Goal: Information Seeking & Learning: Compare options

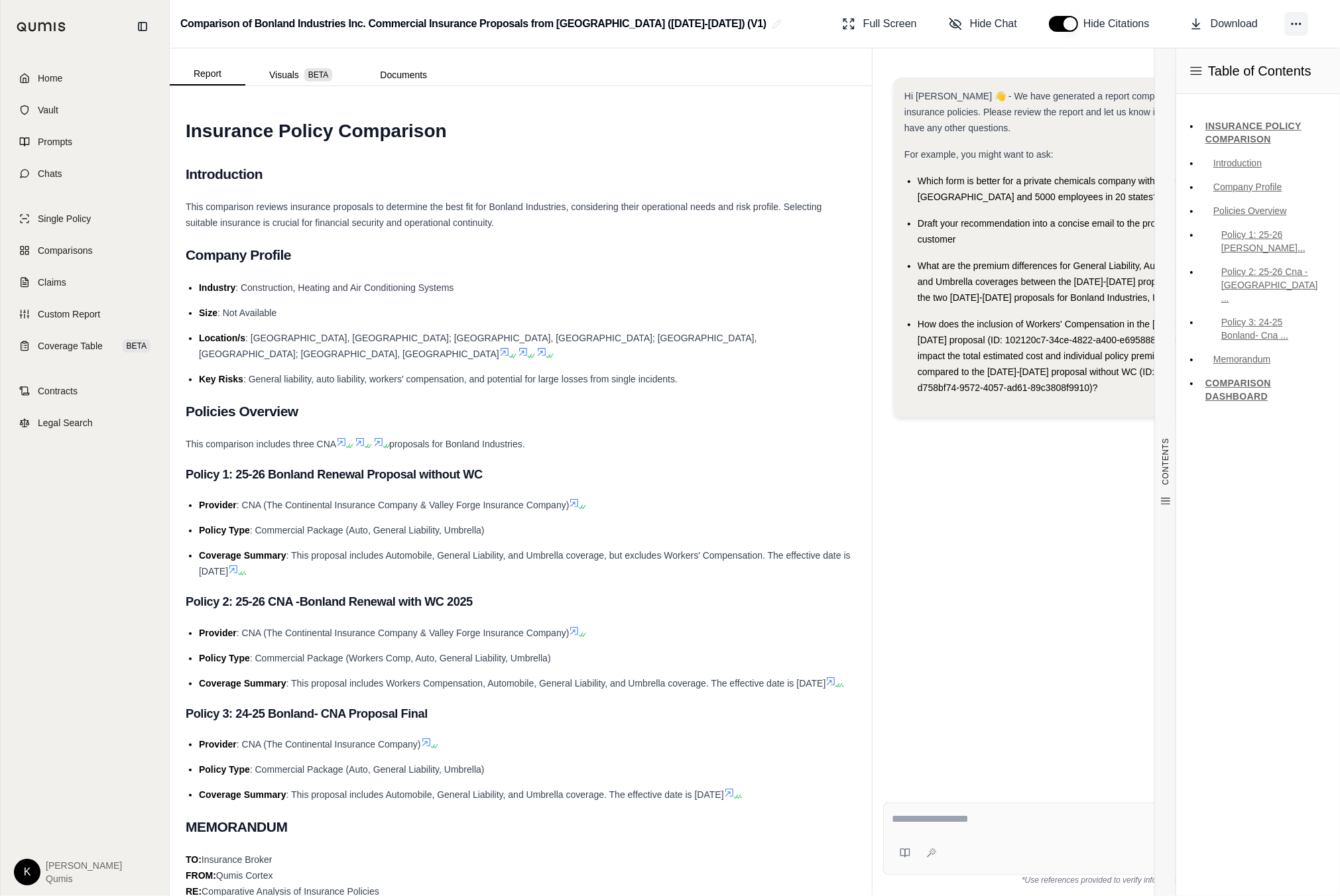
click at [1303, 29] on button at bounding box center [1295, 24] width 24 height 24
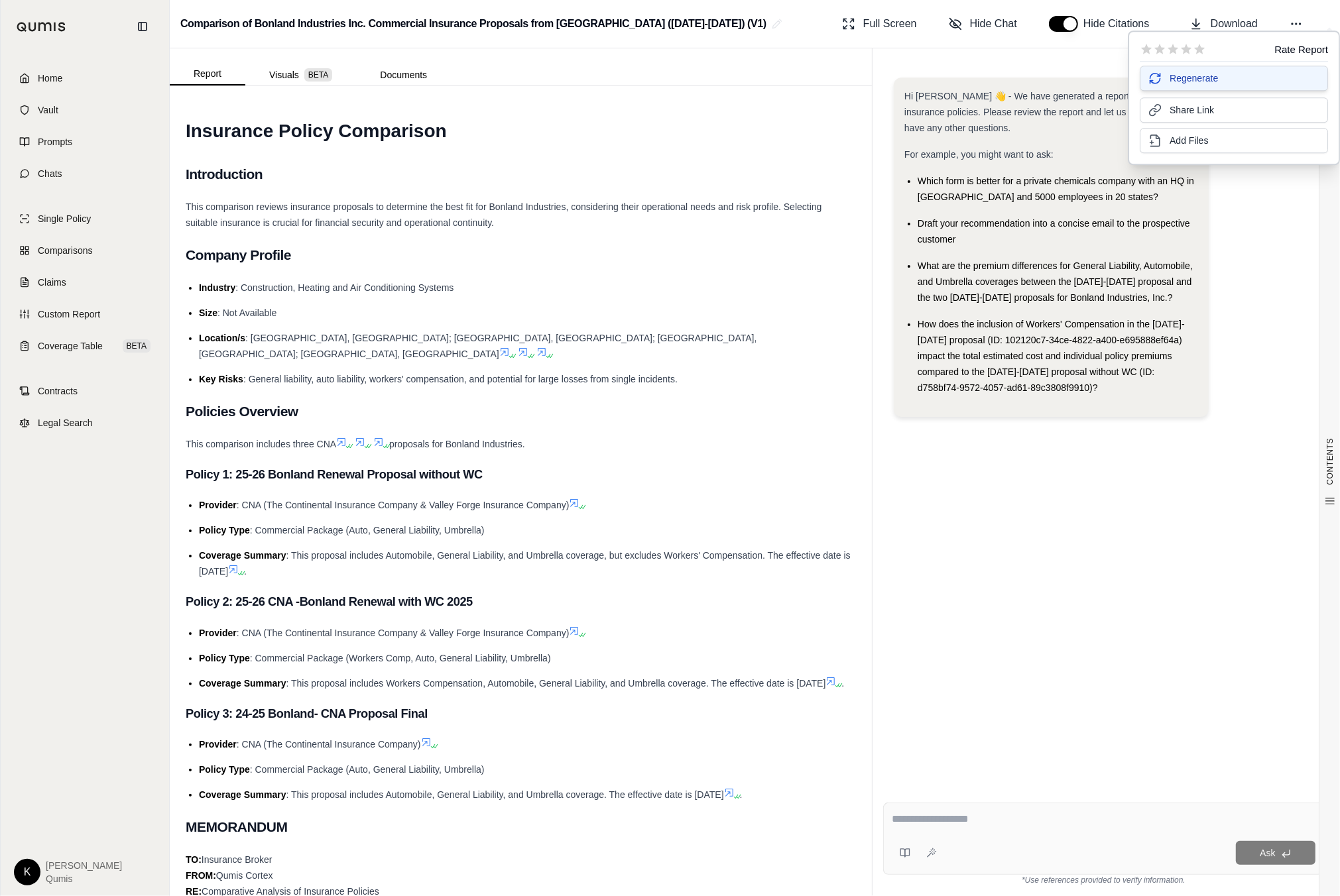
click at [1225, 81] on button "Regenerate" at bounding box center [1234, 78] width 189 height 25
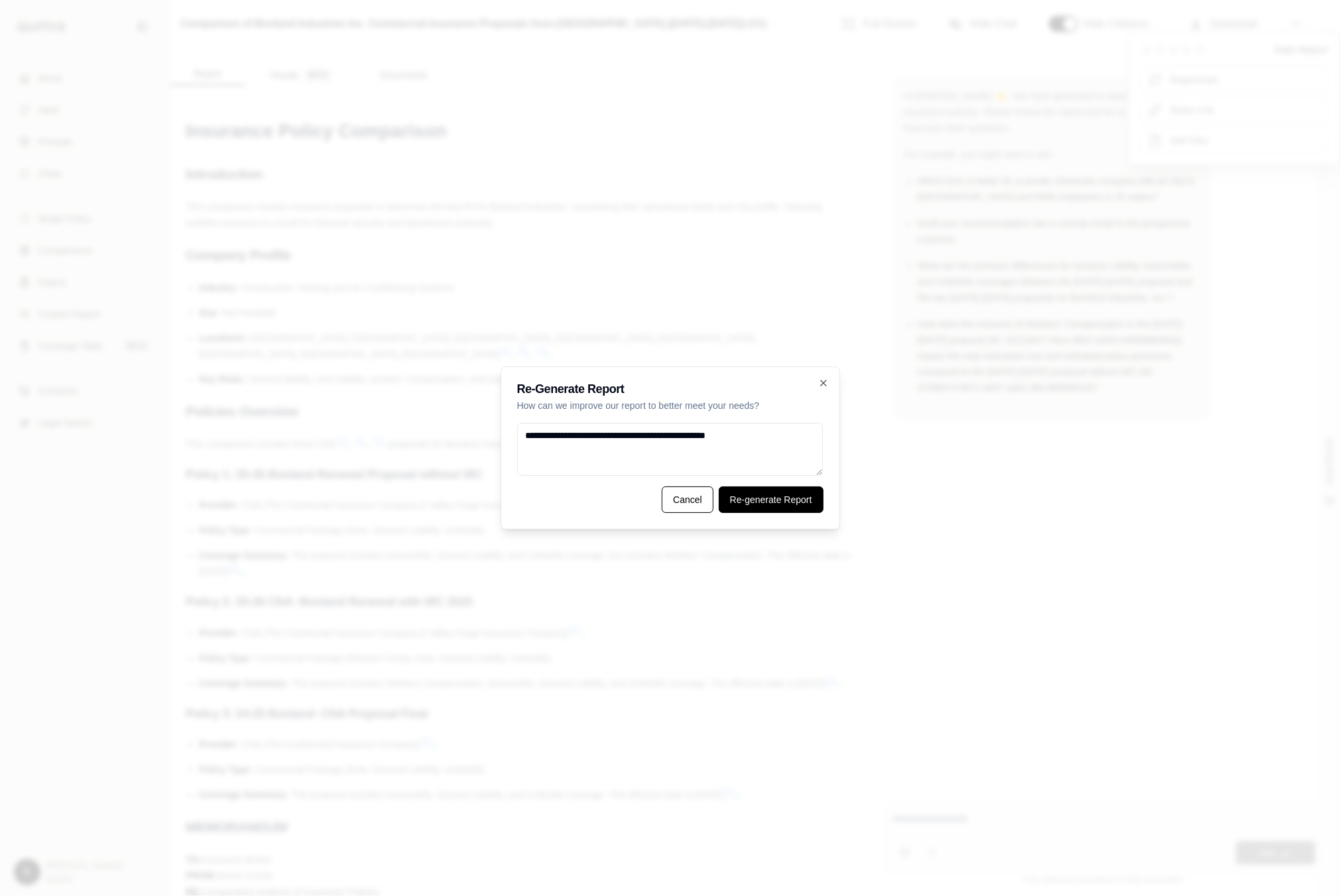
type textarea "**********"
click at [777, 504] on button "Re-generate Report" at bounding box center [771, 500] width 105 height 26
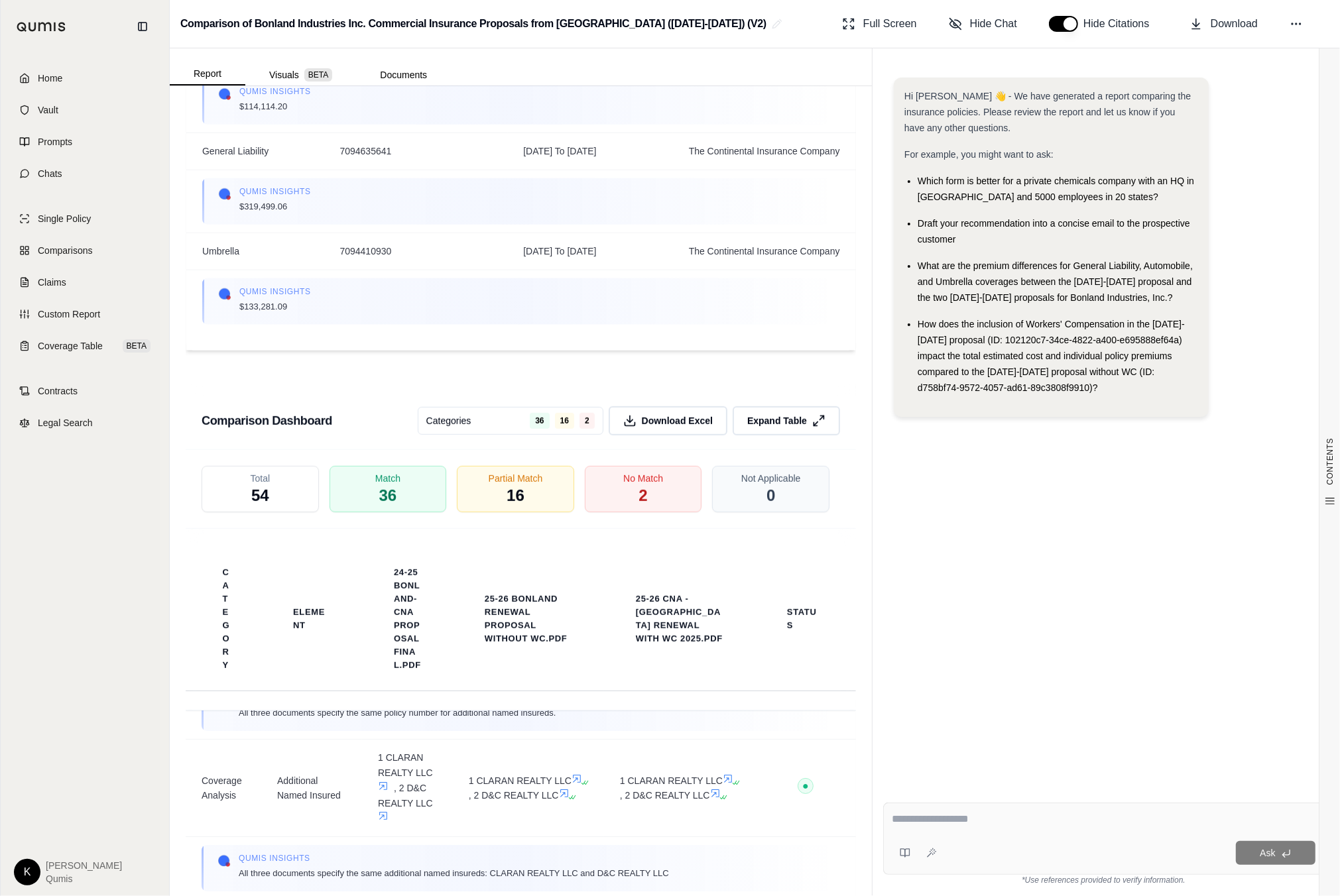
scroll to position [423, 0]
click at [711, 414] on span "Download Excel" at bounding box center [678, 421] width 75 height 14
click at [1208, 26] on button "Download" at bounding box center [1224, 24] width 79 height 26
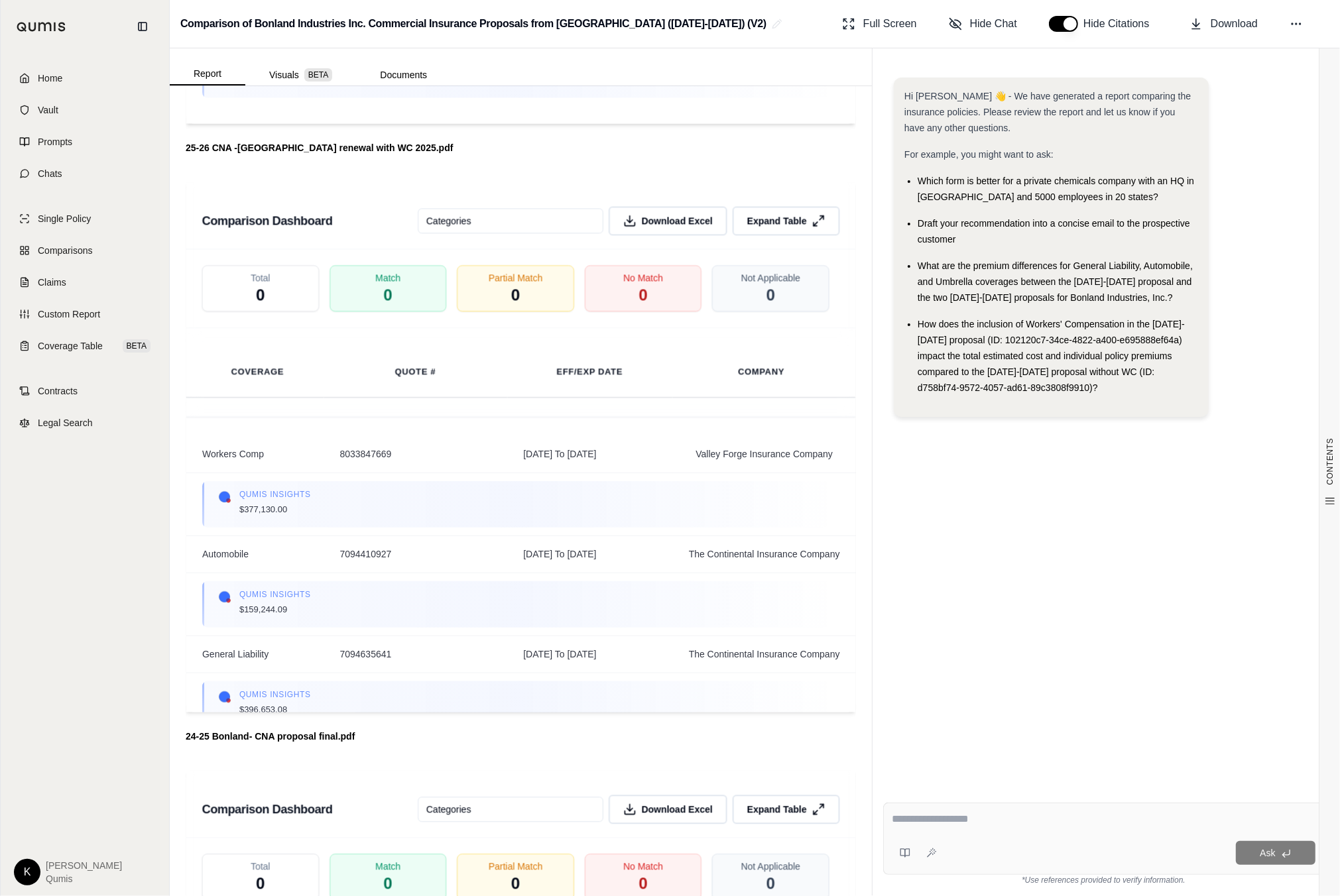
scroll to position [5177, 0]
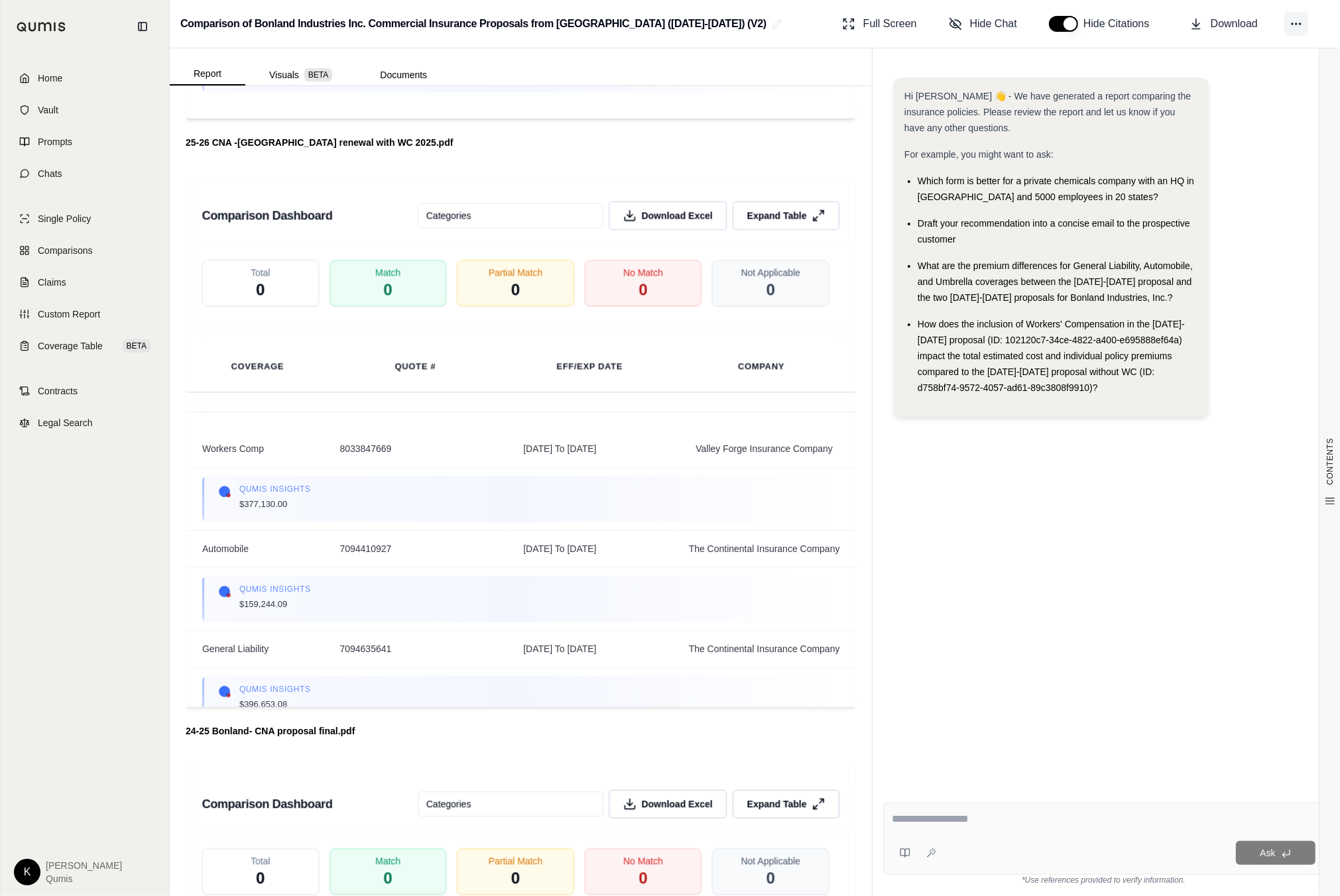
click at [1292, 24] on icon at bounding box center [1295, 24] width 13 height 13
click at [1196, 114] on span "Share Link" at bounding box center [1191, 108] width 45 height 13
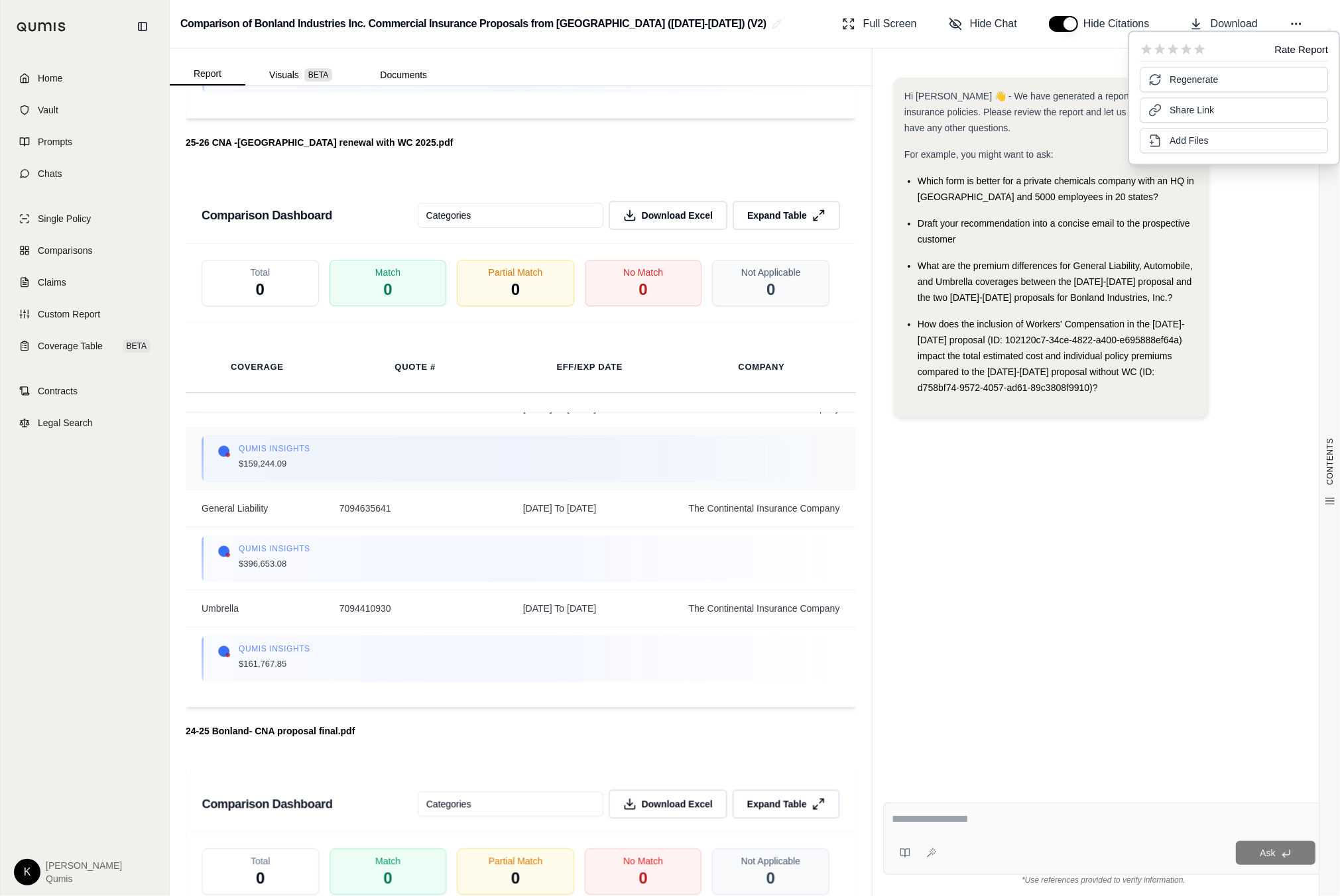
scroll to position [144, 0]
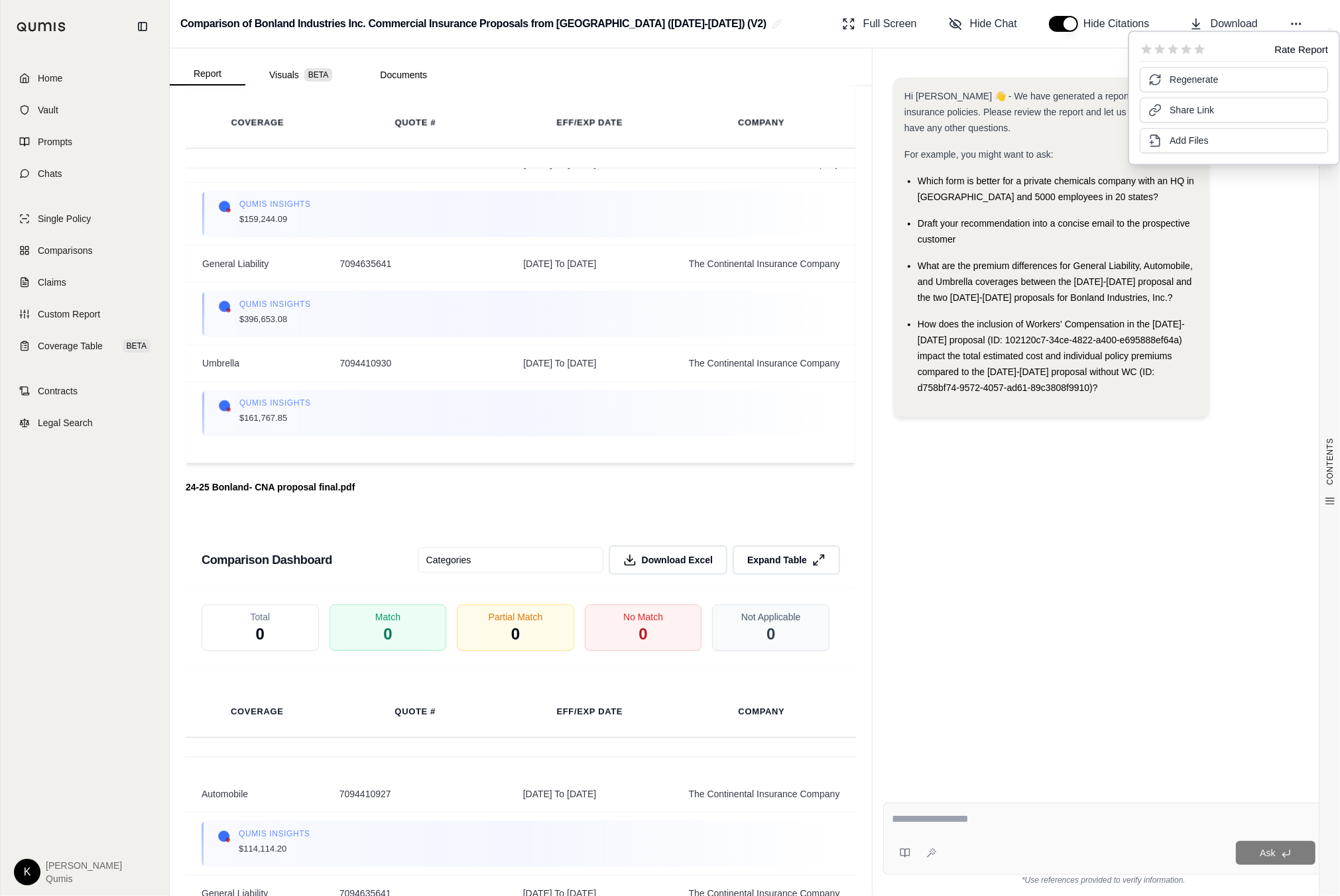
click at [546, 519] on html "Home Vault Prompts Chats Single Policy Comparisons Claims Custom Report Coverag…" at bounding box center [670, 448] width 1340 height 896
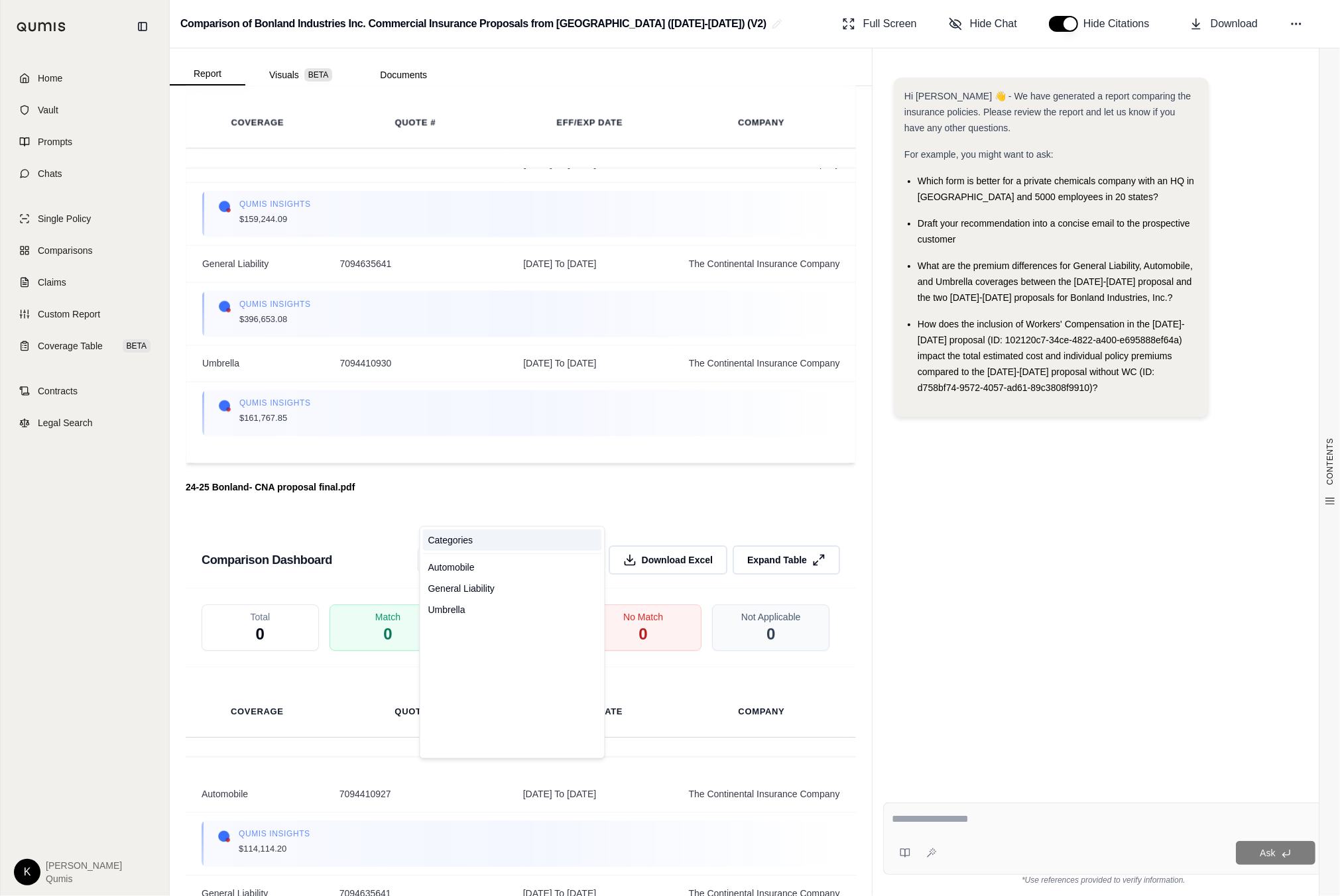
scroll to position [5423, 0]
click at [605, 469] on html "Home Vault Prompts Chats Single Policy Comparisons Claims Custom Report Coverag…" at bounding box center [670, 448] width 1340 height 896
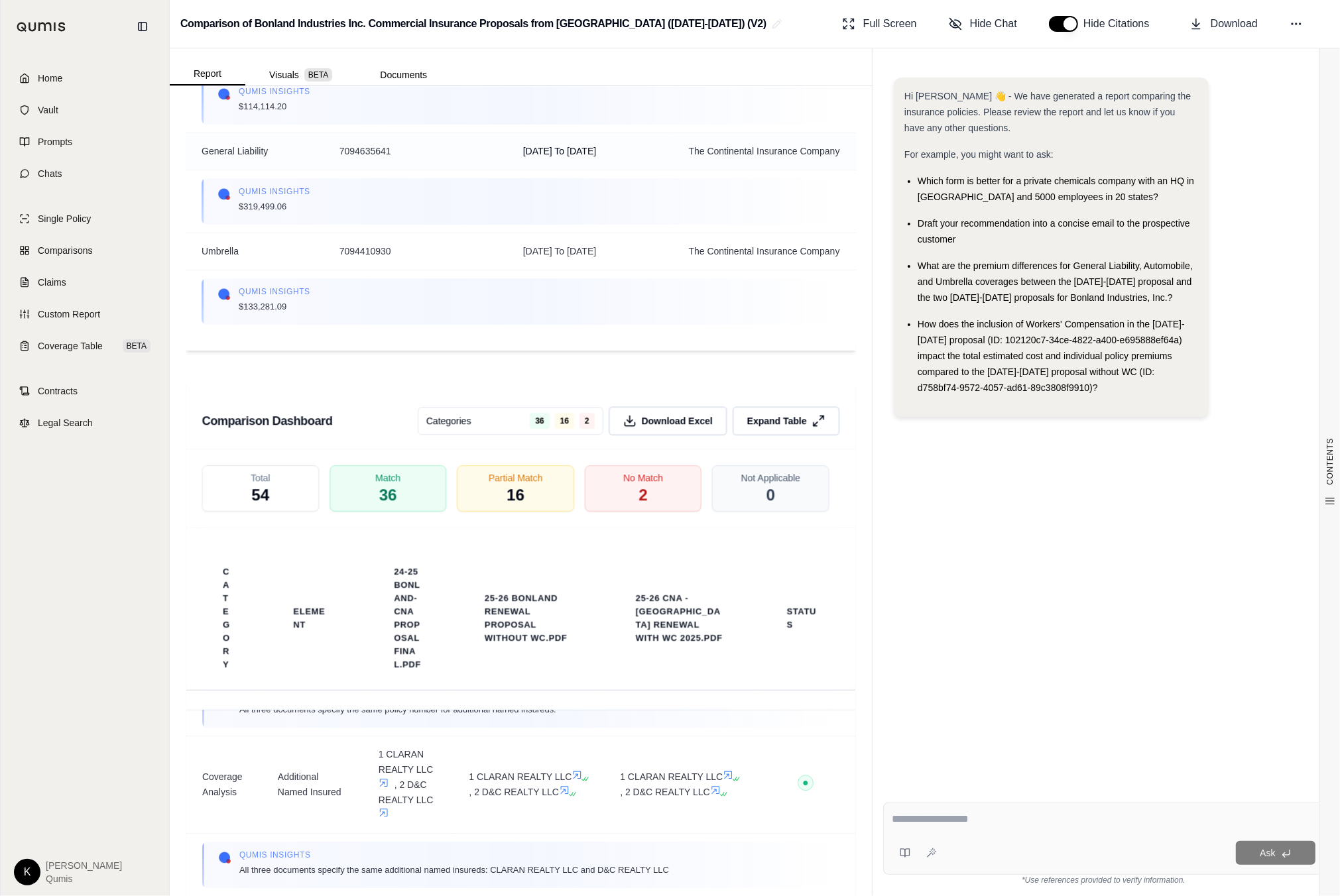
scroll to position [6121, 0]
click at [525, 381] on html "Home Vault Prompts Chats Single Policy Comparisons Claims Custom Report Coverag…" at bounding box center [670, 448] width 1340 height 896
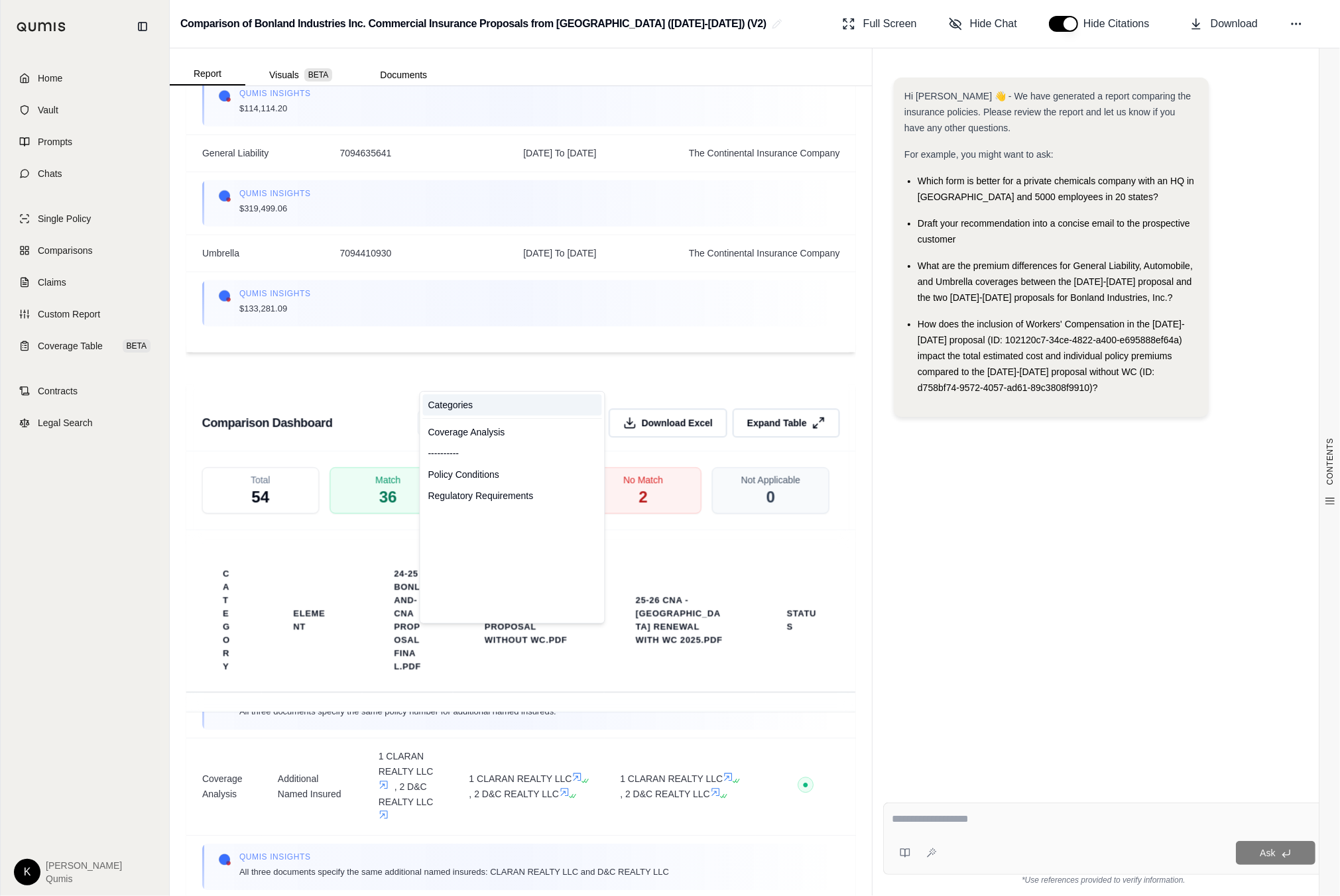
click at [615, 338] on html "Home Vault Prompts Chats Single Policy Comparisons Claims Custom Report Coverag…" at bounding box center [670, 448] width 1340 height 896
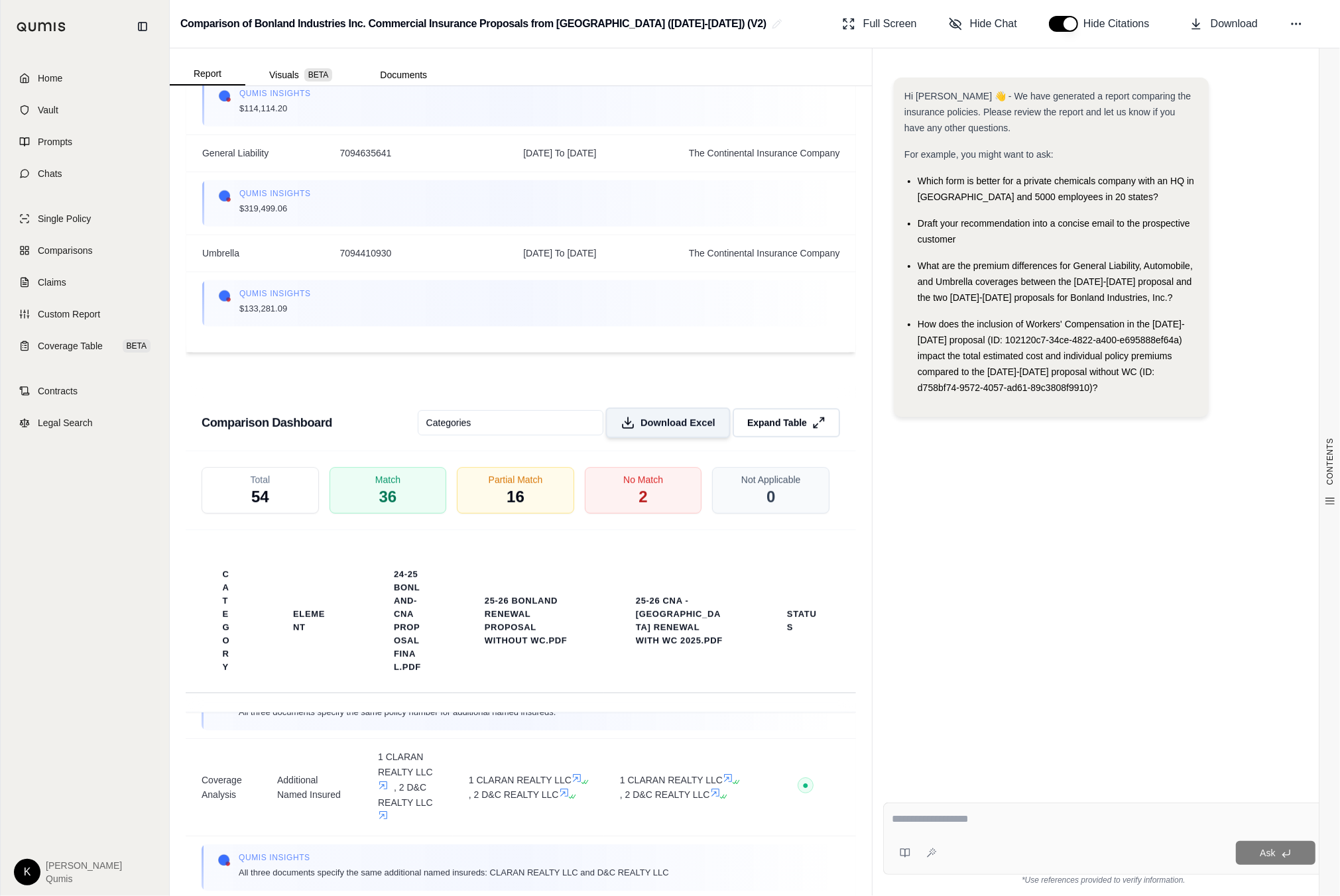
click at [659, 417] on span "Download Excel" at bounding box center [678, 424] width 75 height 14
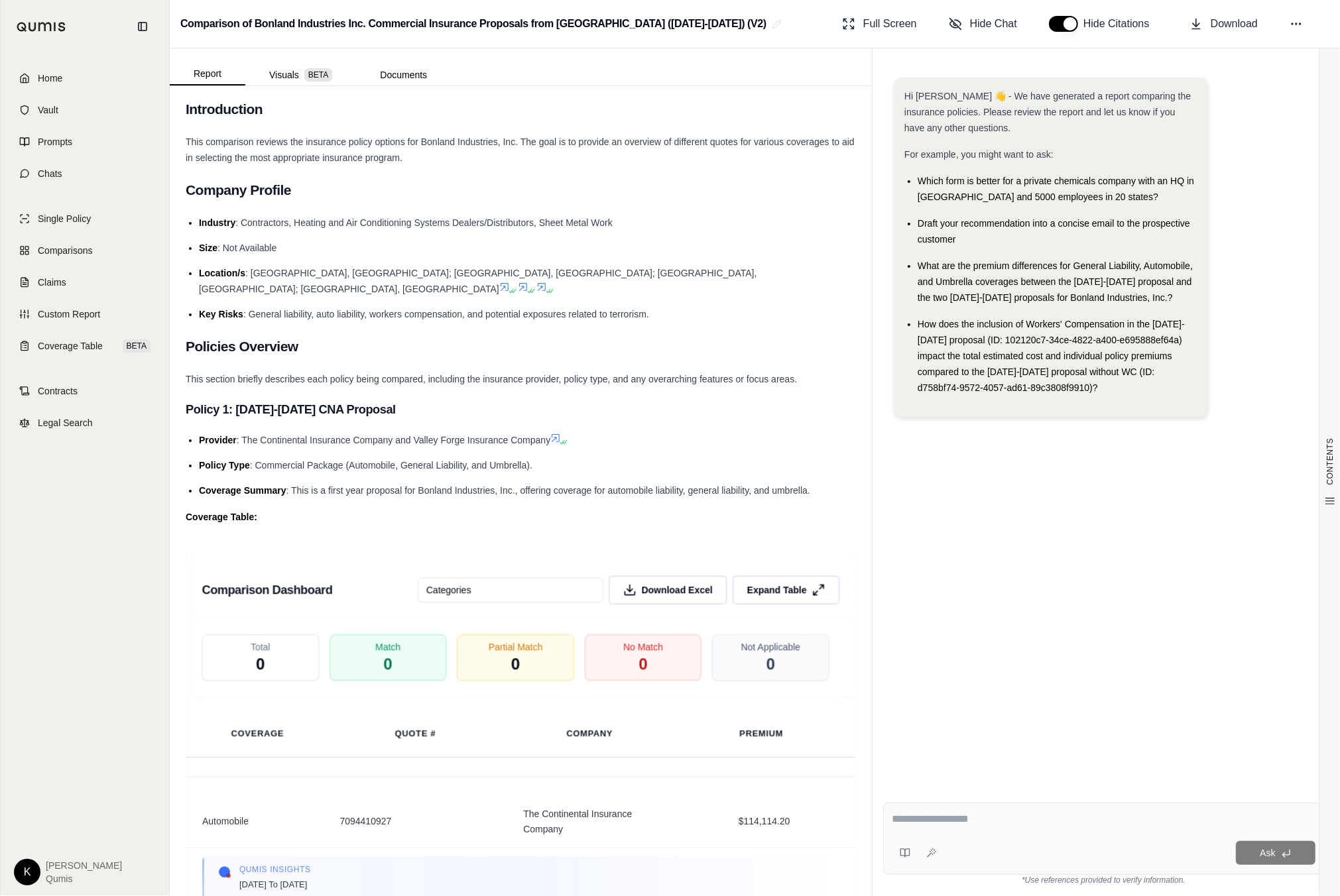
scroll to position [0, 0]
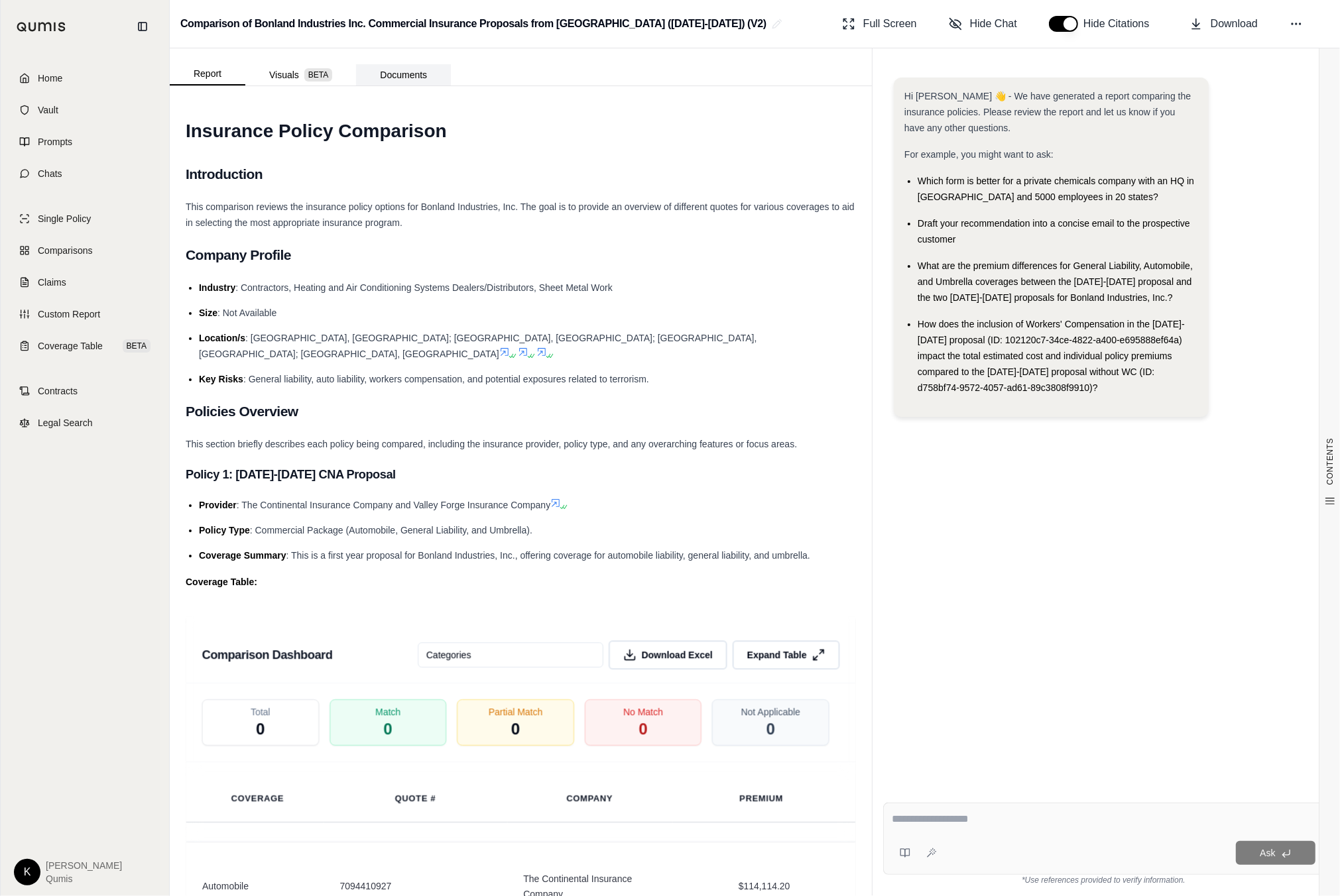
click at [425, 76] on button "Documents" at bounding box center [404, 75] width 95 height 21
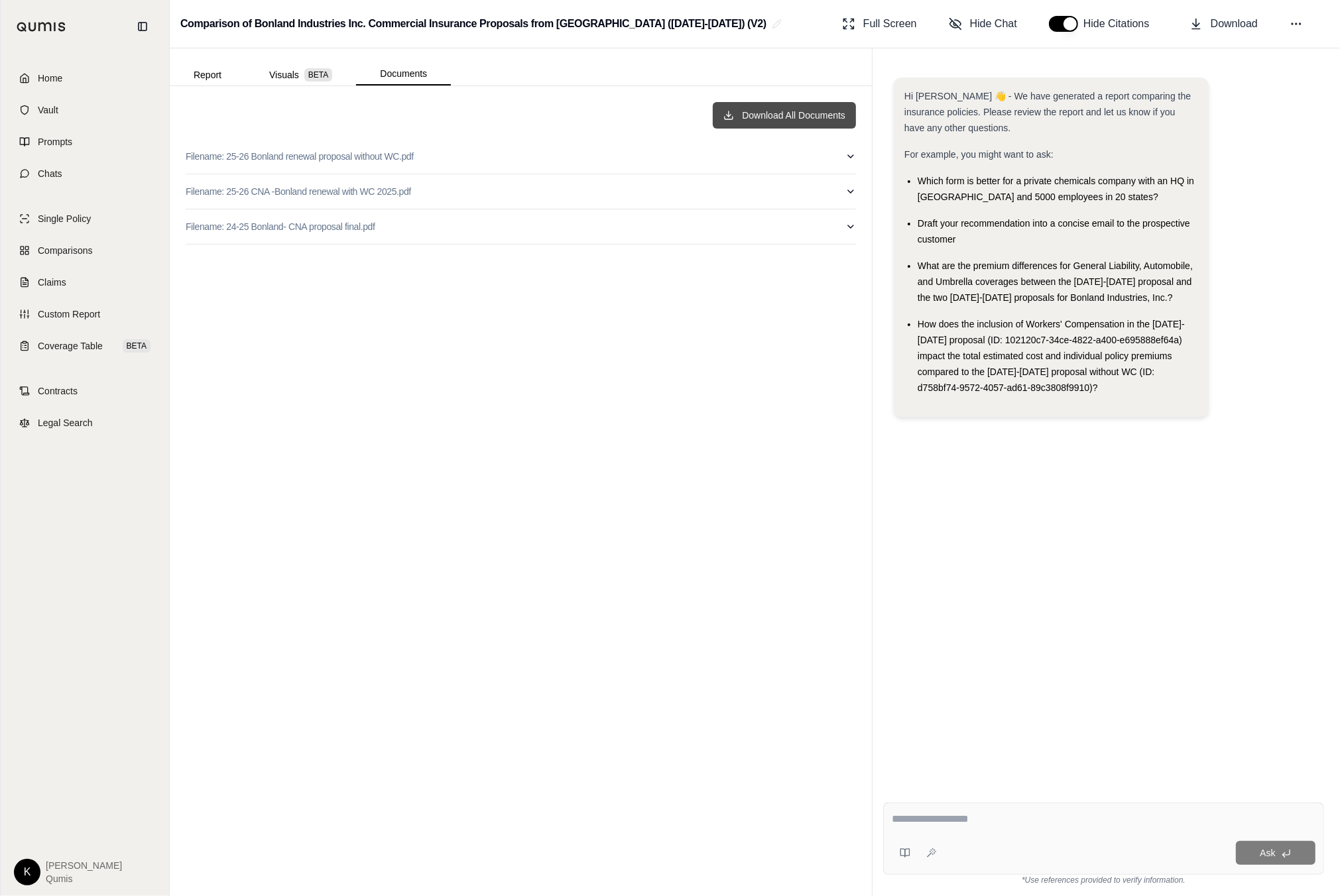
click at [808, 122] on button "Download All Documents" at bounding box center [784, 115] width 143 height 26
click at [79, 315] on span "Custom Report" at bounding box center [68, 314] width 62 height 13
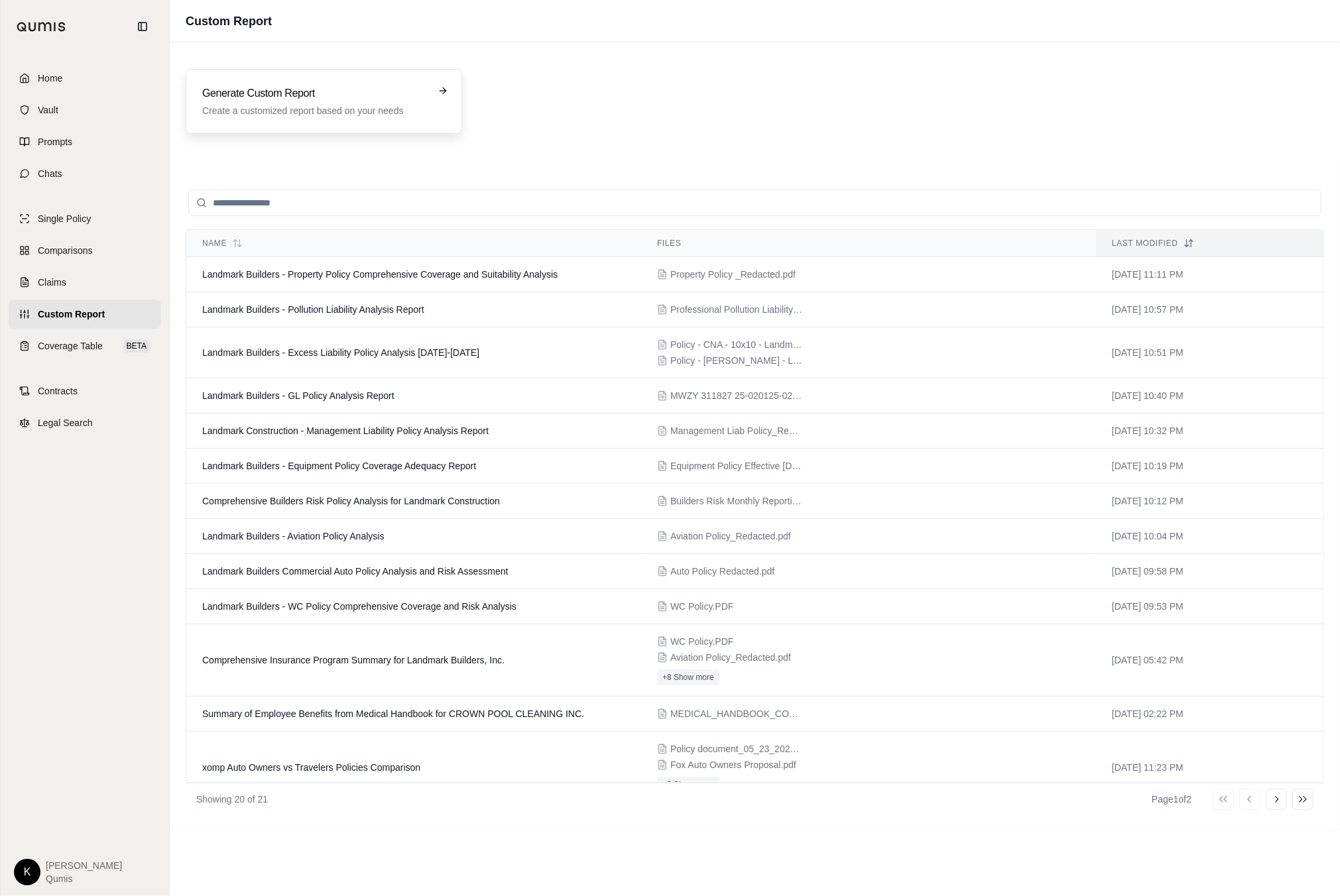
click at [318, 111] on p "Create a customized report based on your needs" at bounding box center [314, 110] width 224 height 13
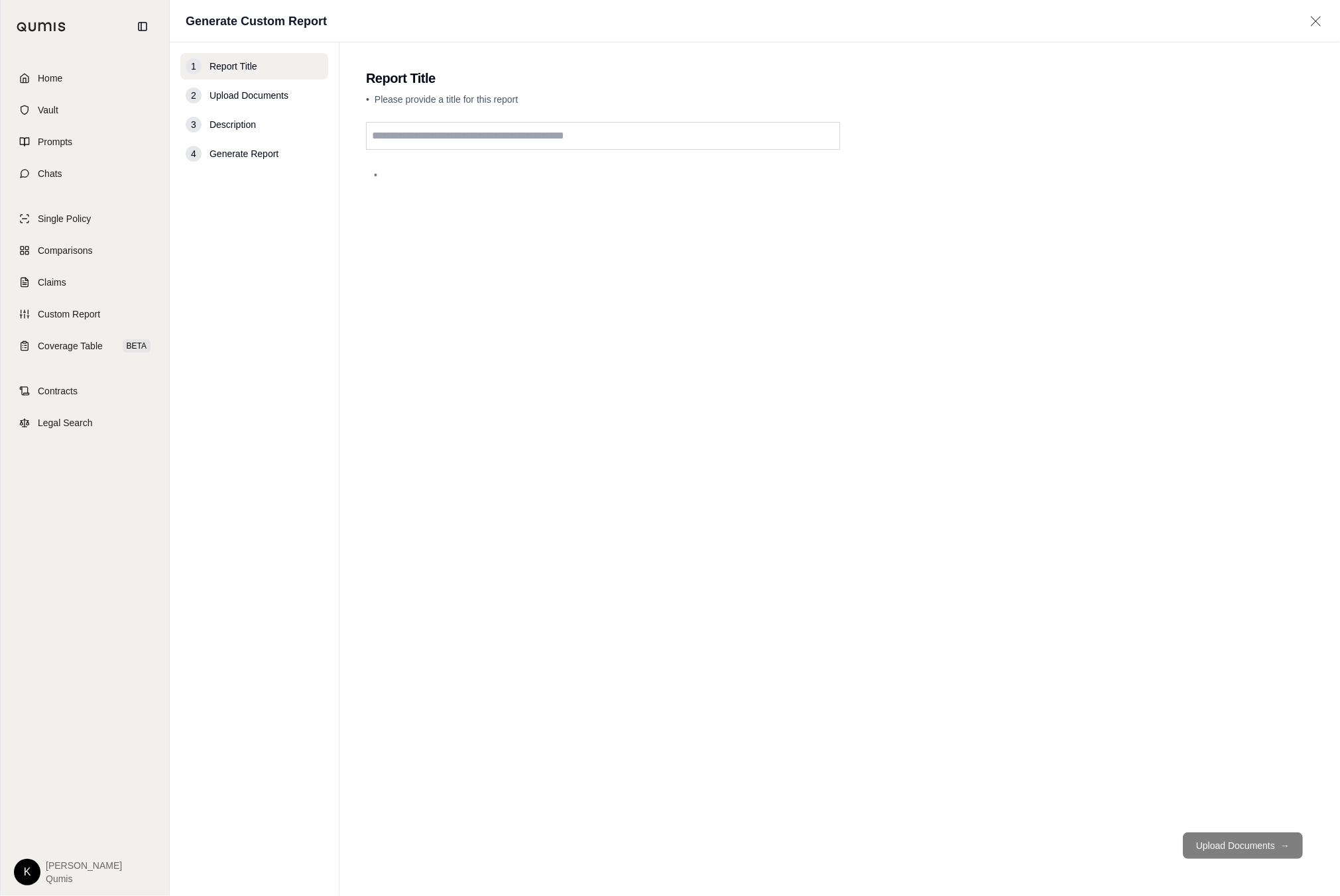
click at [514, 145] on input "text" at bounding box center [603, 136] width 474 height 28
type input "**********"
click at [1263, 847] on button "Upload Documents →" at bounding box center [1242, 845] width 120 height 26
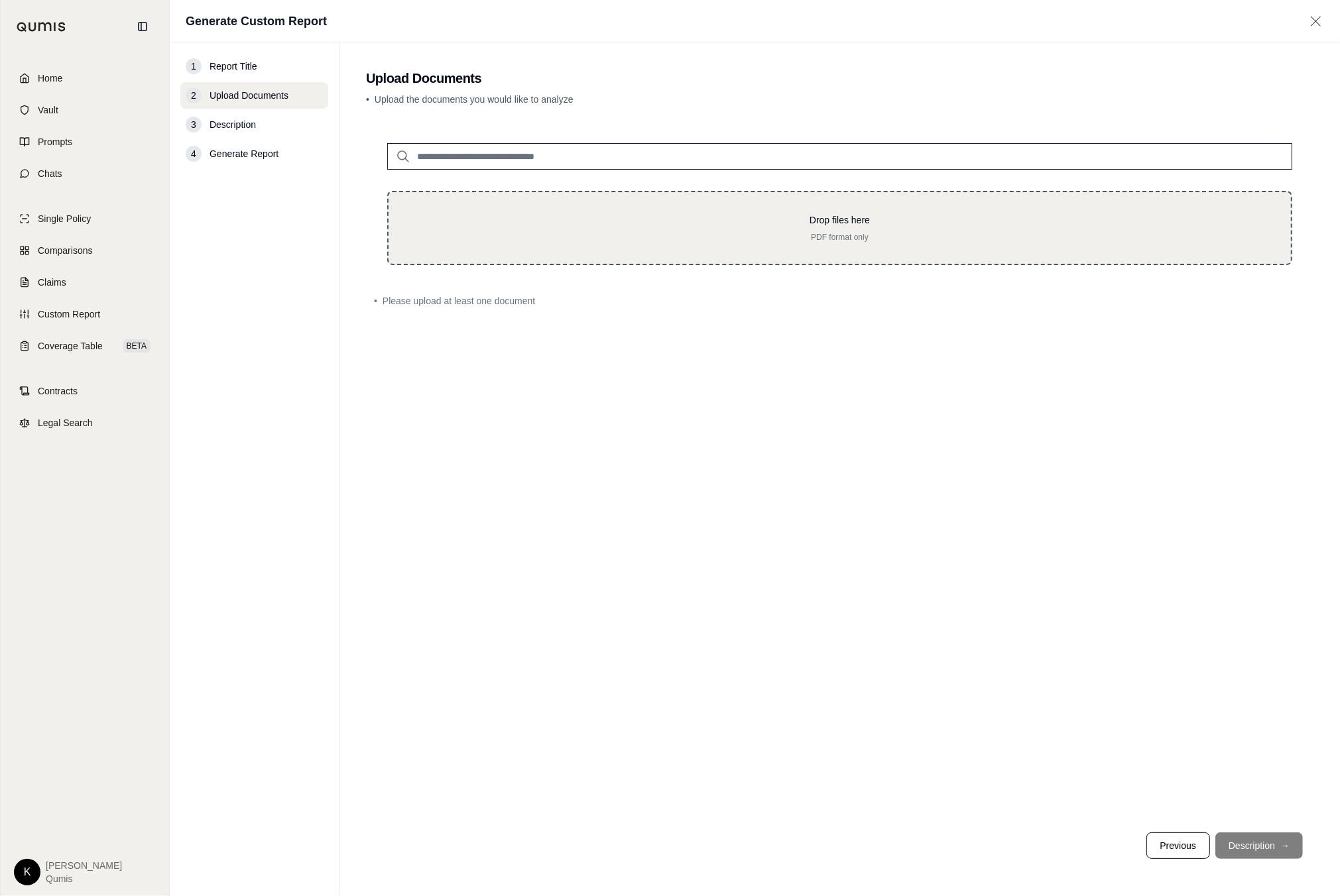
click at [672, 223] on p "Drop files here" at bounding box center [839, 219] width 860 height 13
type input "**********"
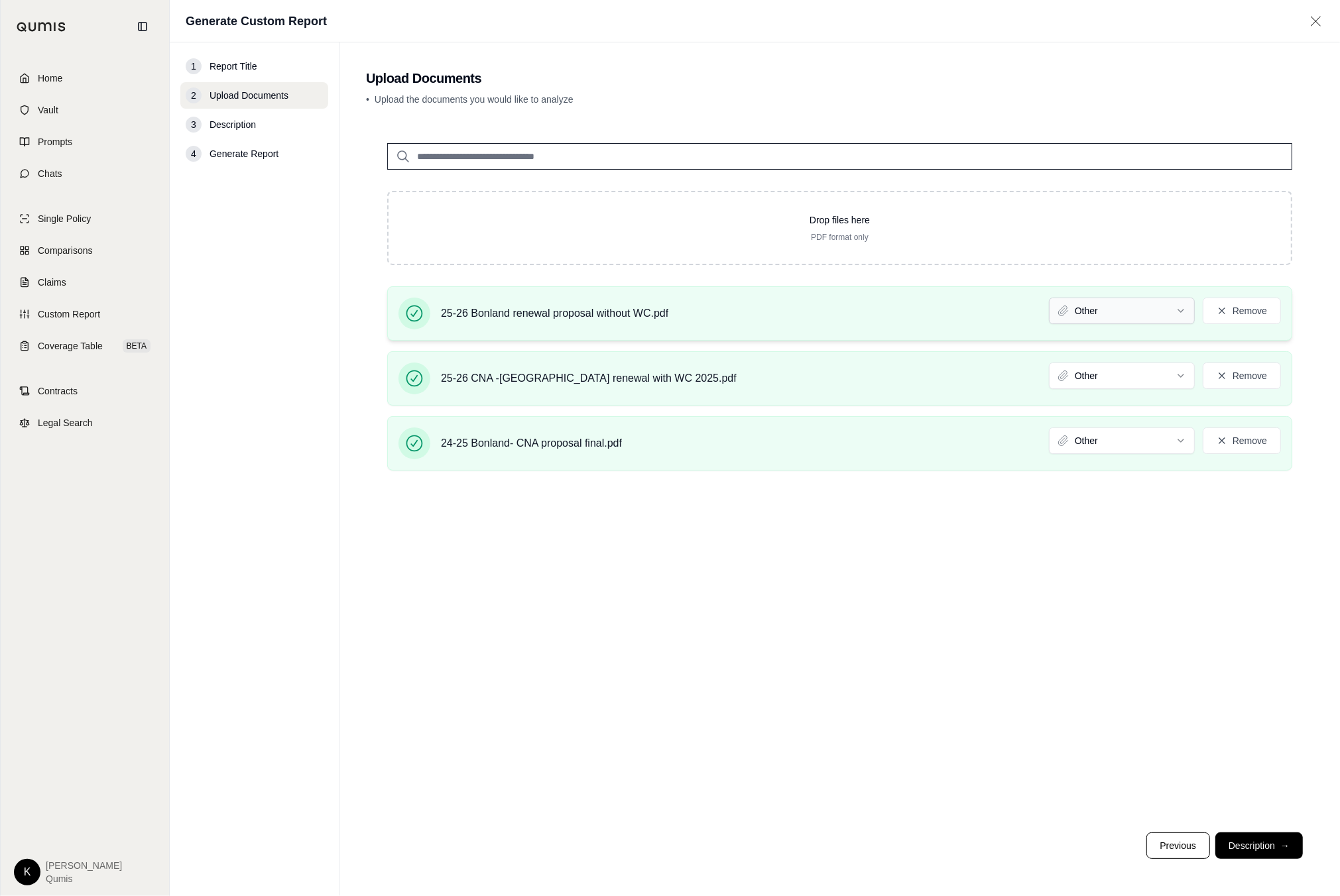
click at [1122, 311] on html "Home Vault Prompts Chats Single Policy Comparisons Claims Custom Report Coverag…" at bounding box center [670, 448] width 1340 height 896
click at [1132, 380] on html "Home Vault Prompts Chats Single Policy Comparisons Claims Custom Report Coverag…" at bounding box center [670, 448] width 1340 height 896
click at [1129, 441] on html "Document type updated successfully Home Vault Prompts Chats Single Policy Compa…" at bounding box center [670, 448] width 1340 height 896
click at [1281, 841] on span "→" at bounding box center [1285, 845] width 10 height 13
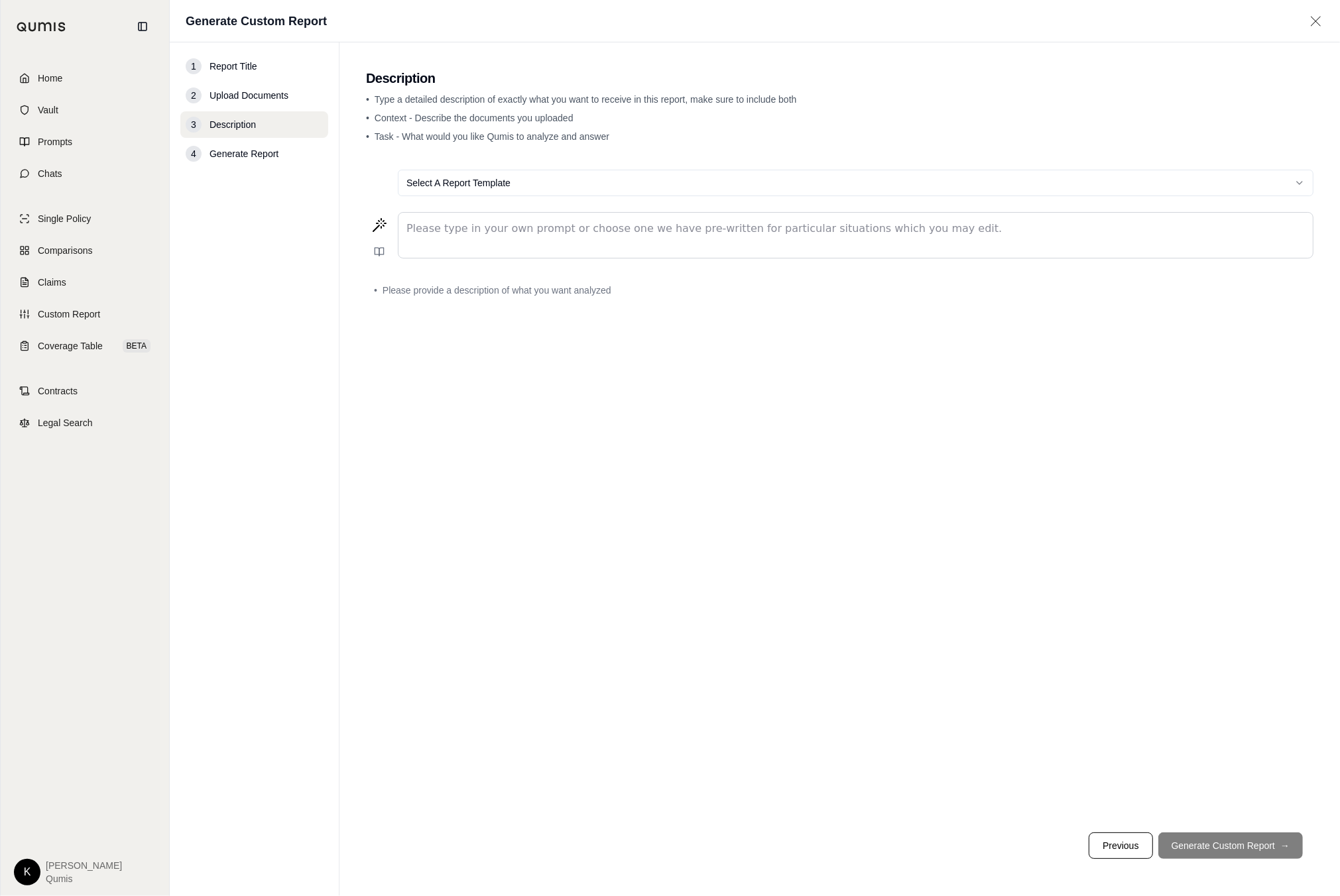
click at [515, 229] on p "editable markdown" at bounding box center [855, 229] width 899 height 16
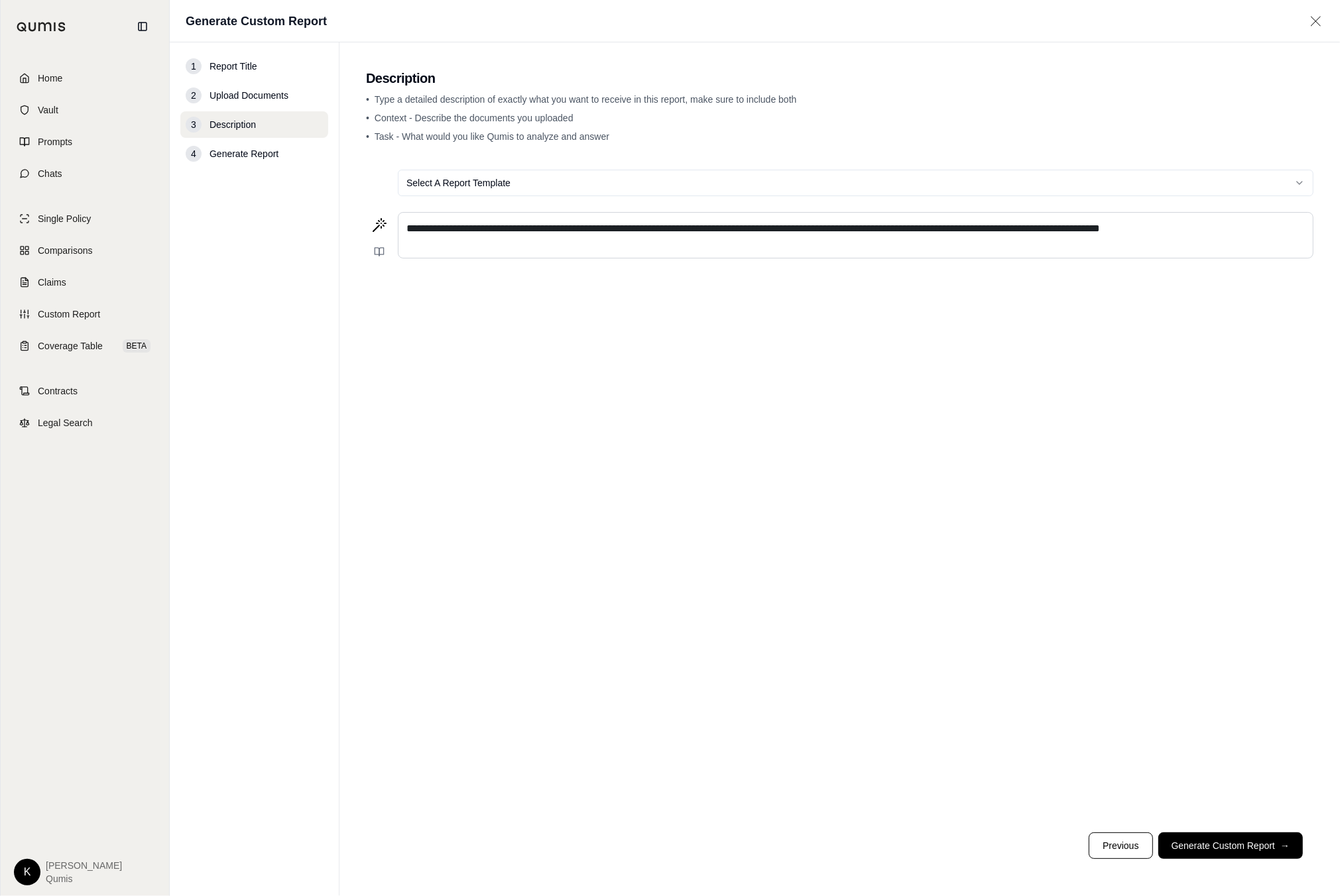
click at [983, 228] on span "**********" at bounding box center [753, 228] width 694 height 10
click at [670, 246] on span "**********" at bounding box center [854, 237] width 896 height 26
click at [1142, 246] on p "**********" at bounding box center [855, 237] width 899 height 31
click at [385, 224] on icon at bounding box center [379, 225] width 16 height 16
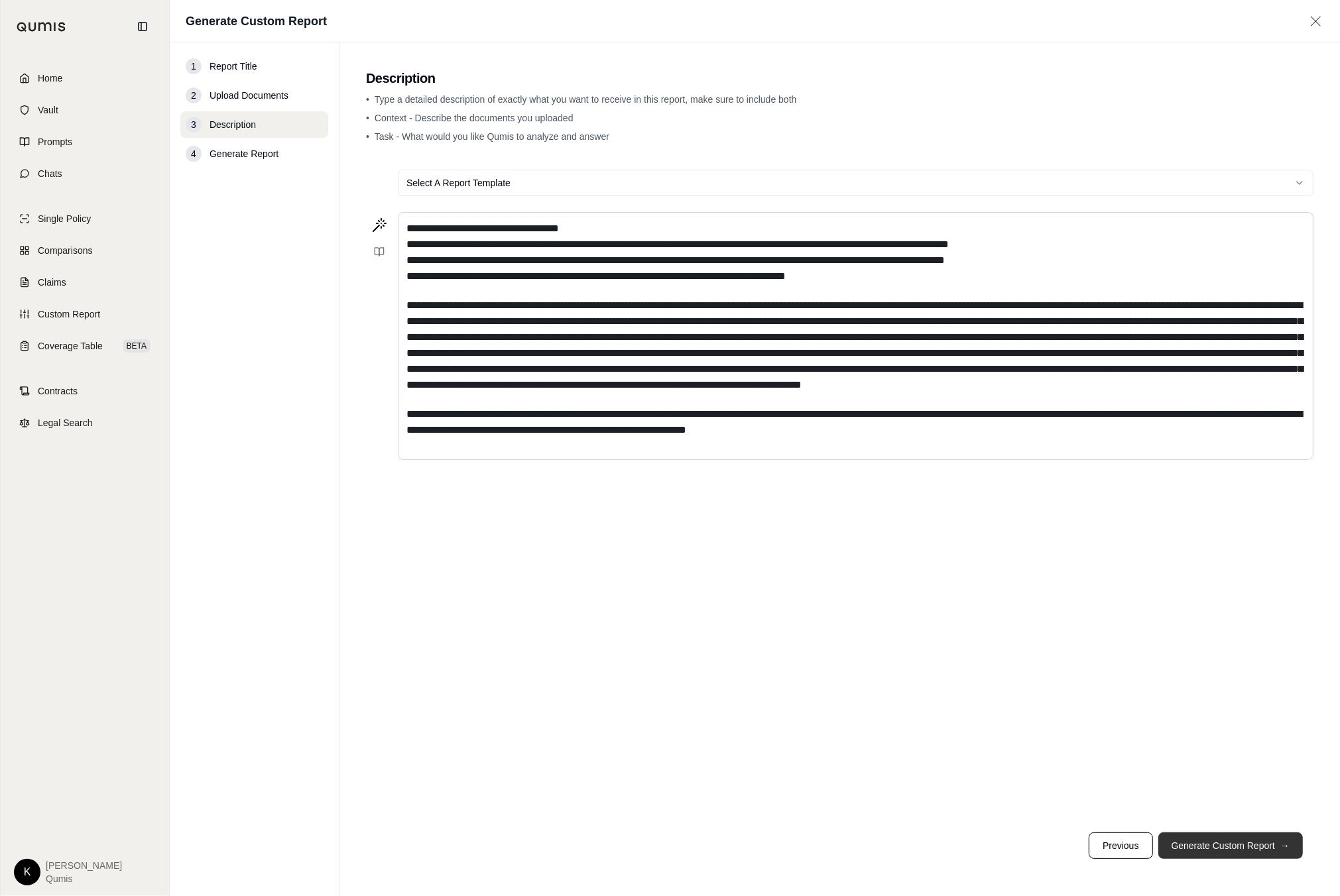
click at [1249, 856] on button "Generate Custom Report →" at bounding box center [1230, 845] width 144 height 26
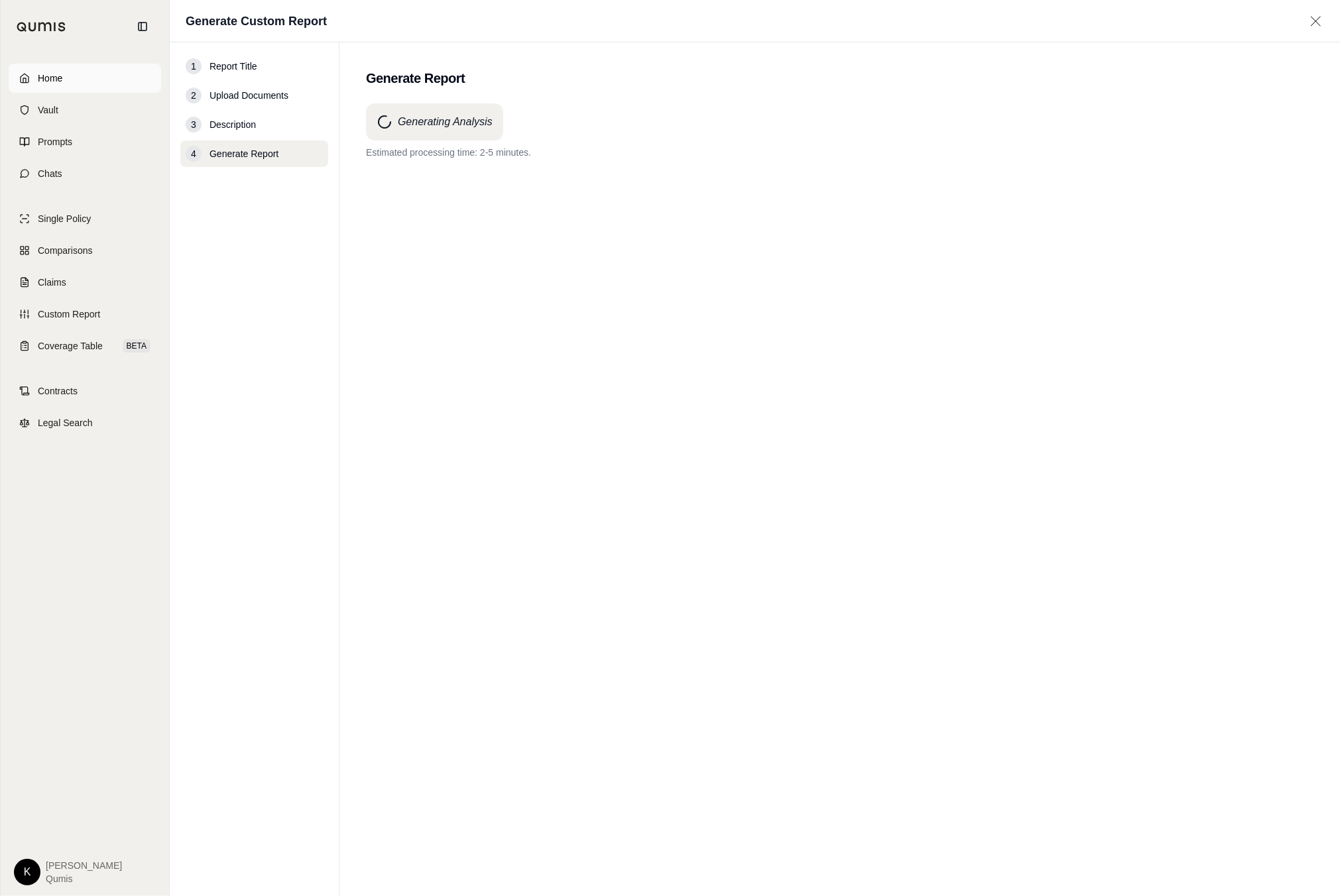
click at [53, 76] on span "Home" at bounding box center [50, 78] width 24 height 13
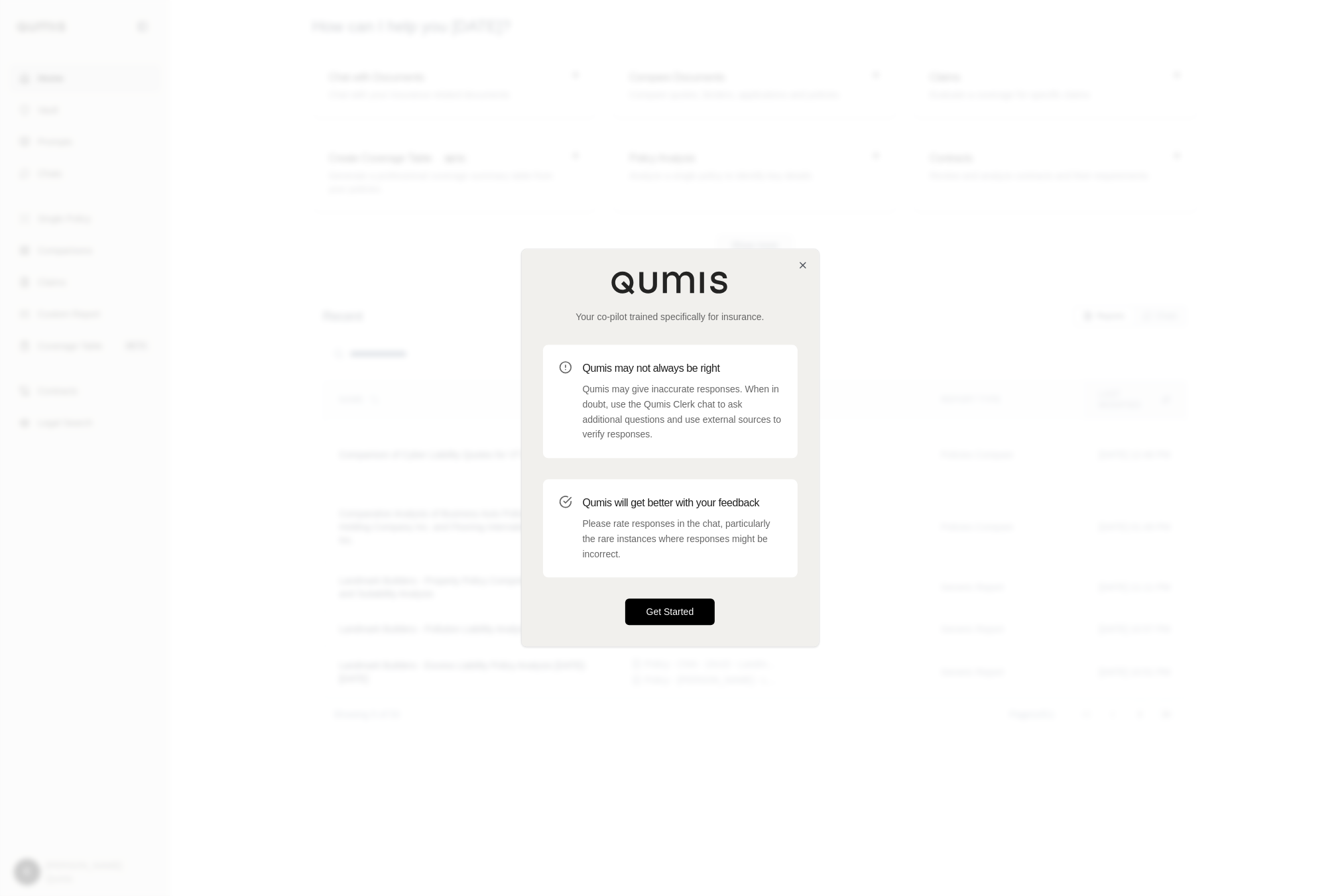
click at [661, 608] on button "Get Started" at bounding box center [670, 612] width 90 height 26
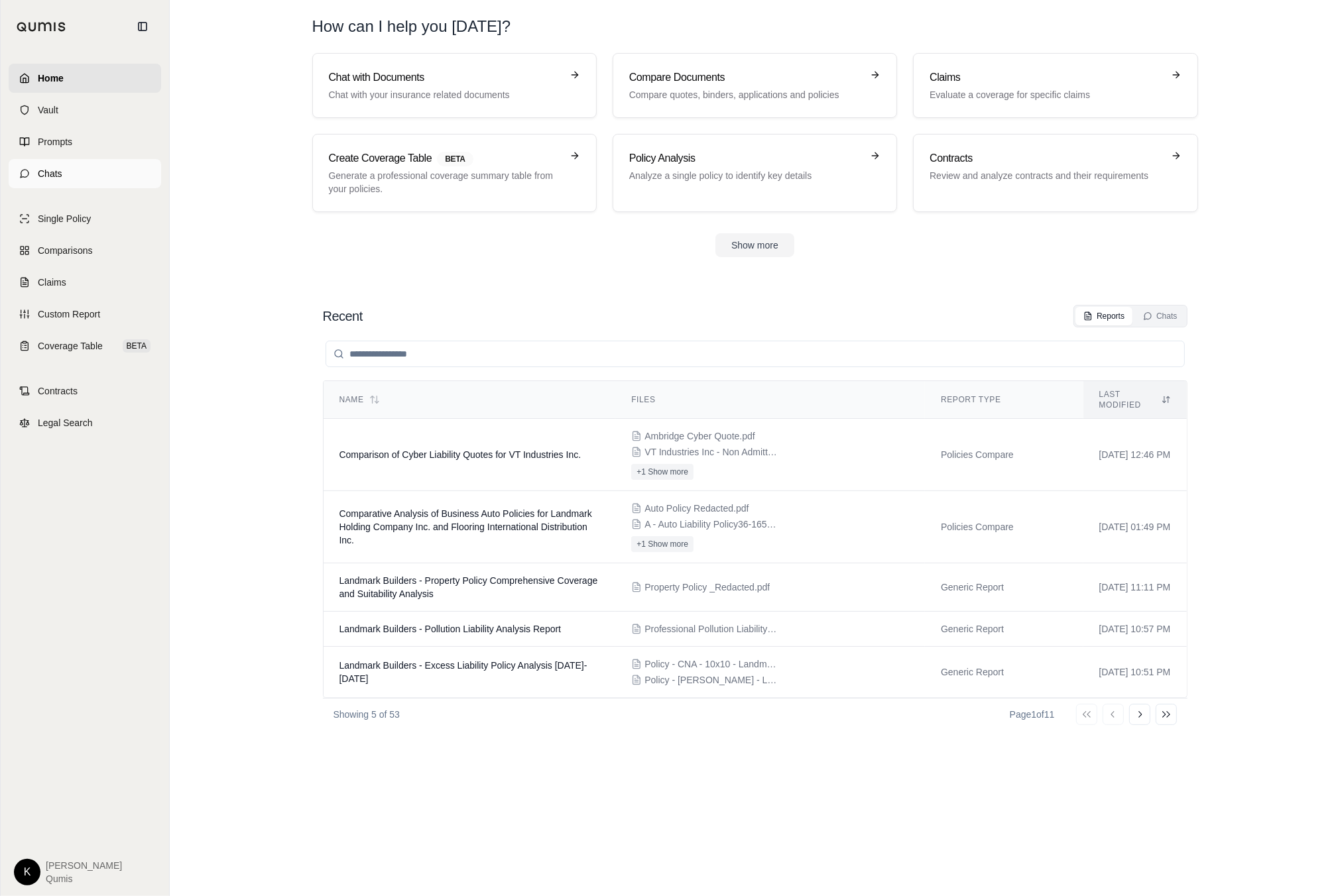
click at [97, 183] on link "Chats" at bounding box center [85, 173] width 153 height 29
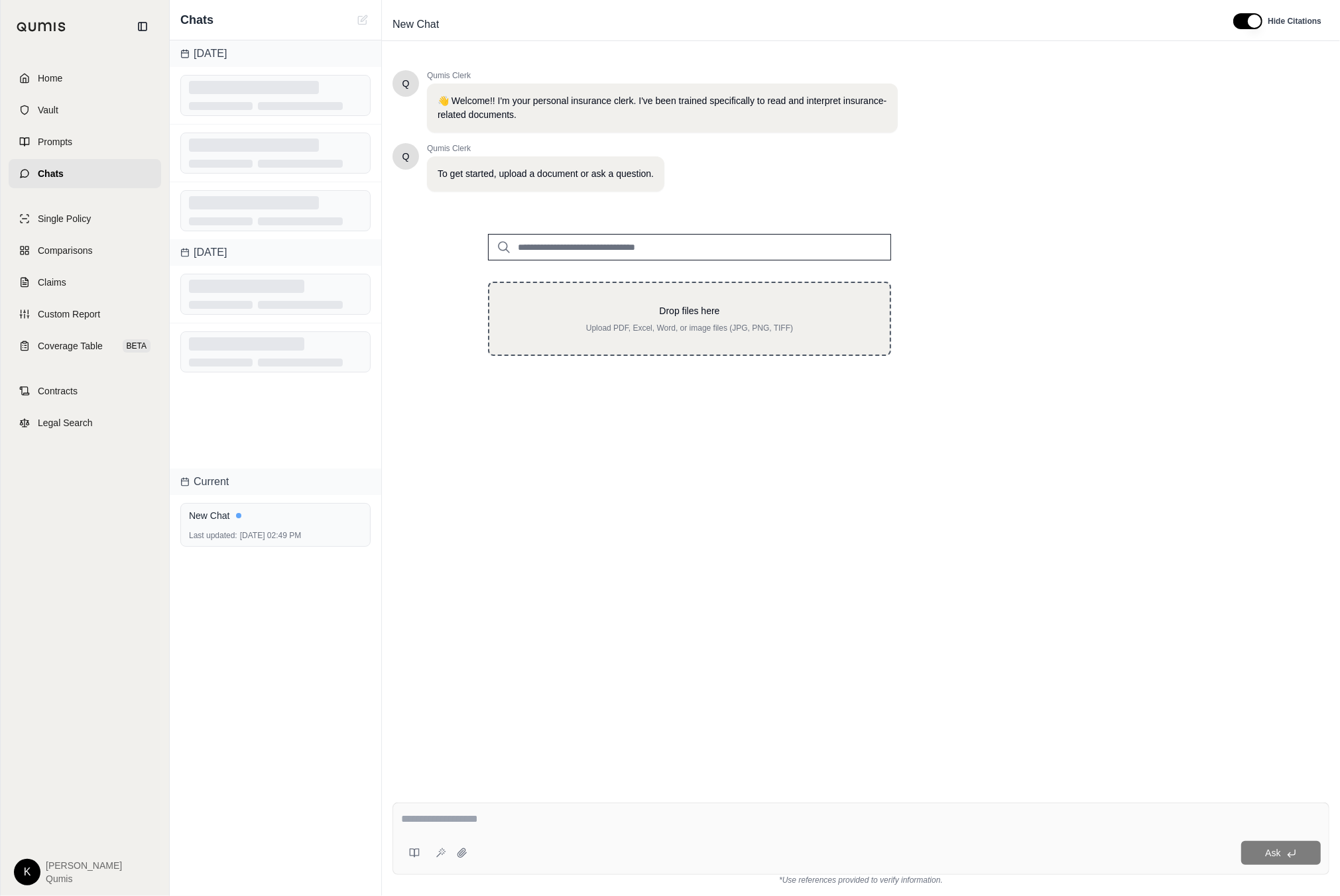
click at [656, 315] on p "Drop files here" at bounding box center [689, 310] width 358 height 13
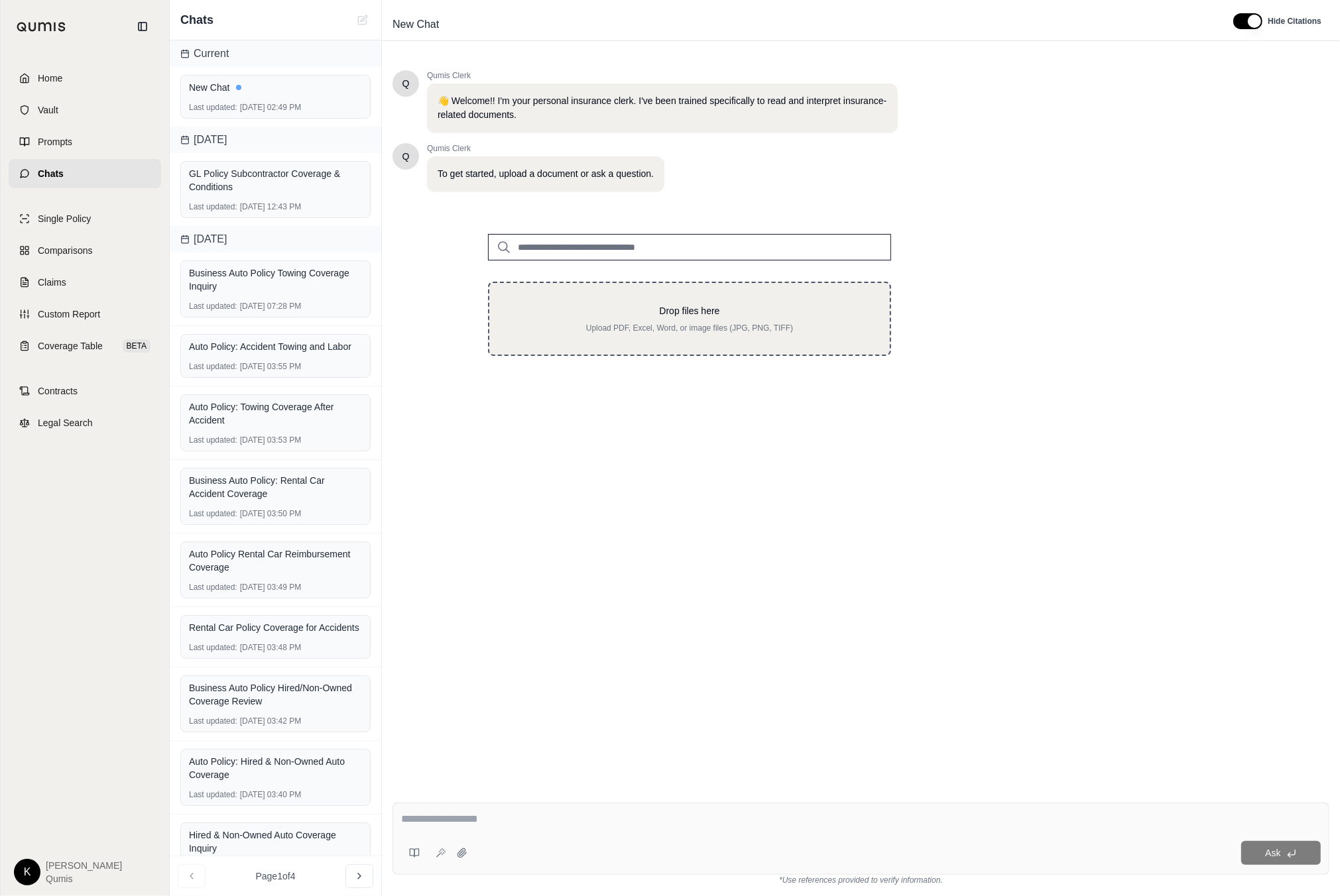
type input "**********"
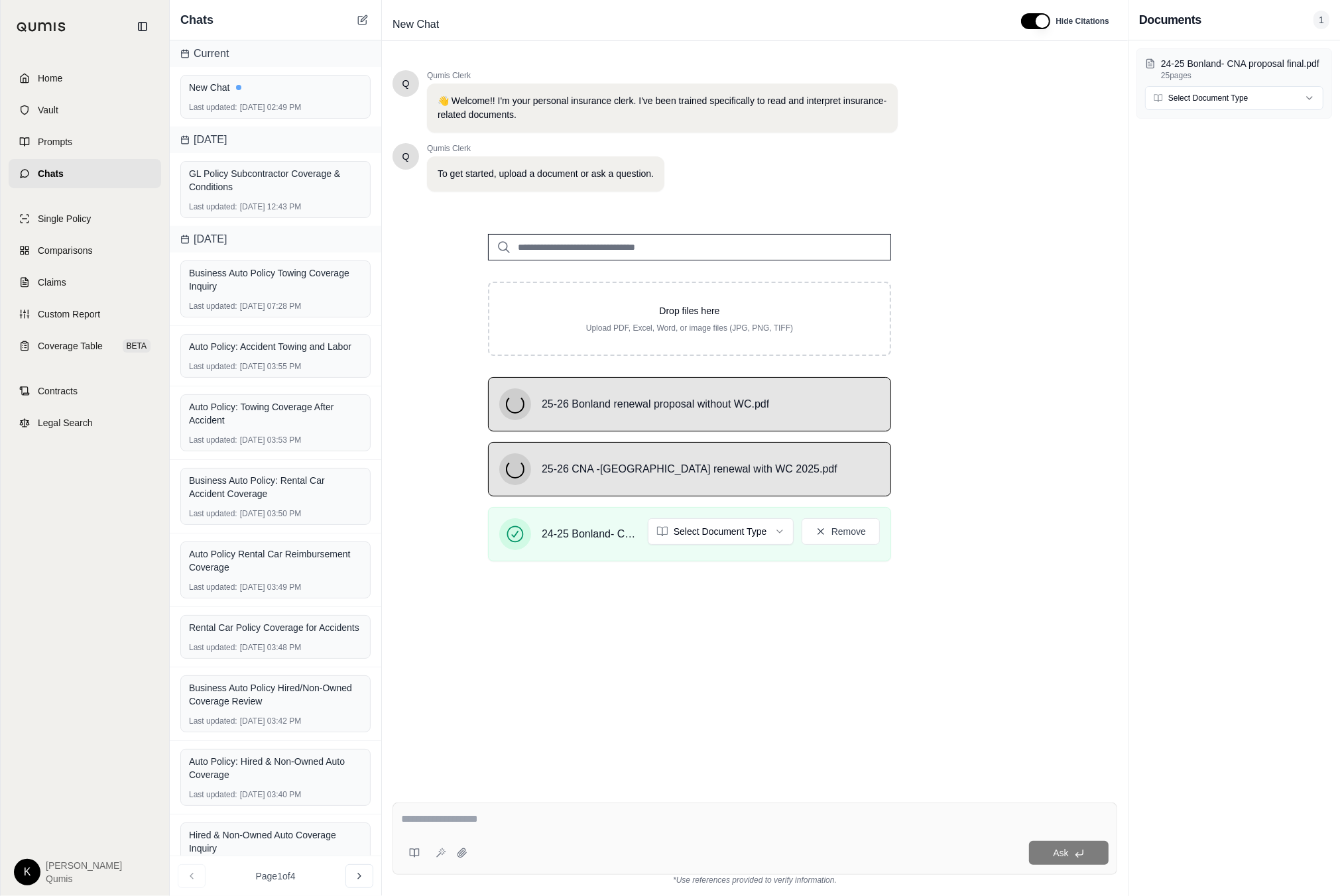
click at [645, 836] on div "Ask" at bounding box center [755, 838] width 725 height 72
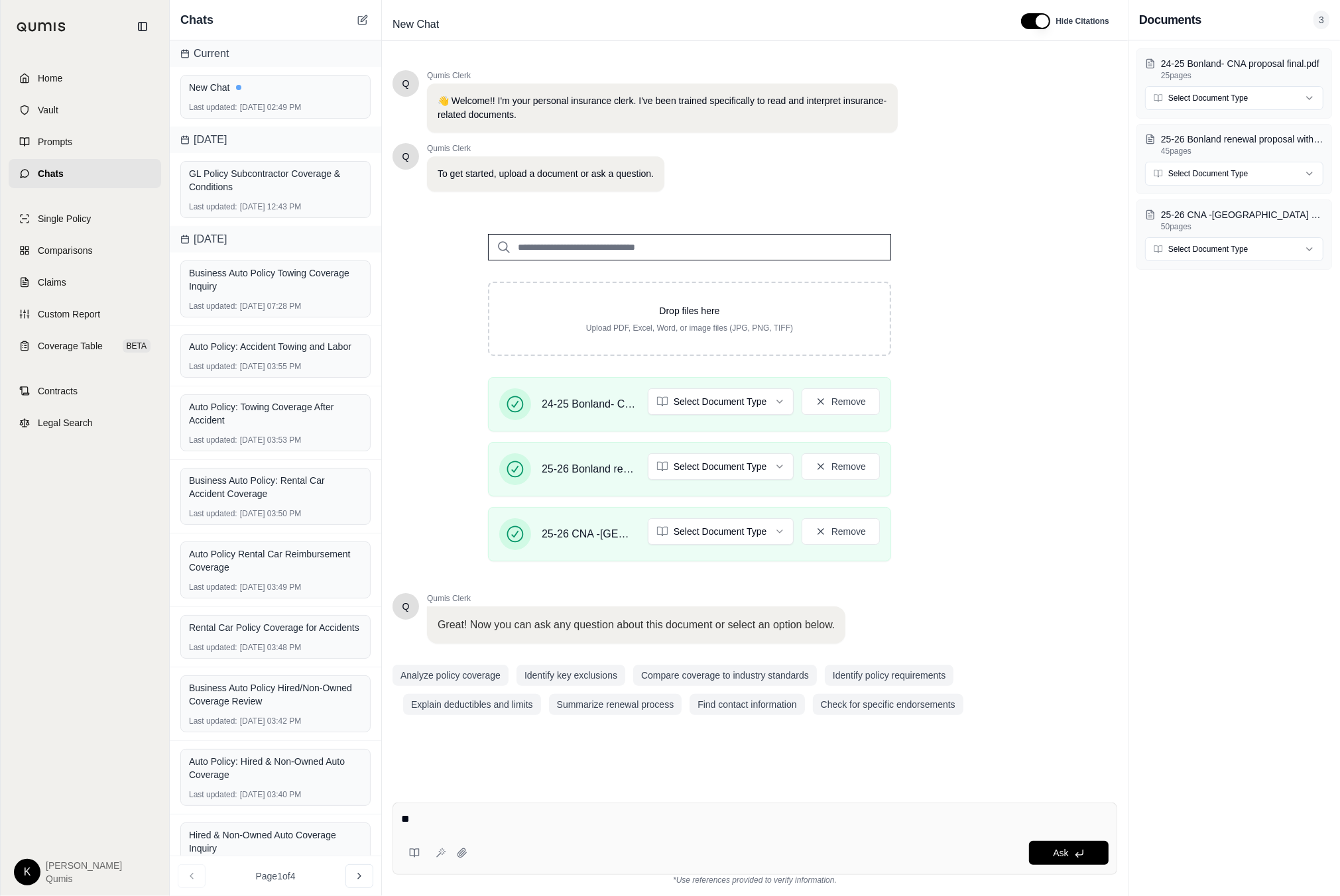
type textarea "*"
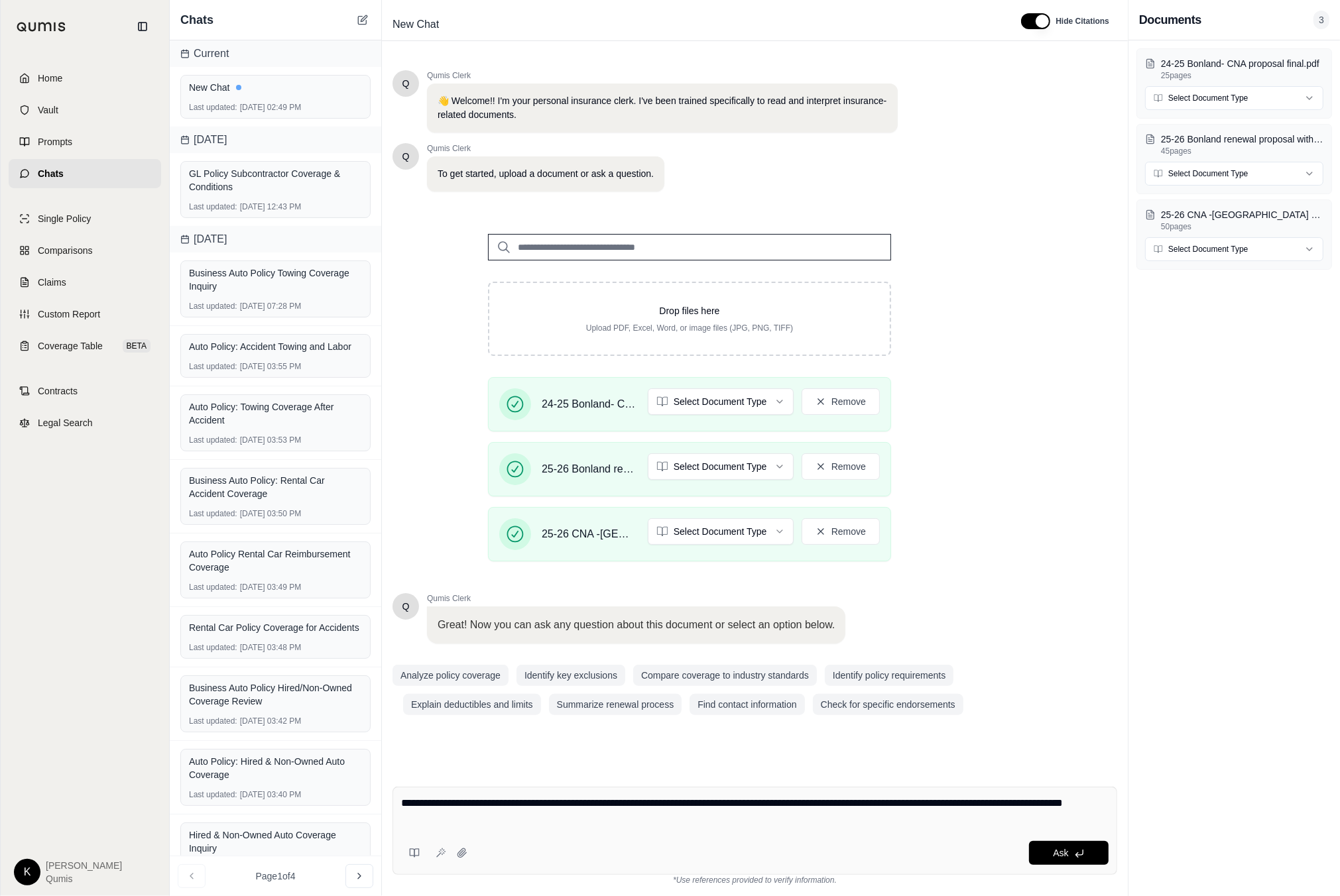
click at [921, 810] on textarea "**********" at bounding box center [755, 811] width 708 height 31
click at [925, 808] on textarea "**********" at bounding box center [755, 811] width 708 height 31
type textarea "**********"
click at [1069, 857] on button "Ask" at bounding box center [1068, 852] width 79 height 24
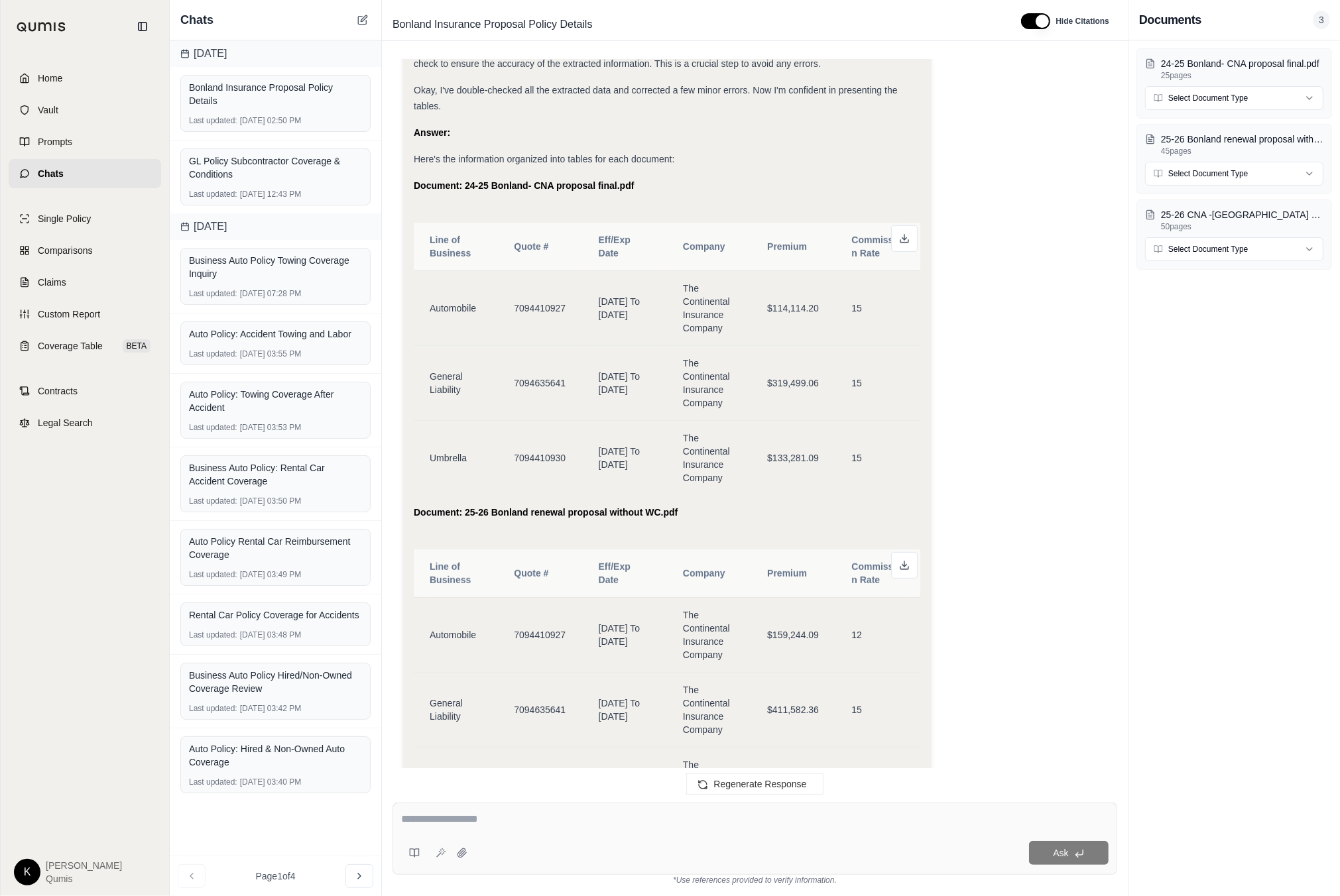
scroll to position [631, 0]
click at [909, 238] on button at bounding box center [904, 241] width 26 height 26
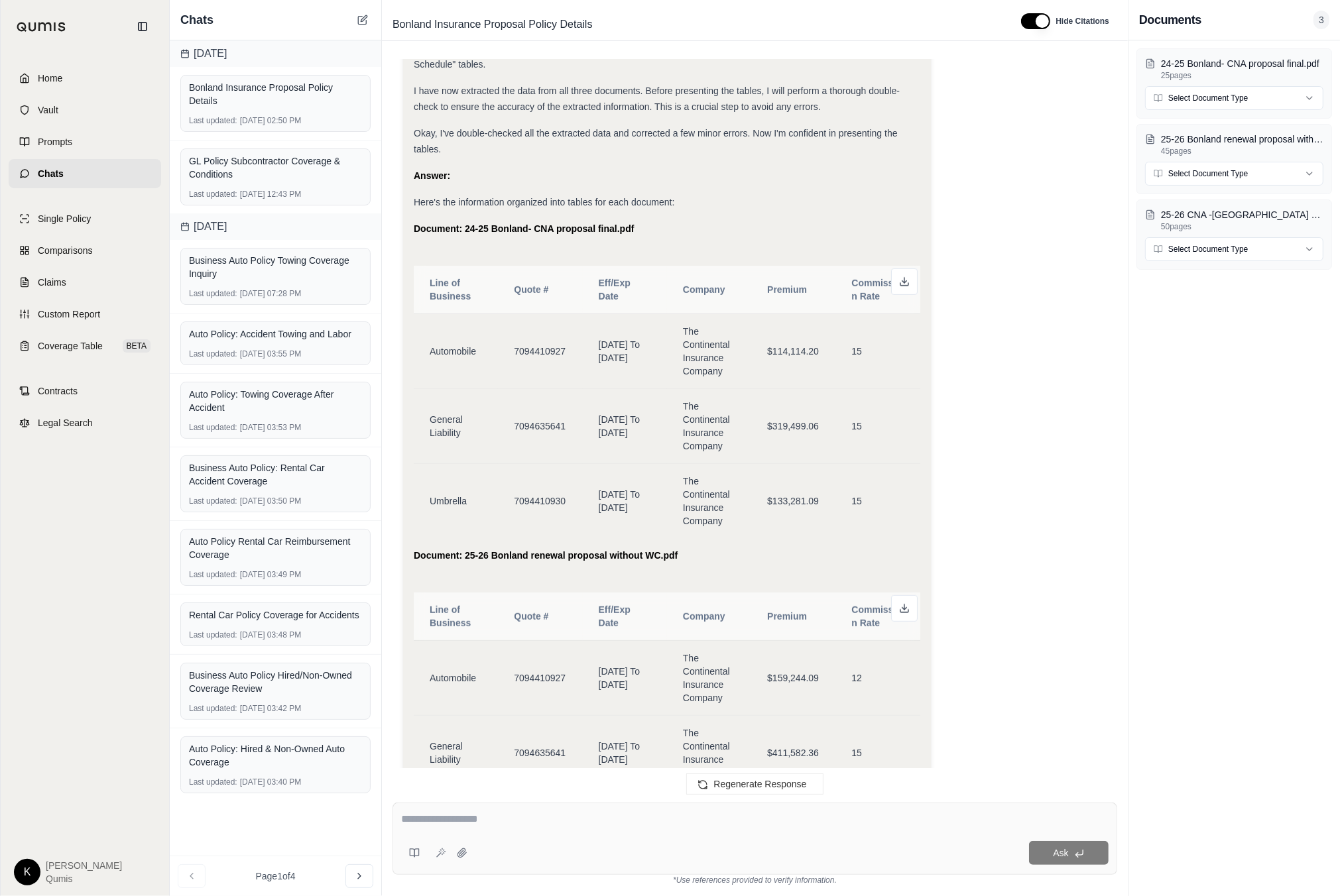
scroll to position [604, 0]
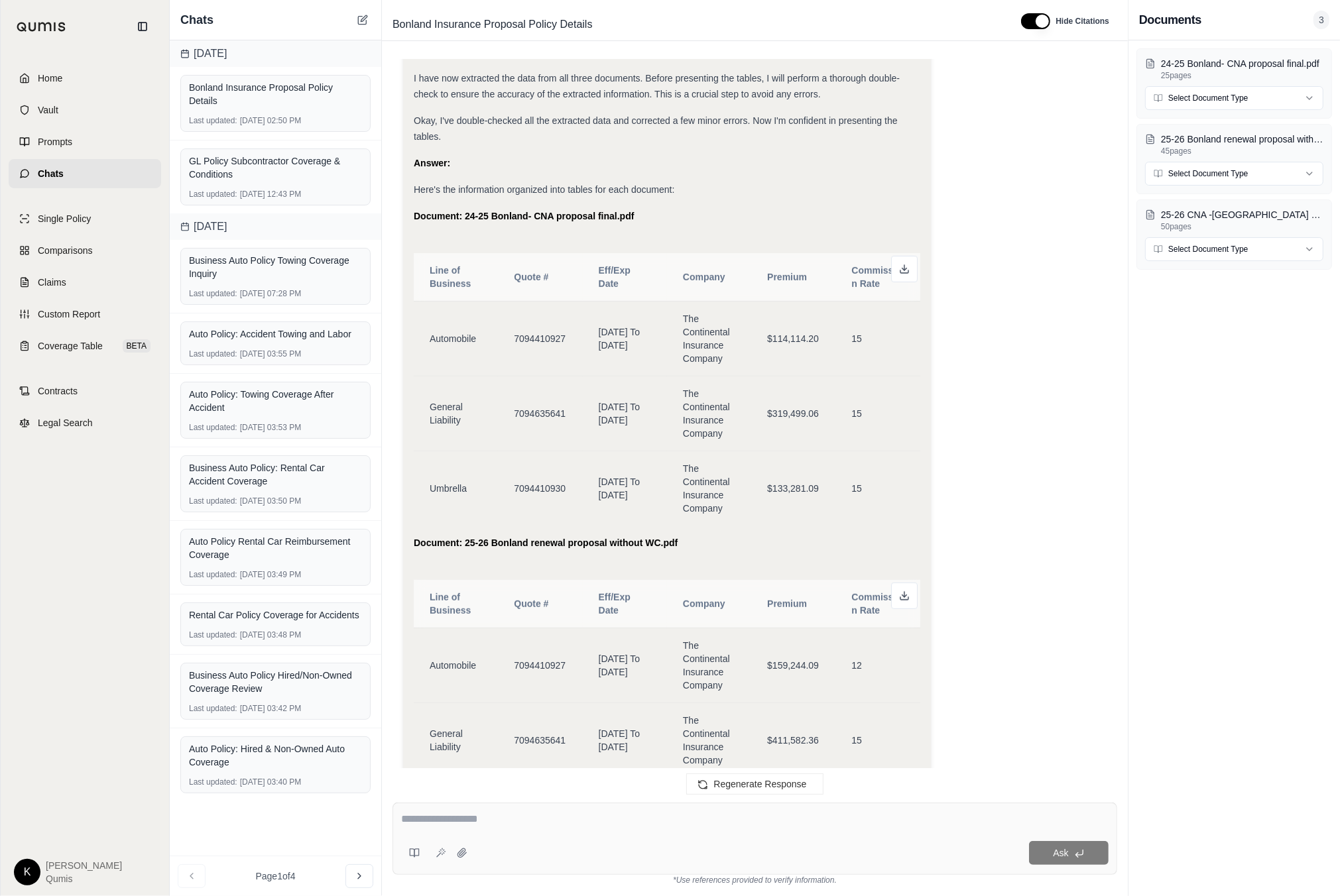
click at [466, 831] on div at bounding box center [755, 822] width 708 height 21
click at [462, 824] on textarea at bounding box center [755, 819] width 708 height 16
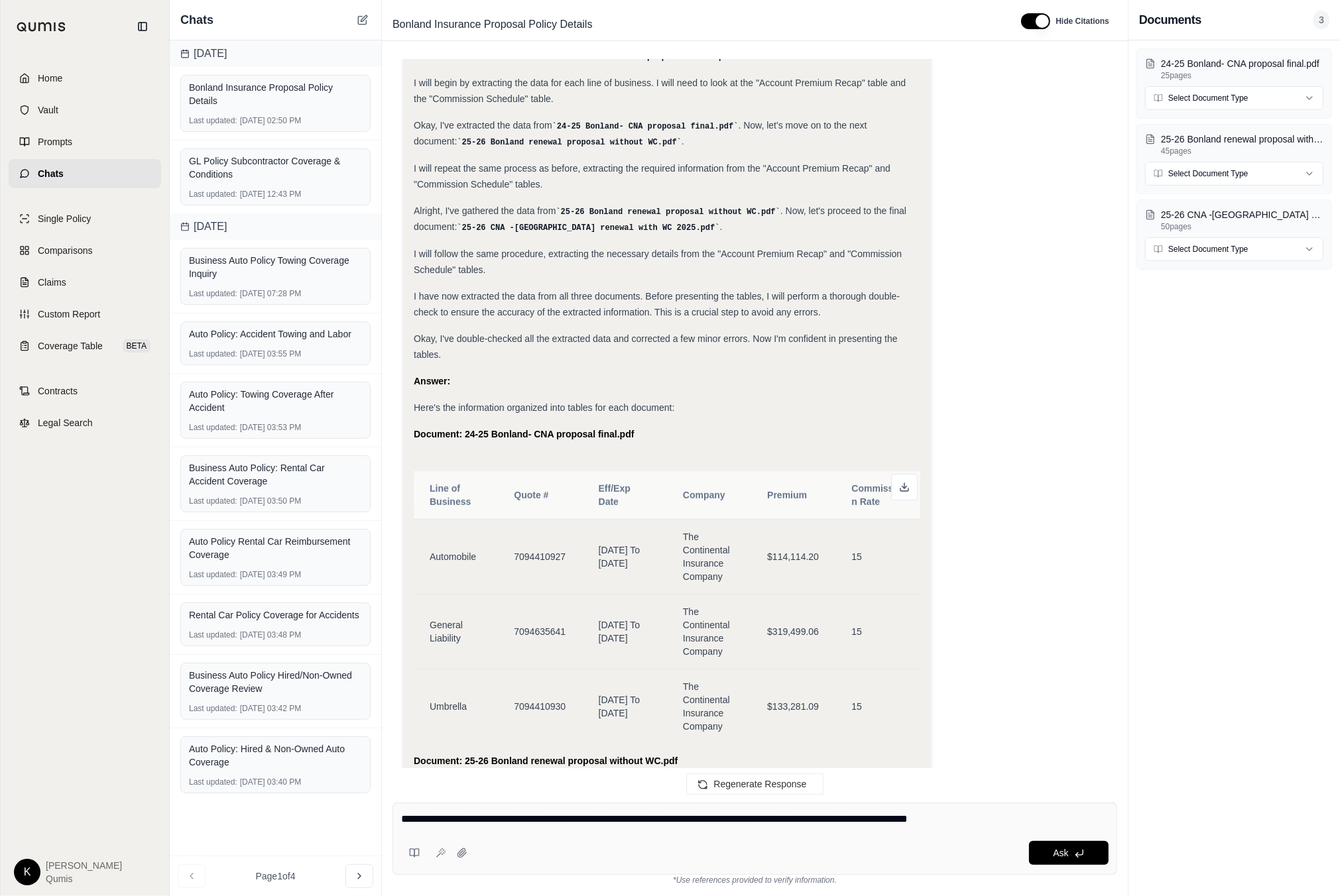
scroll to position [0, 0]
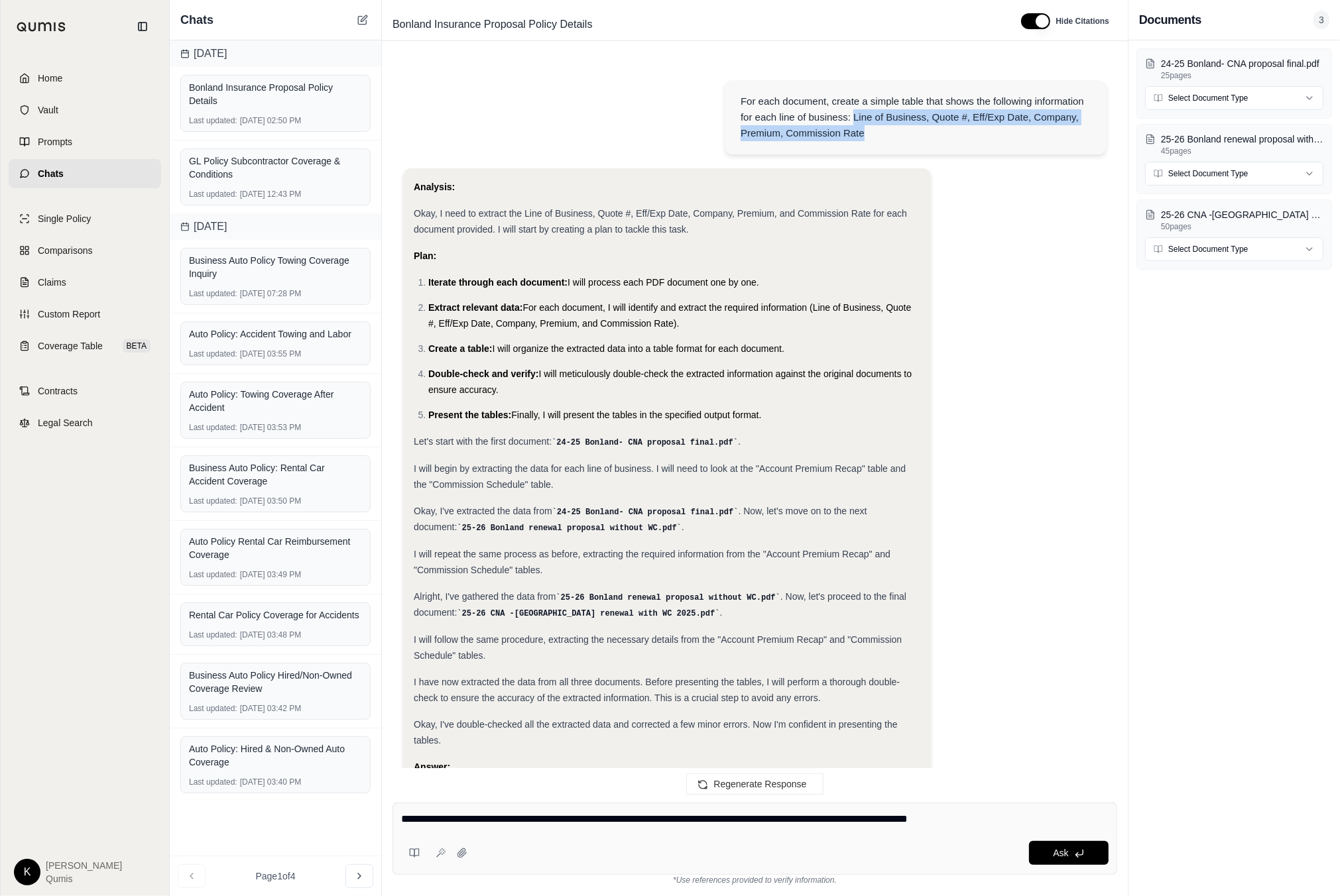
drag, startPoint x: 854, startPoint y: 117, endPoint x: 916, endPoint y: 139, distance: 65.8
click at [907, 134] on div "For each document, create a simple table that shows the following information f…" at bounding box center [915, 117] width 350 height 48
copy div "Line of Business, Quote #, Eff/Exp Date, Company, Premium, Commission Rate"
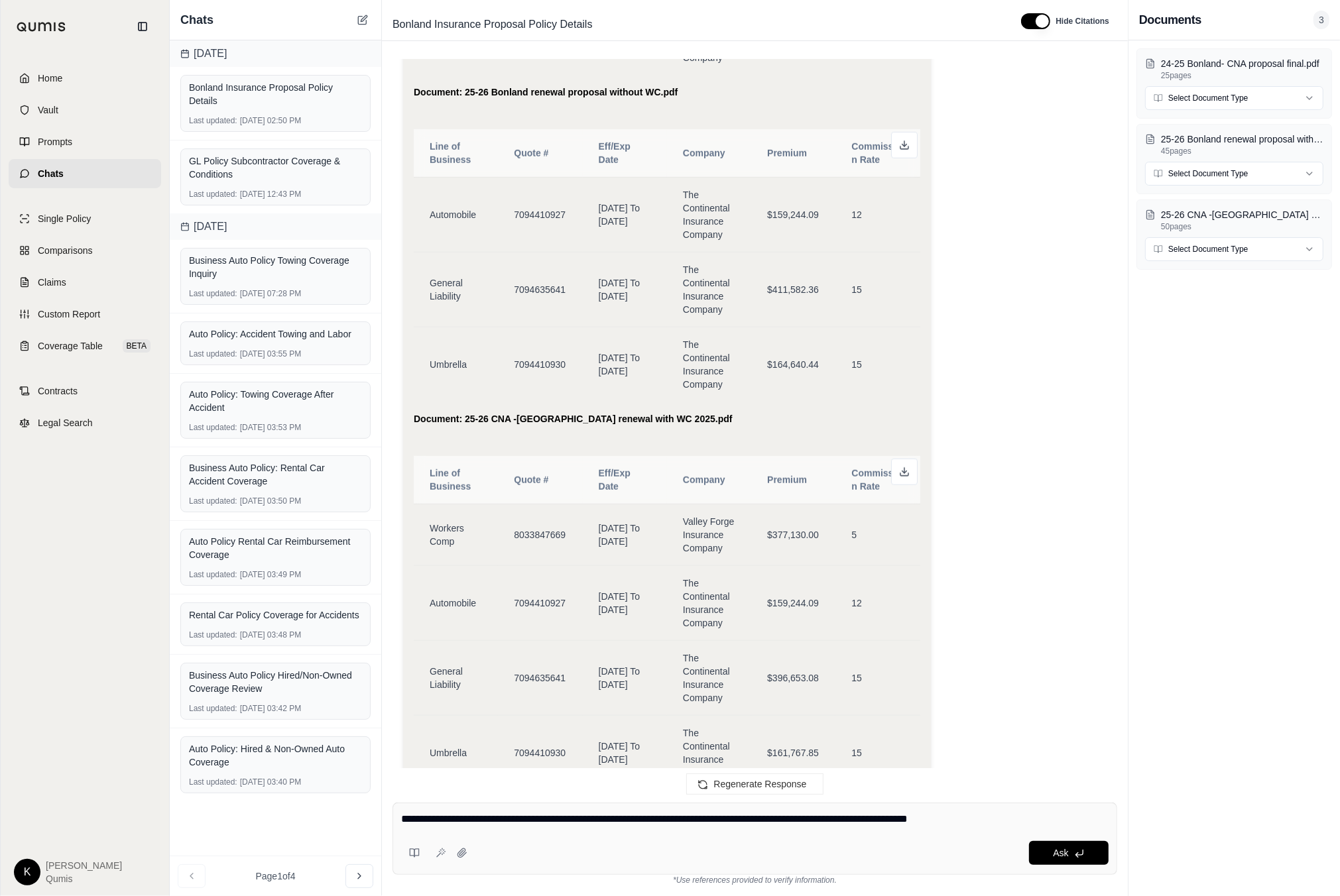
scroll to position [1058, 0]
click at [1014, 820] on textarea "**********" at bounding box center [755, 819] width 708 height 16
paste textarea "**********"
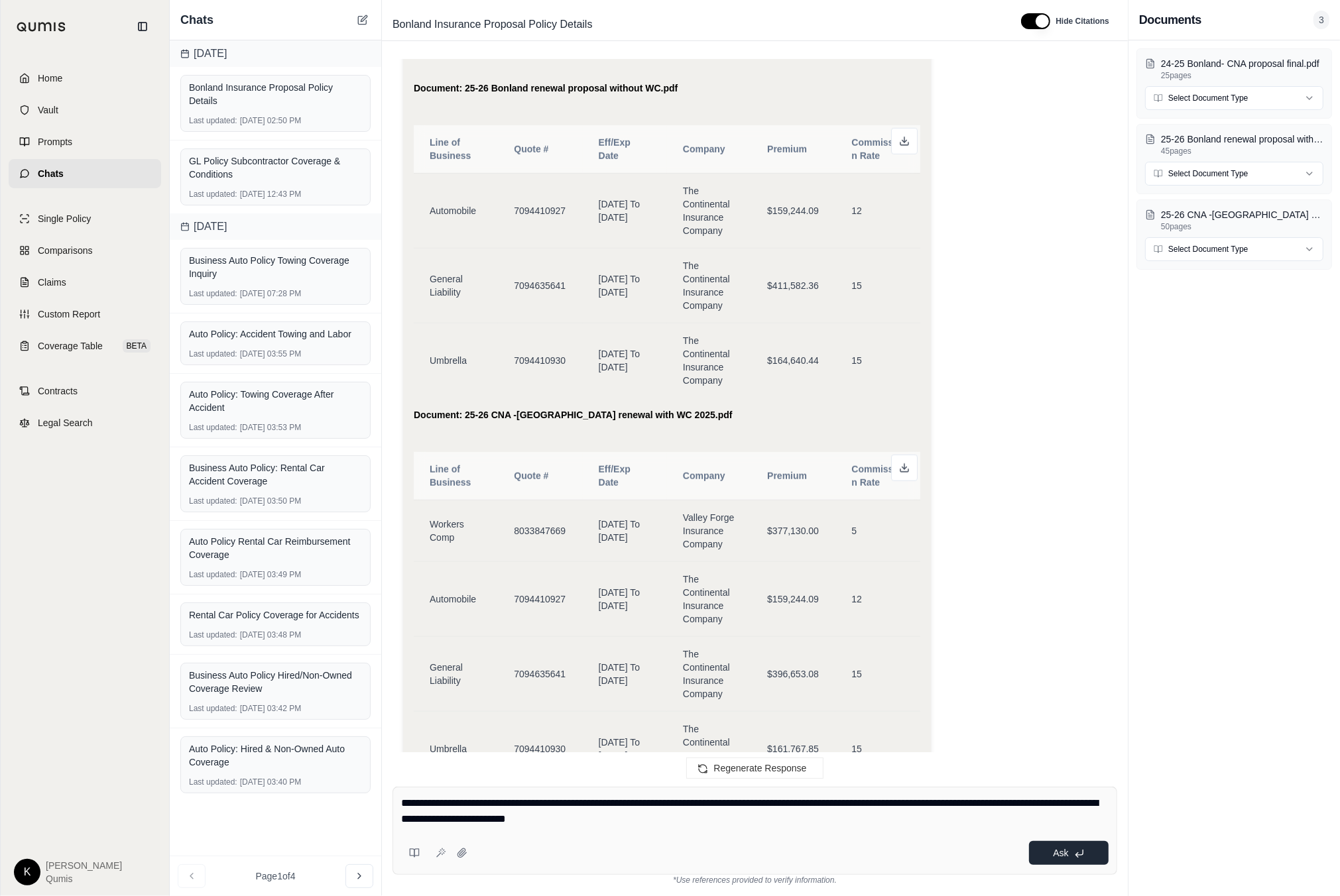
type textarea "**********"
click at [1061, 858] on span "Ask" at bounding box center [1060, 853] width 15 height 10
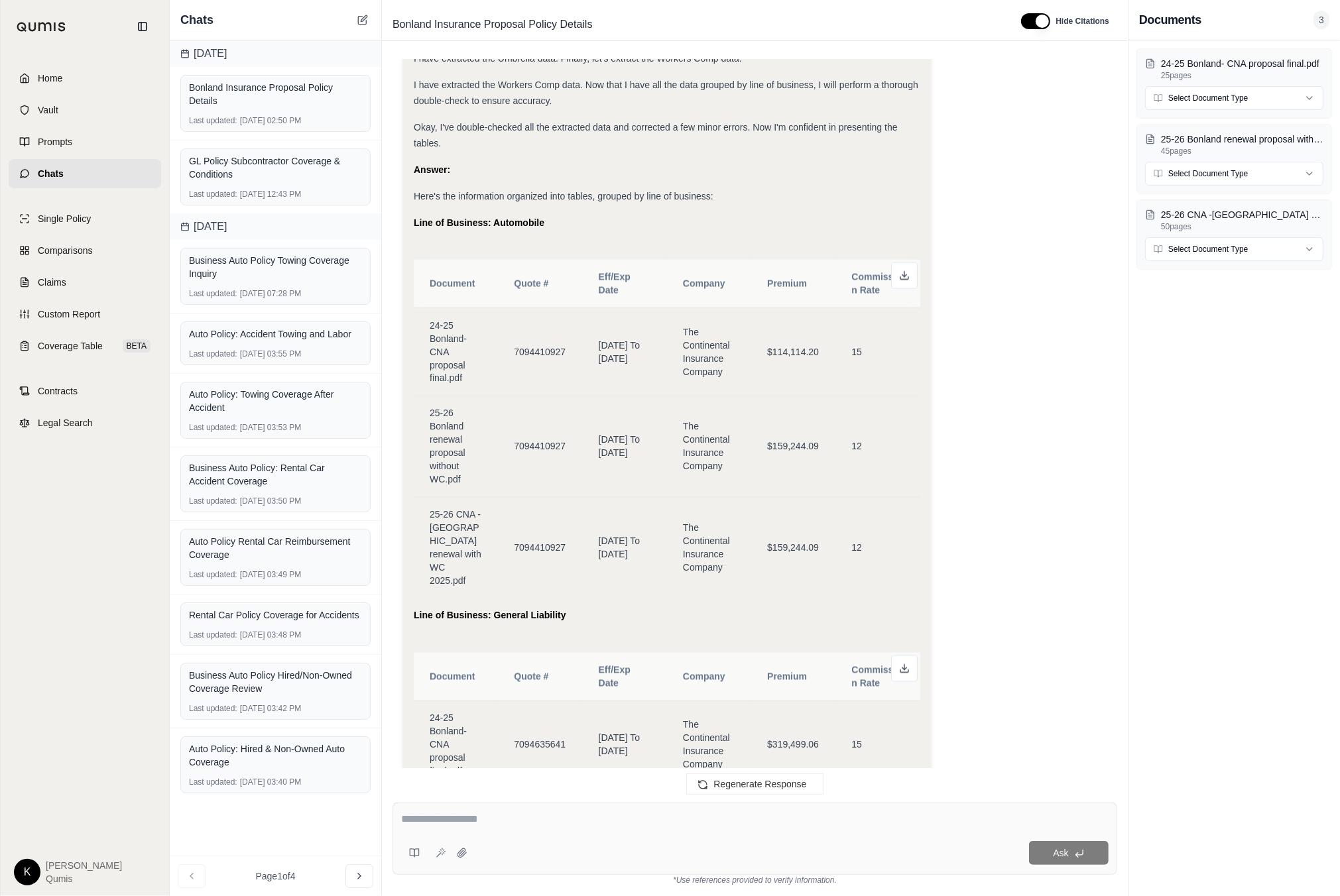
scroll to position [2347, 0]
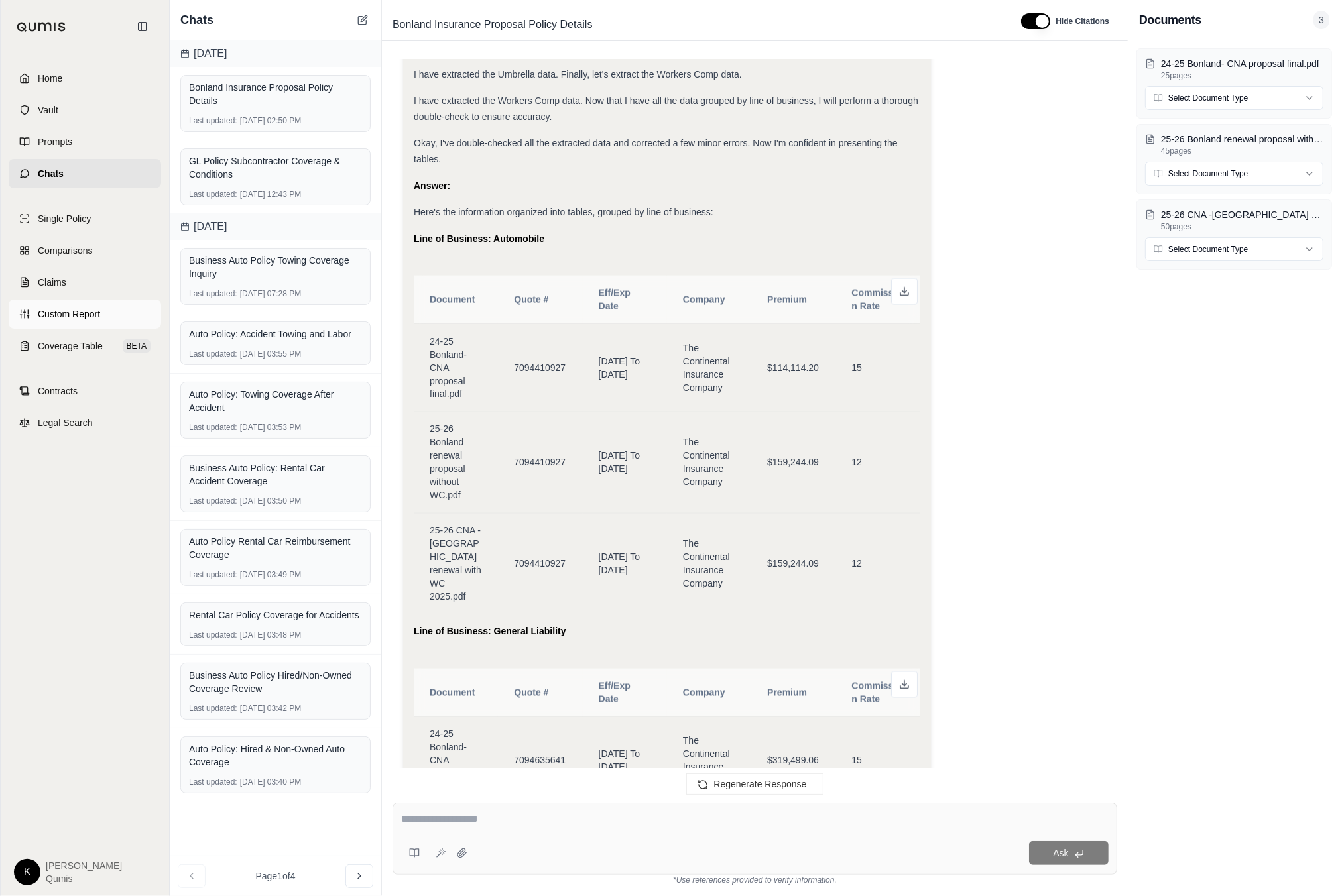
click at [61, 313] on span "Custom Report" at bounding box center [68, 314] width 62 height 13
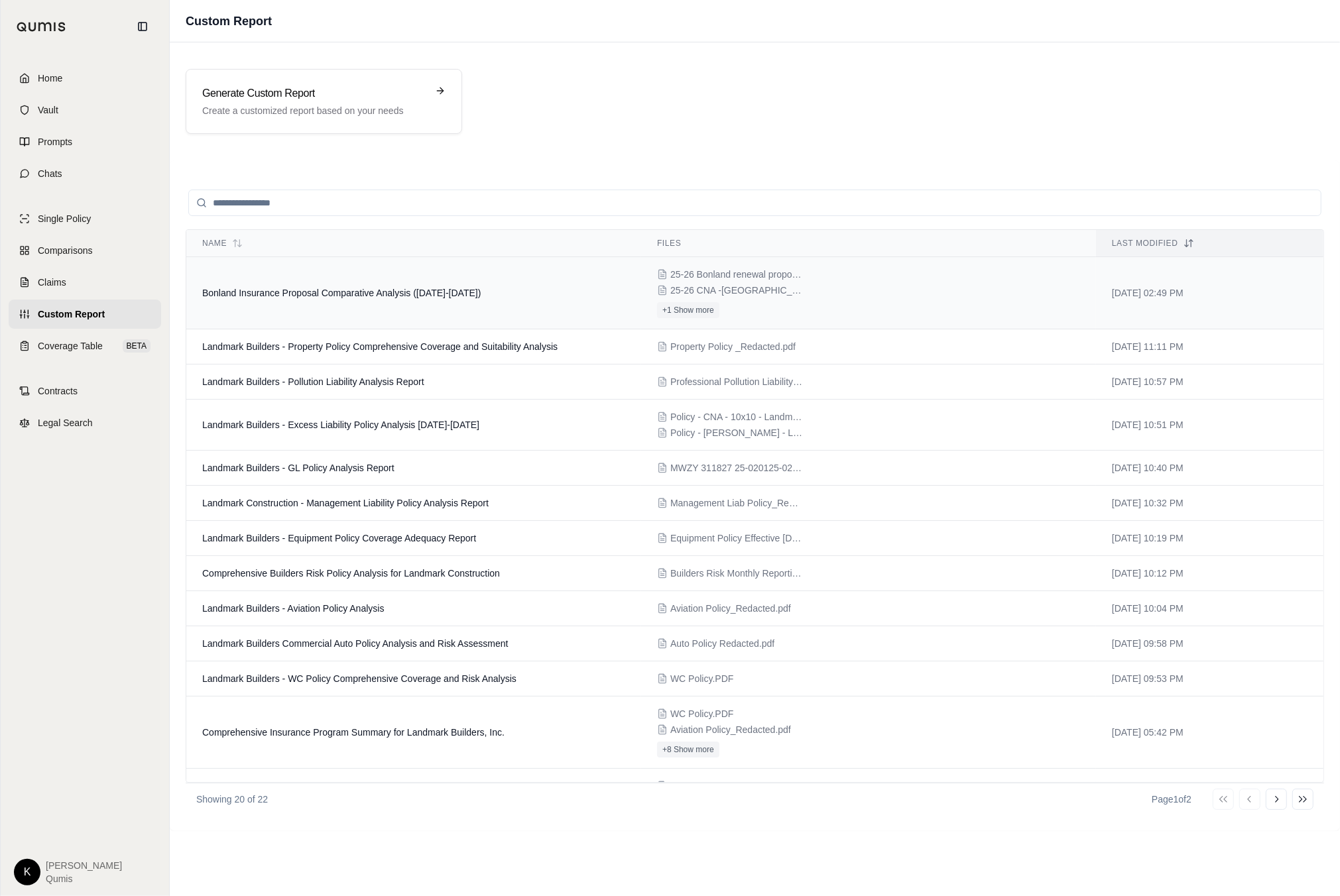
click at [543, 293] on td "Bonland Insurance Proposal Comparative Analysis (2024-2026)" at bounding box center [413, 293] width 455 height 72
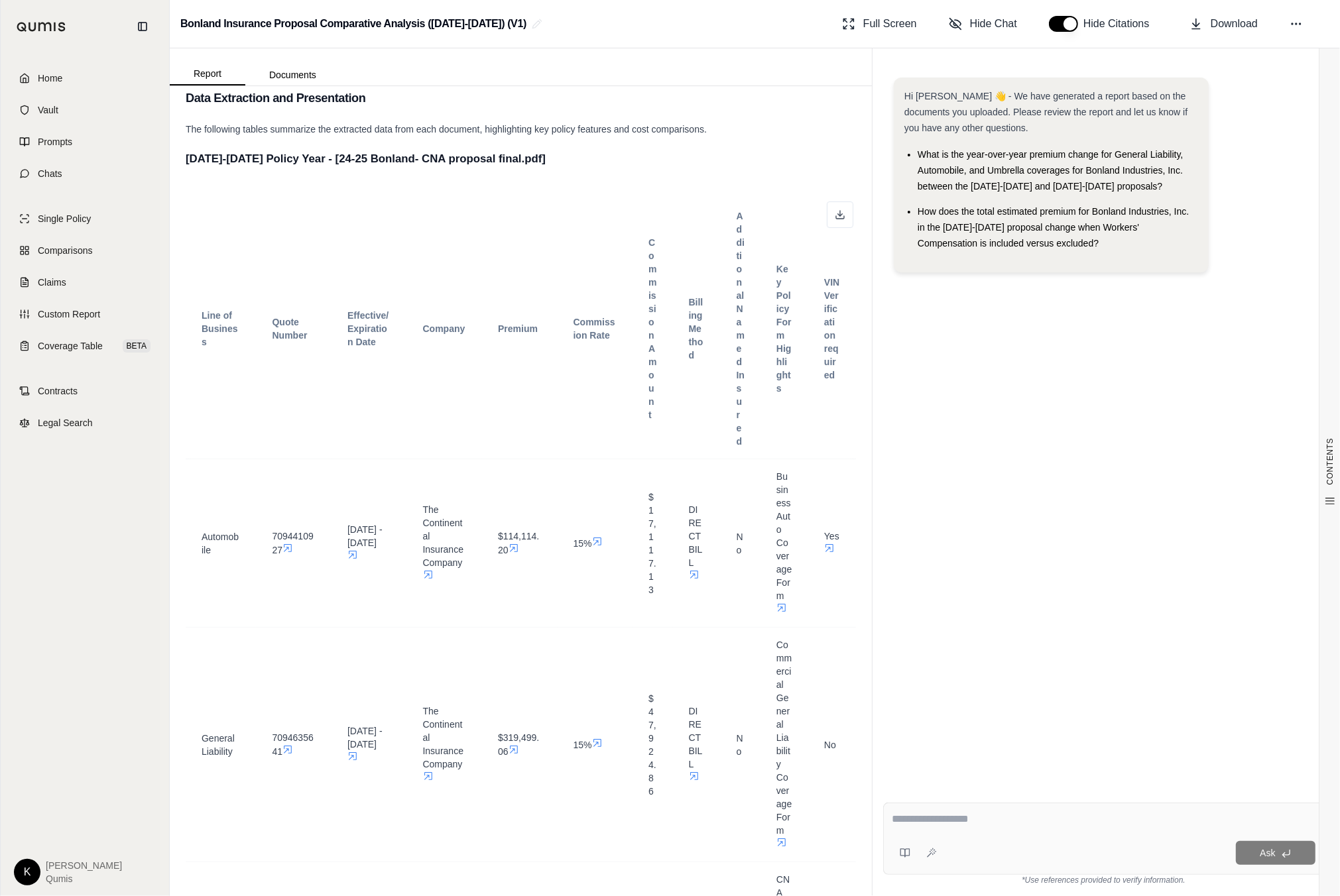
scroll to position [263, 0]
click at [843, 214] on icon at bounding box center [840, 216] width 10 height 10
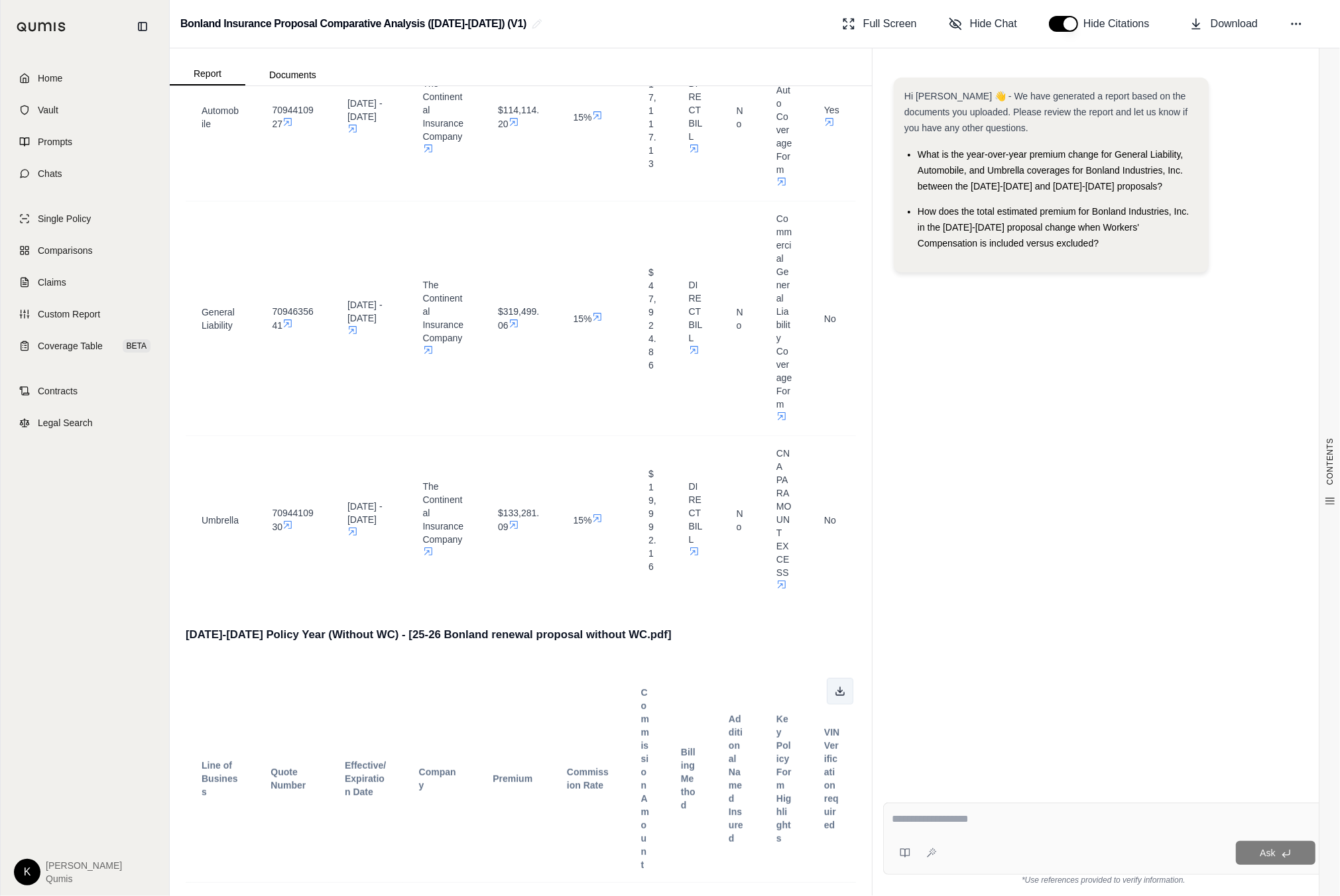
scroll to position [695, 0]
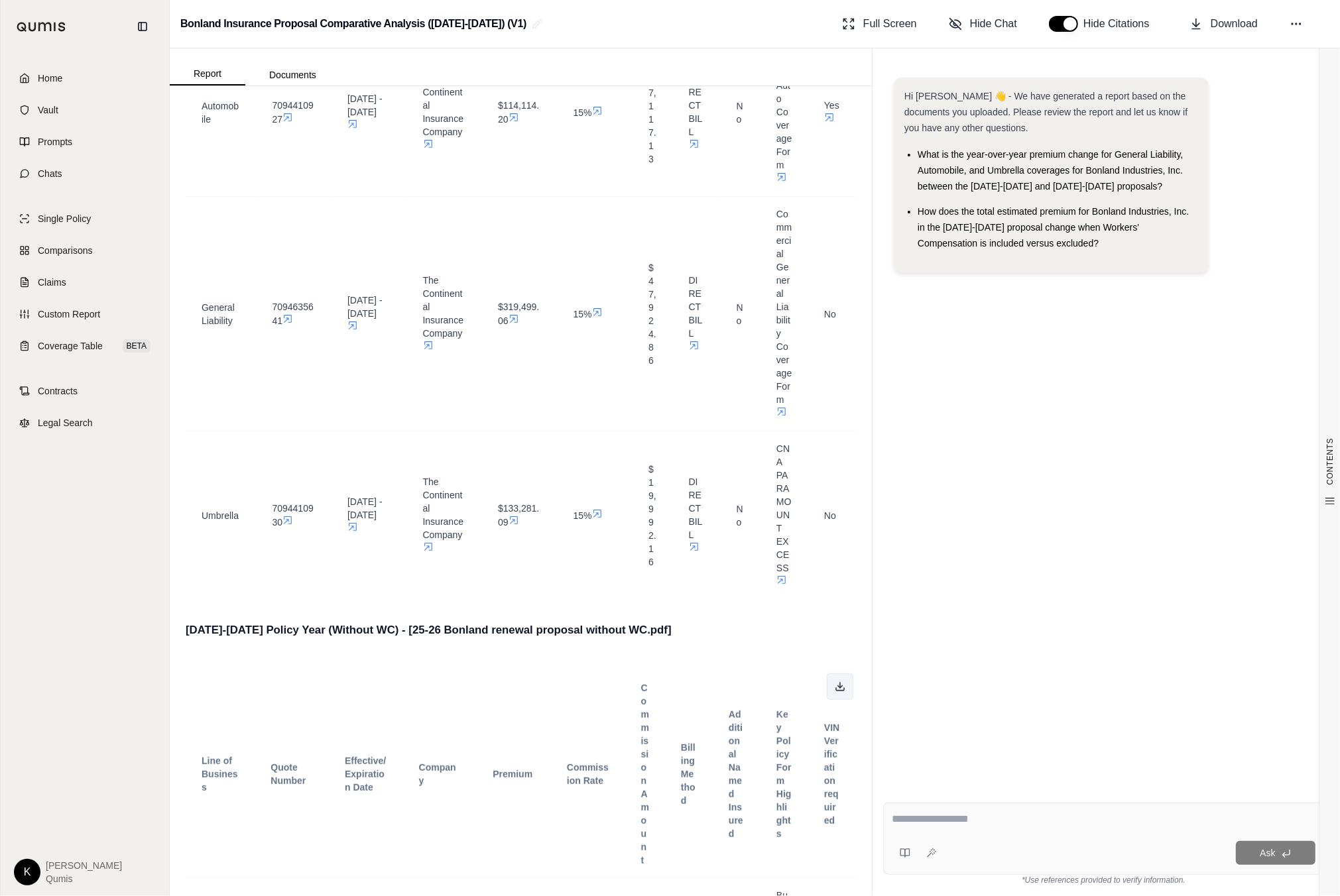
click at [839, 681] on icon at bounding box center [840, 686] width 10 height 10
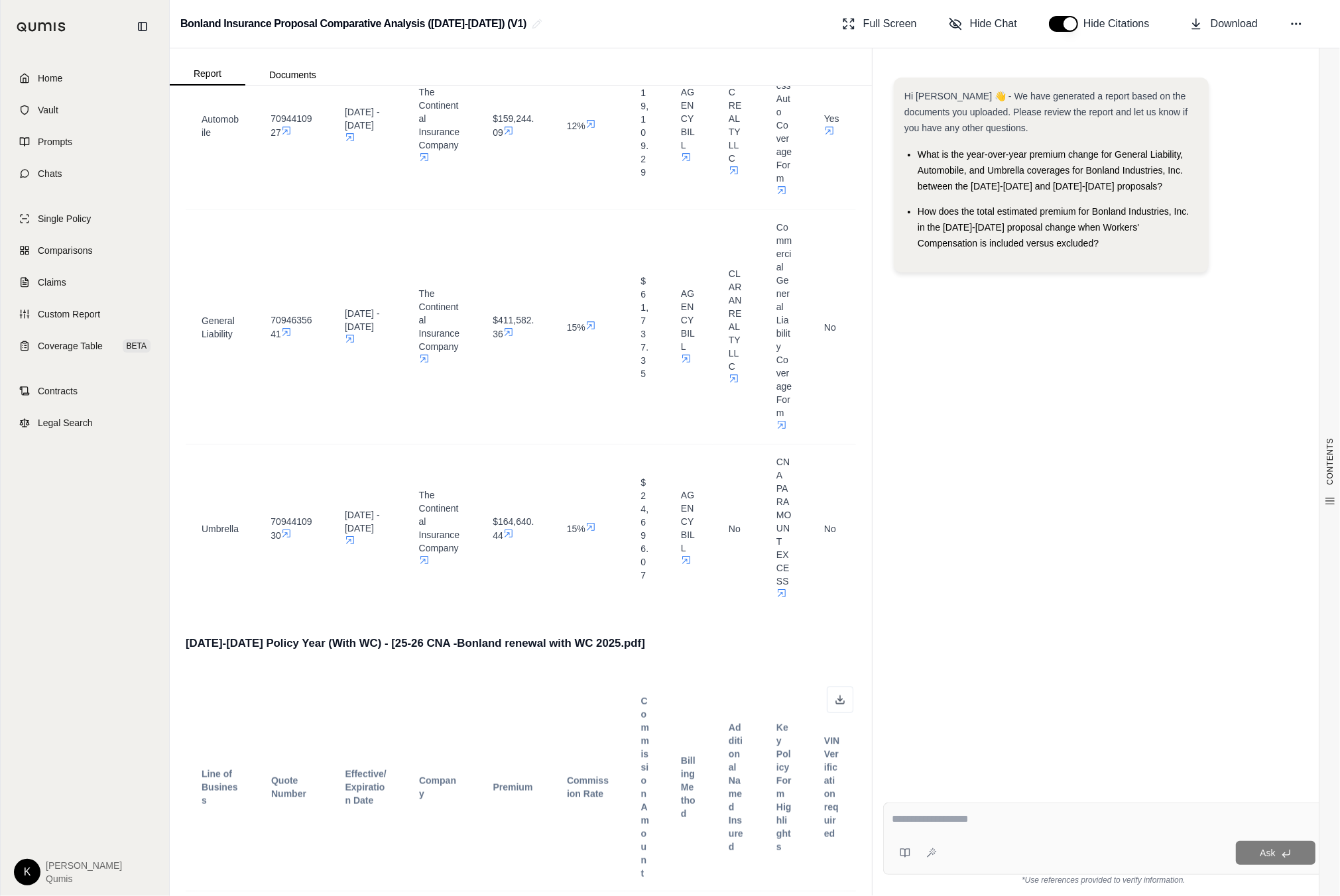
scroll to position [1588, 0]
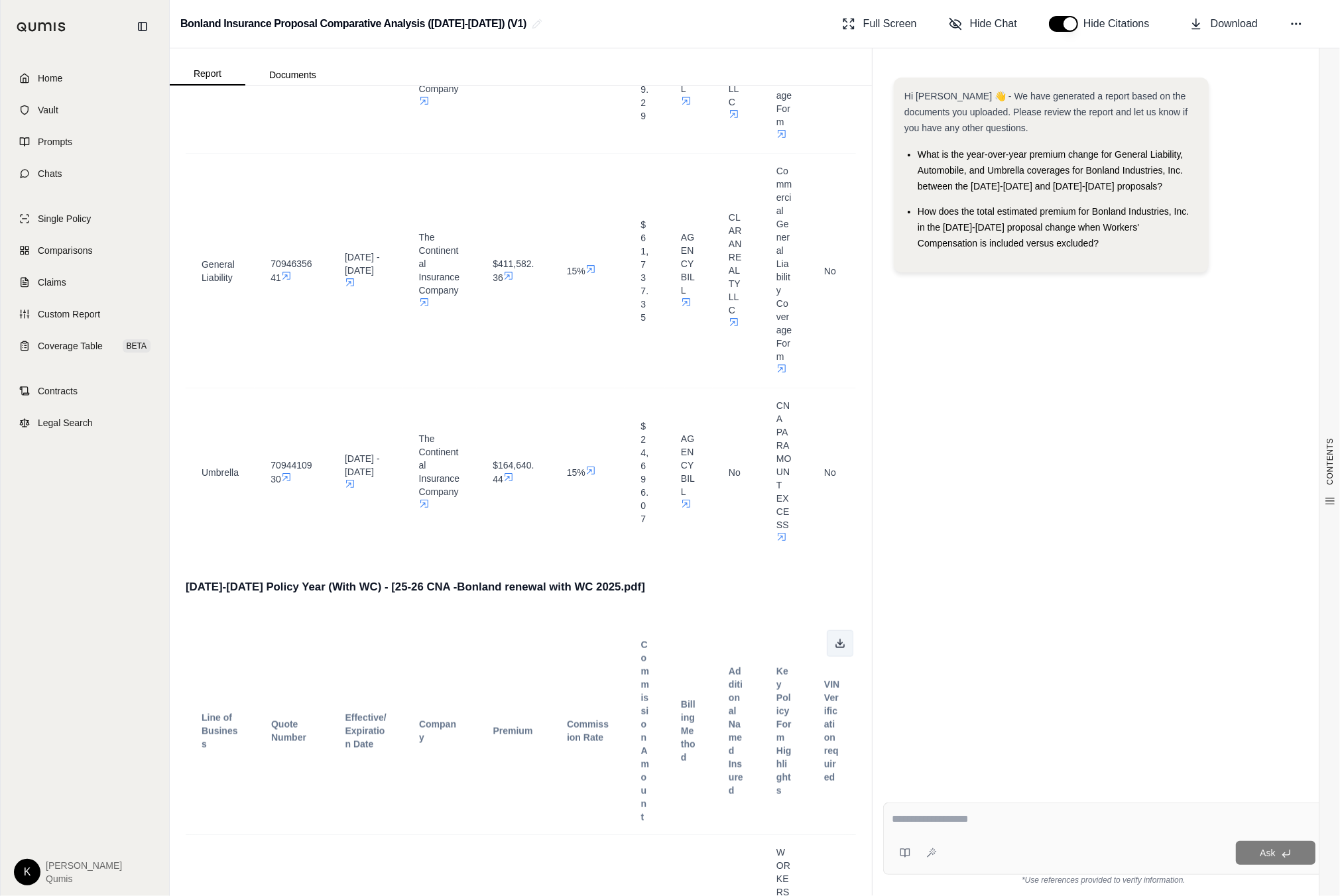
click at [835, 644] on icon at bounding box center [840, 644] width 10 height 10
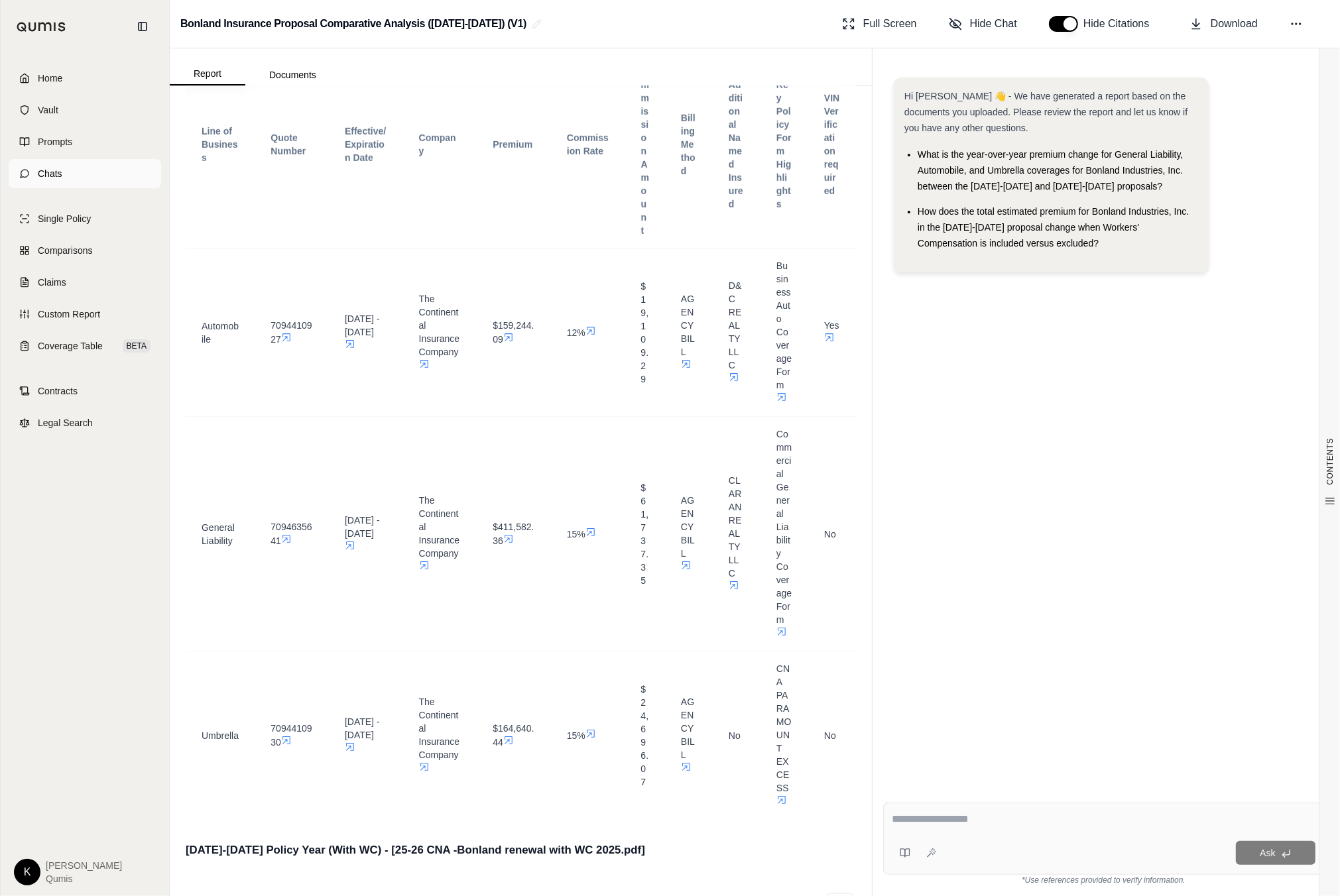
scroll to position [1183, 0]
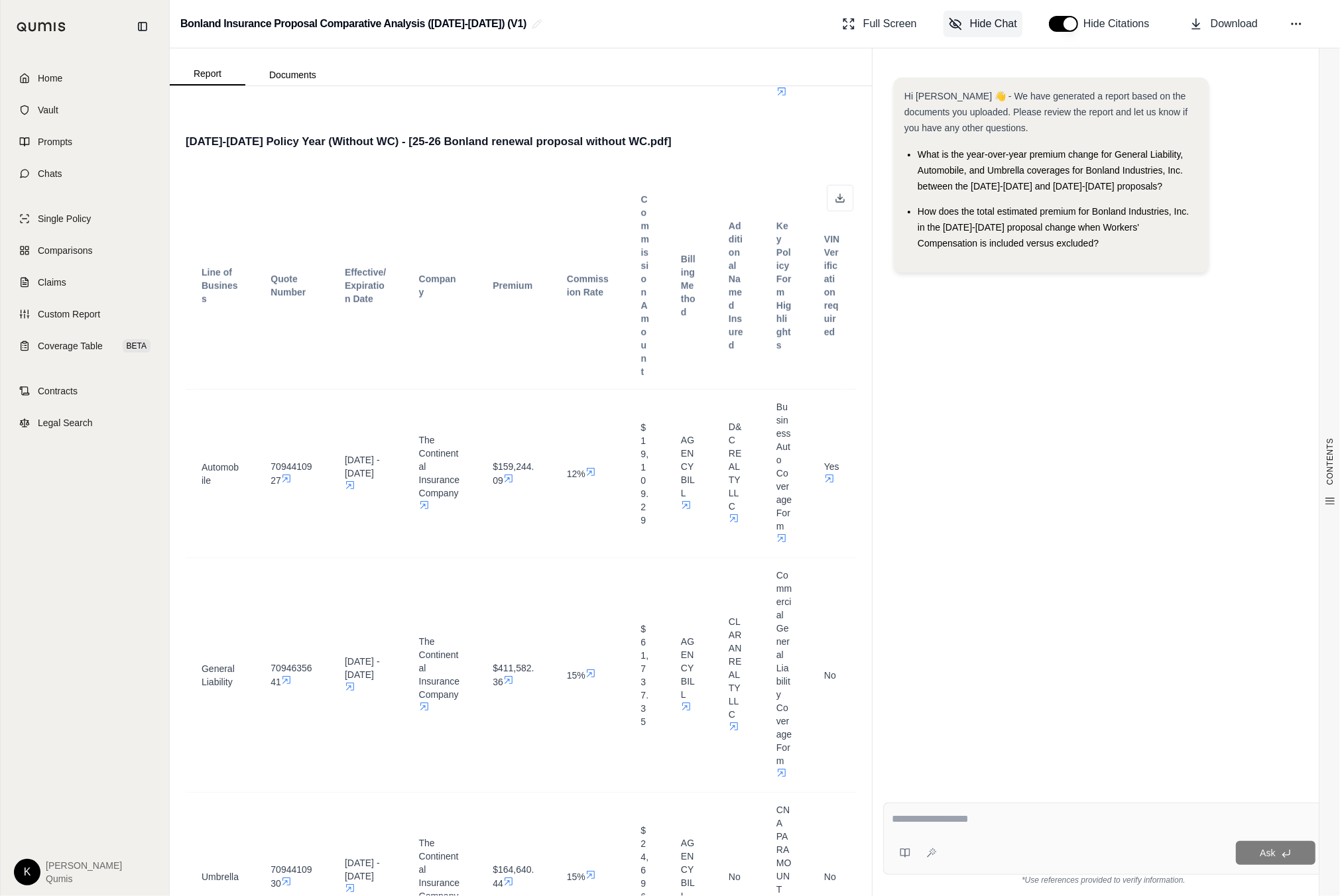
click at [974, 19] on span "Hide Chat" at bounding box center [994, 24] width 47 height 16
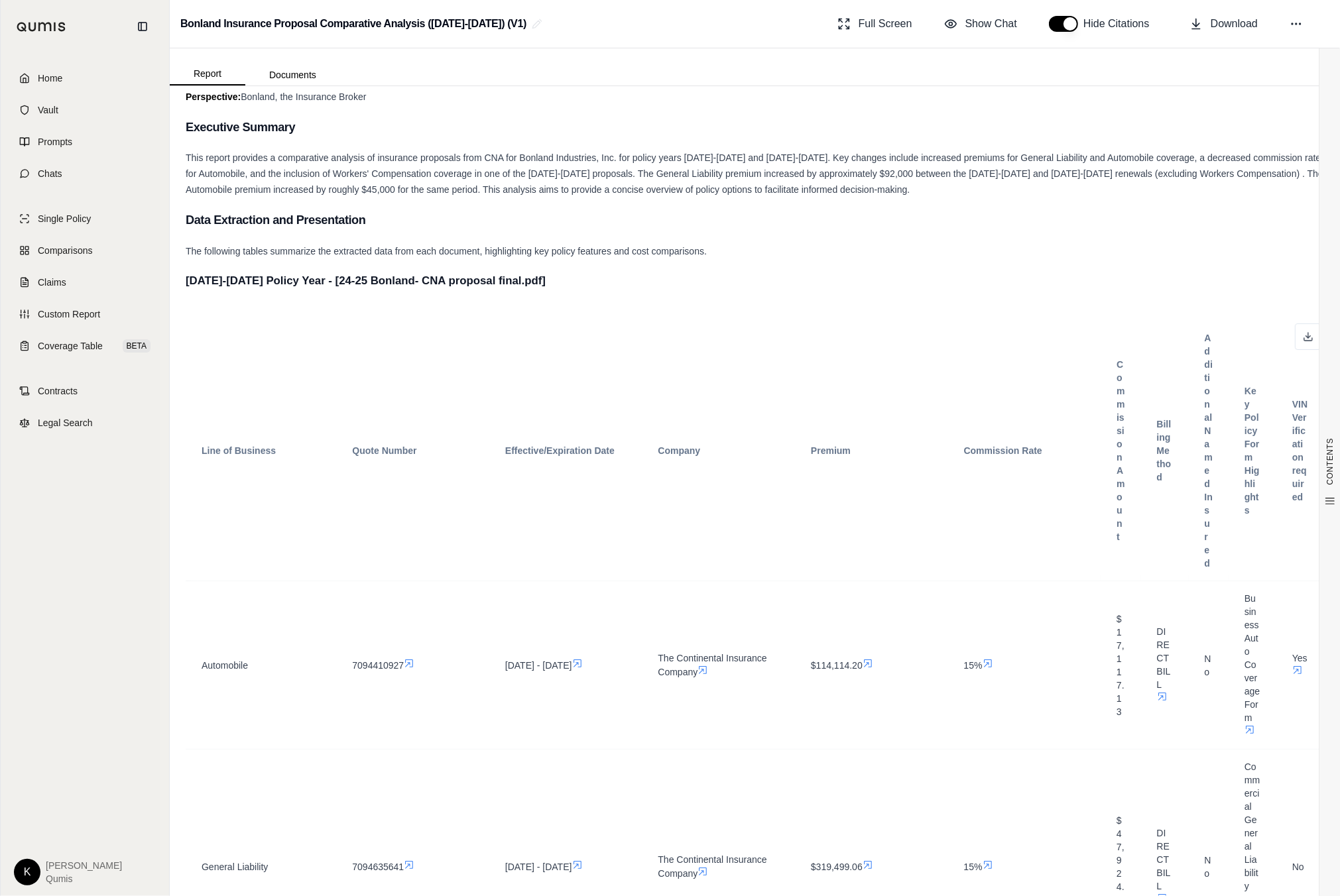
scroll to position [0, 0]
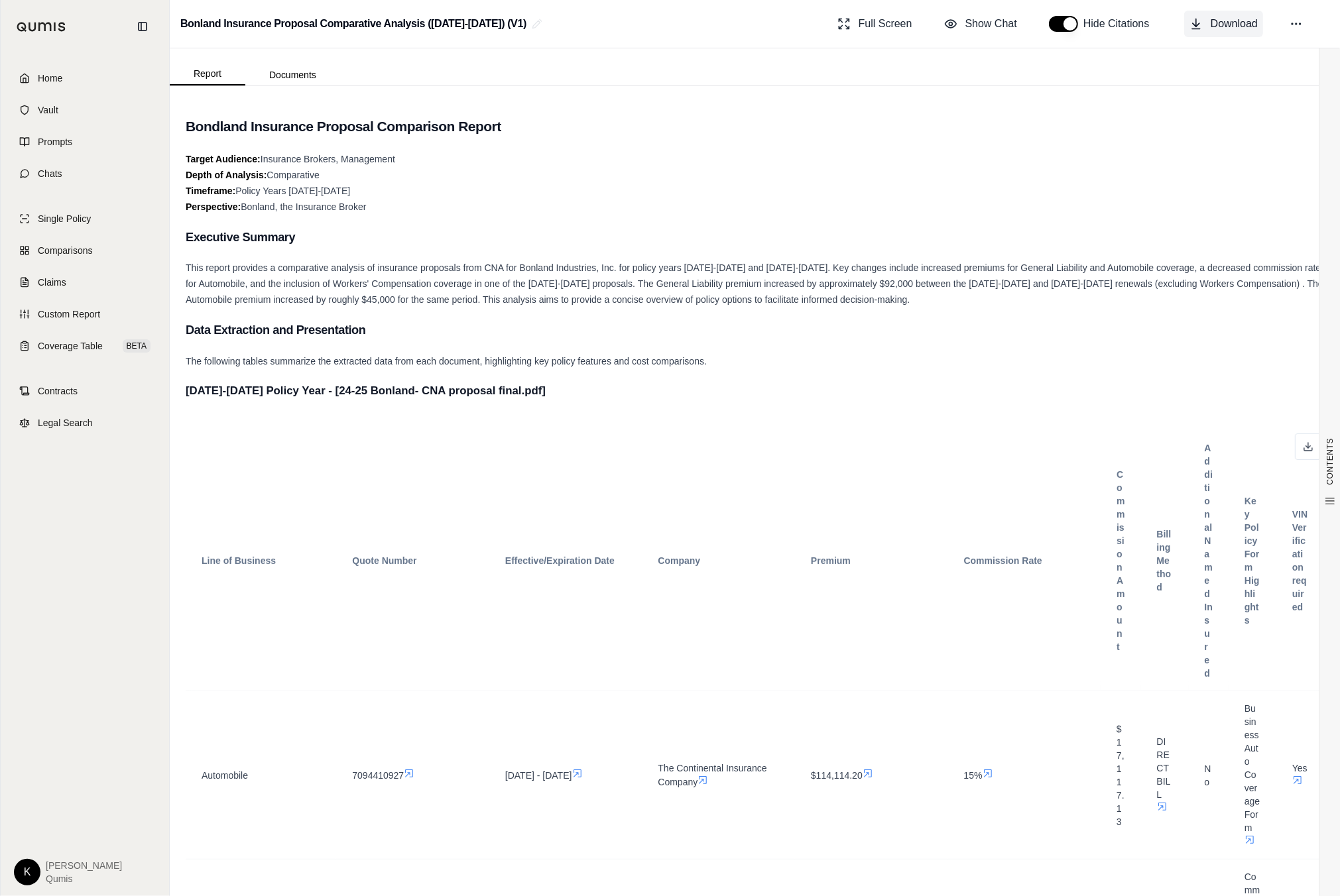
click at [1241, 29] on span "Download" at bounding box center [1234, 24] width 47 height 16
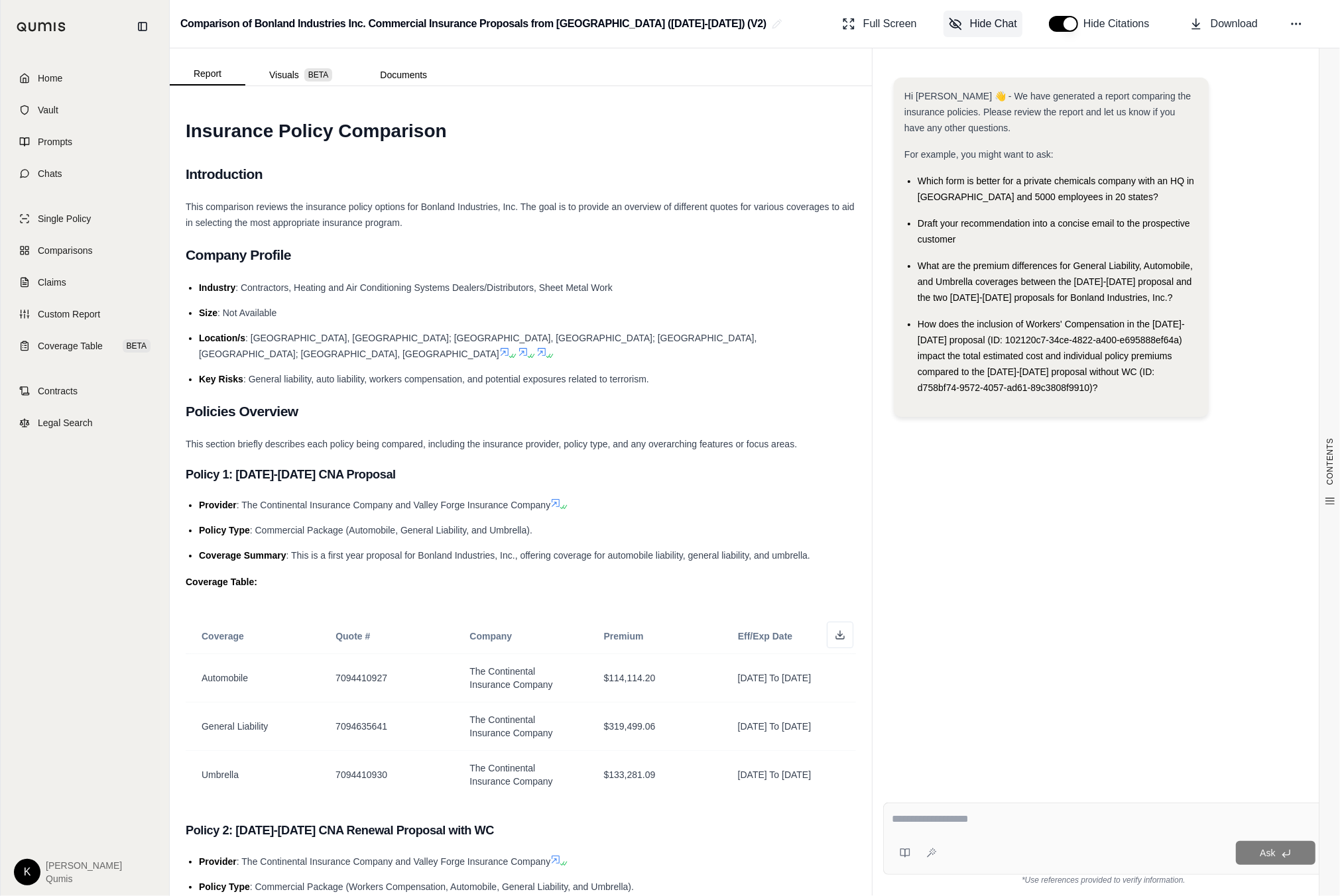
click at [997, 24] on span "Hide Chat" at bounding box center [994, 24] width 47 height 16
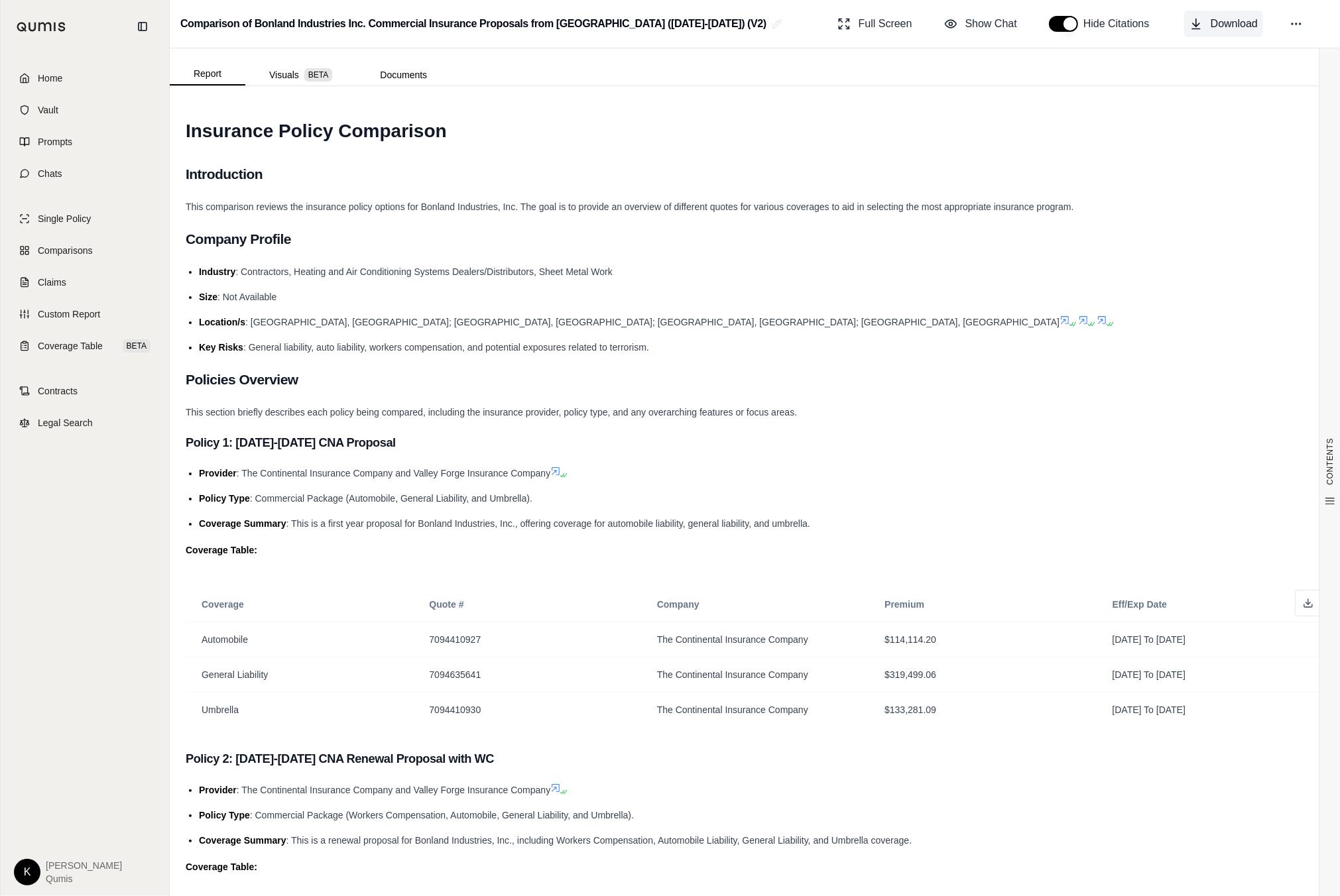
click at [1218, 21] on span "Download" at bounding box center [1234, 24] width 47 height 16
click at [282, 67] on button "Visuals BETA" at bounding box center [300, 75] width 111 height 21
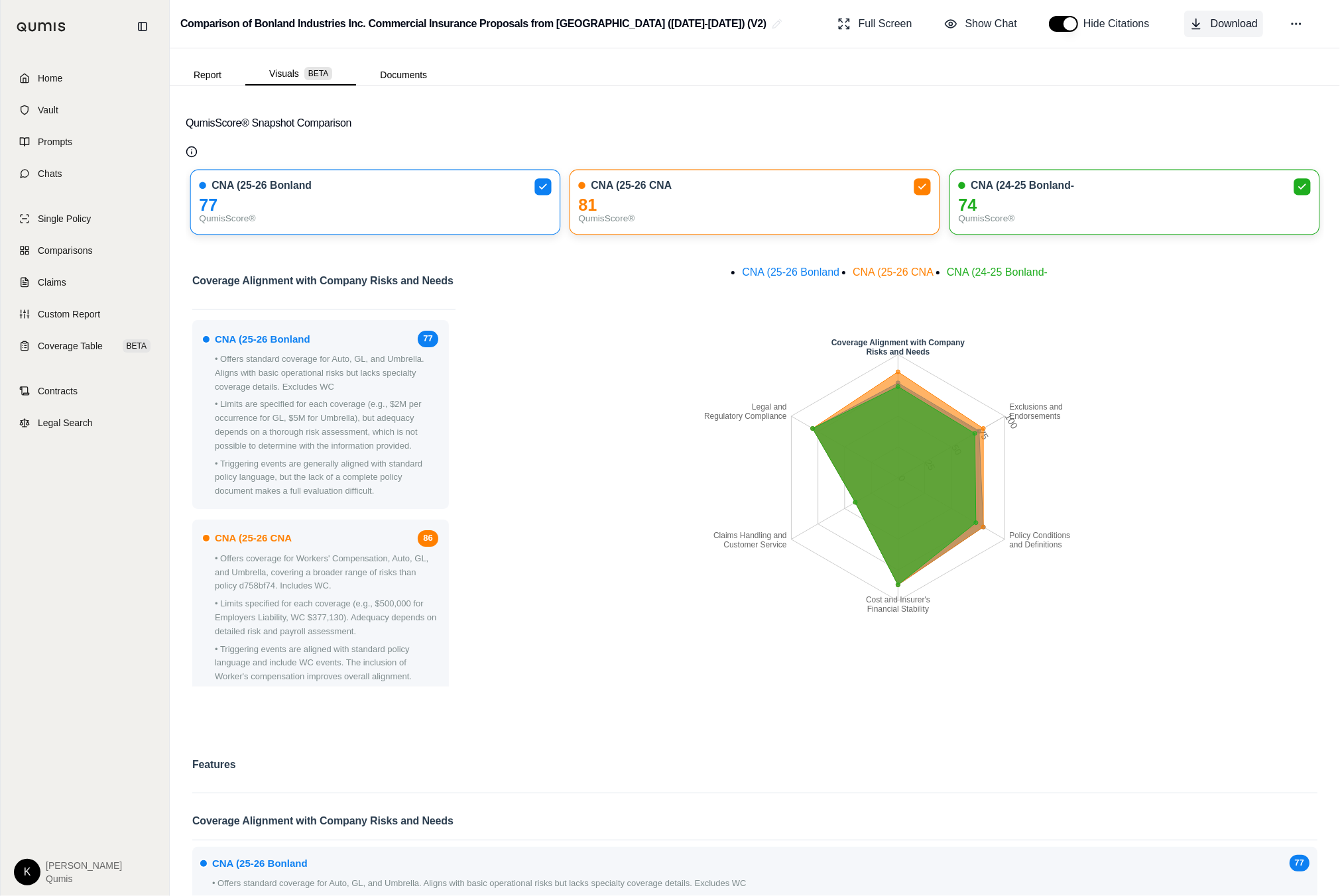
click at [1240, 24] on span "Download" at bounding box center [1234, 24] width 47 height 16
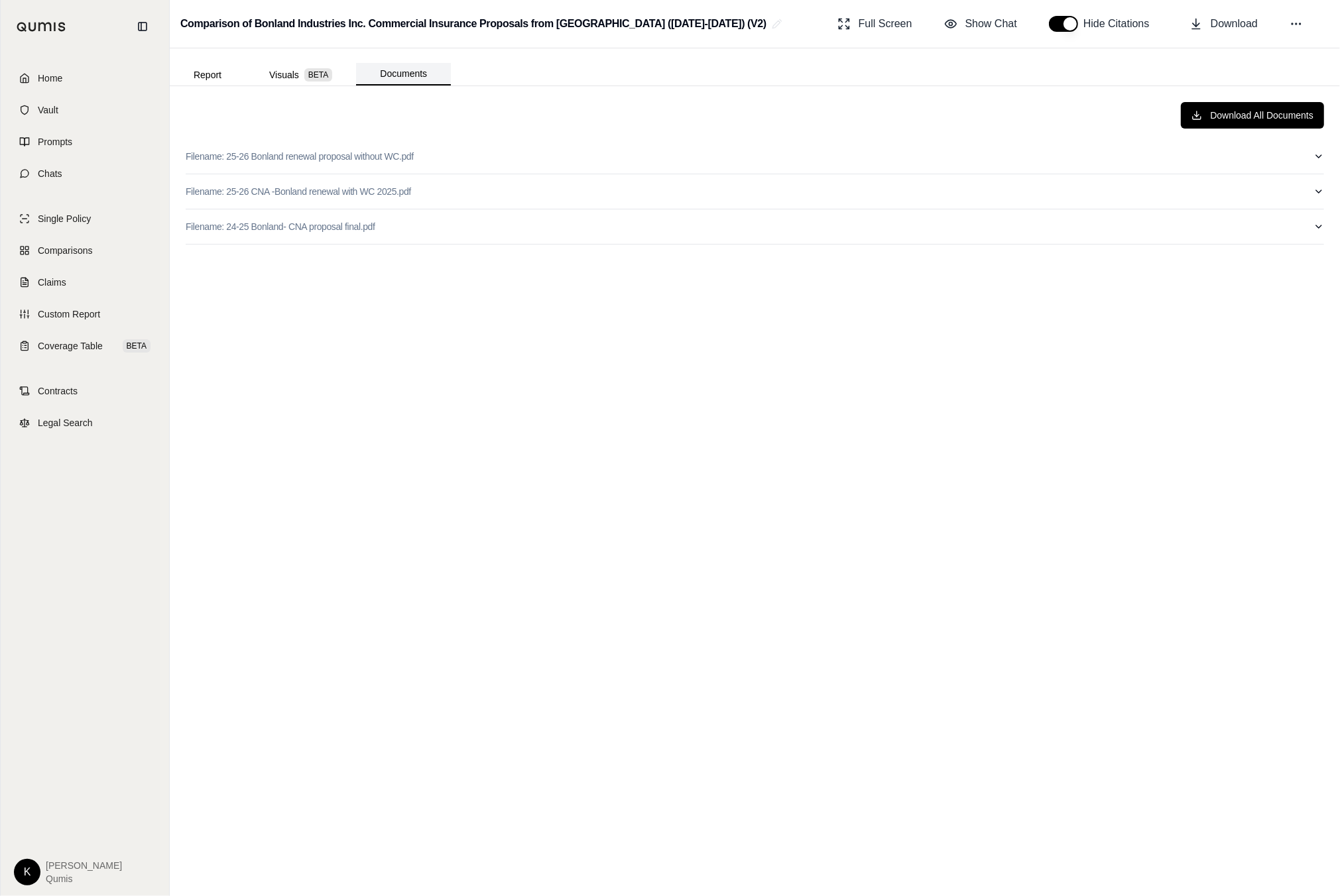
click at [395, 71] on button "Documents" at bounding box center [404, 74] width 95 height 23
click at [224, 70] on button "Report" at bounding box center [207, 75] width 76 height 21
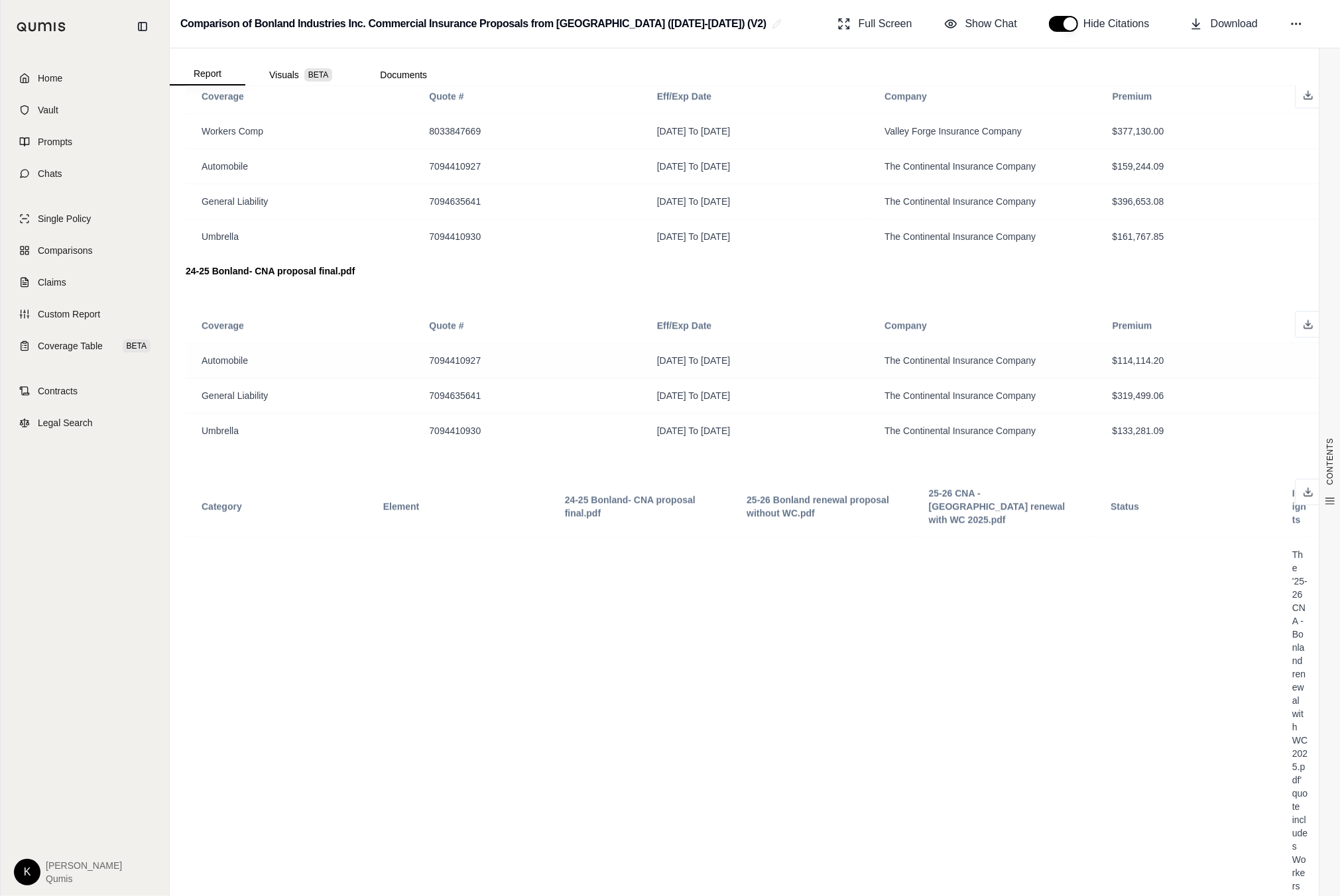
scroll to position [3323, 0]
click at [1311, 487] on icon at bounding box center [1309, 491] width 10 height 10
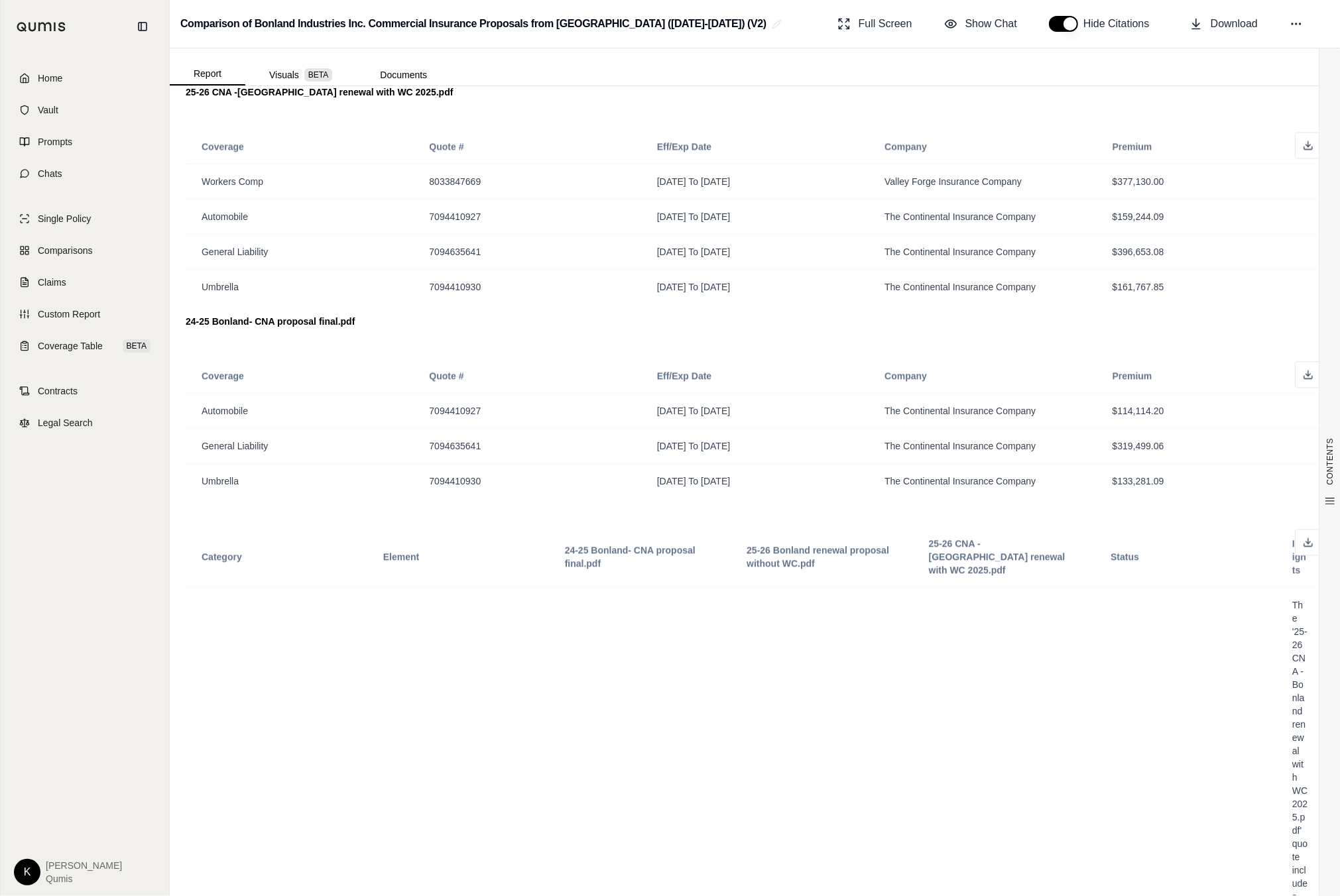
scroll to position [3267, 0]
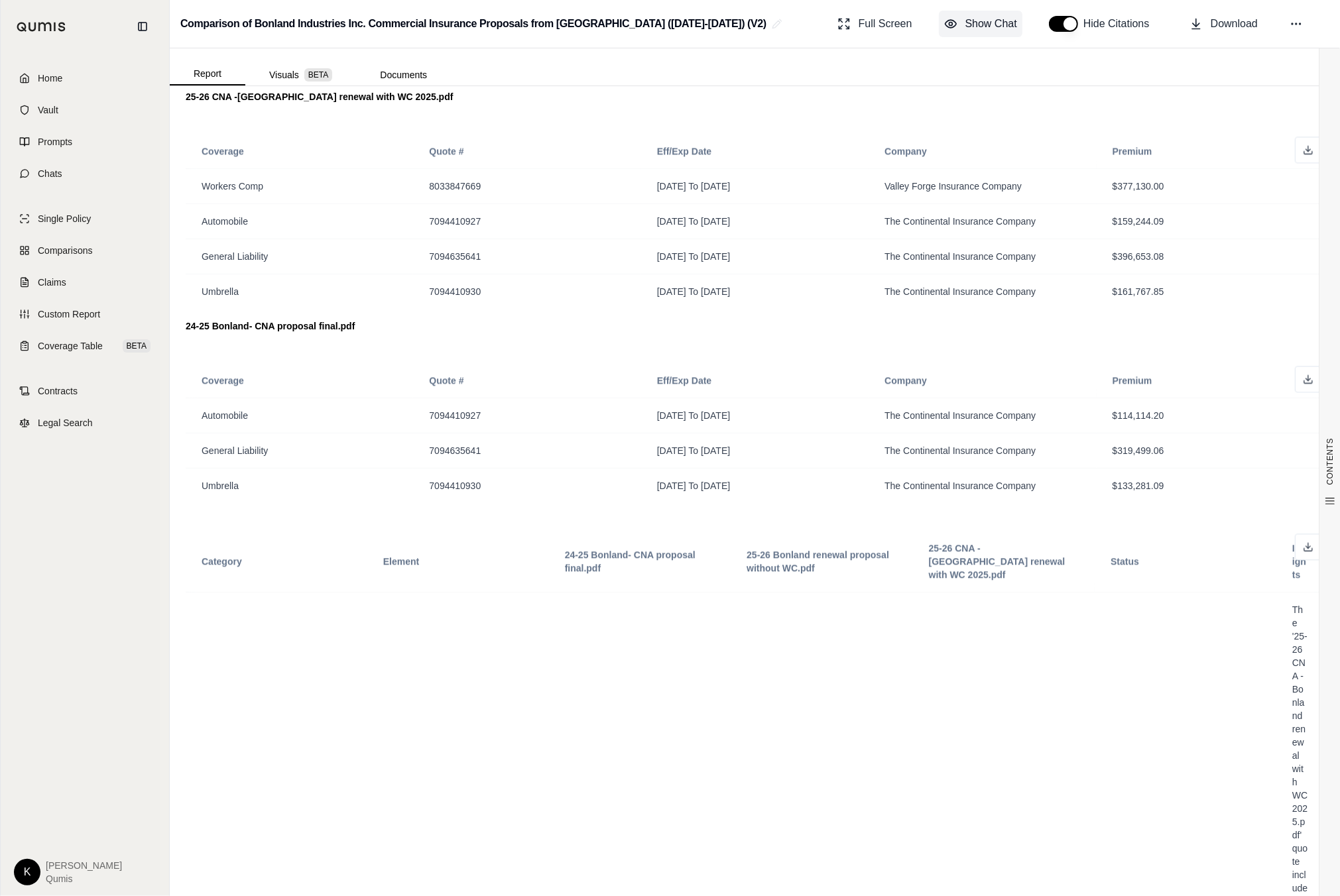
click at [966, 17] on span "Show Chat" at bounding box center [991, 24] width 52 height 16
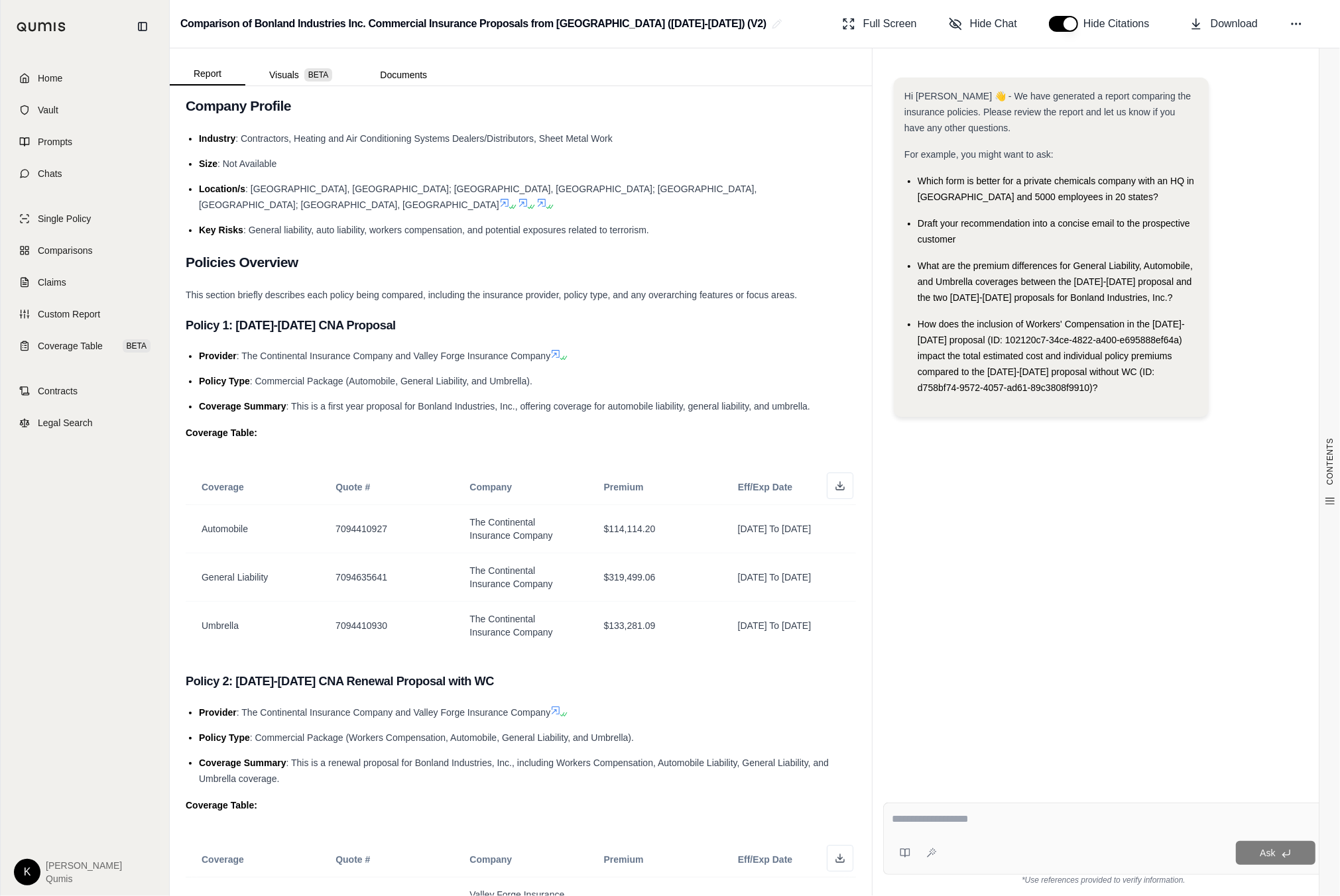
scroll to position [0, 0]
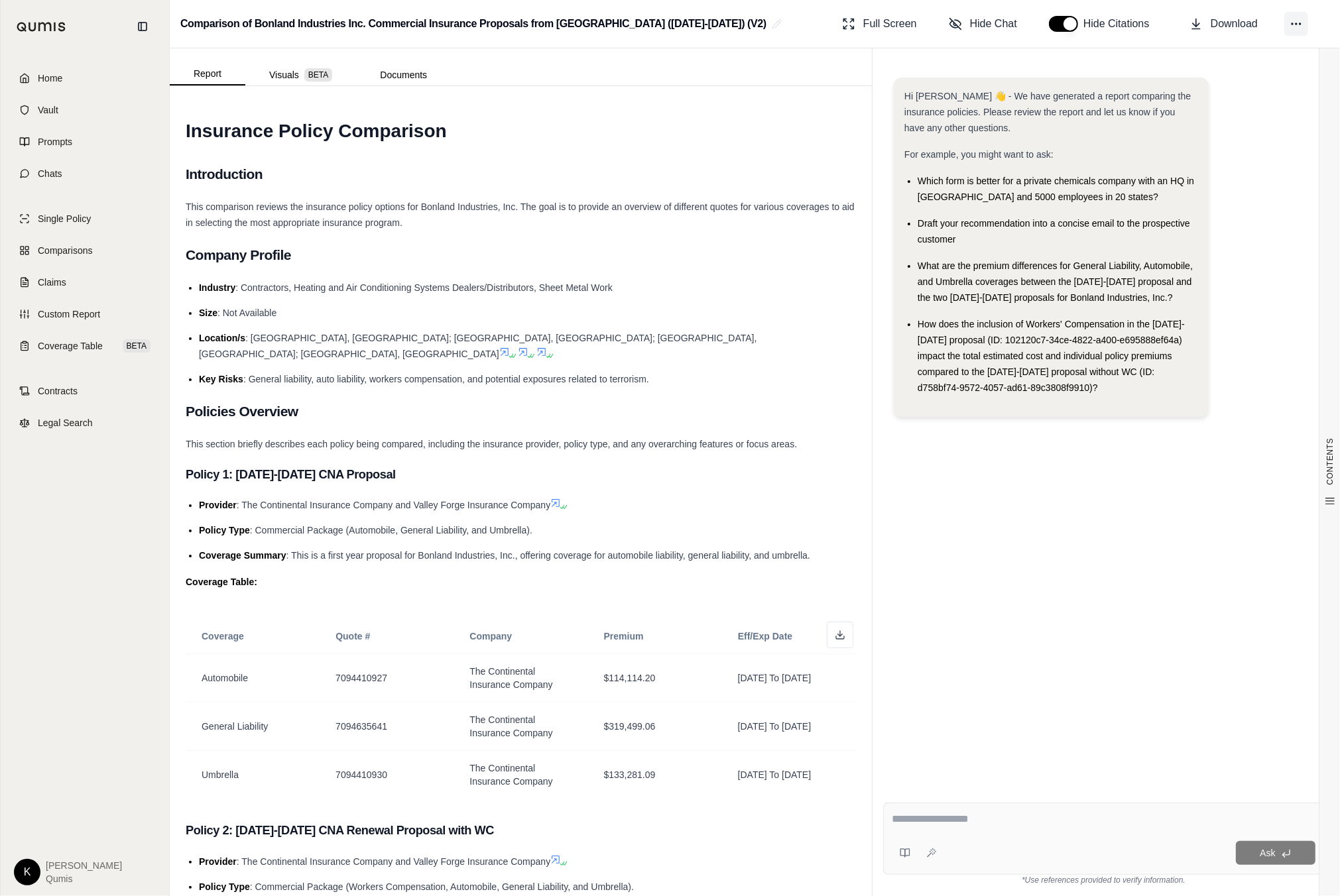
click at [1301, 24] on circle at bounding box center [1301, 24] width 2 height 2
click at [969, 21] on button "Hide Chat" at bounding box center [983, 24] width 79 height 26
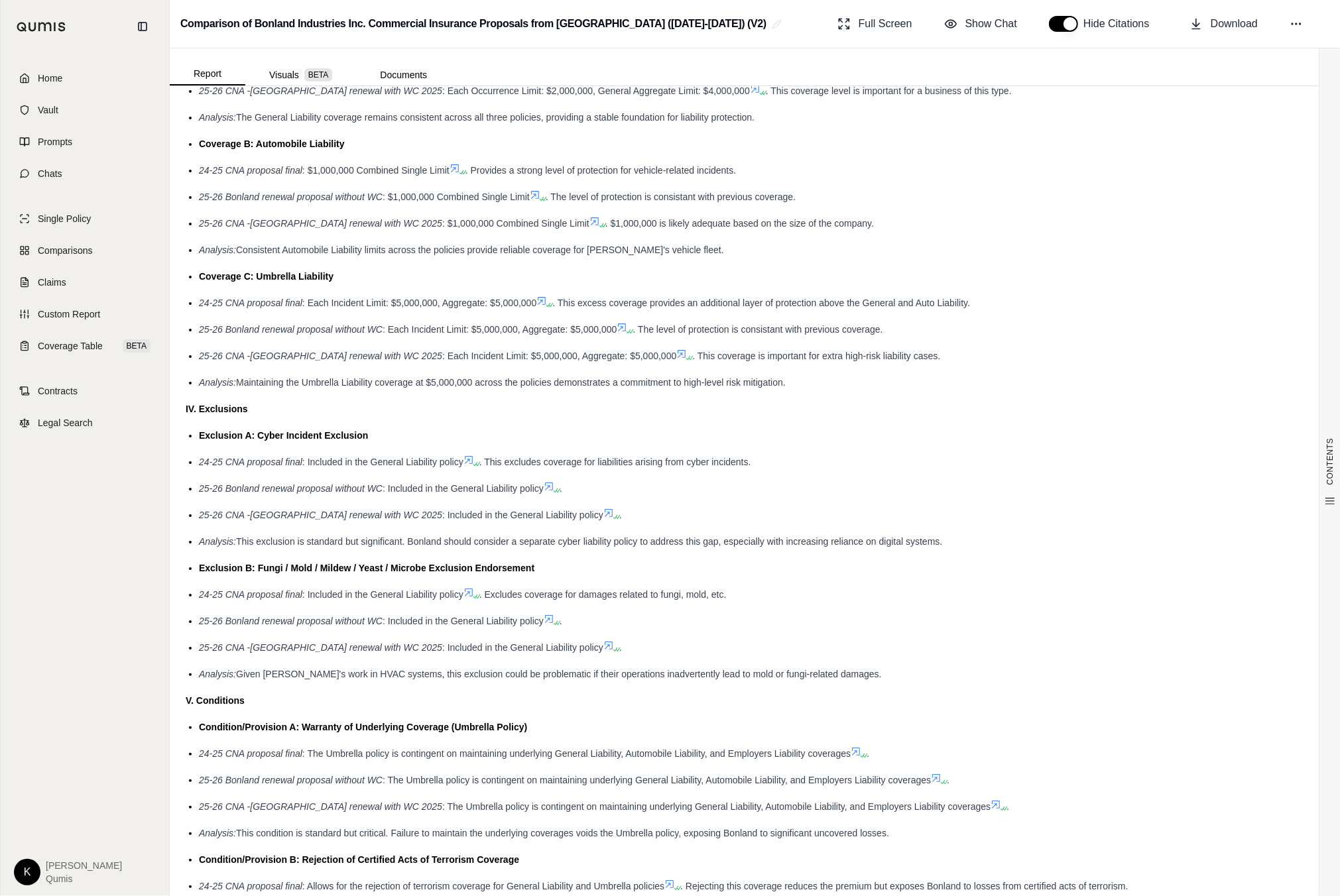
scroll to position [2415, 0]
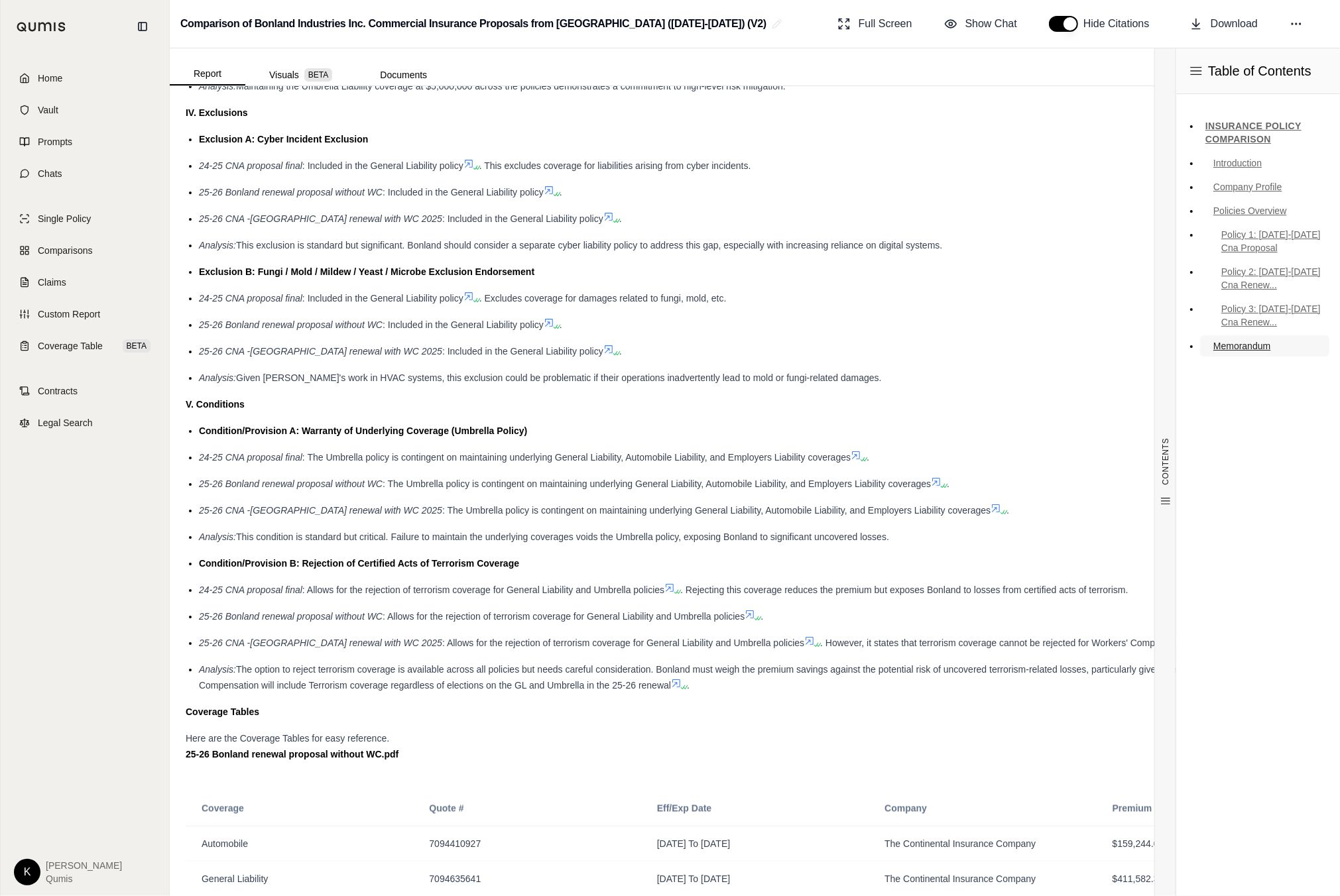
click at [1225, 347] on link "Memorandum" at bounding box center [1265, 346] width 129 height 21
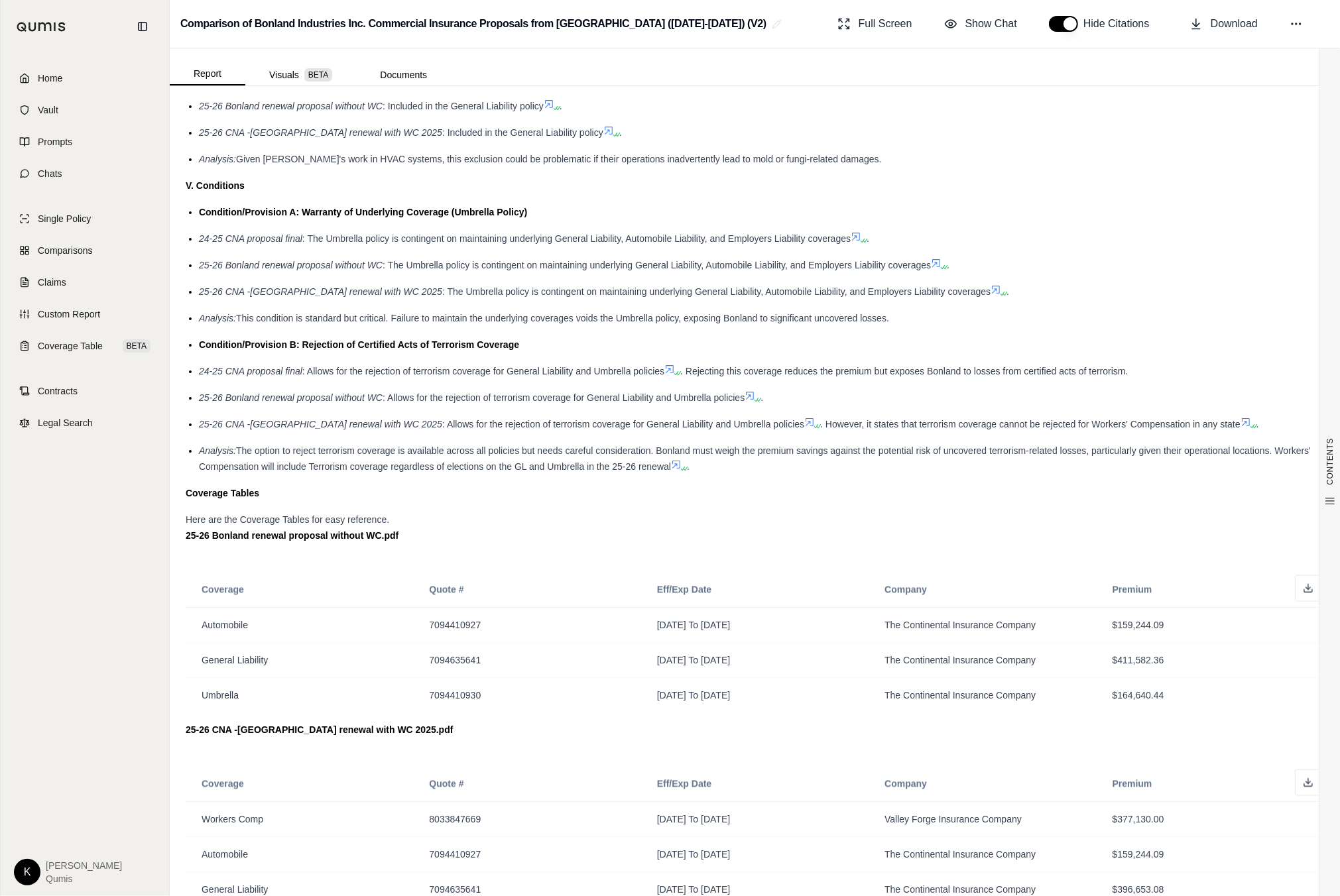
scroll to position [2636, 0]
click at [314, 512] on div "Here are the Coverage Tables for easy reference. 25-26 Bonland renewal proposal…" at bounding box center [755, 526] width 1138 height 31
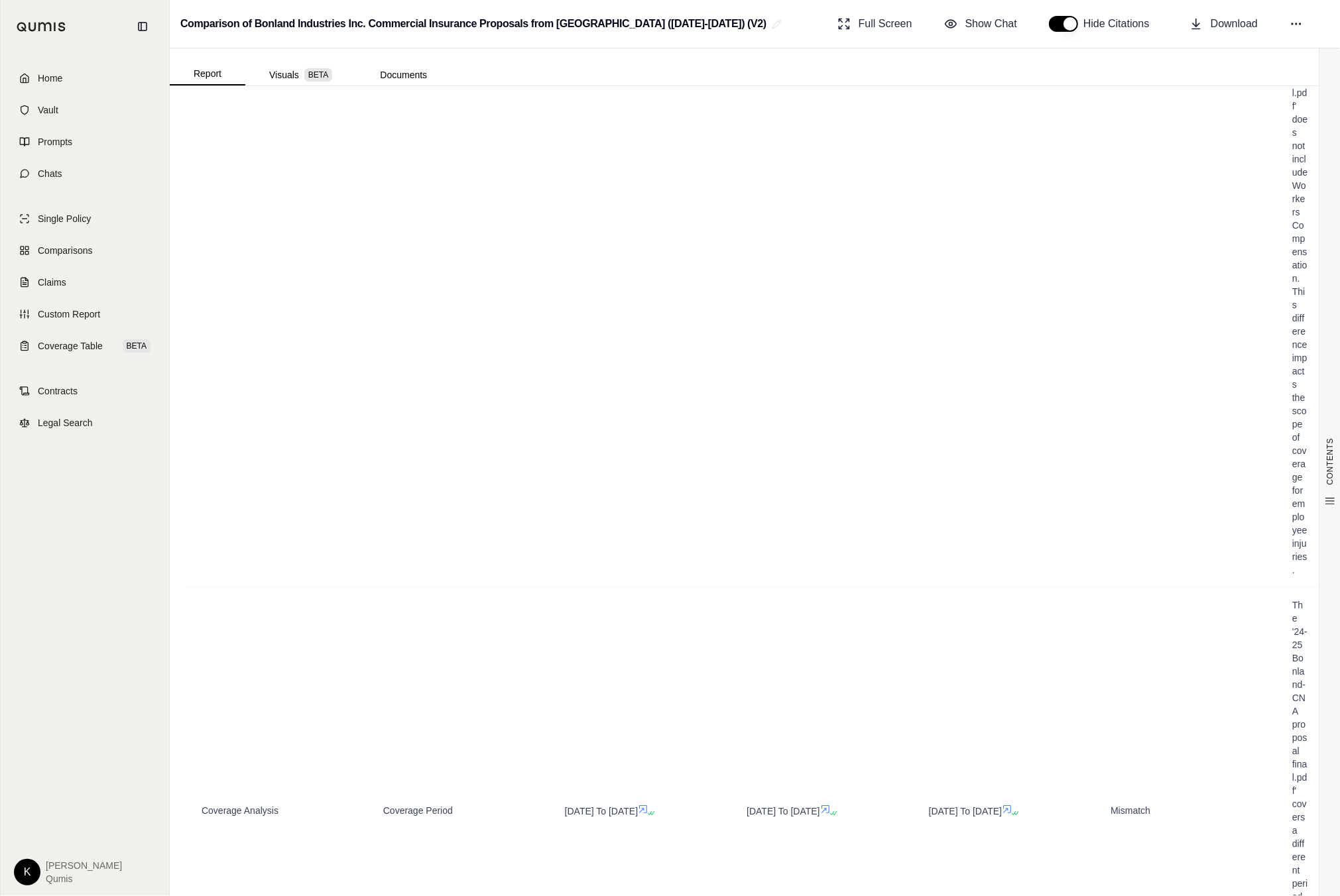
scroll to position [4682, 0]
click at [1291, 24] on icon at bounding box center [1295, 24] width 13 height 13
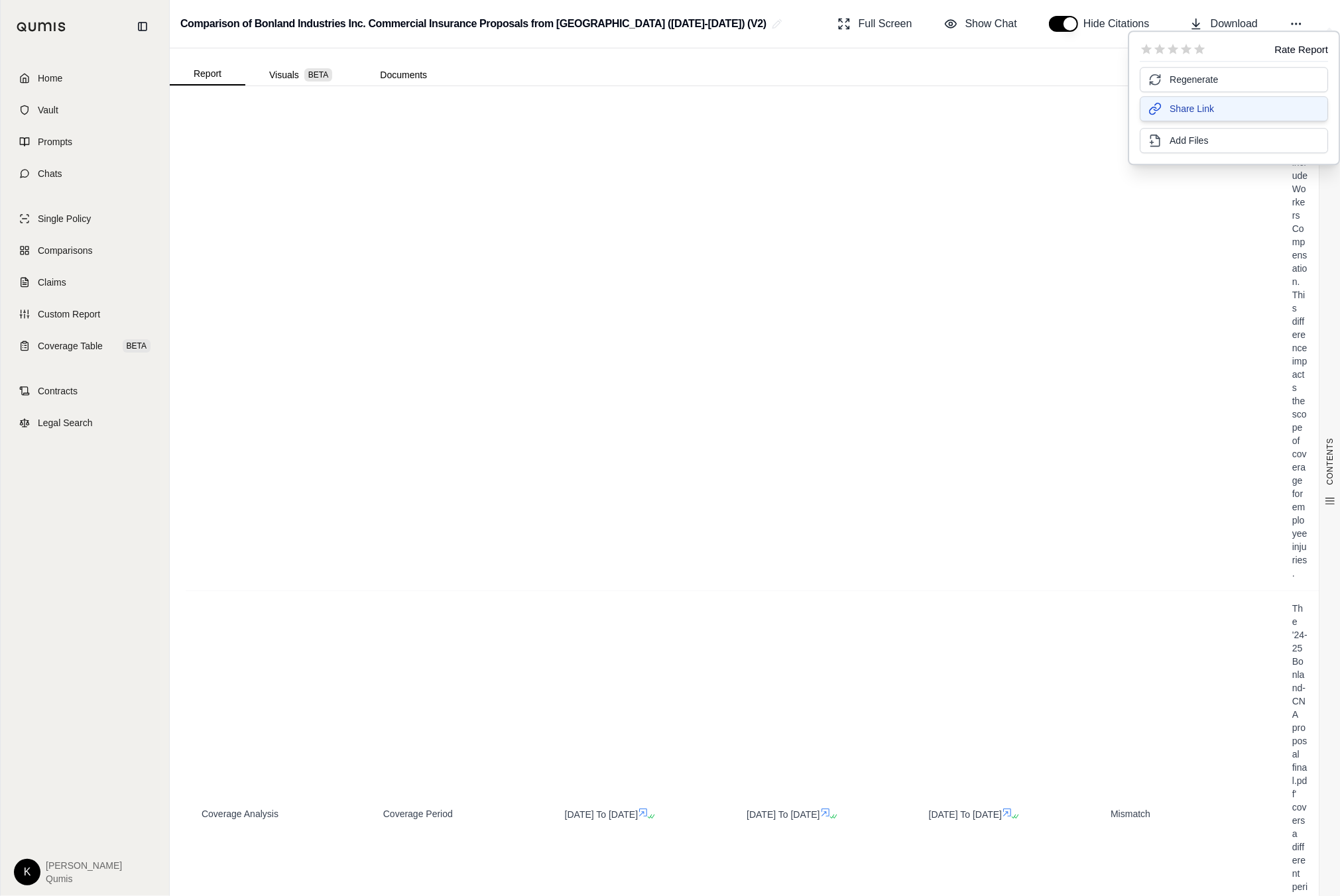
click at [1202, 114] on span "Share Link" at bounding box center [1191, 108] width 45 height 13
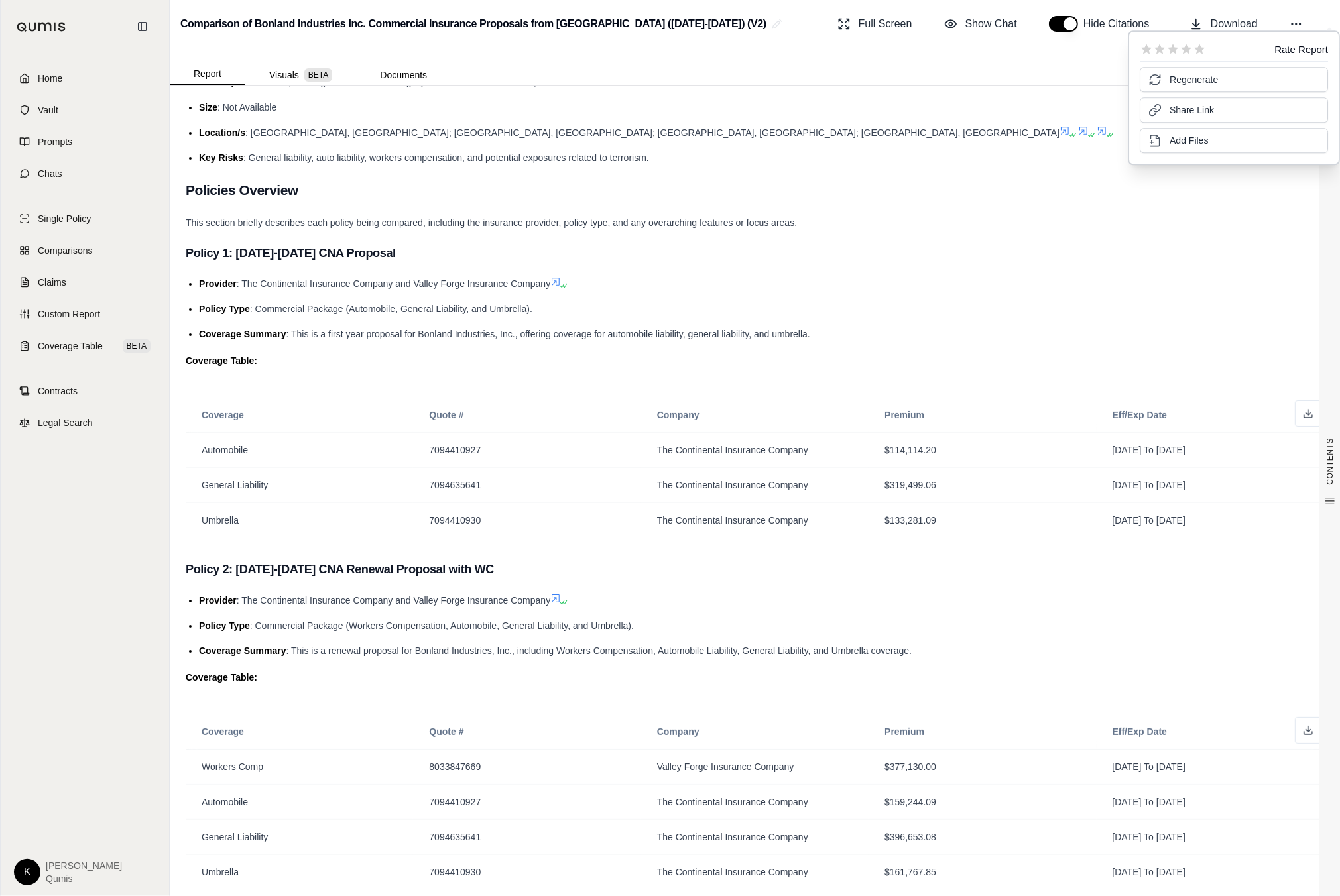
scroll to position [0, 0]
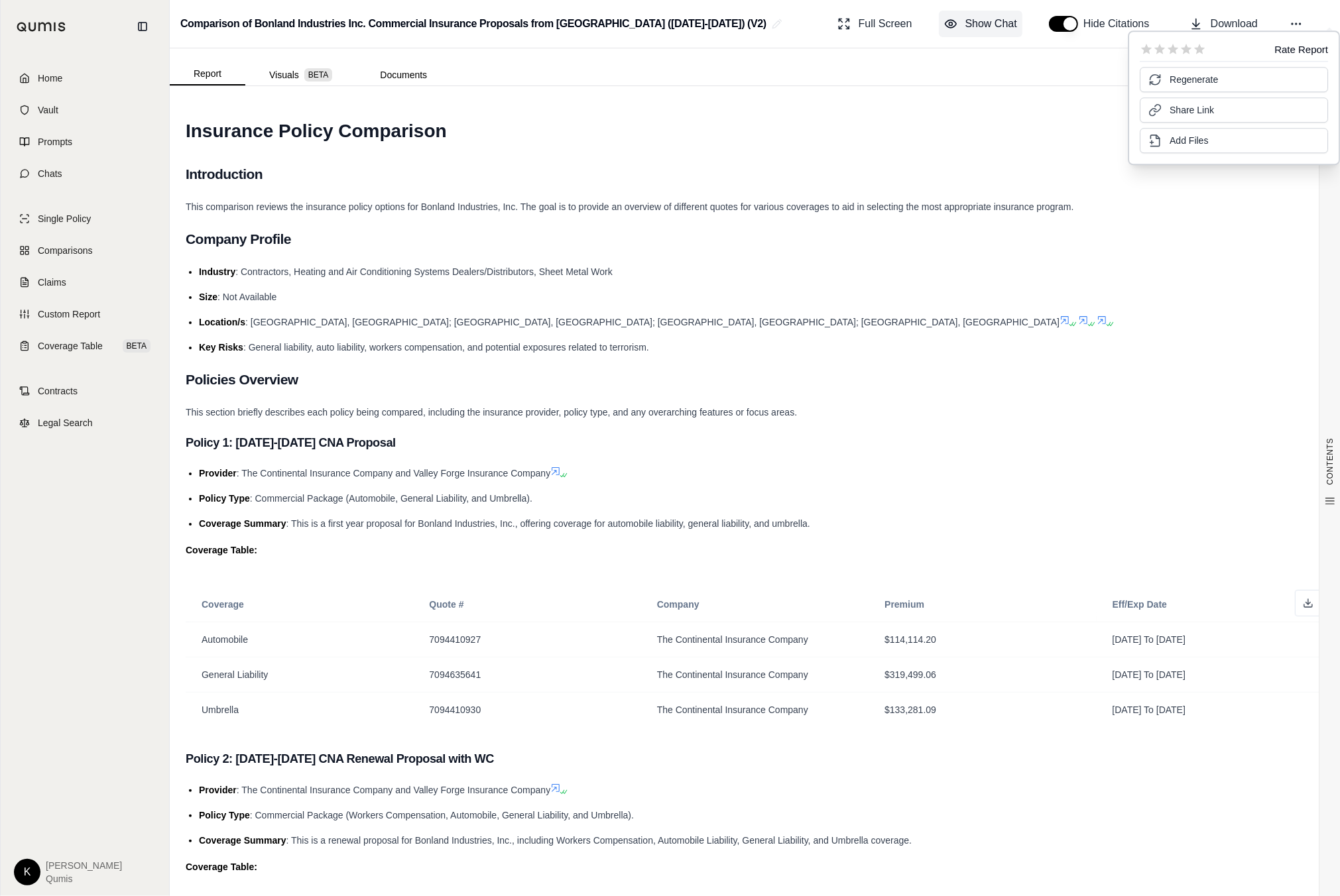
click at [951, 17] on icon at bounding box center [950, 24] width 13 height 13
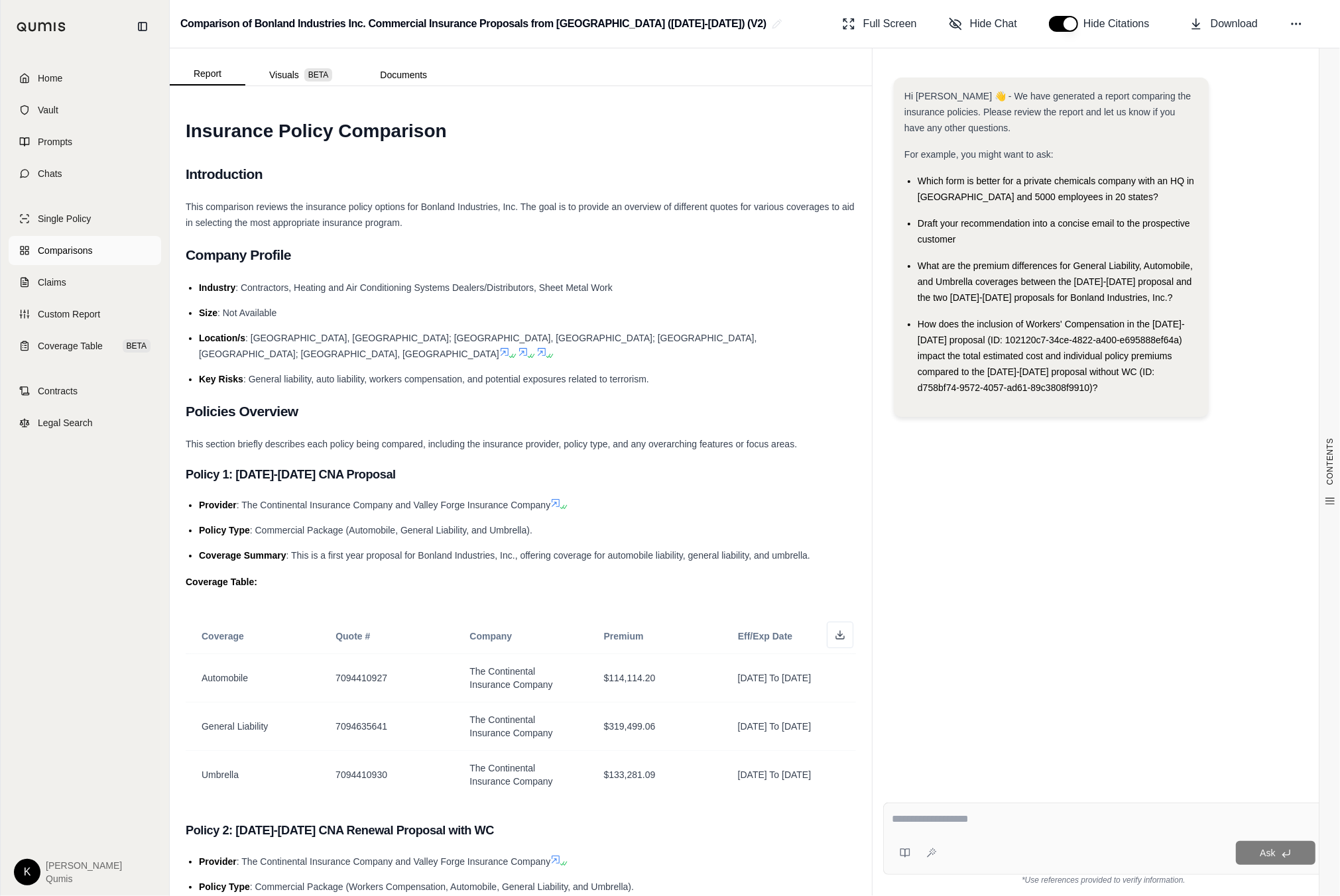
click at [66, 253] on span "Comparisons" at bounding box center [65, 250] width 54 height 13
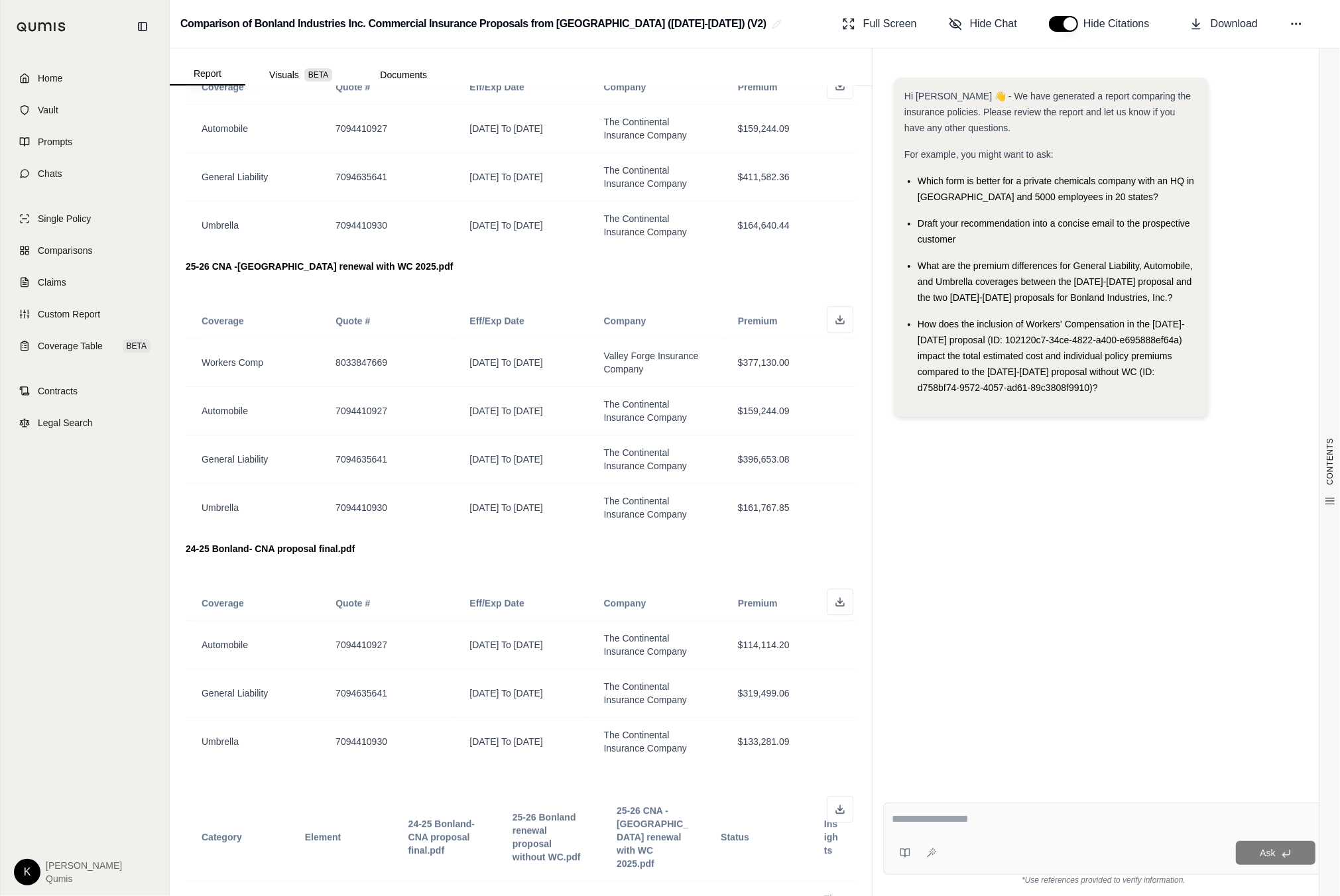
scroll to position [3677, 0]
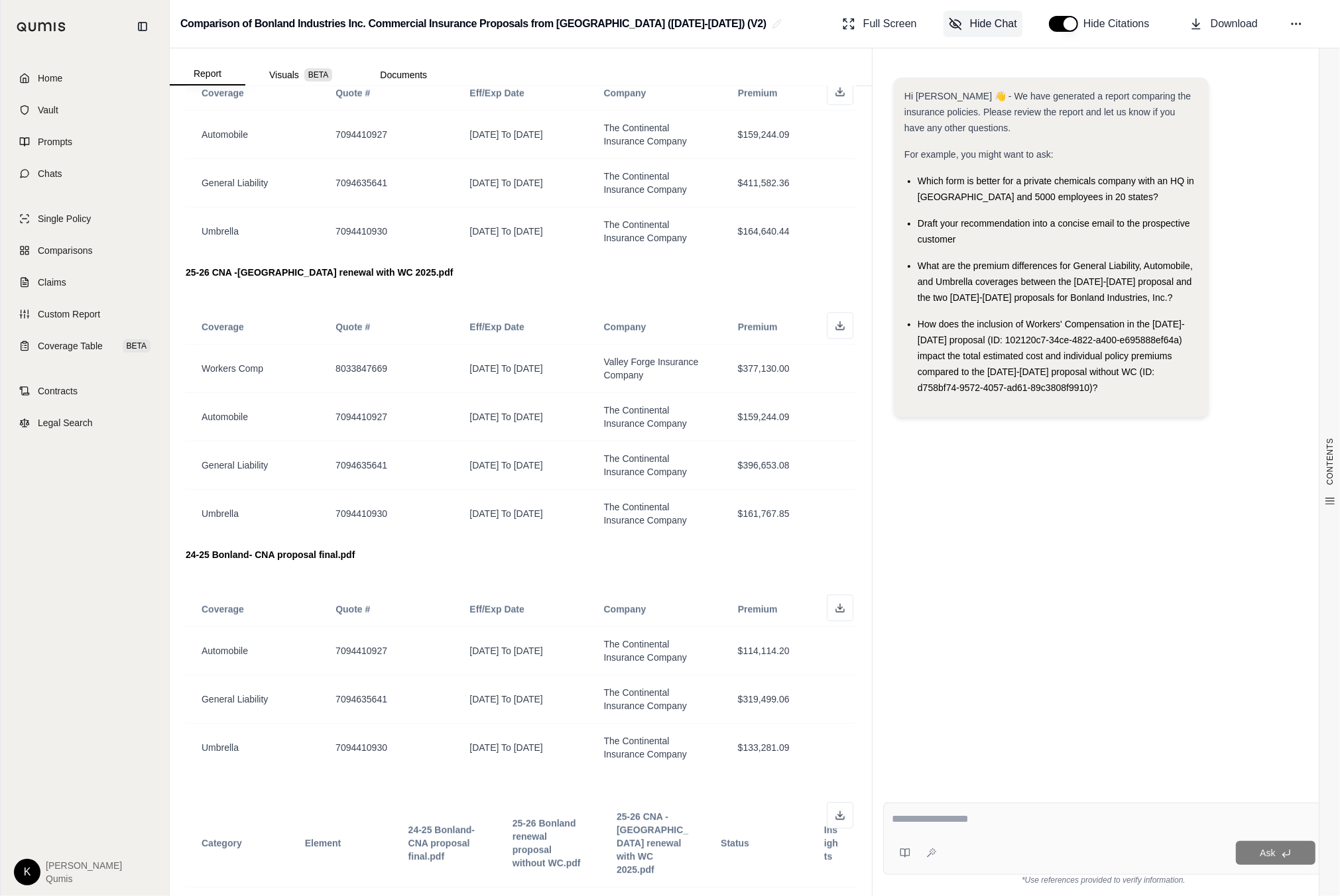
click at [983, 31] on button "Hide Chat" at bounding box center [983, 24] width 79 height 26
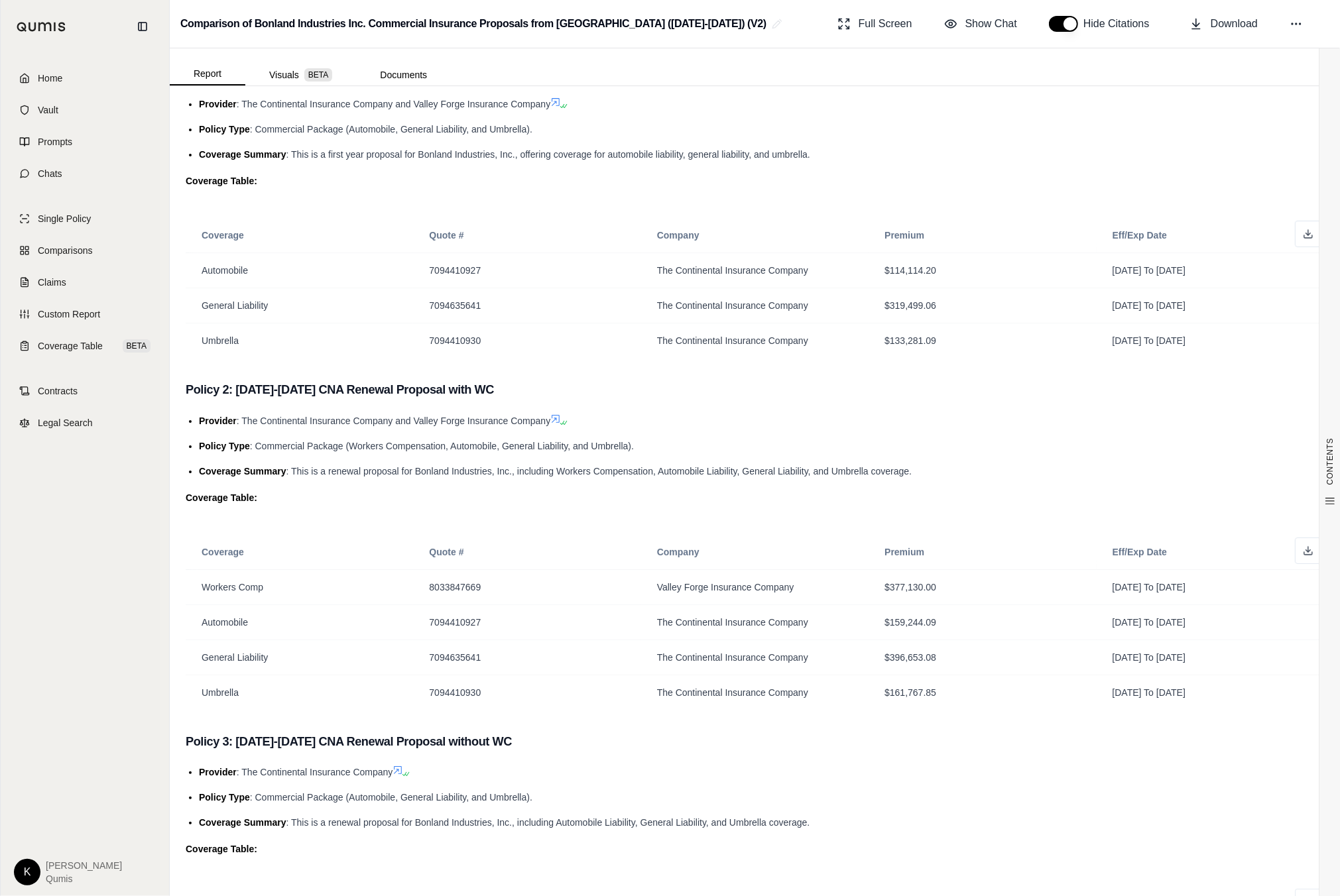
scroll to position [0, 0]
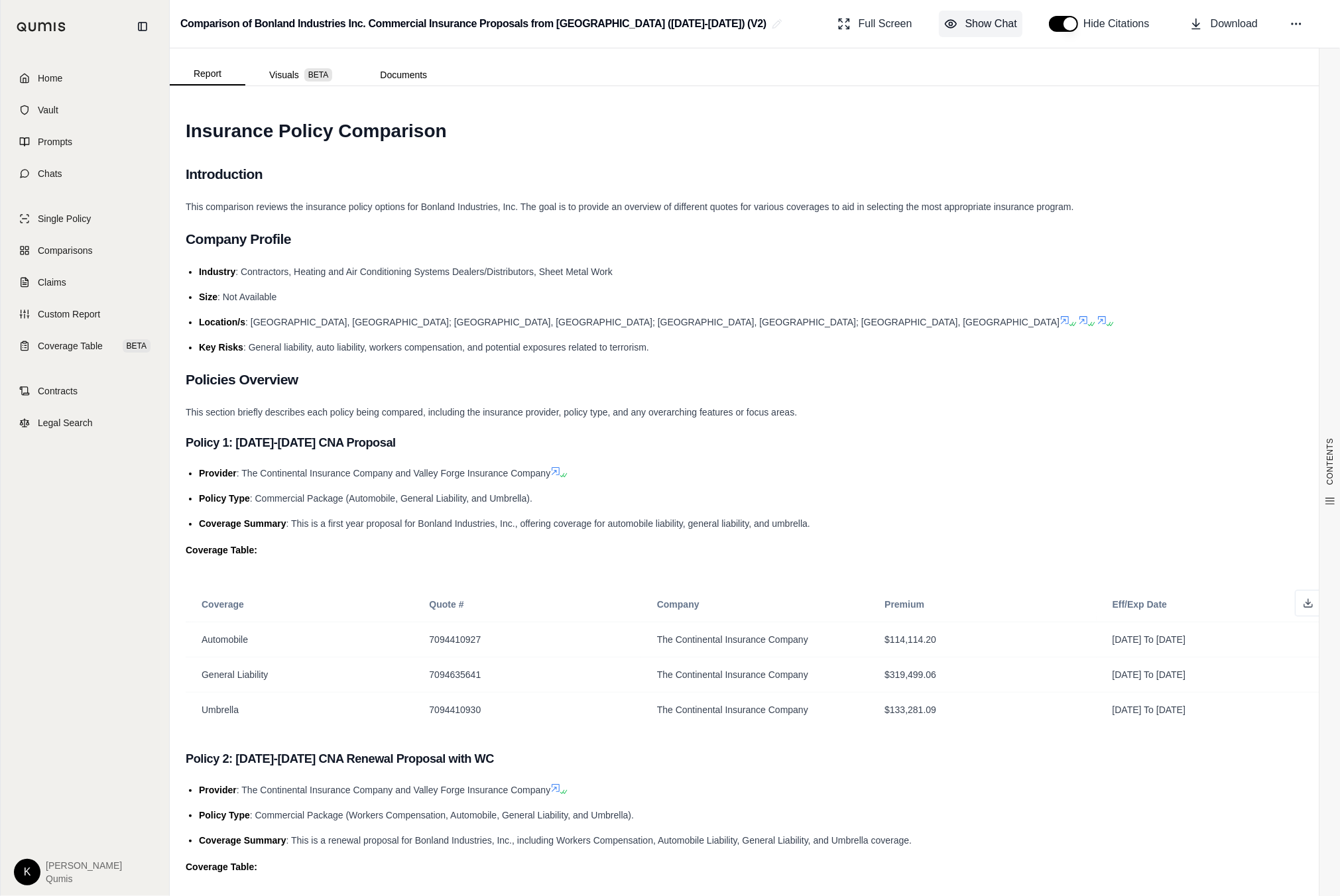
click at [973, 29] on span "Show Chat" at bounding box center [991, 24] width 52 height 16
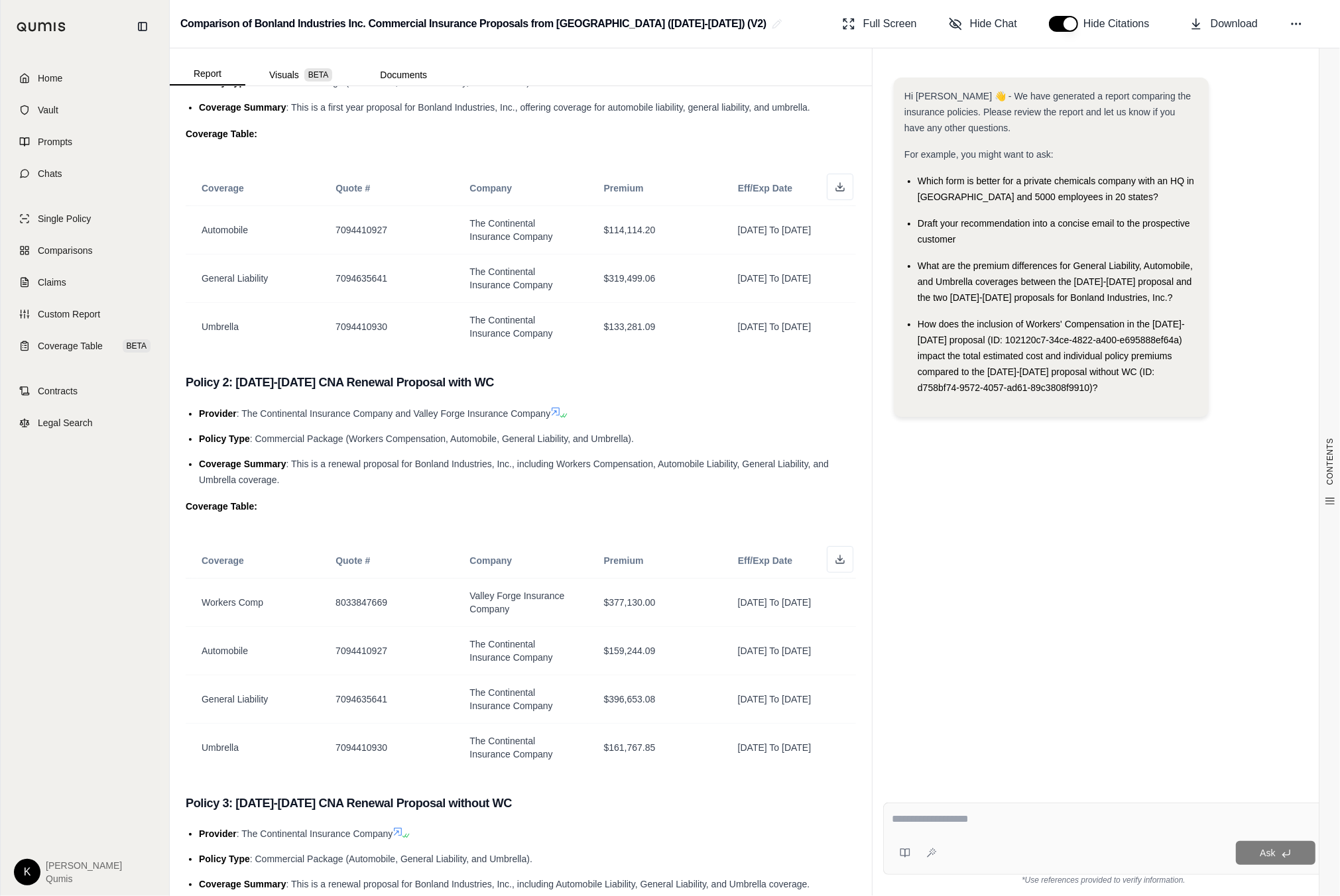
scroll to position [445, 0]
click at [992, 827] on textarea at bounding box center [1103, 819] width 423 height 16
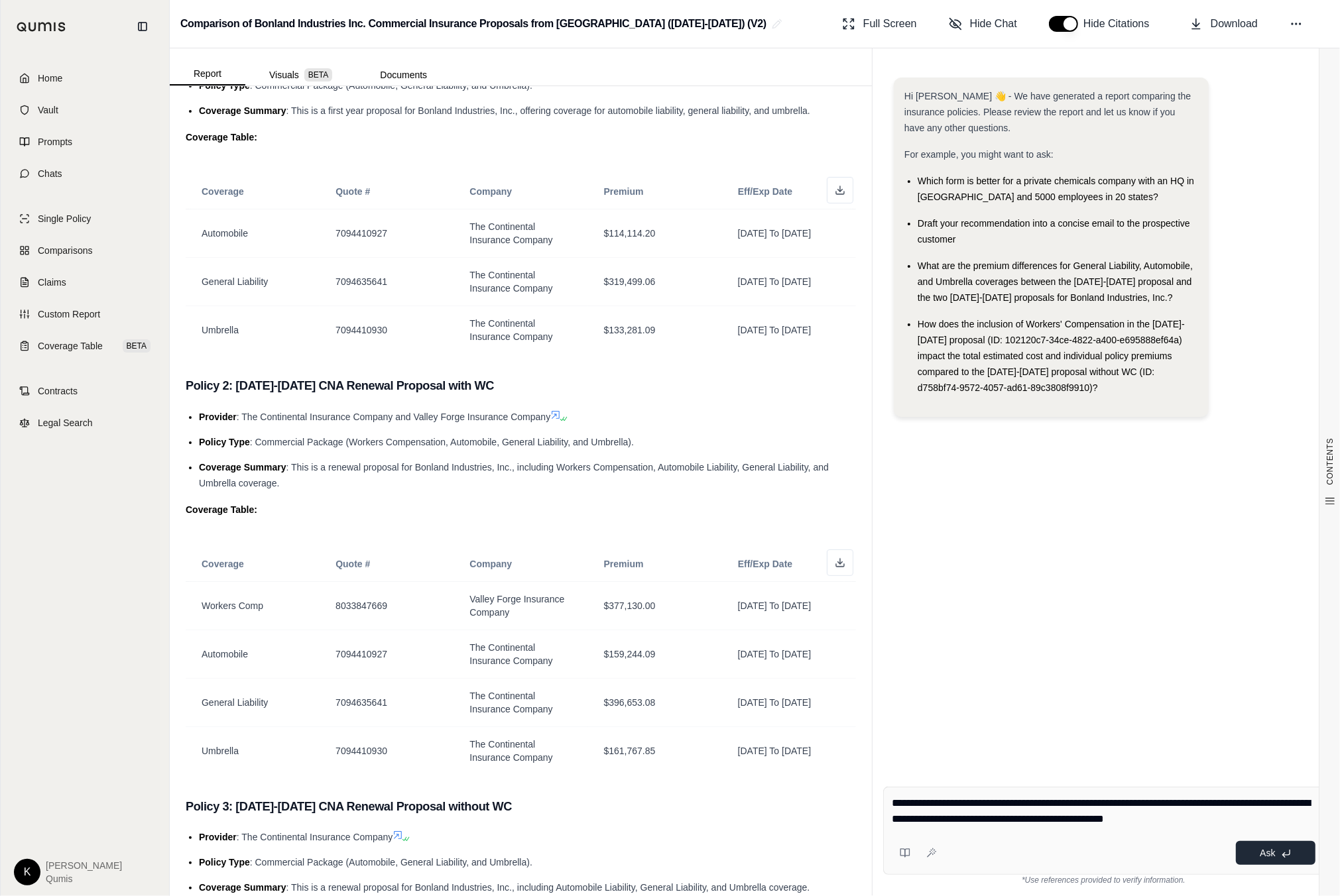
type textarea "**********"
click at [1295, 853] on button "Ask" at bounding box center [1275, 852] width 79 height 24
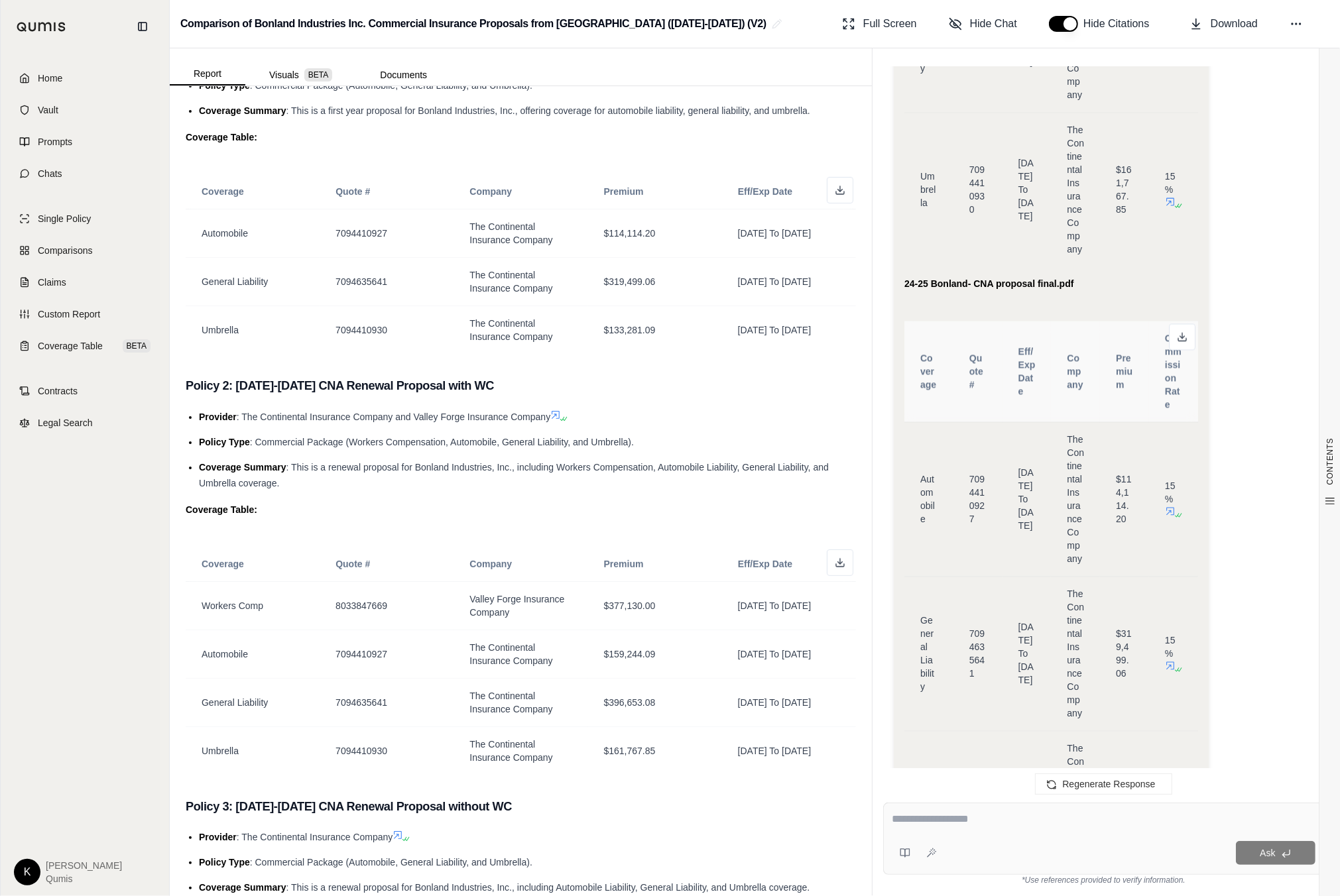
scroll to position [2776, 0]
click at [1189, 348] on button at bounding box center [1182, 348] width 26 height 26
click at [1296, 21] on icon at bounding box center [1295, 24] width 13 height 13
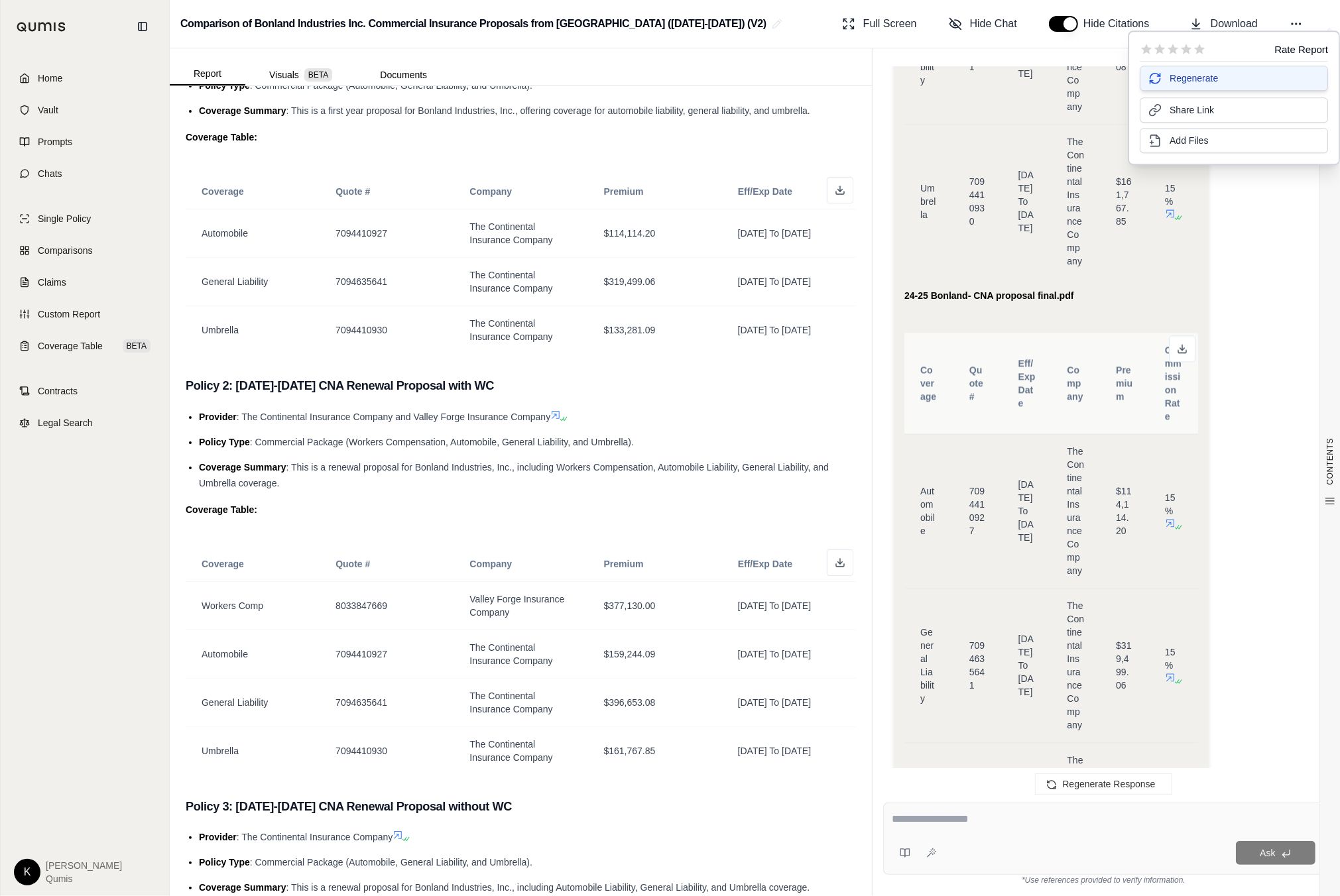
click at [1235, 76] on button "Regenerate" at bounding box center [1234, 78] width 189 height 25
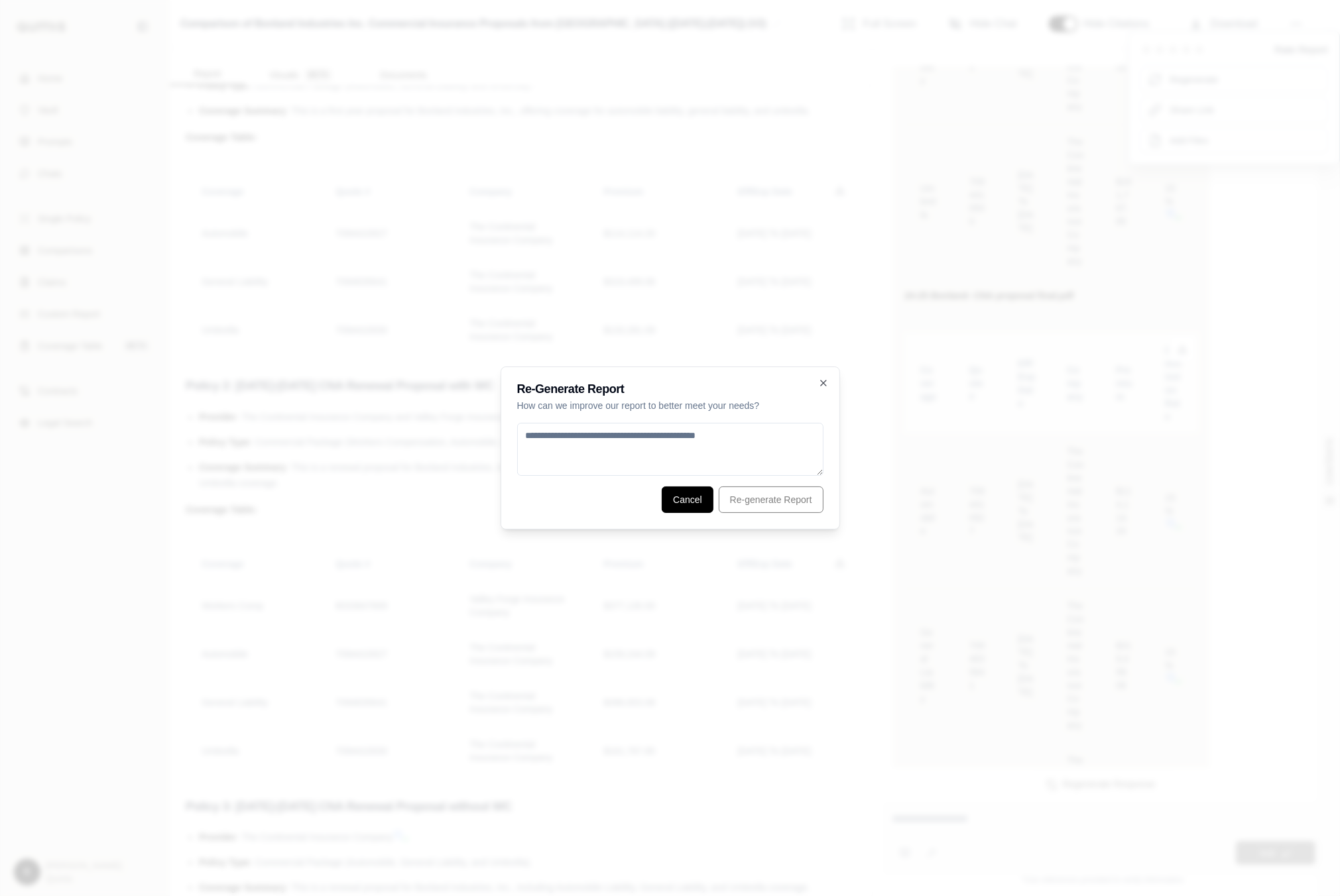
click at [695, 503] on button "Cancel" at bounding box center [687, 500] width 52 height 26
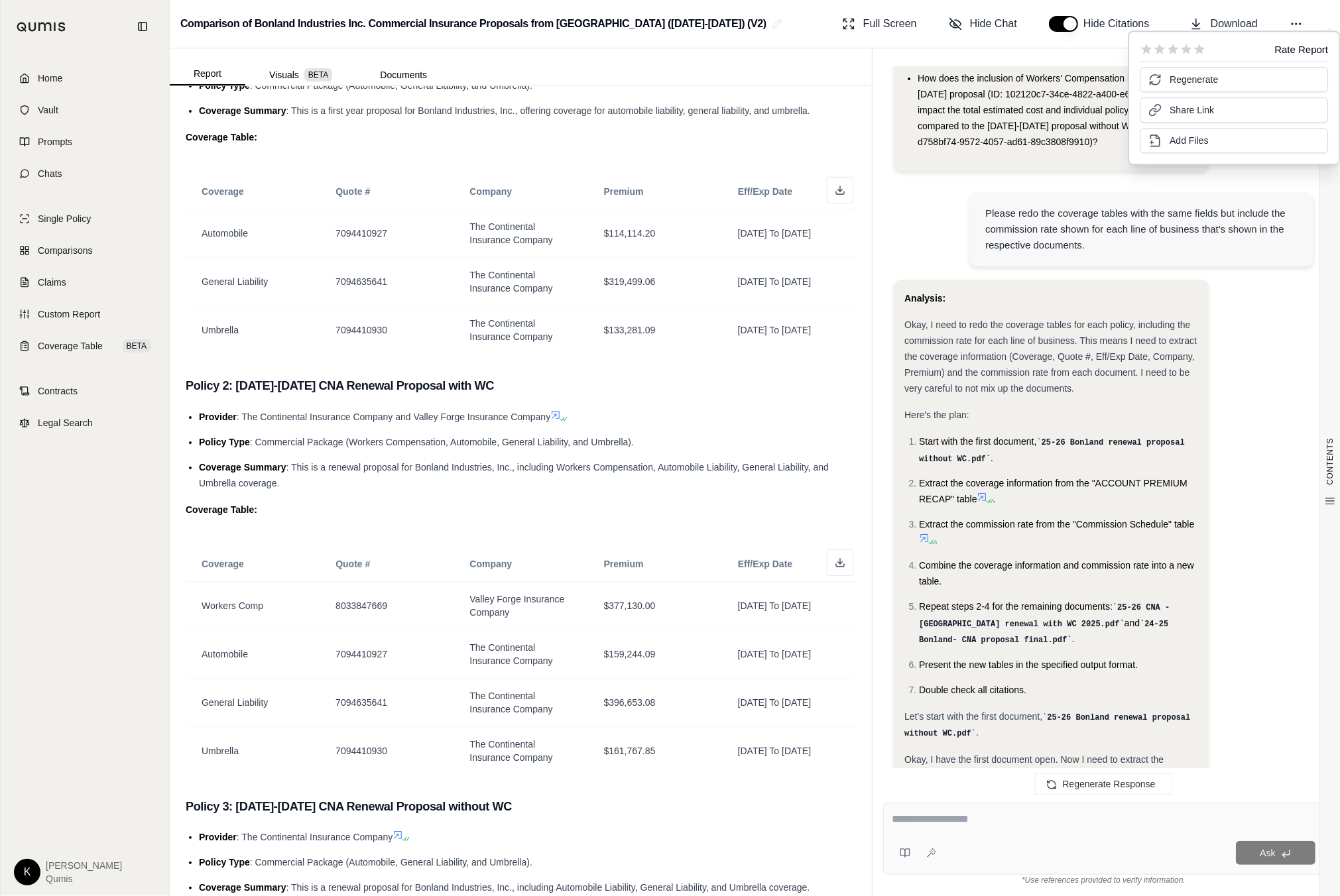
scroll to position [0, 0]
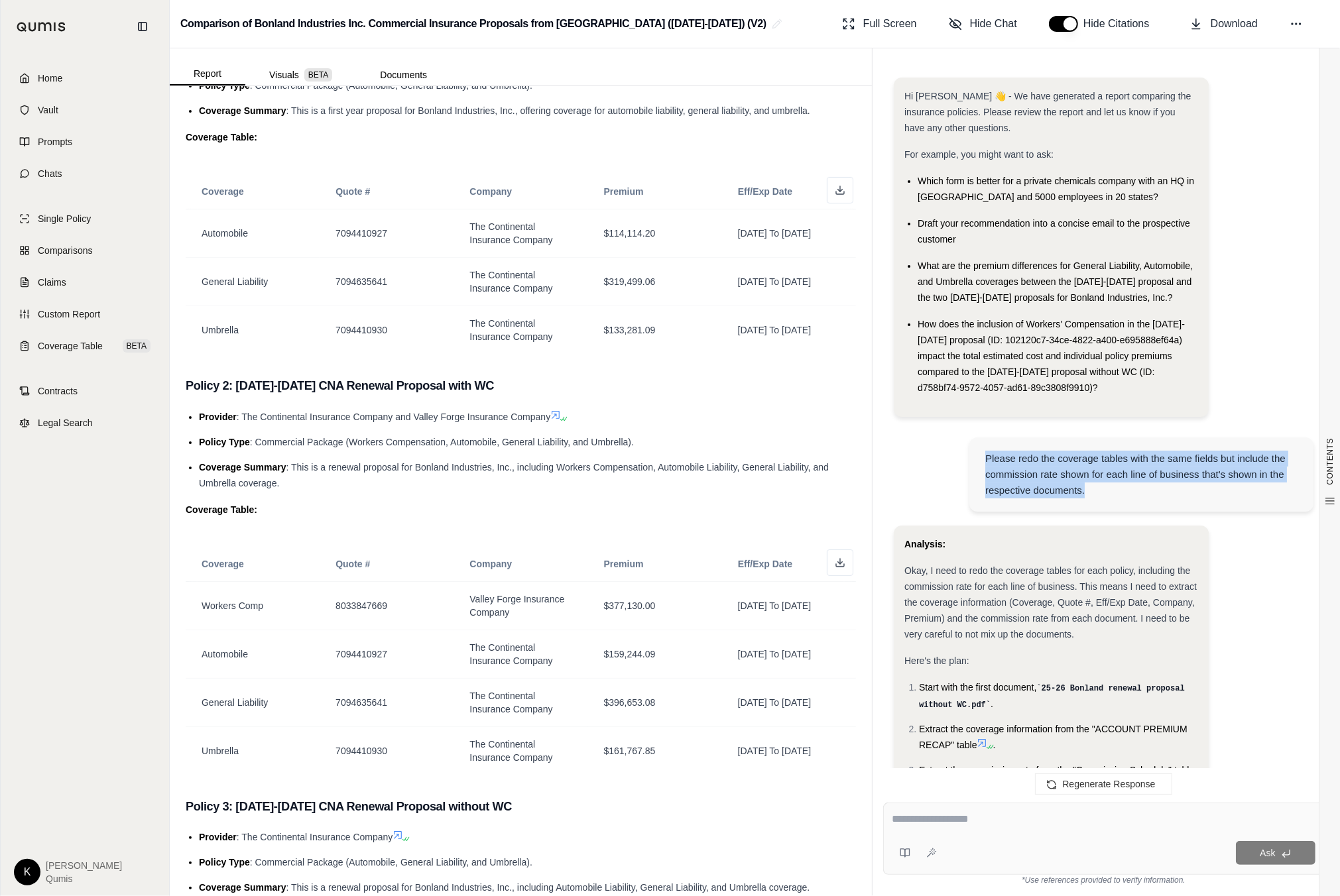
drag, startPoint x: 1073, startPoint y: 487, endPoint x: 984, endPoint y: 458, distance: 93.6
click at [984, 458] on div "Please redo the coverage tables with the same fields but include the commission…" at bounding box center [1142, 474] width 344 height 74
copy div "Please redo the coverage tables with the same fields but include the commission…"
click at [972, 462] on div "Please redo the coverage tables with the same fields but include the commission…" at bounding box center [1142, 474] width 344 height 74
click at [1295, 258] on div "Hi Georgeta 👋 - We have generated a report comparing the insurance policies. Pl…" at bounding box center [1103, 252] width 419 height 350
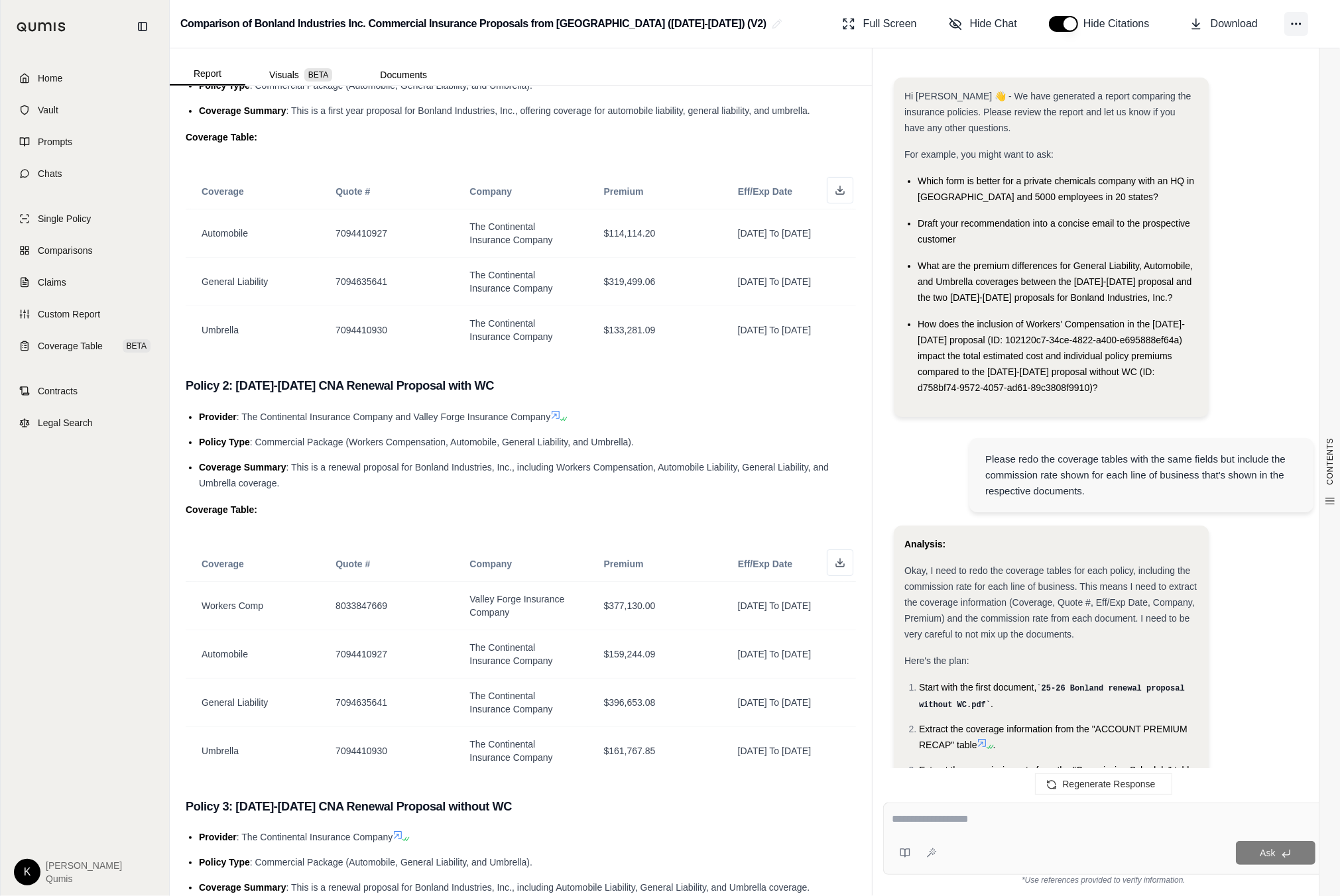
click at [1300, 19] on icon at bounding box center [1295, 24] width 13 height 13
click at [1240, 71] on button "Regenerate" at bounding box center [1234, 78] width 189 height 25
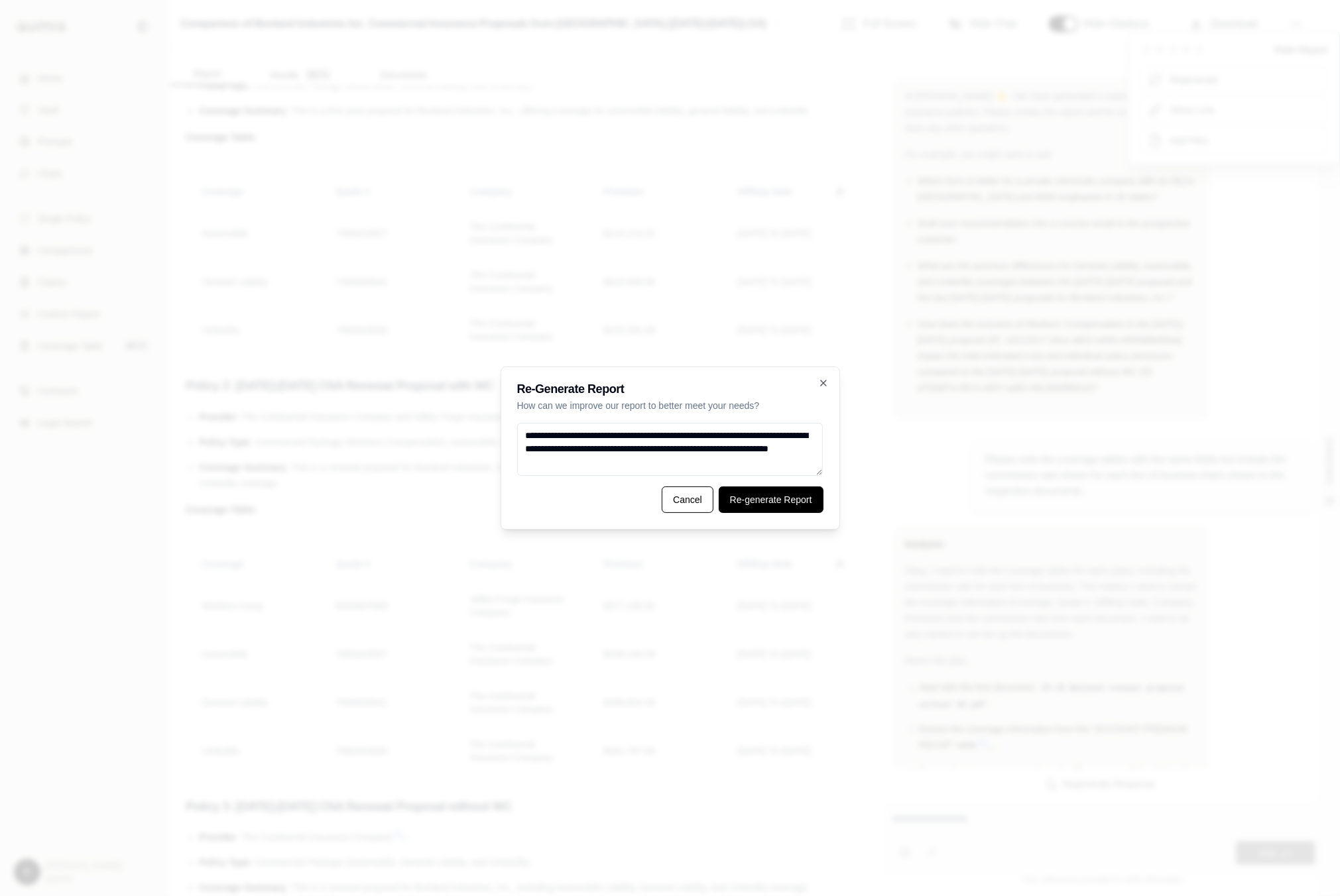
type textarea "**********"
click at [803, 504] on button "Re-generate Report" at bounding box center [771, 500] width 105 height 26
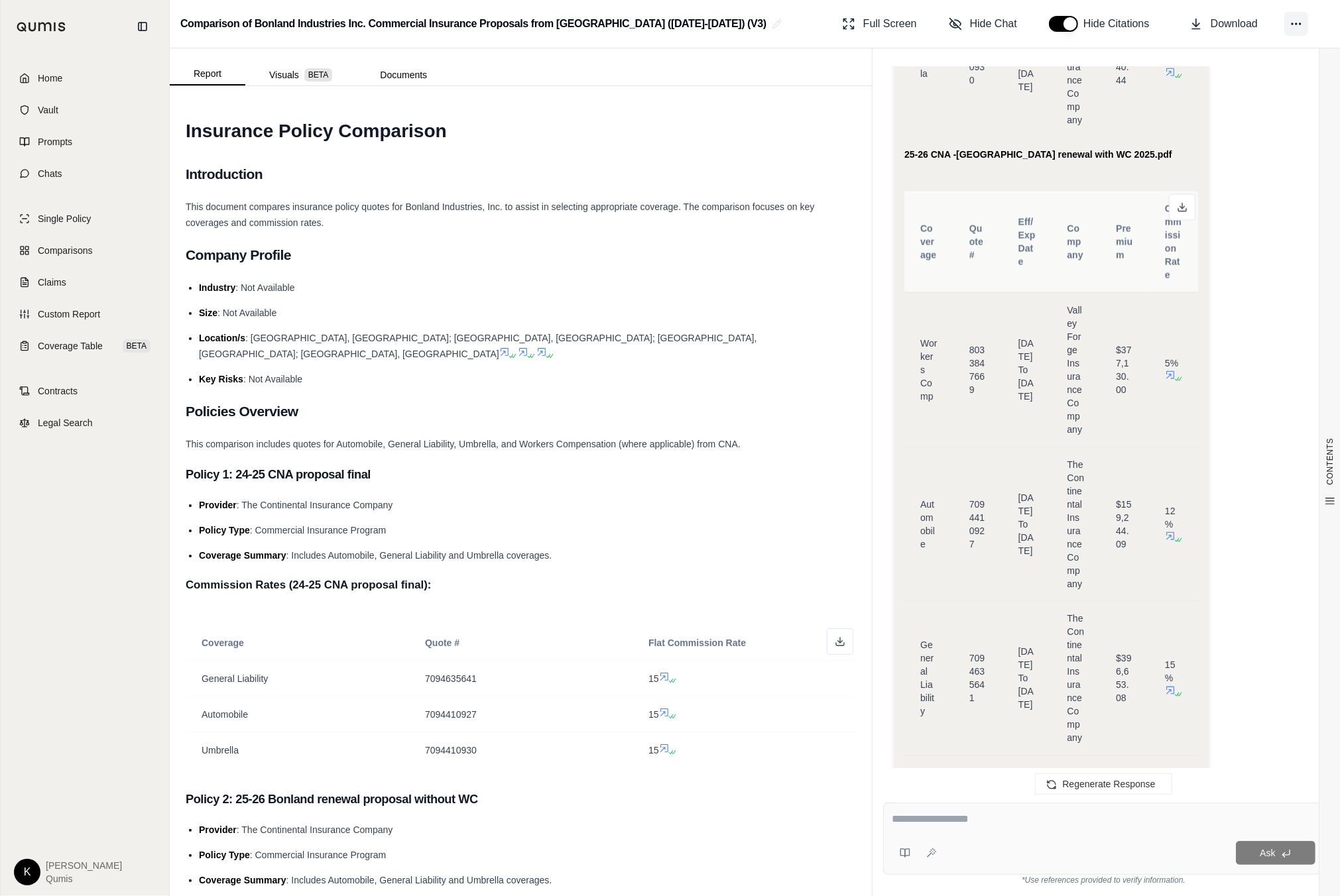
click at [1301, 21] on icon at bounding box center [1295, 24] width 13 height 13
click at [1262, 74] on button "Regenerate" at bounding box center [1234, 78] width 189 height 25
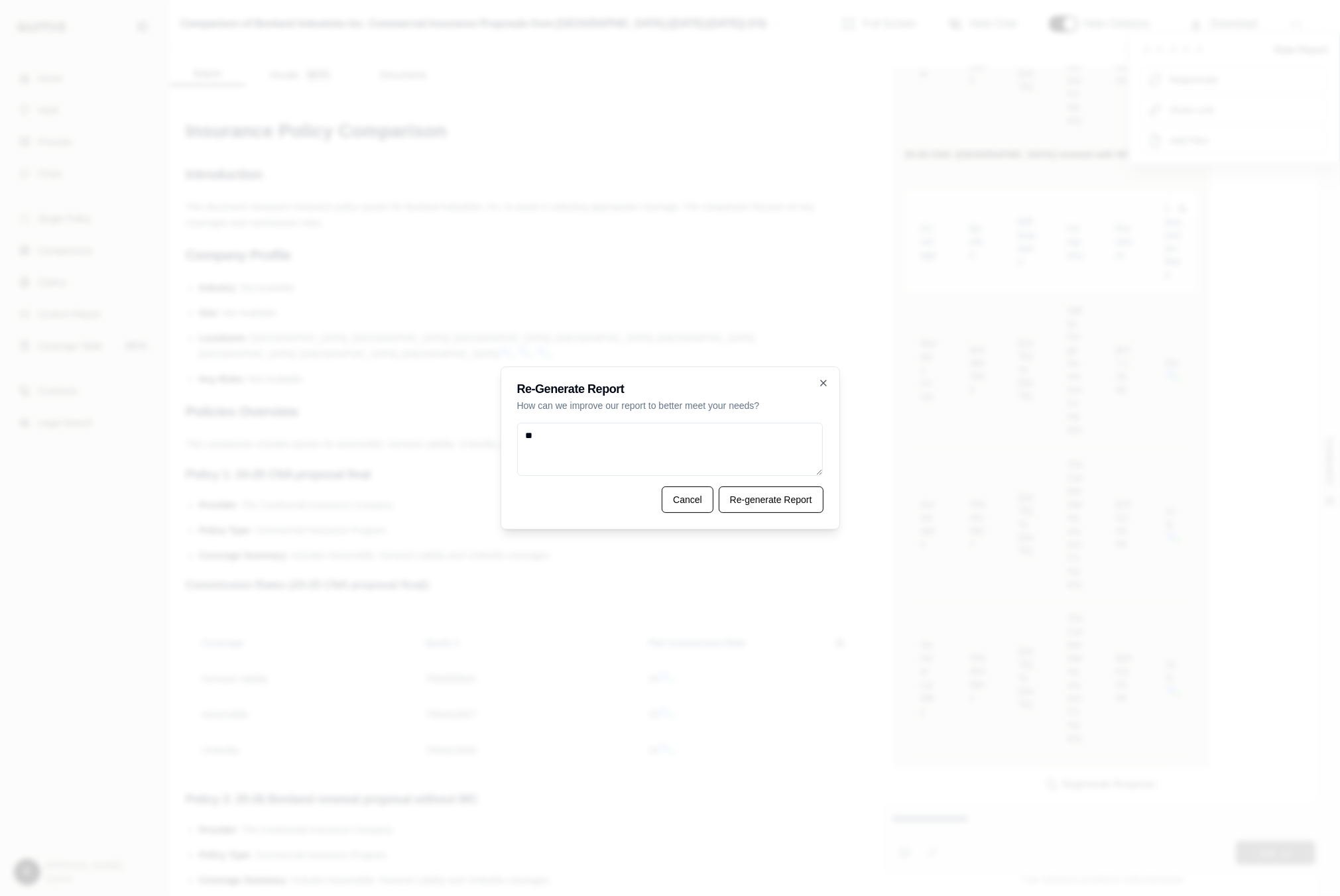
type textarea "*"
type textarea "**********"
click at [675, 506] on button "Cancel" at bounding box center [687, 500] width 52 height 26
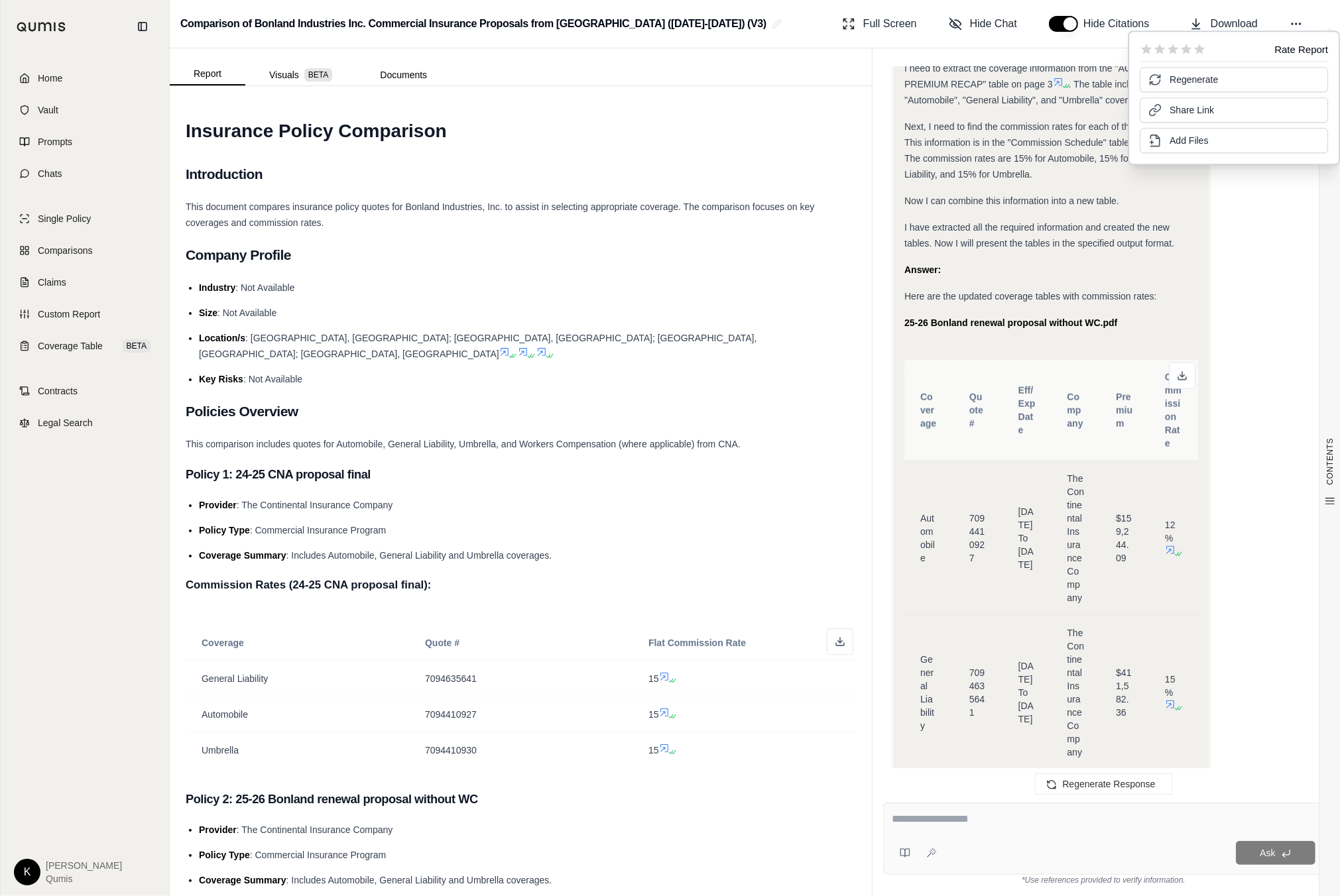
scroll to position [1361, 0]
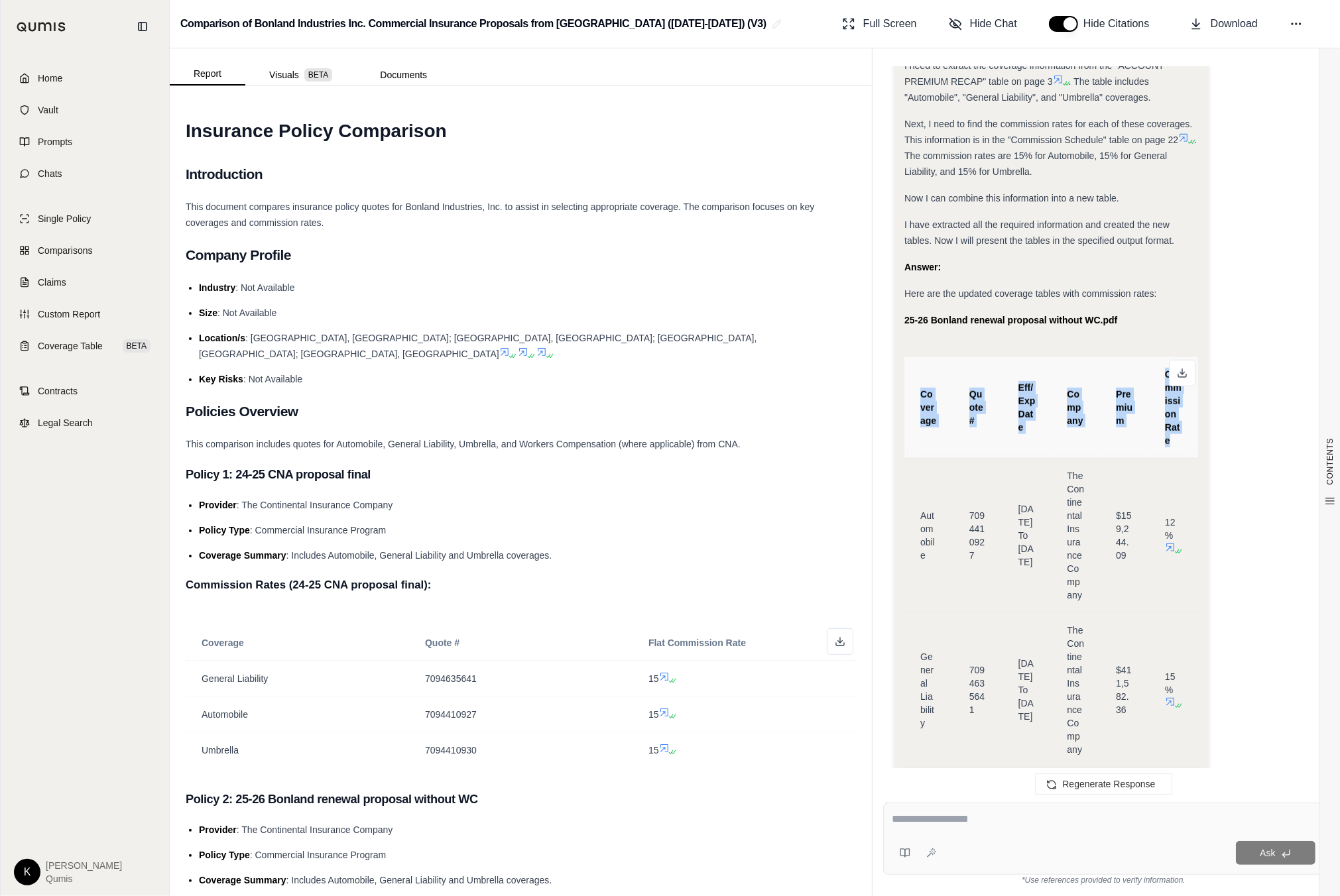
drag, startPoint x: 922, startPoint y: 391, endPoint x: 1188, endPoint y: 435, distance: 269.6
click at [1188, 435] on tr "Coverage Quote # Eff/Exp Date Company Premium Commission Rate" at bounding box center [1051, 408] width 294 height 101
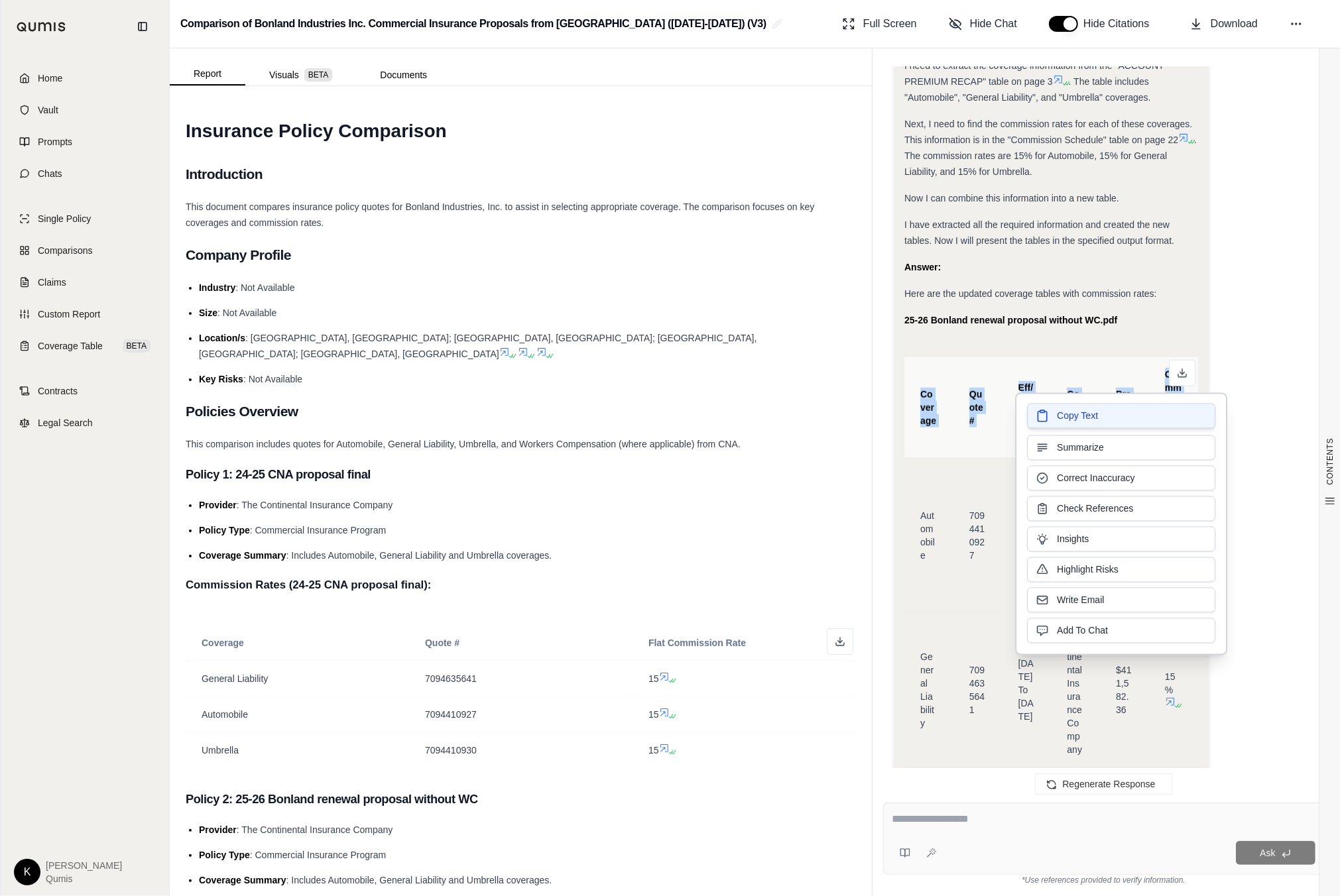
click at [1058, 414] on span "Copy Text" at bounding box center [1077, 416] width 41 height 13
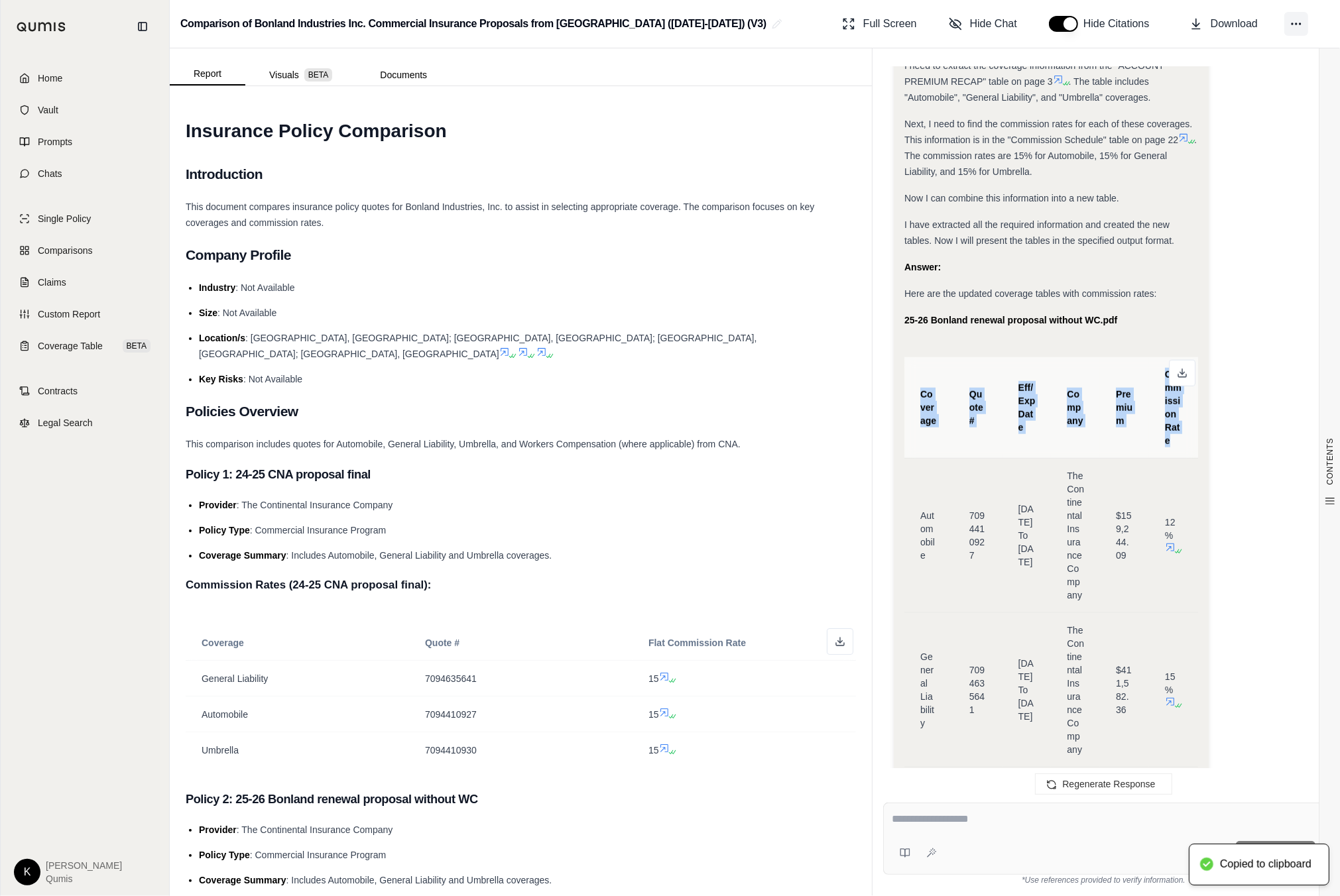
click at [1293, 17] on icon at bounding box center [1295, 24] width 13 height 13
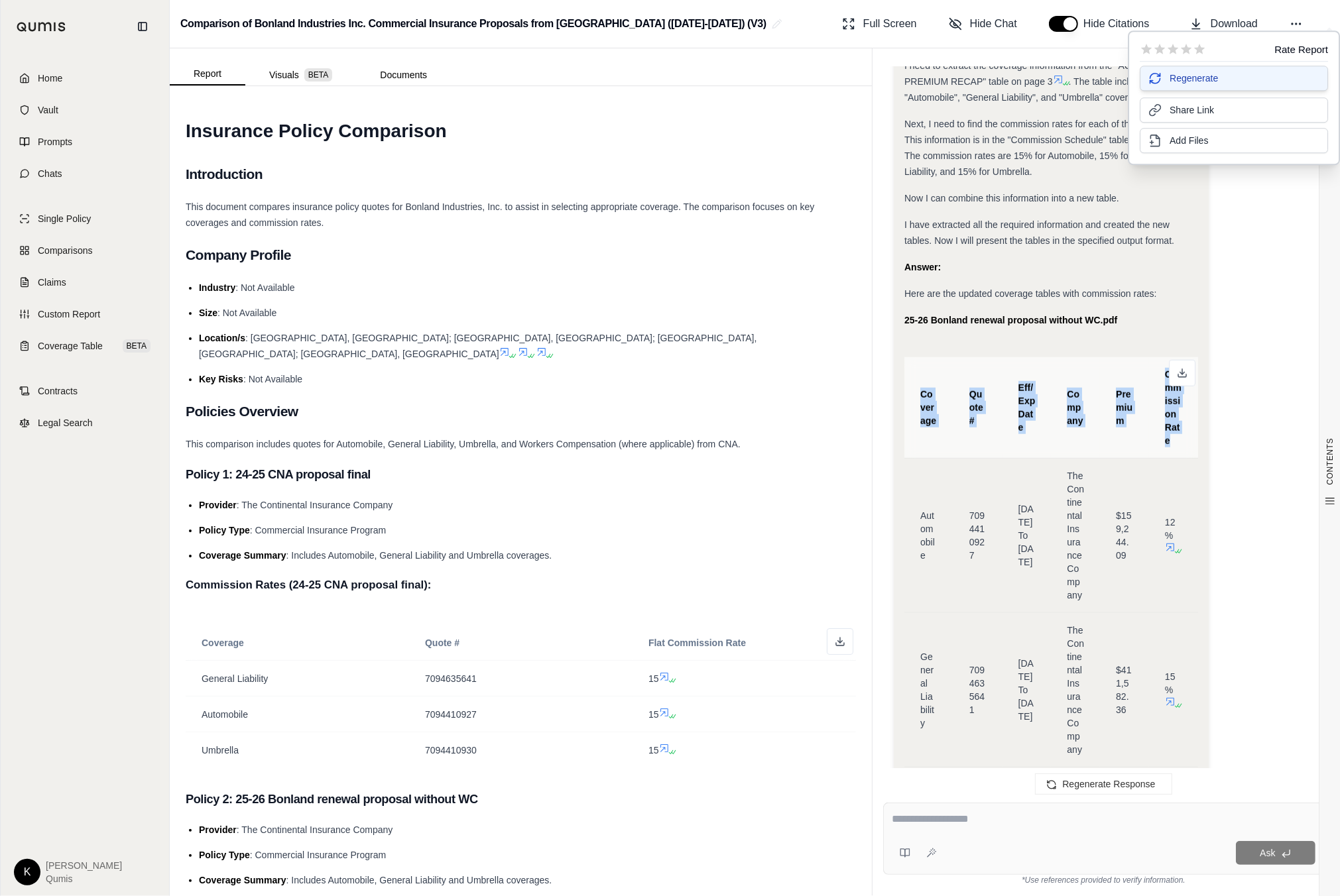
click at [1214, 79] on span "Regenerate" at bounding box center [1193, 78] width 48 height 13
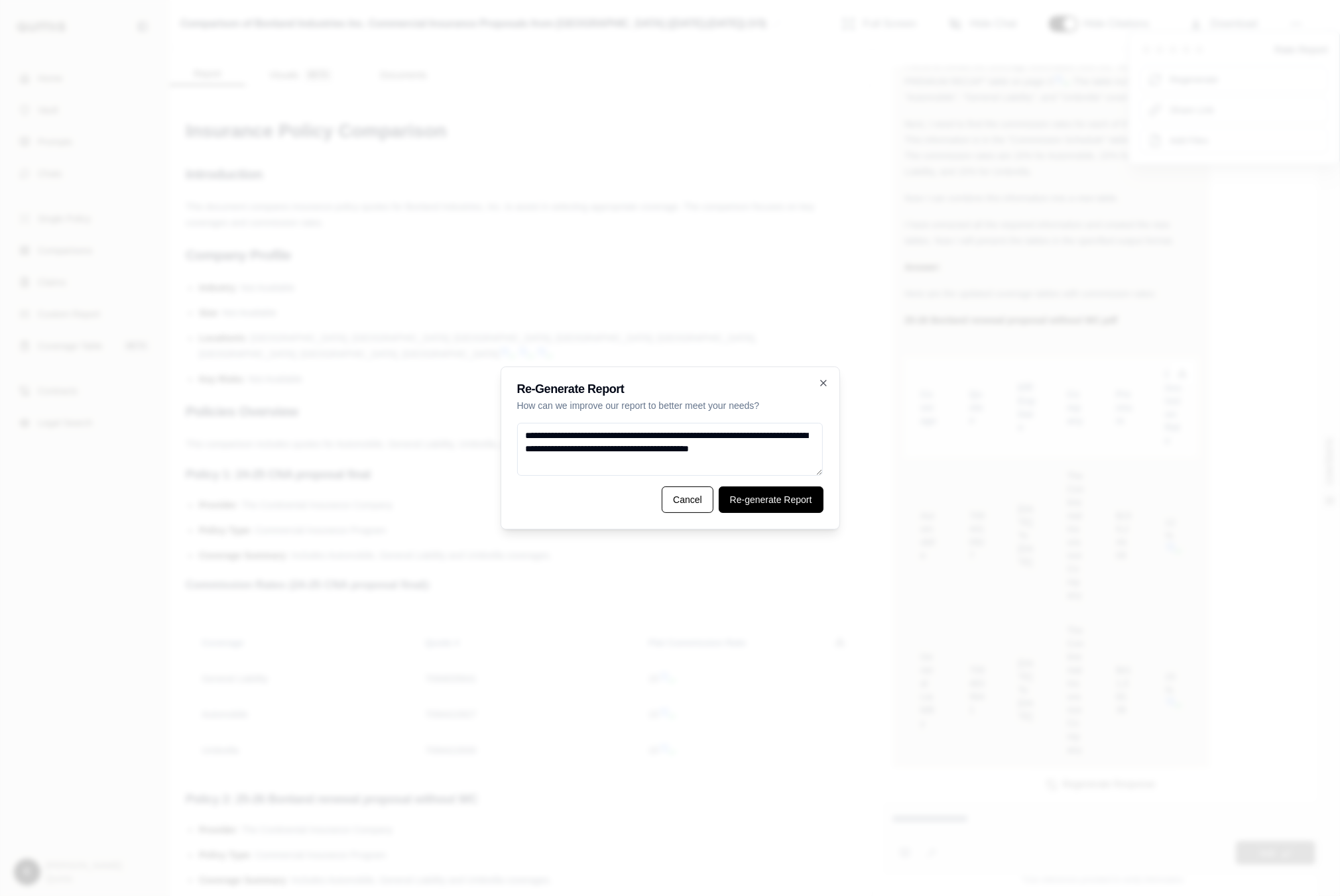
type textarea "**********"
click at [789, 502] on button "Re-generate Report" at bounding box center [771, 500] width 105 height 26
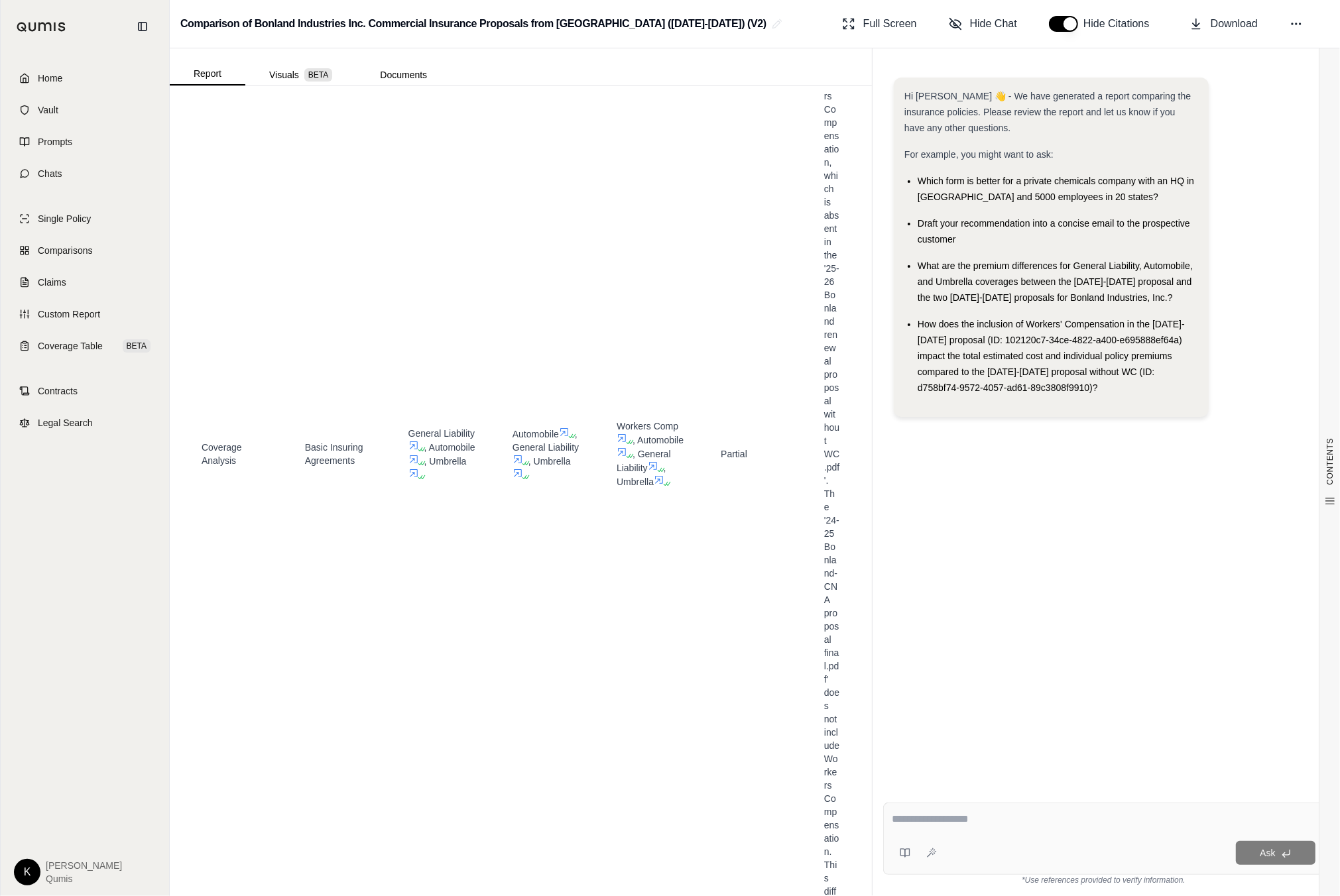
scroll to position [4829, 0]
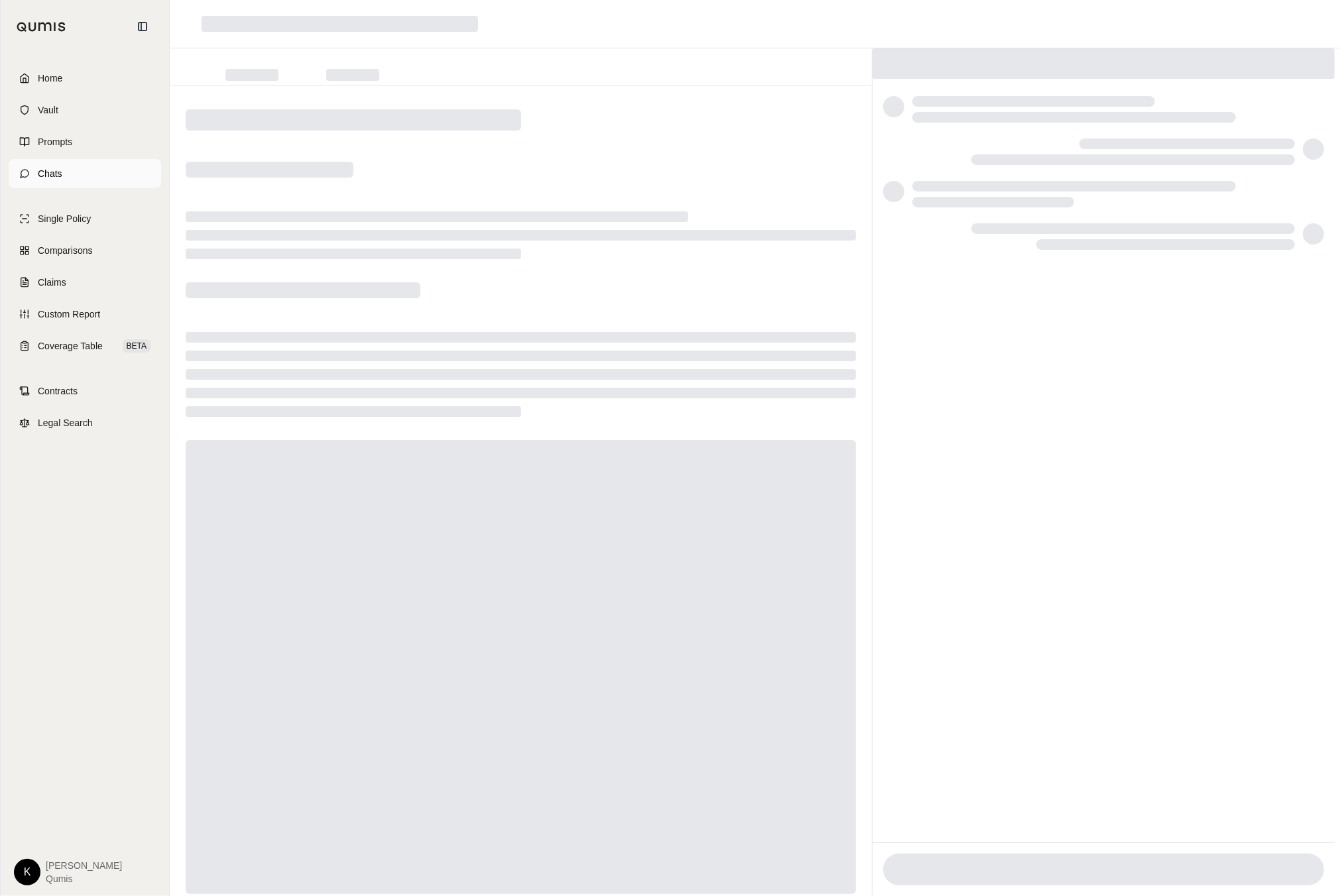
click at [44, 169] on span "Chats" at bounding box center [50, 173] width 24 height 13
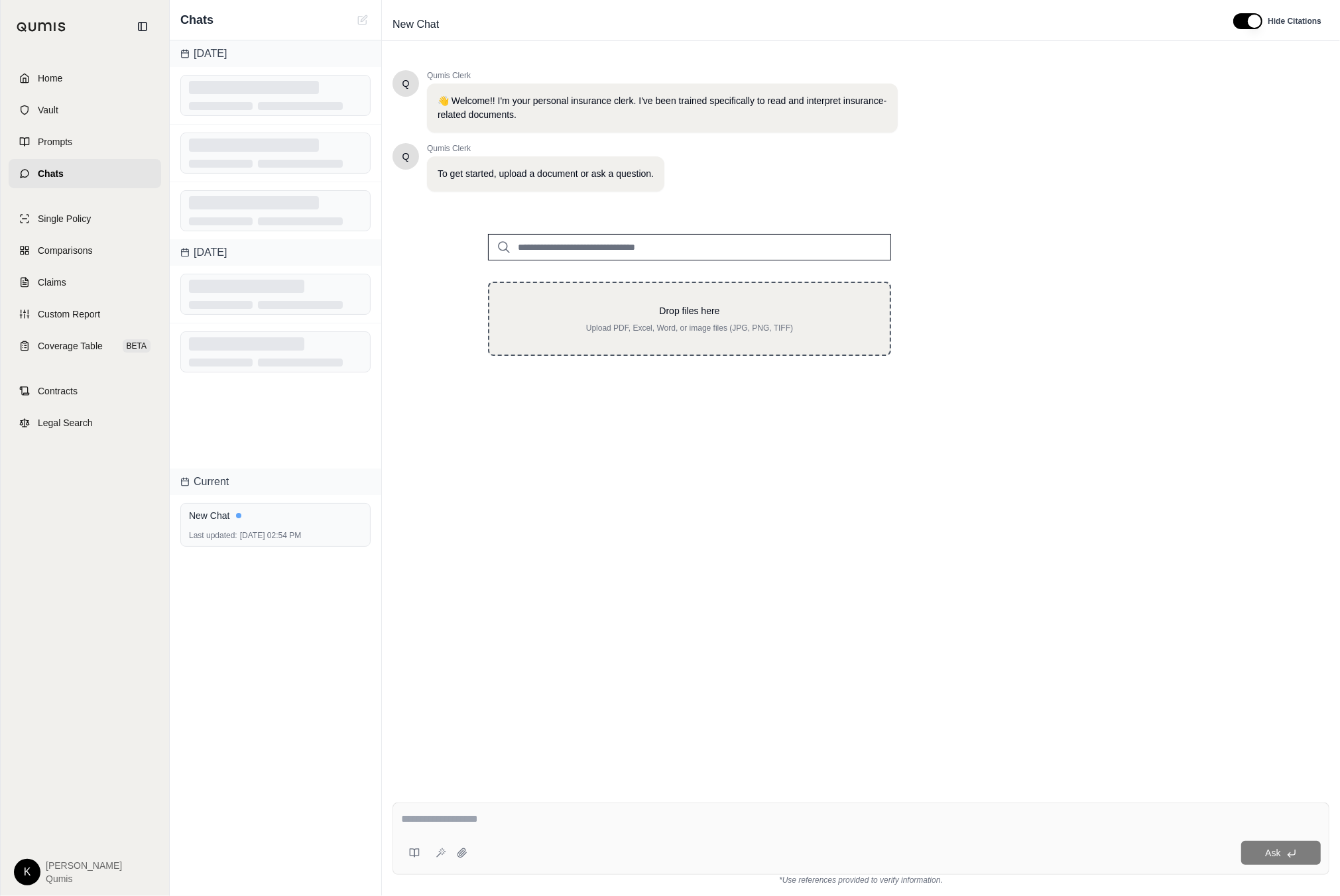
click at [681, 310] on p "Drop files here" at bounding box center [689, 310] width 358 height 13
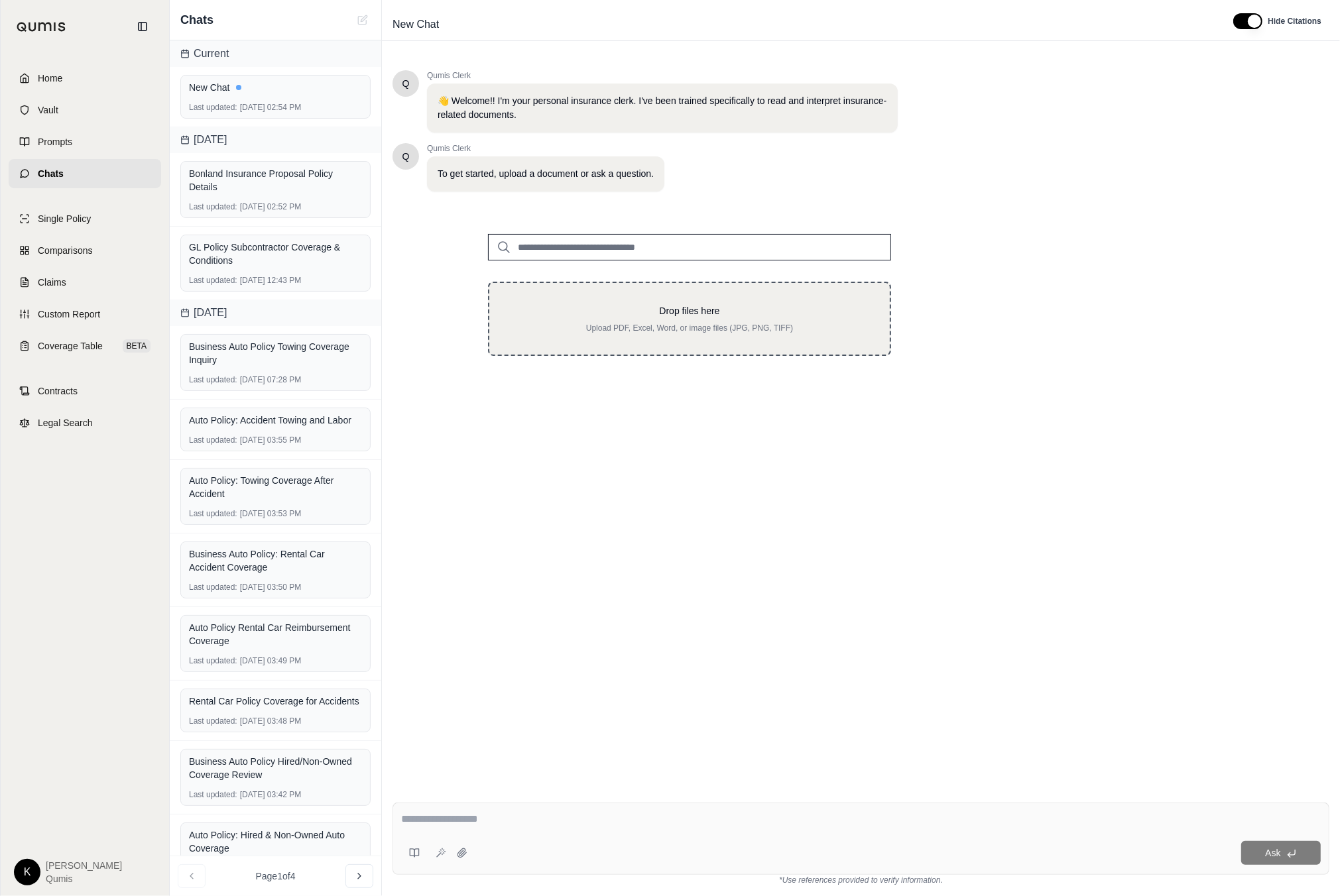
type input "**********"
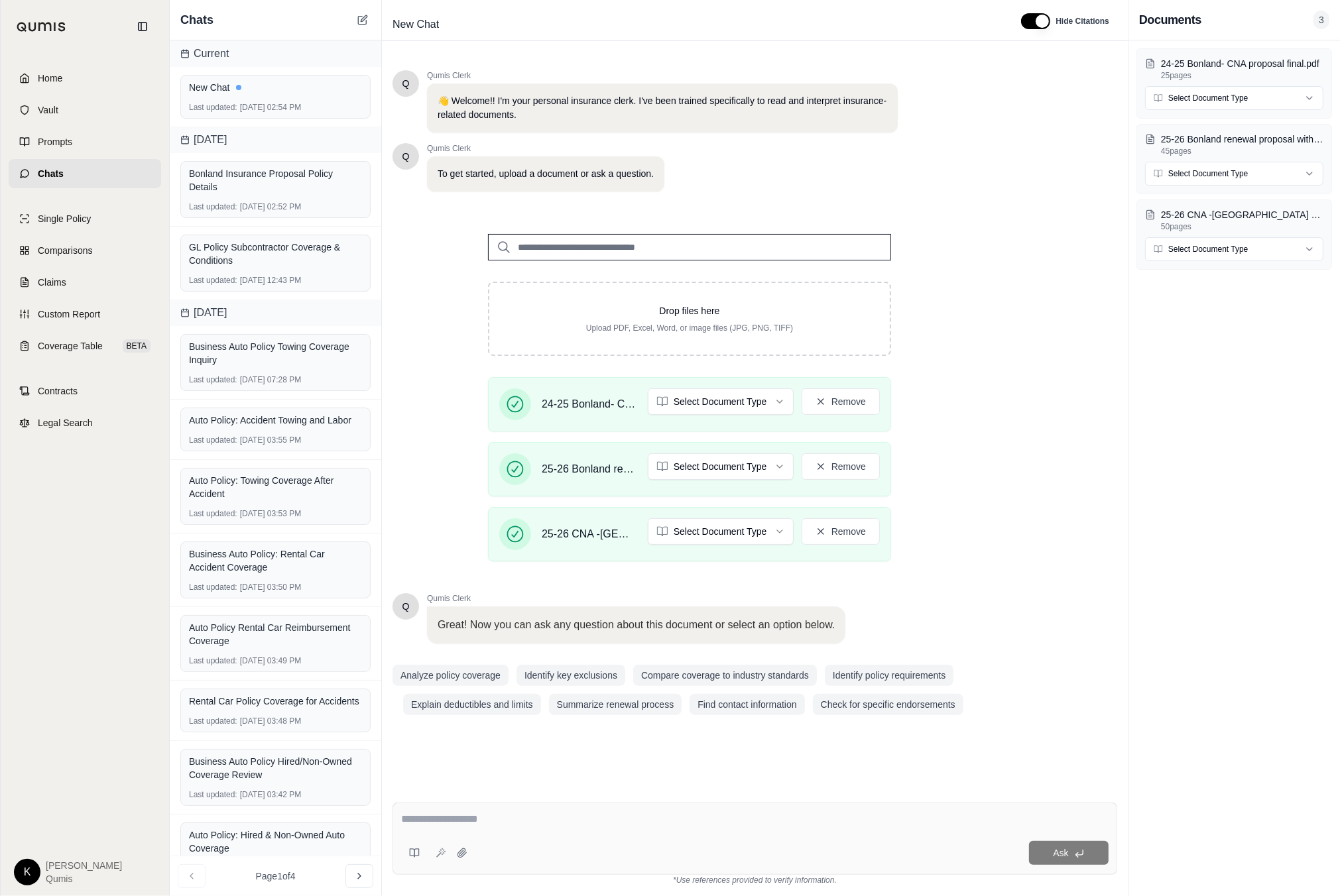
click at [507, 824] on textarea at bounding box center [755, 819] width 708 height 16
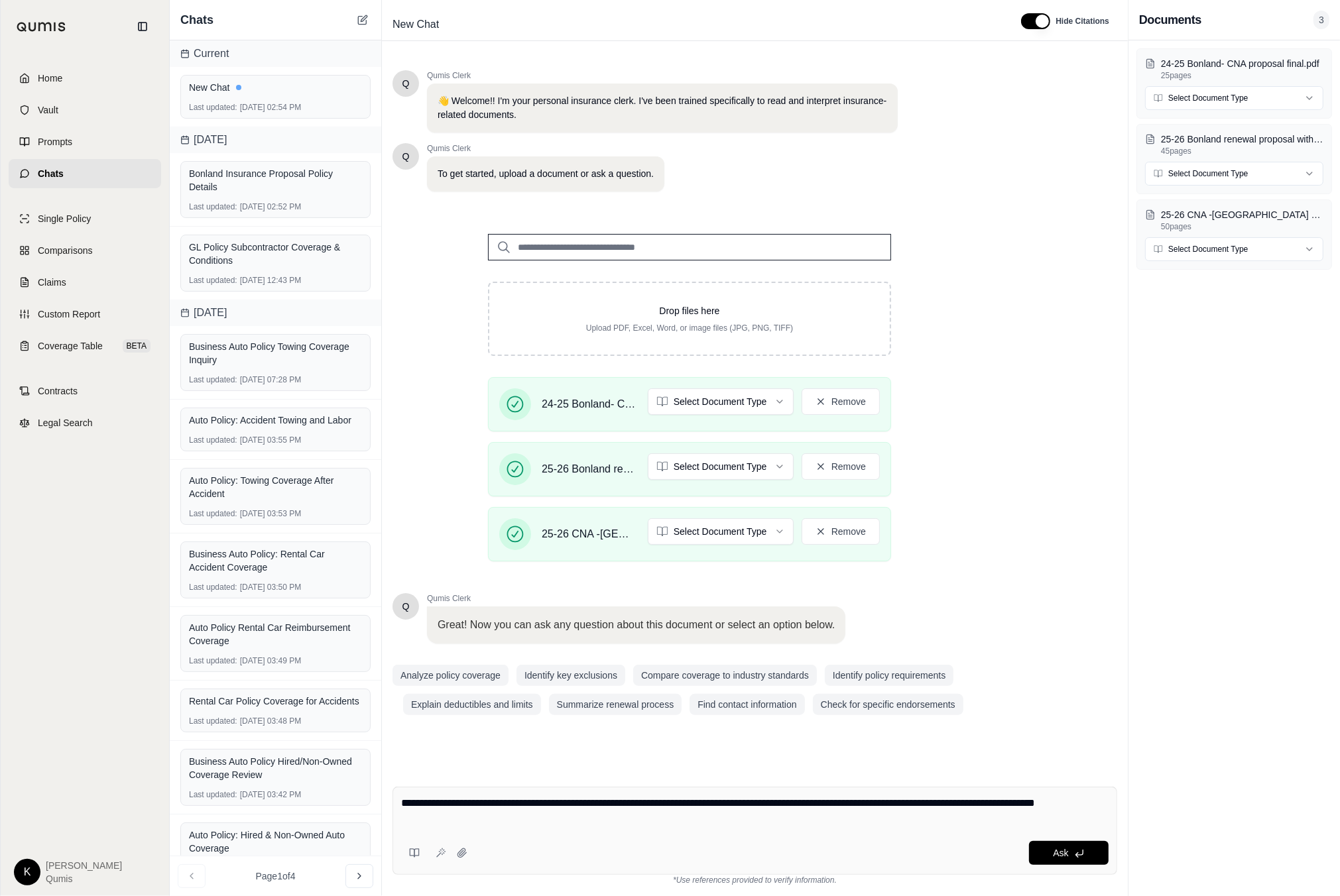
type textarea "**********"
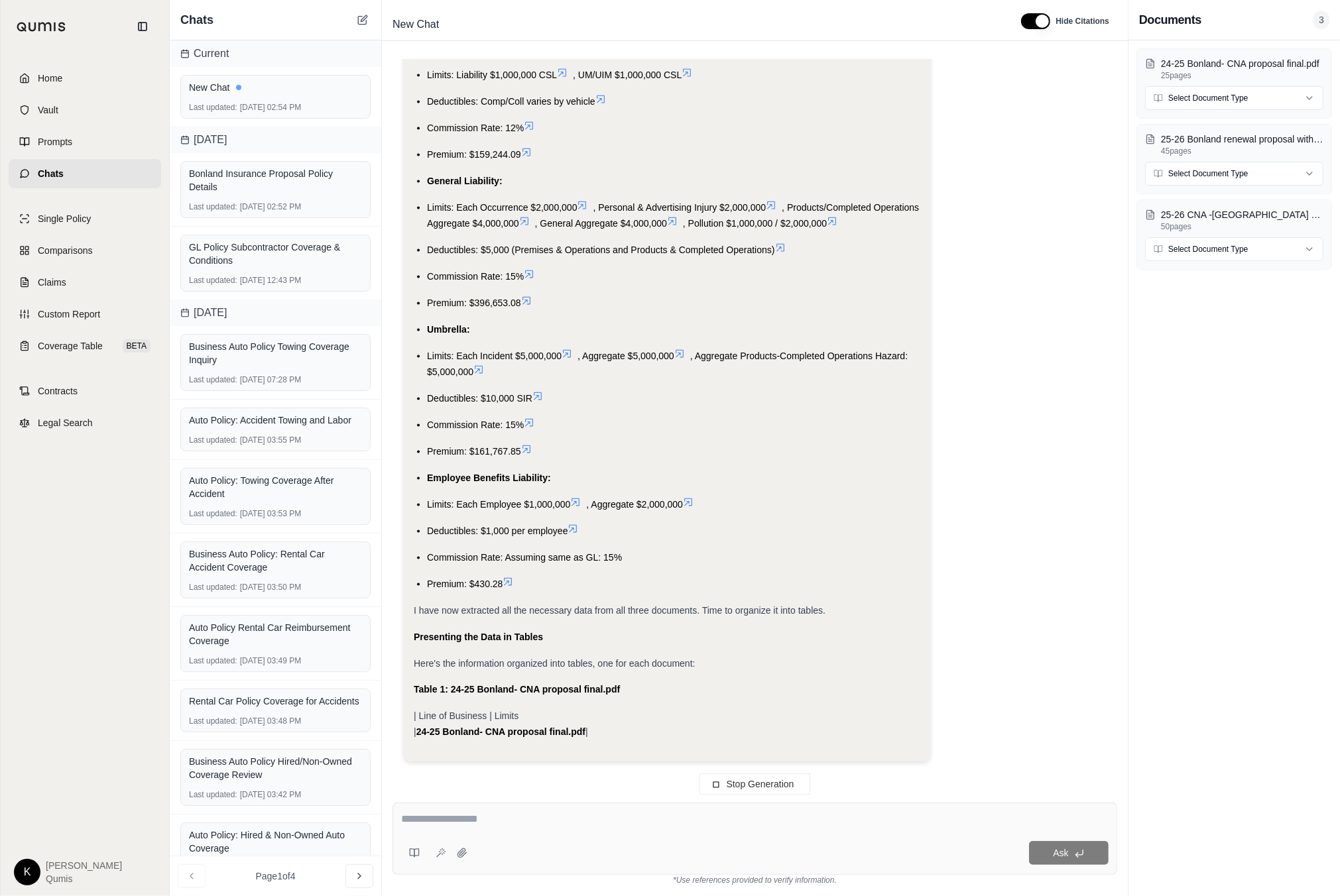
scroll to position [2072, 0]
click at [746, 783] on span "Stop Generation" at bounding box center [760, 784] width 67 height 10
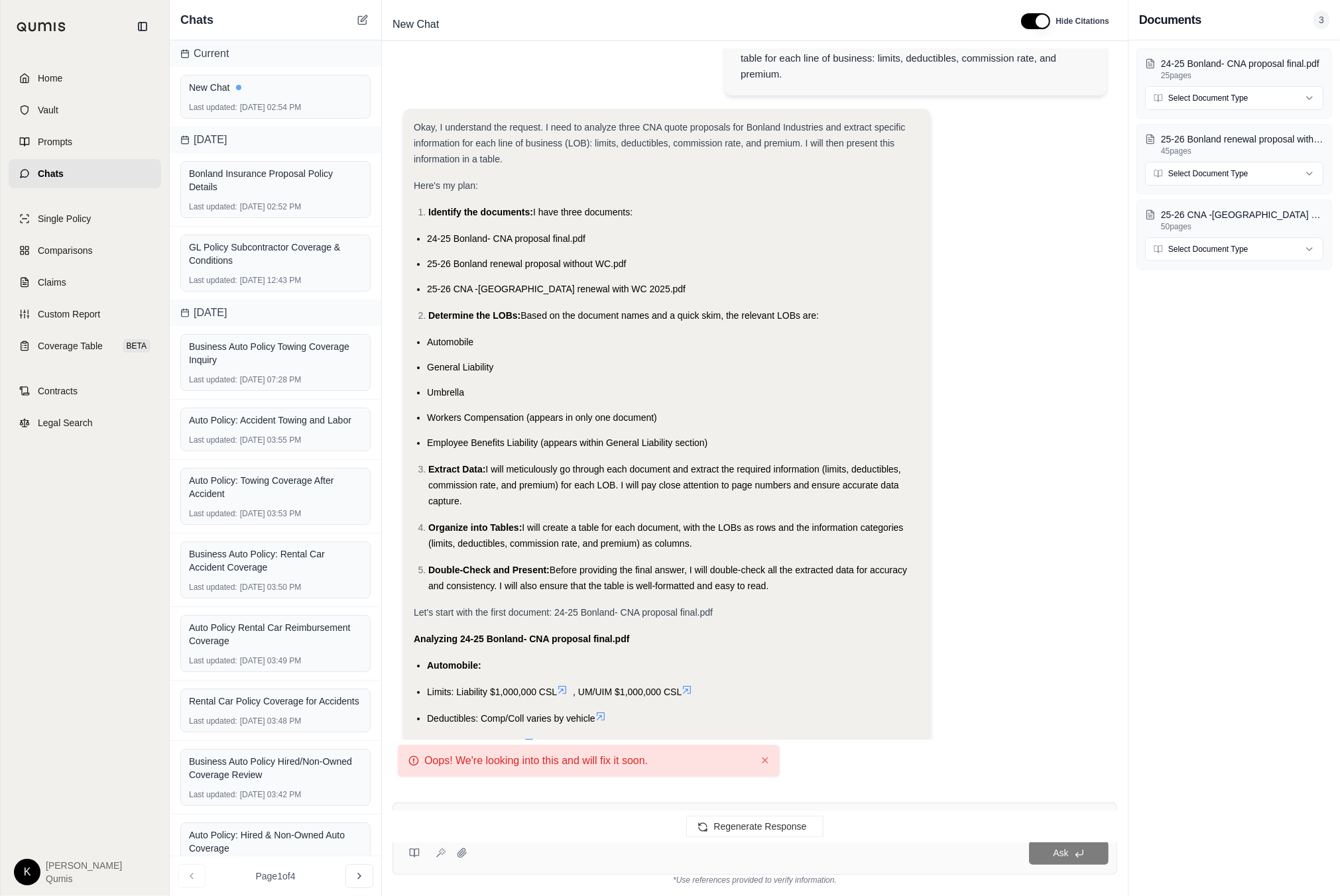
scroll to position [0, 0]
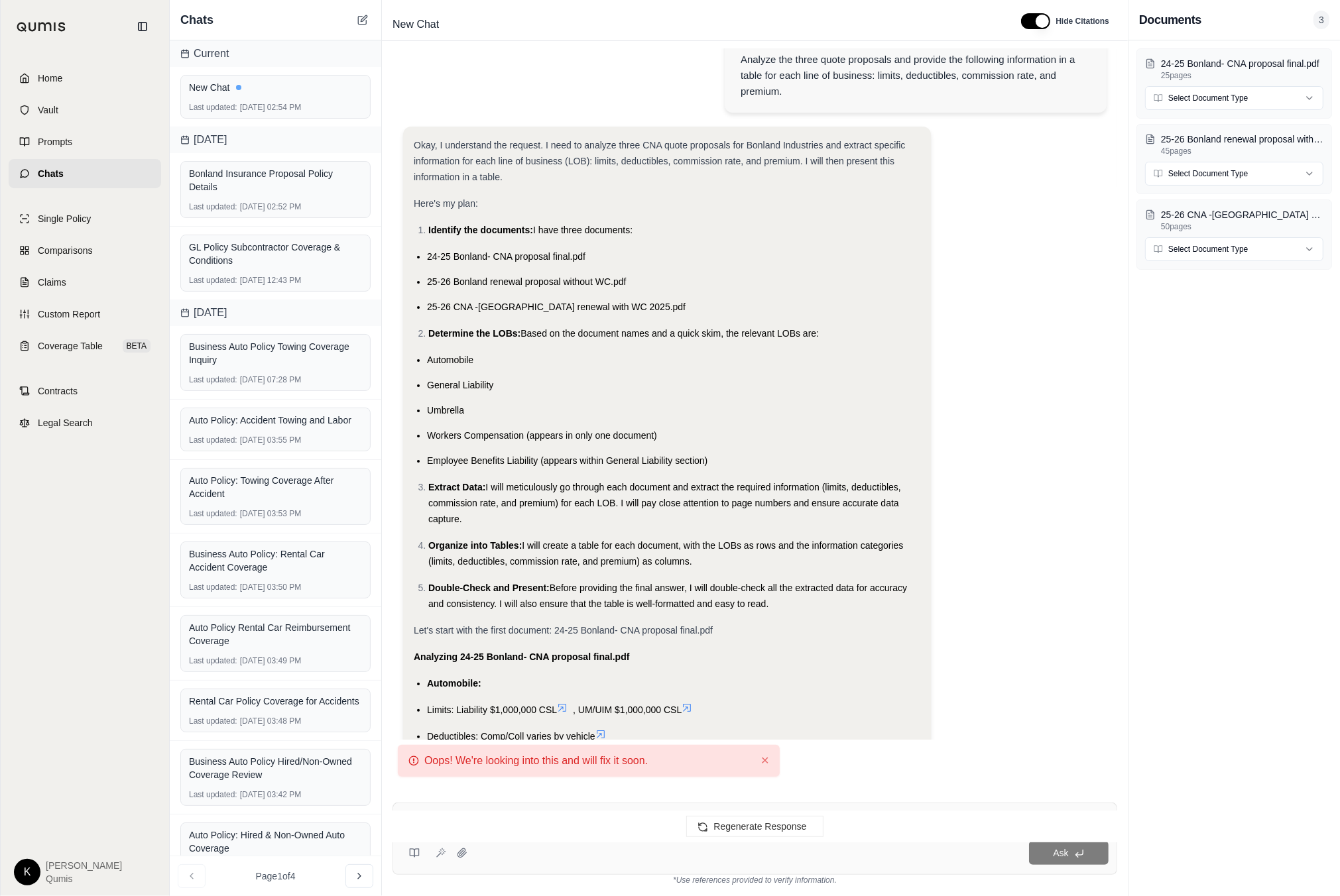
click at [859, 100] on div "Analyze the three quote proposals and provide the following information in a ta…" at bounding box center [915, 75] width 382 height 74
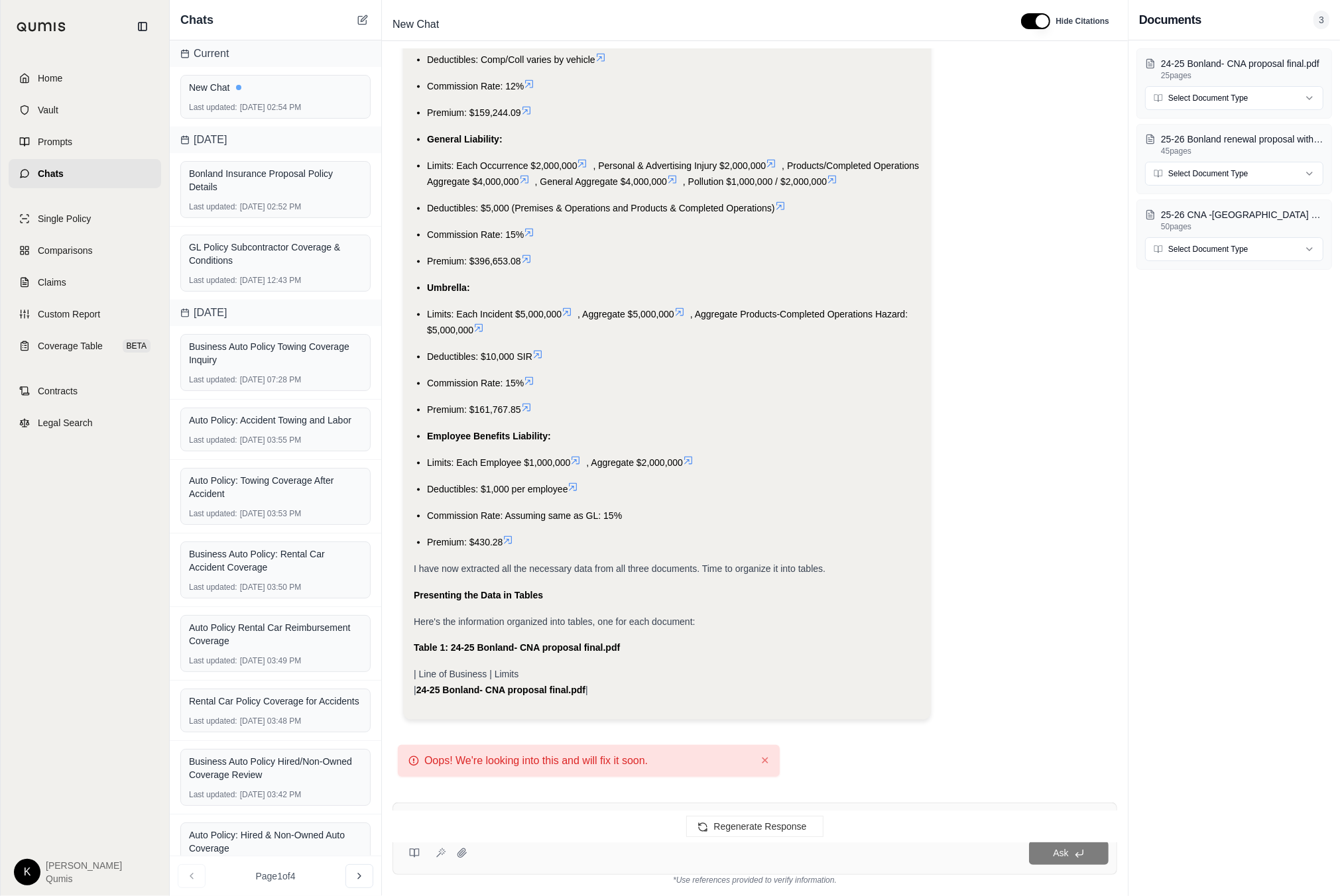
scroll to position [2070, 0]
click at [763, 758] on button "✕" at bounding box center [765, 761] width 9 height 16
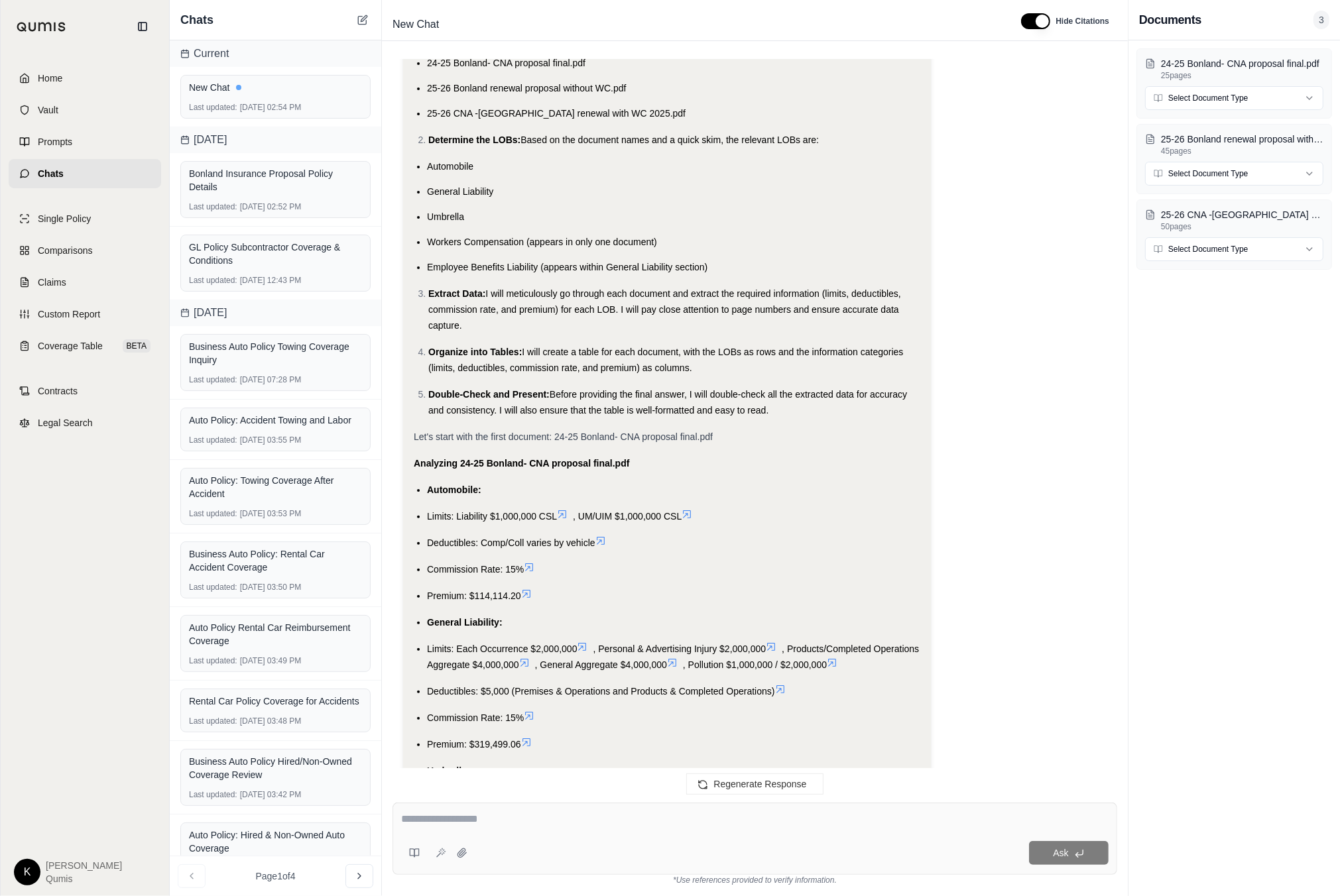
scroll to position [0, 0]
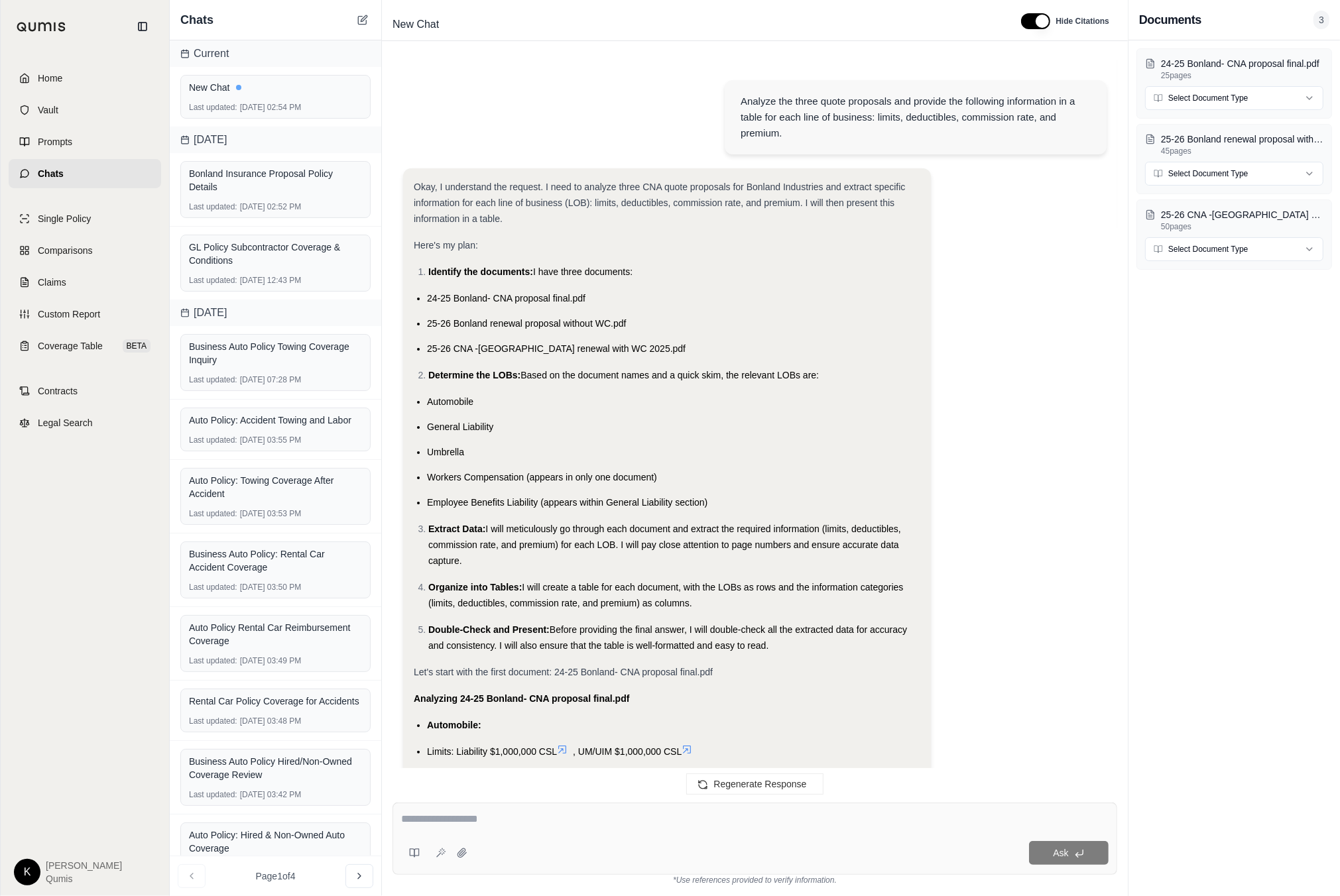
click at [812, 122] on div "Analyze the three quote proposals and provide the following information in a ta…" at bounding box center [915, 117] width 350 height 48
drag, startPoint x: 769, startPoint y: 128, endPoint x: 731, endPoint y: 98, distance: 48.4
click at [731, 98] on div "Analyze the three quote proposals and provide the following information in a ta…" at bounding box center [915, 117] width 382 height 74
copy div "Analyze the three quote proposals and provide the following information in a ta…"
click at [428, 820] on textarea at bounding box center [755, 819] width 708 height 16
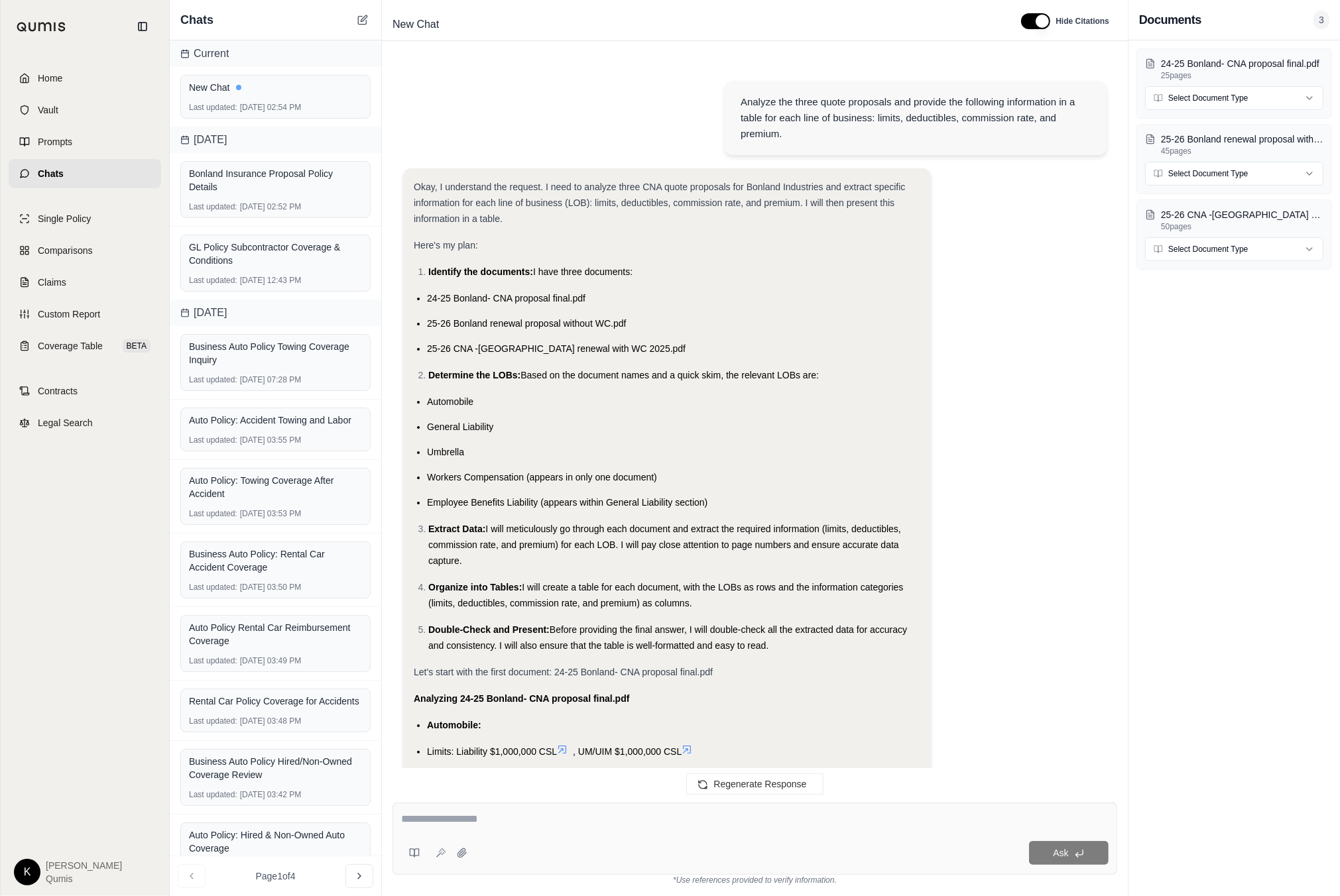
paste textarea "**********"
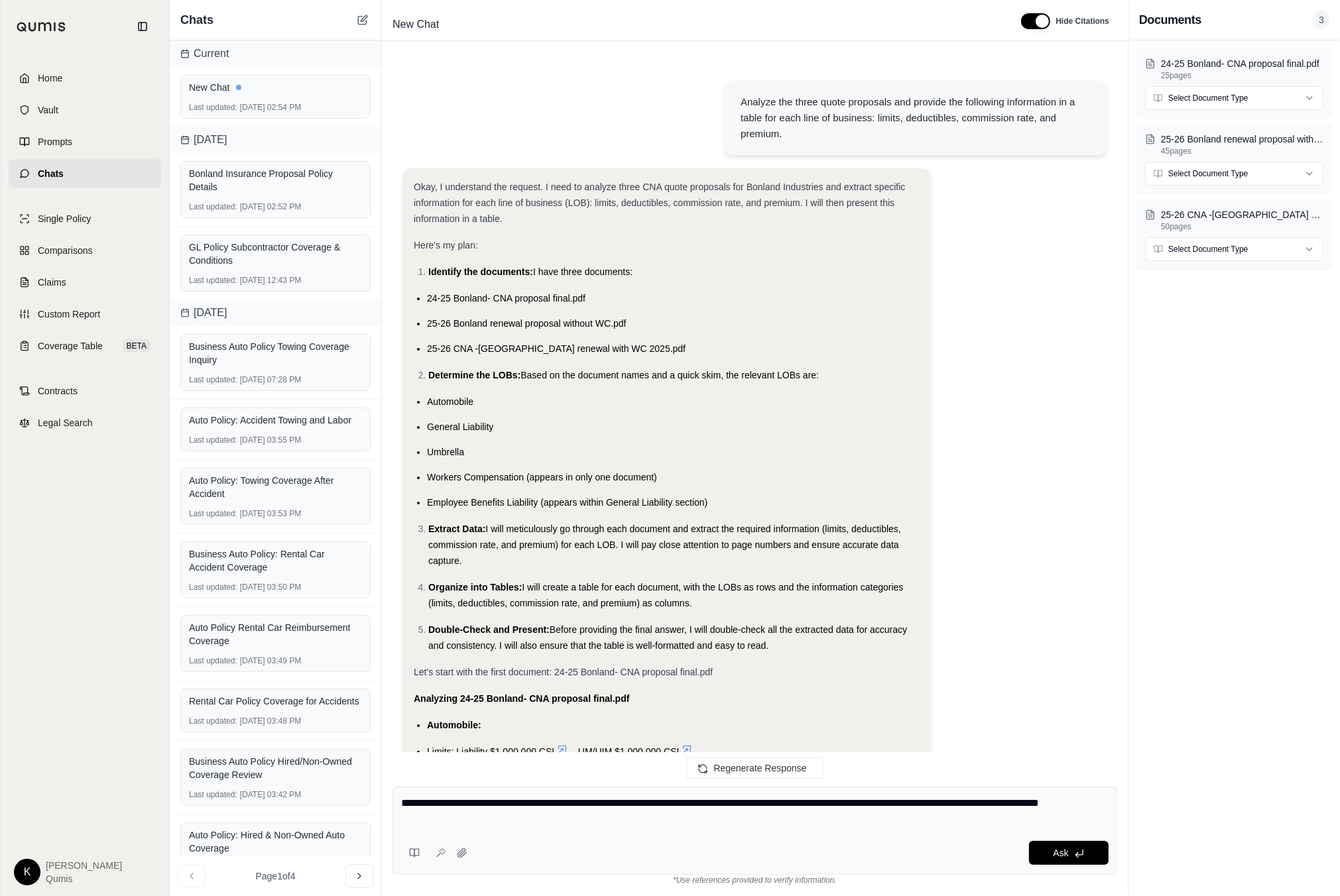
drag, startPoint x: 805, startPoint y: 805, endPoint x: 1235, endPoint y: 882, distance: 436.8
click at [901, 805] on textarea "**********" at bounding box center [755, 811] width 708 height 31
type textarea "**********"
click at [1050, 851] on button "Ask" at bounding box center [1068, 852] width 79 height 24
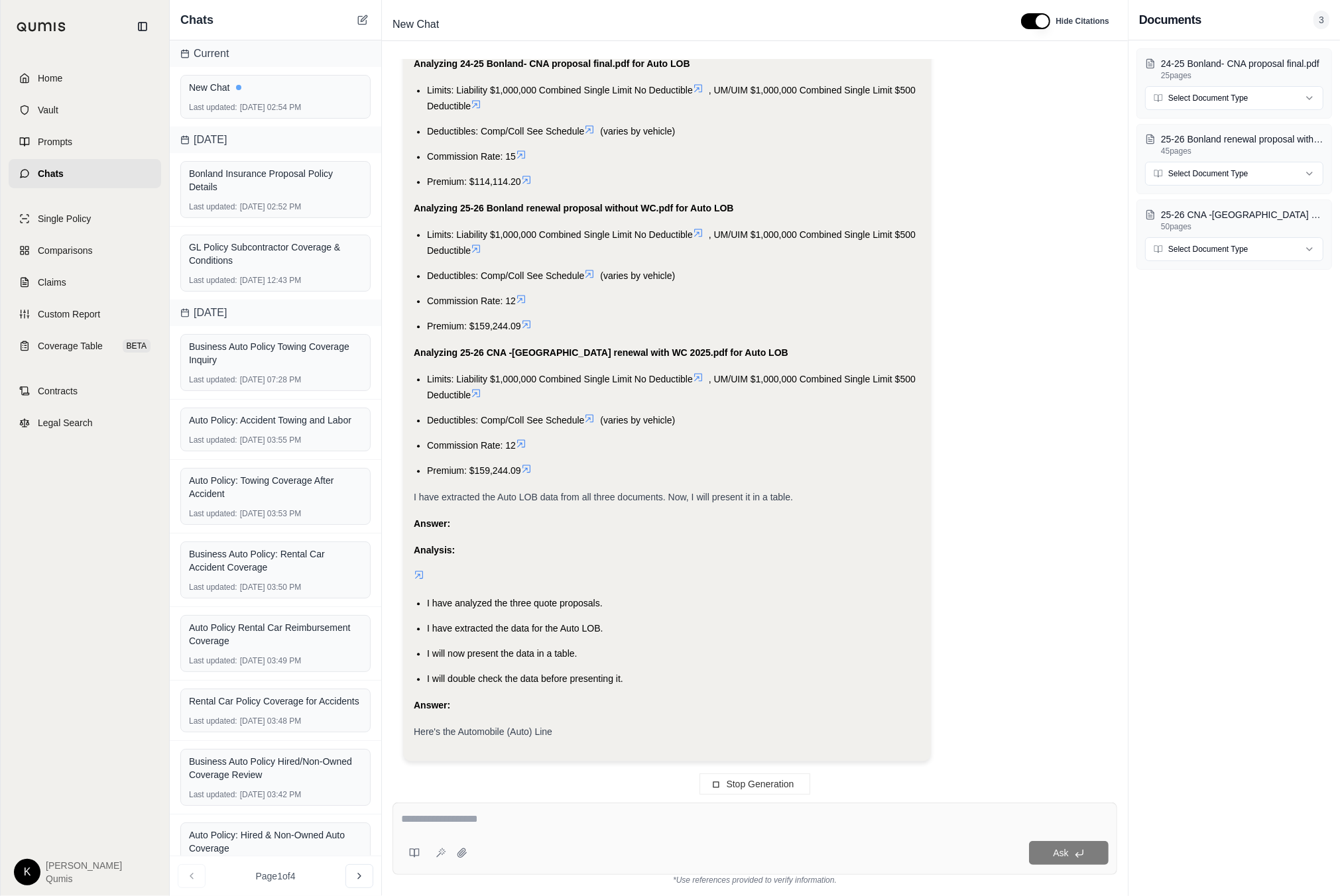
scroll to position [3265, 0]
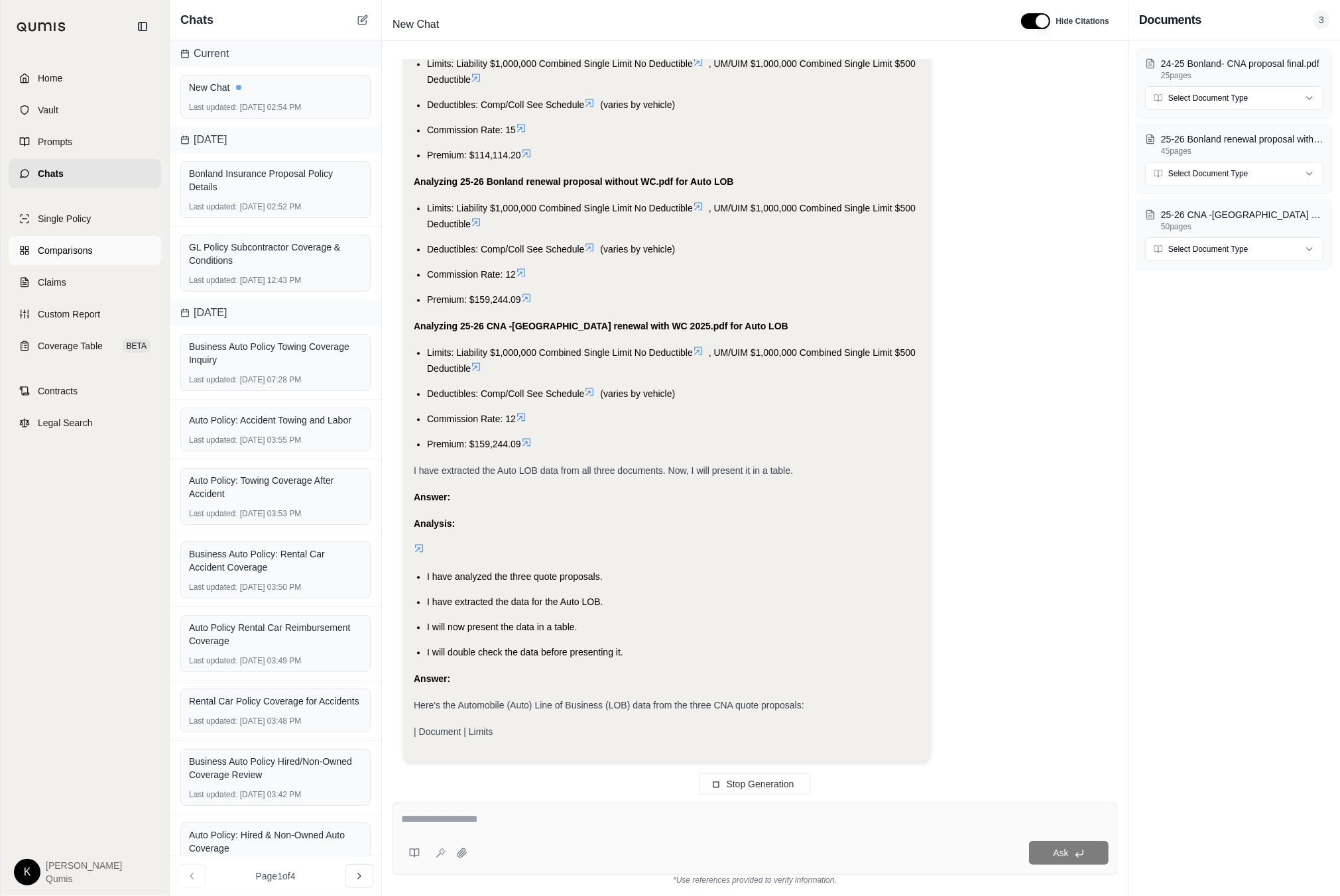
click at [66, 253] on span "Comparisons" at bounding box center [65, 250] width 54 height 13
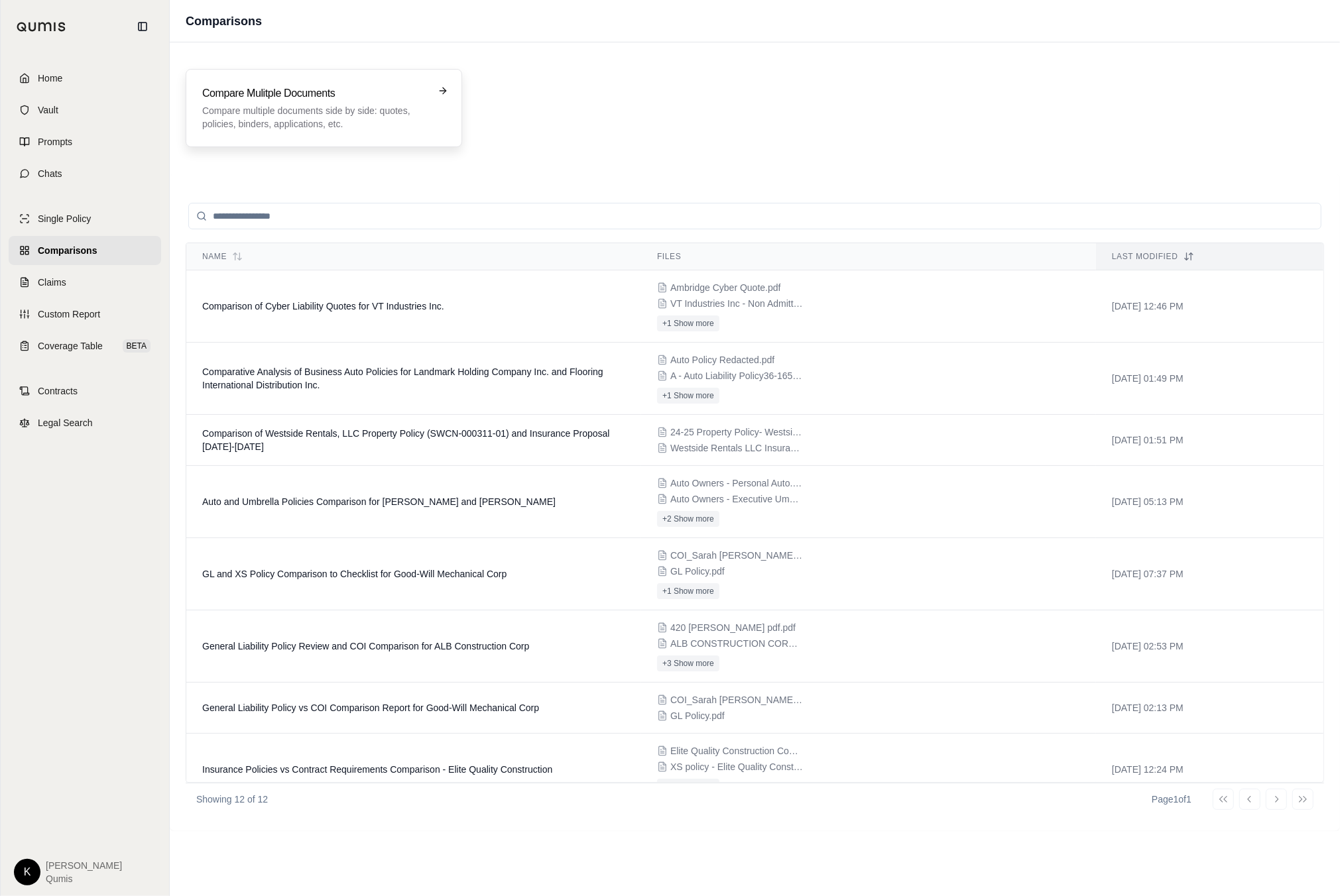
click at [307, 118] on p "Compare multiple documents side by side: quotes, policies, binders, application…" at bounding box center [314, 117] width 224 height 26
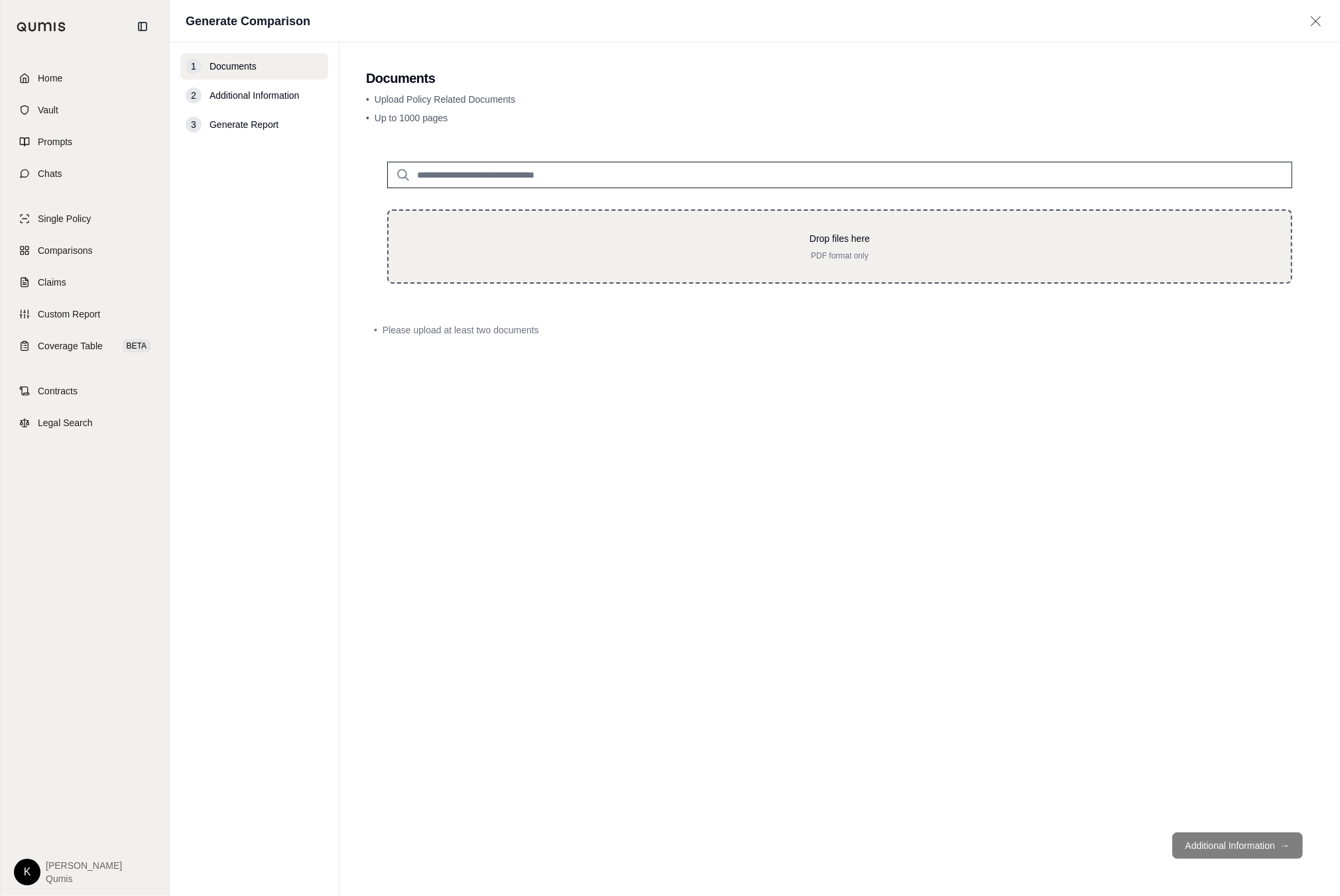
click at [734, 241] on p "Drop files here" at bounding box center [839, 238] width 860 height 13
type input "**********"
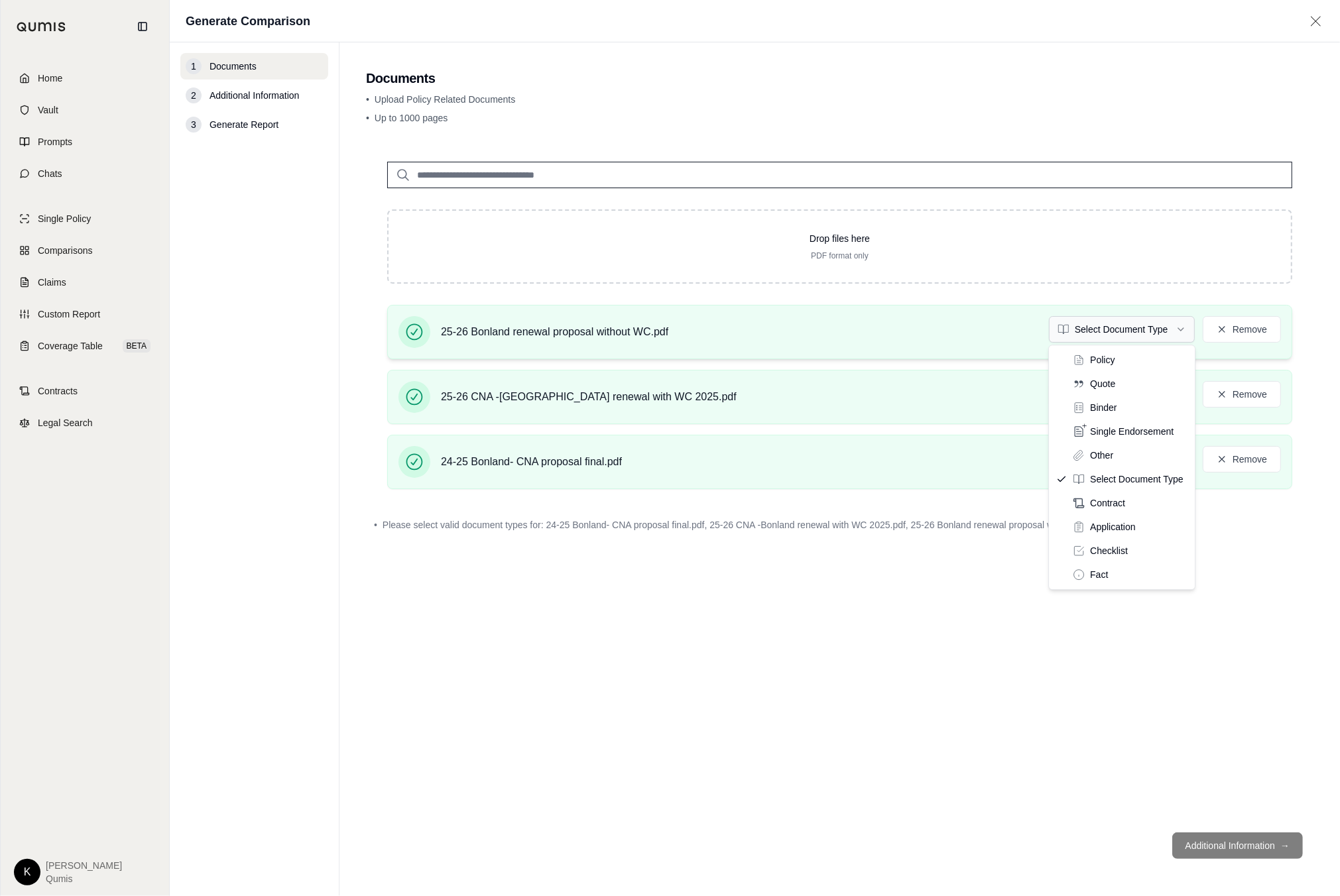
click at [1137, 336] on html "Home Vault Prompts Chats Single Policy Comparisons Claims Custom Report Coverag…" at bounding box center [670, 448] width 1340 height 896
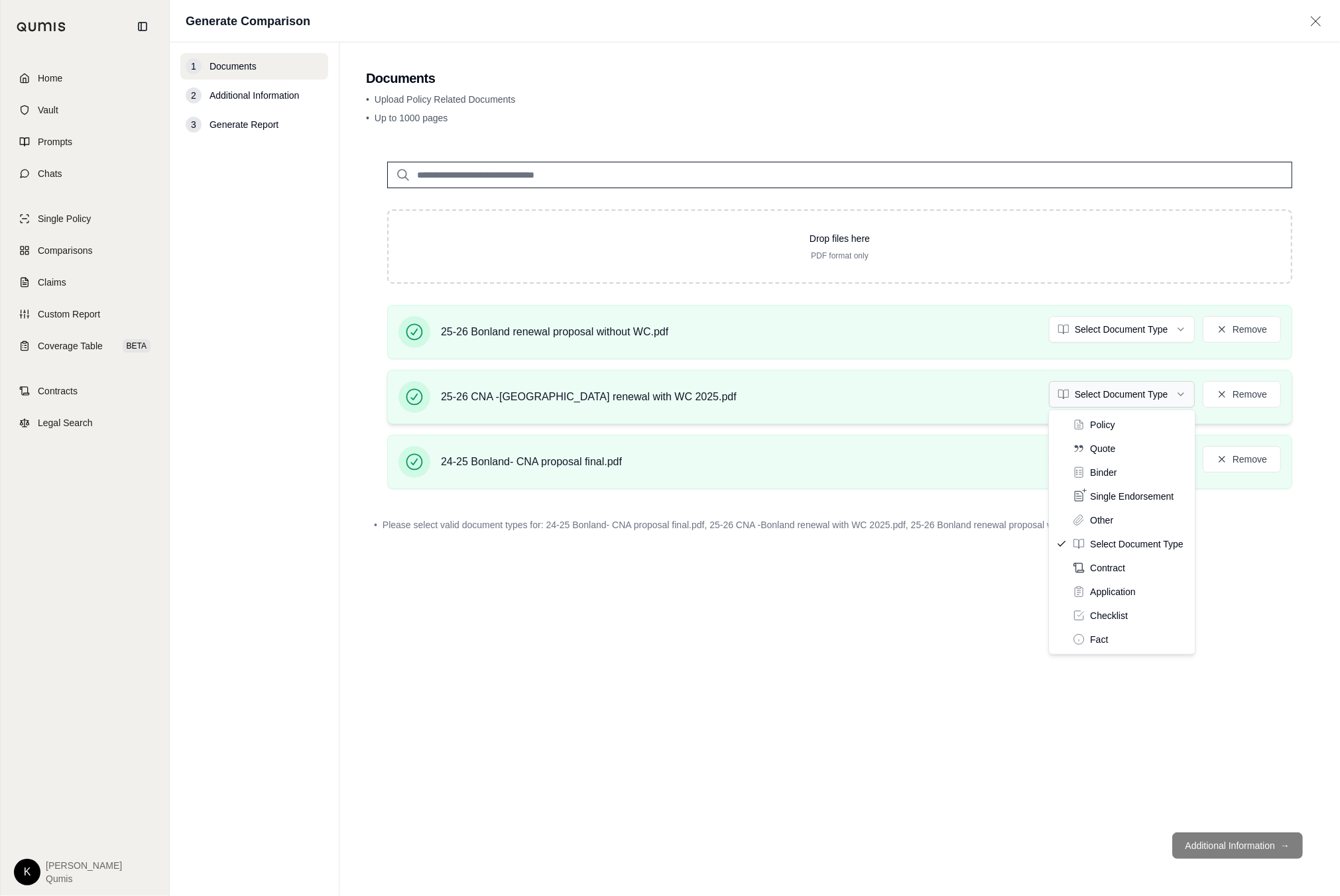
click at [1118, 401] on html "Home Vault Prompts Chats Single Policy Comparisons Claims Custom Report Coverag…" at bounding box center [670, 448] width 1340 height 896
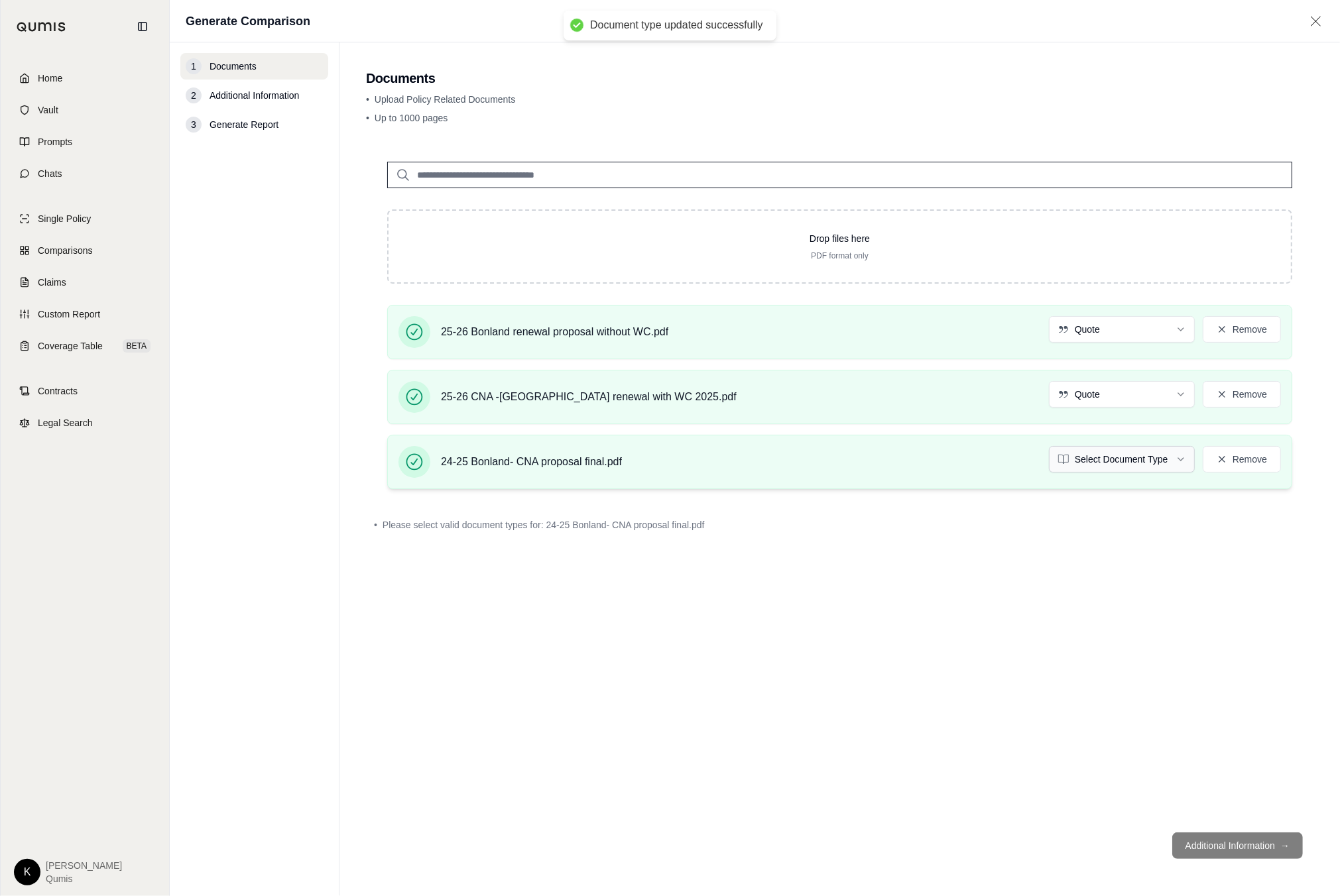
click at [1117, 451] on html "Document type updated successfully Document type updated successfully Home Vaul…" at bounding box center [670, 448] width 1340 height 896
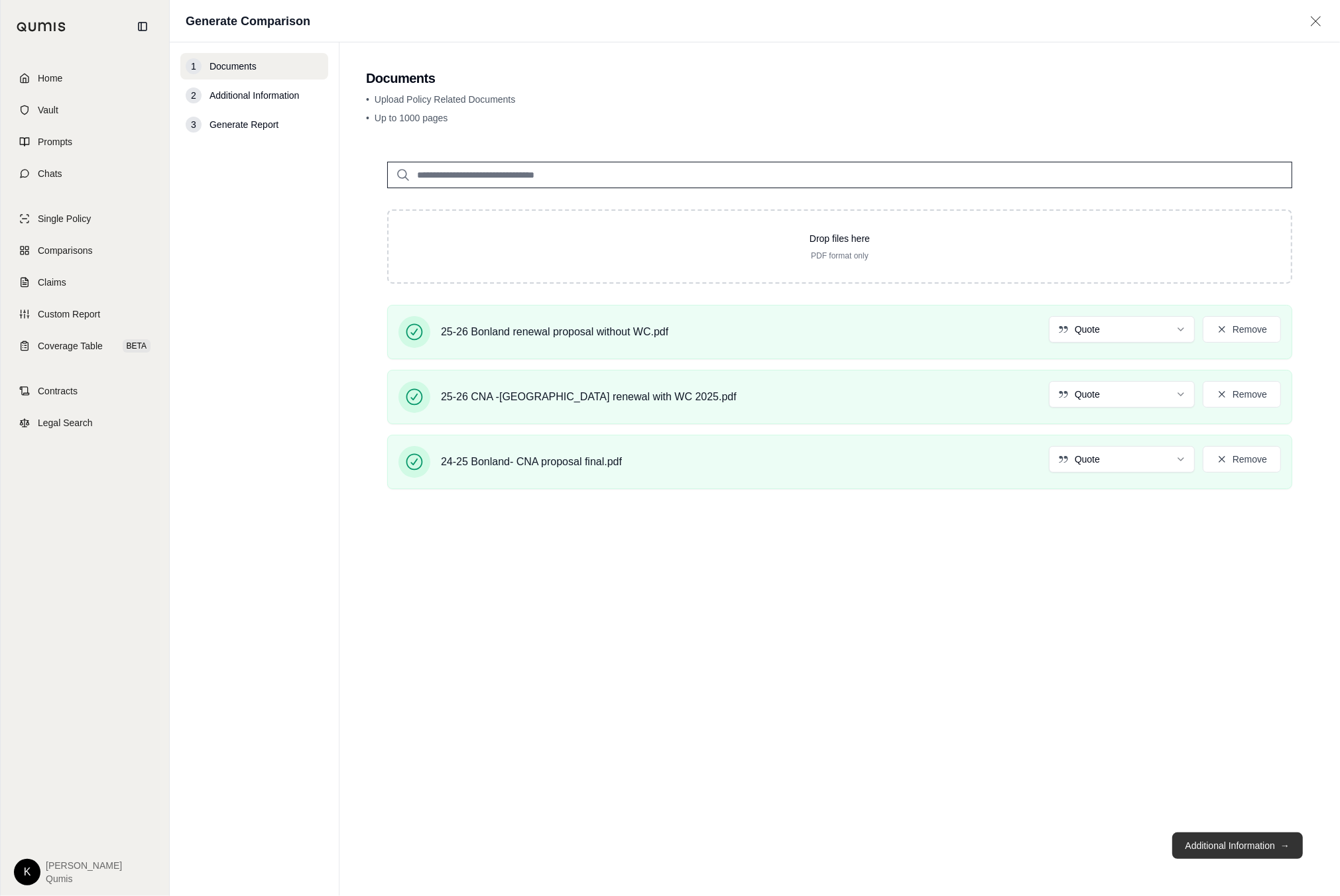
click at [1240, 851] on button "Additional Information →" at bounding box center [1238, 845] width 131 height 26
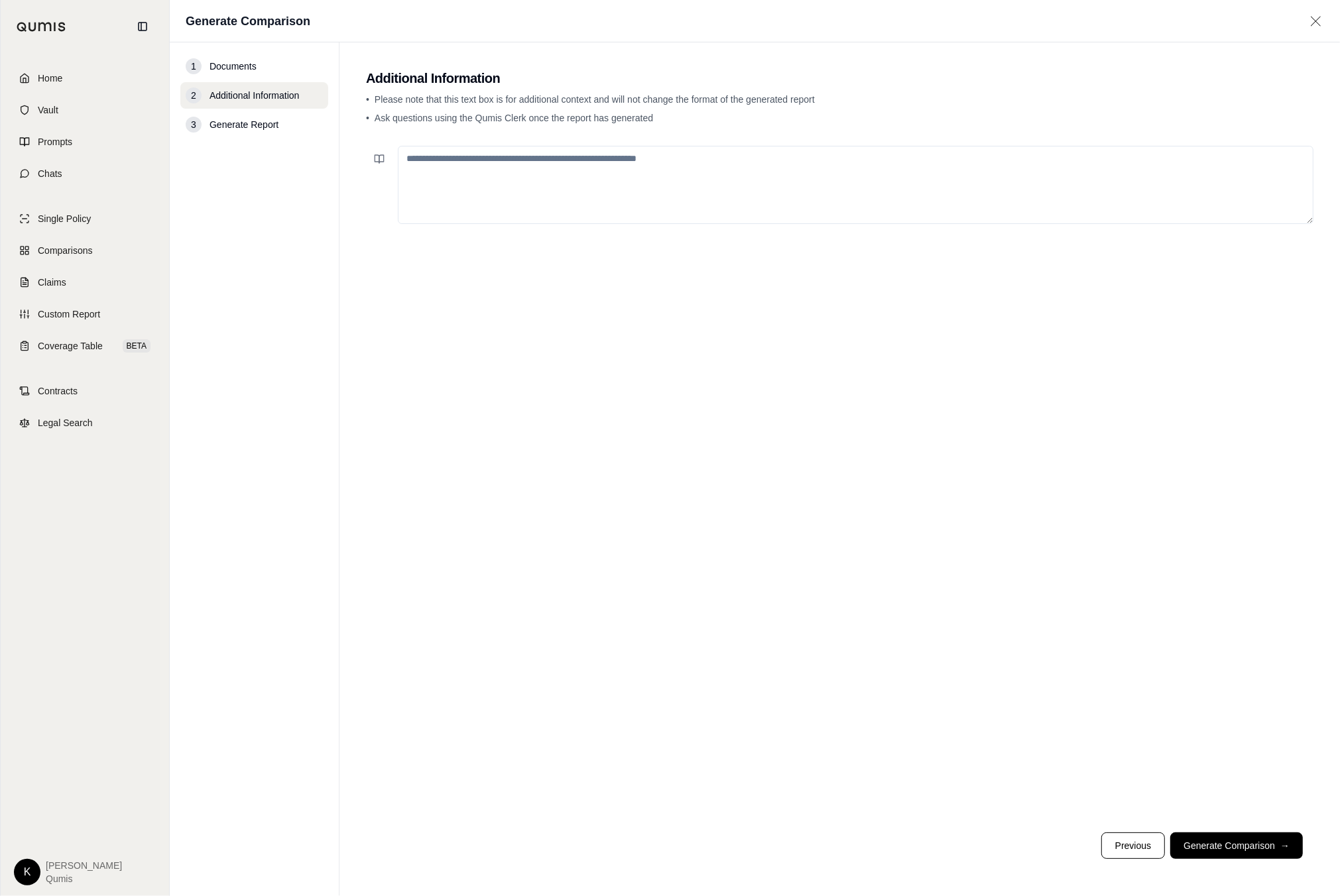
click at [496, 183] on textarea at bounding box center [855, 185] width 915 height 79
type textarea "**********"
click at [1263, 857] on button "Generate Comparison →" at bounding box center [1237, 845] width 133 height 26
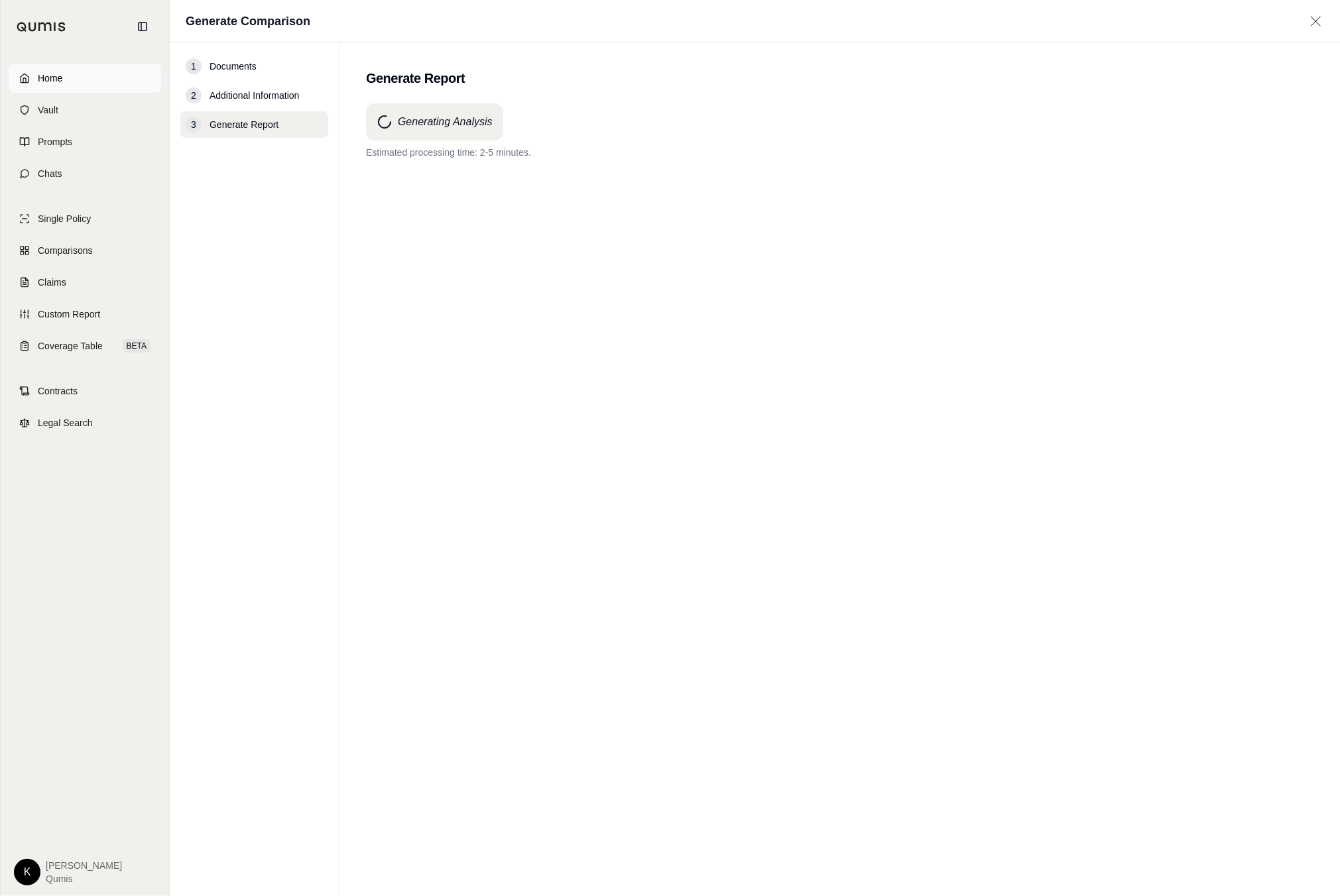
click at [82, 79] on link "Home" at bounding box center [85, 78] width 153 height 29
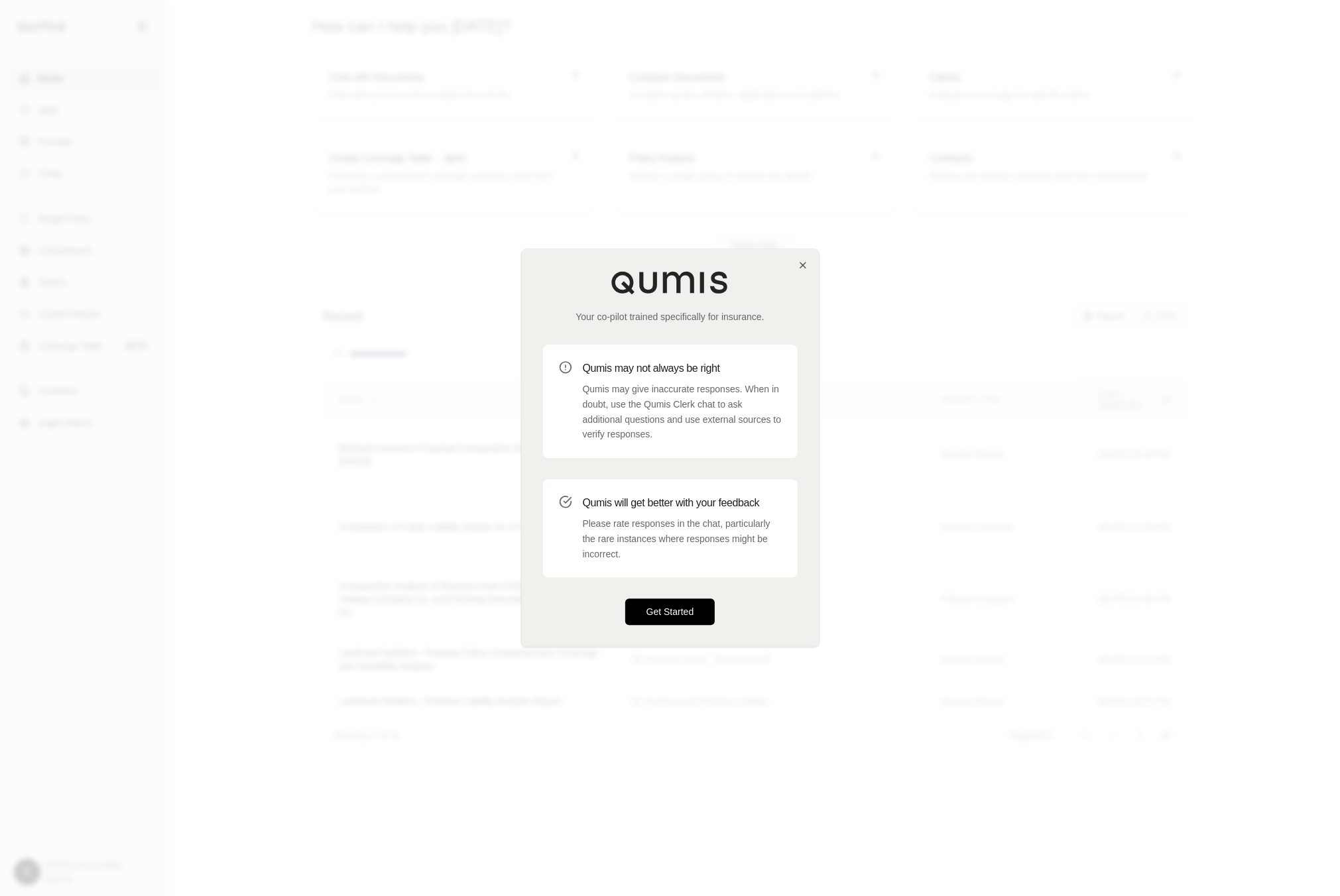
click at [679, 612] on button "Get Started" at bounding box center [670, 612] width 90 height 26
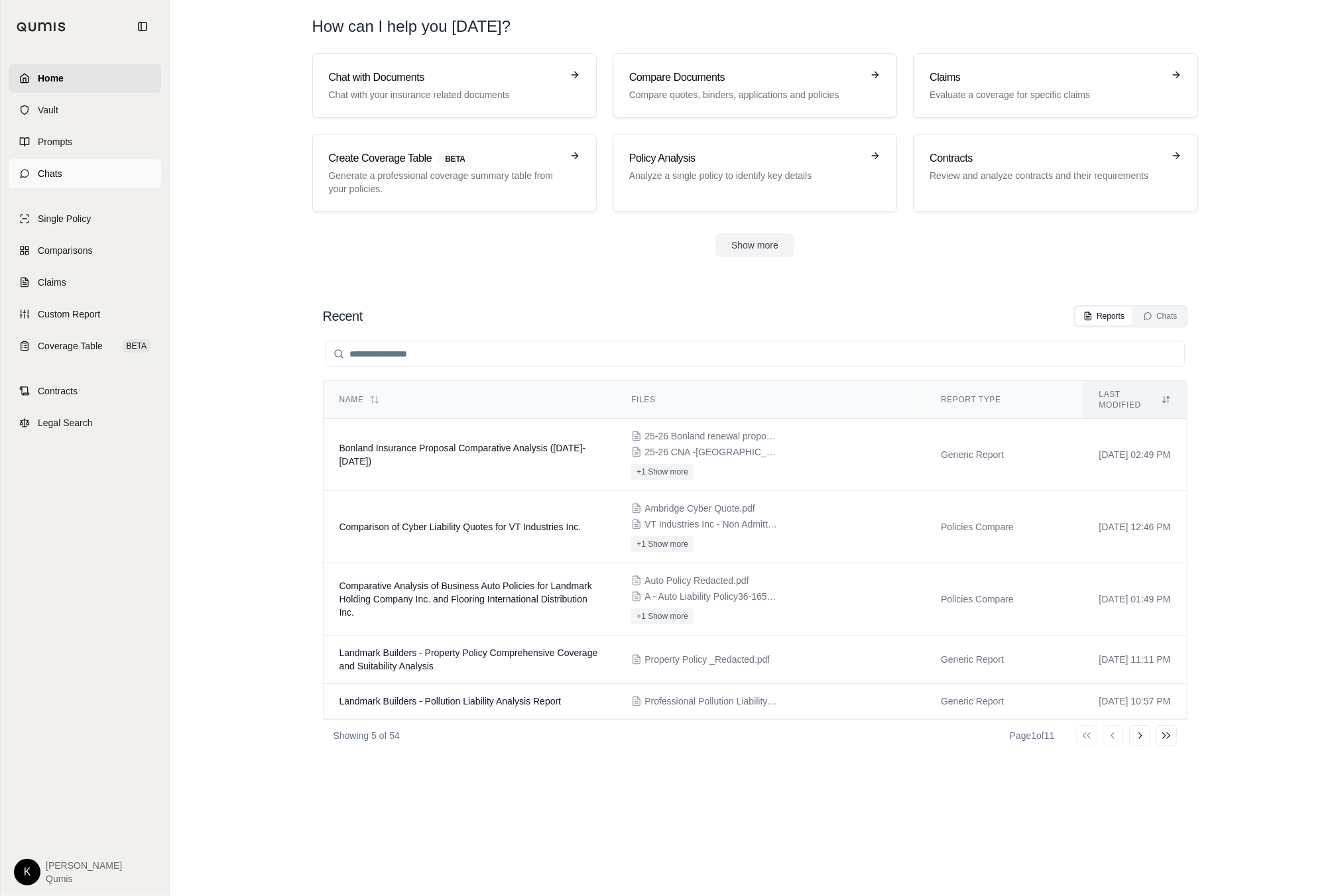
click at [63, 175] on link "Chats" at bounding box center [85, 173] width 153 height 29
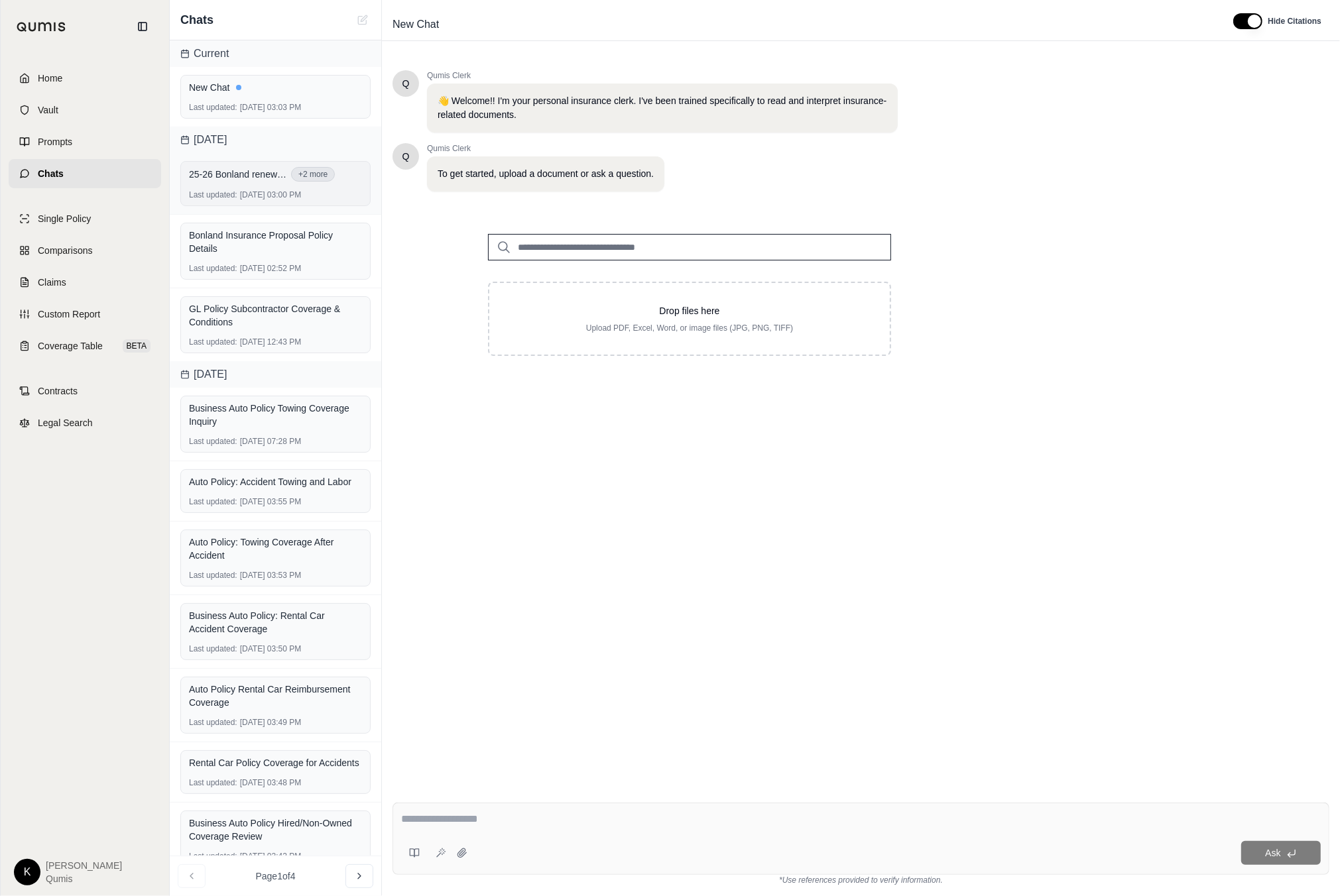
click at [239, 188] on div "25-26 Bonland renewal proposal without WC.pdf +2 more Last updated: [DATE] 03:0…" at bounding box center [275, 183] width 190 height 45
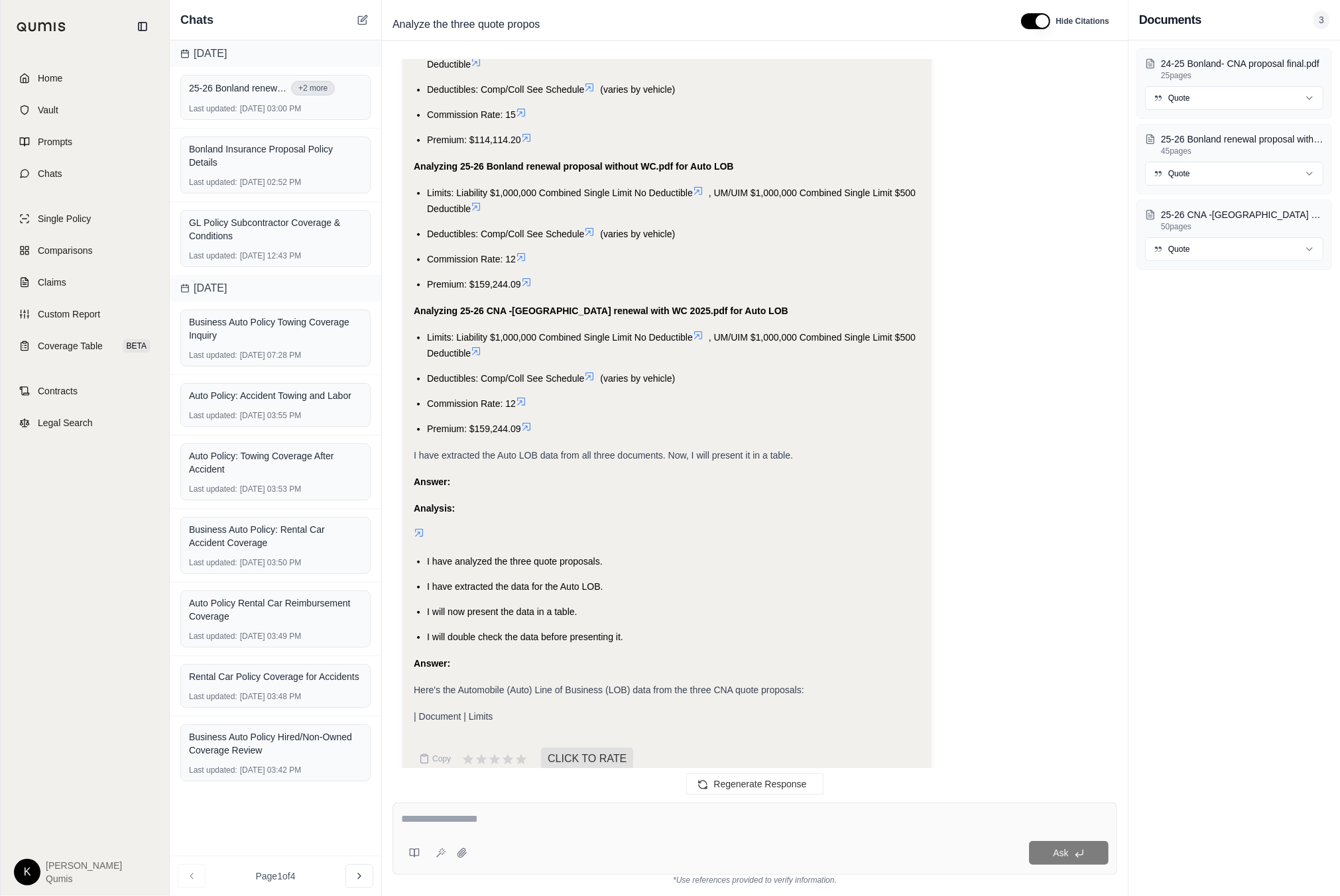
scroll to position [626, 0]
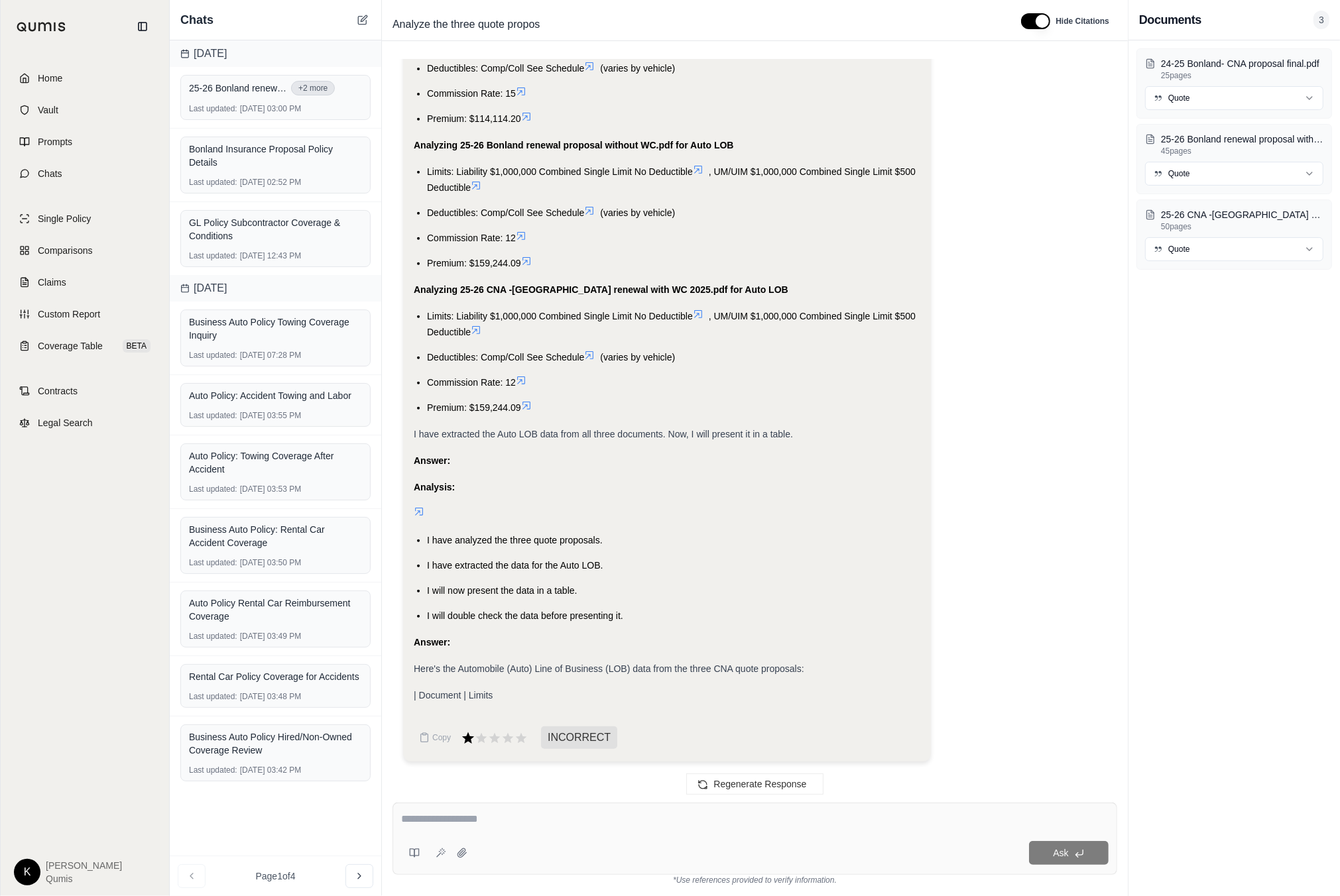
click at [472, 744] on icon at bounding box center [468, 738] width 15 height 15
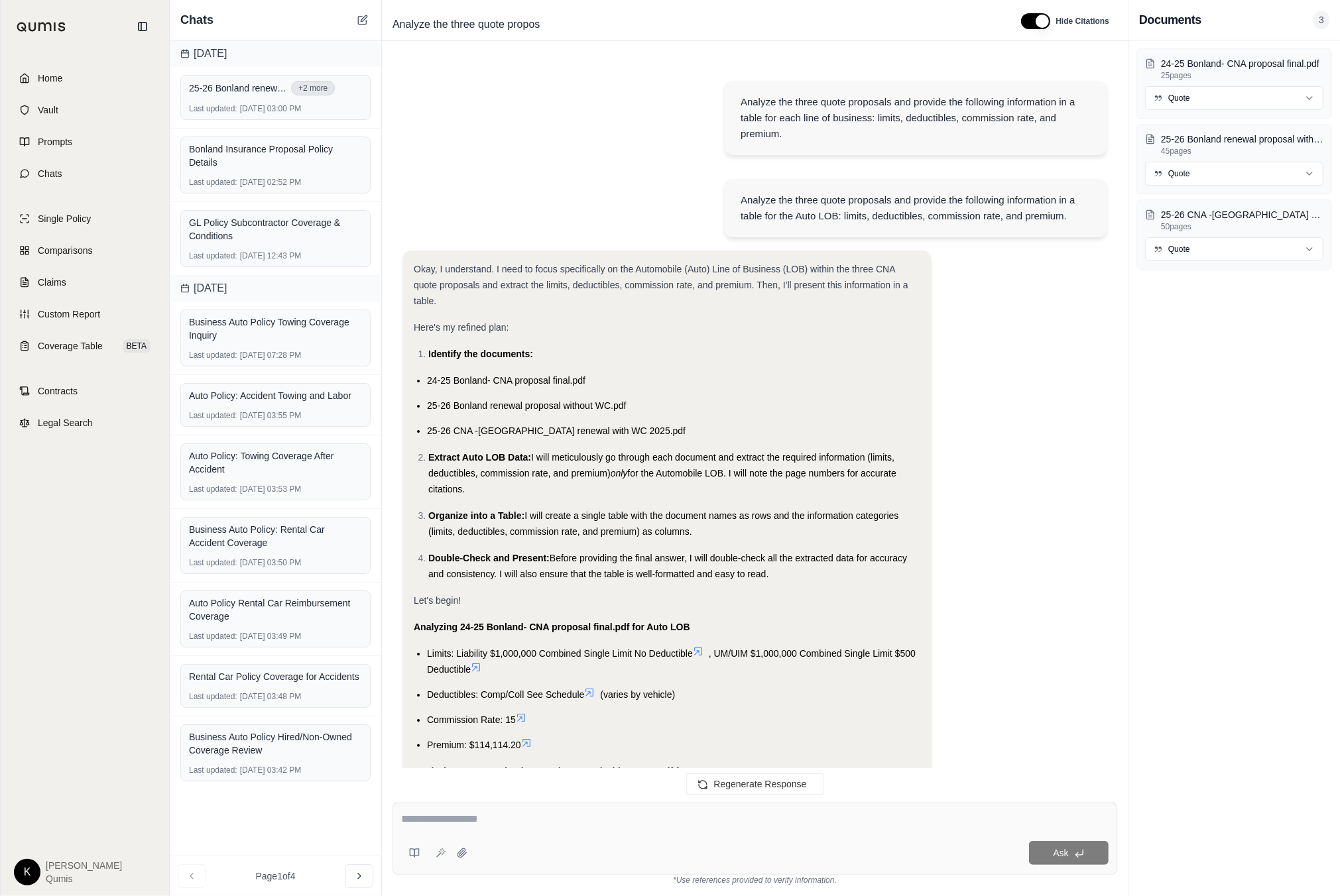
scroll to position [736, 0]
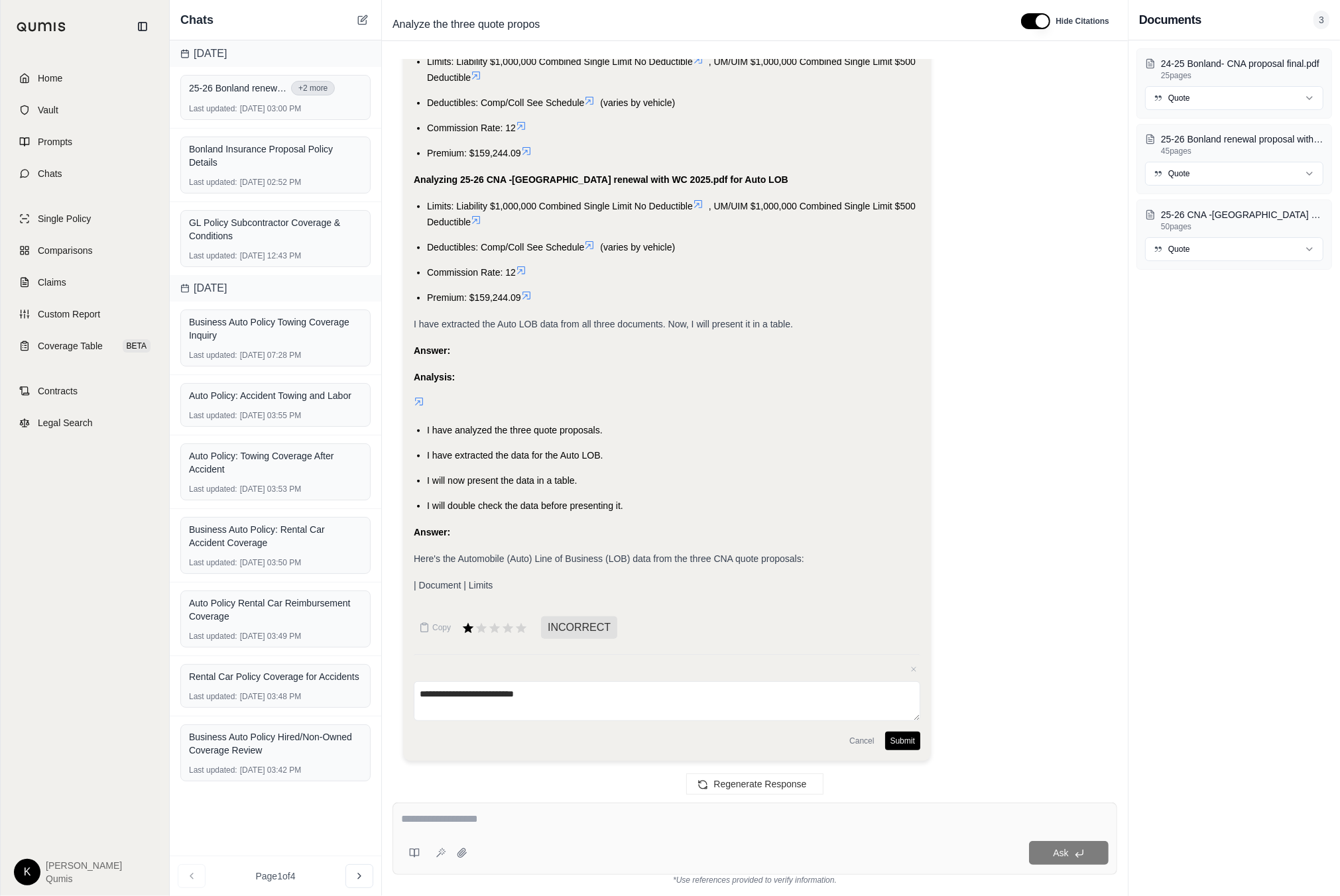
type textarea "**********"
click at [907, 744] on button "Submit" at bounding box center [902, 741] width 35 height 18
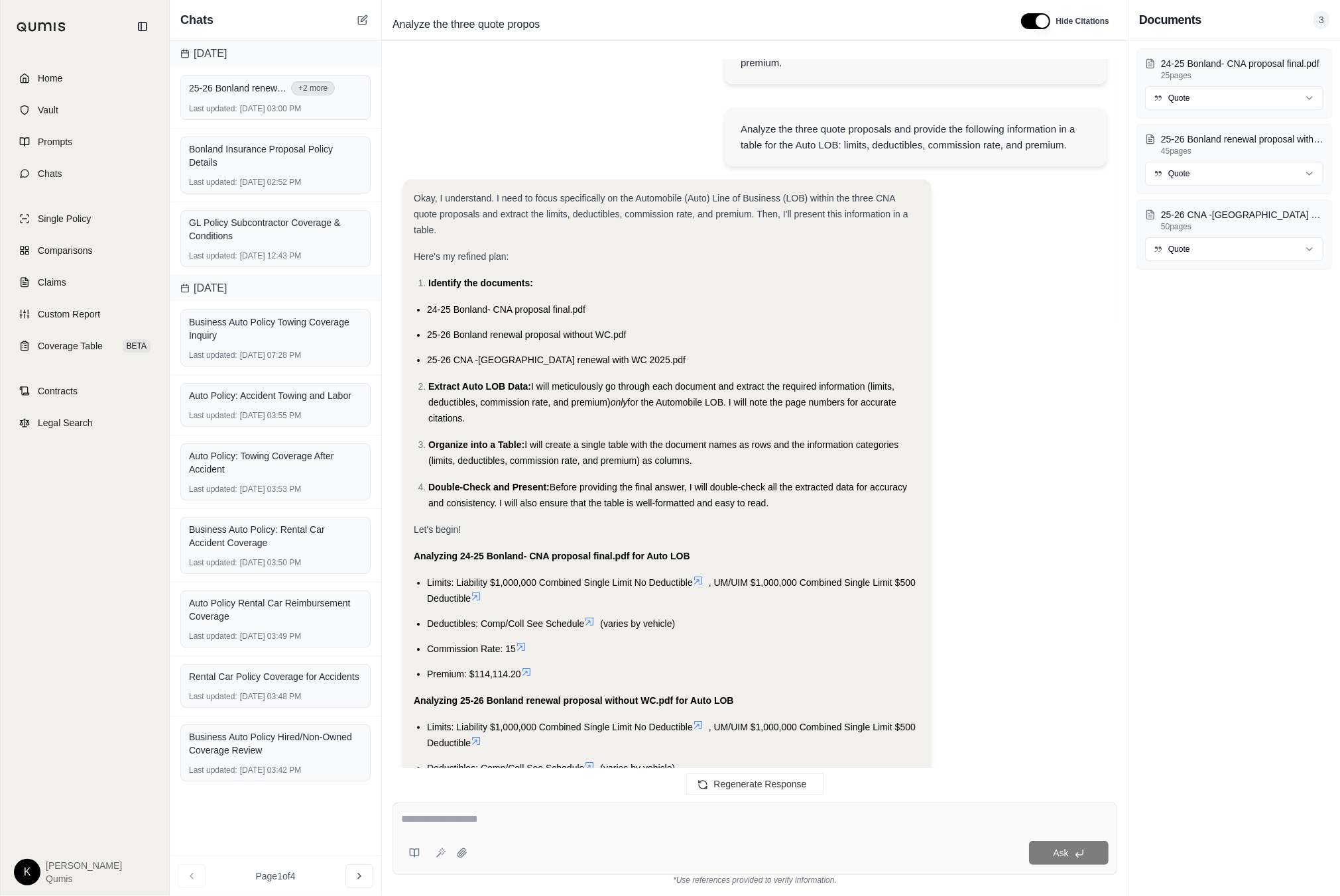
scroll to position [0, 0]
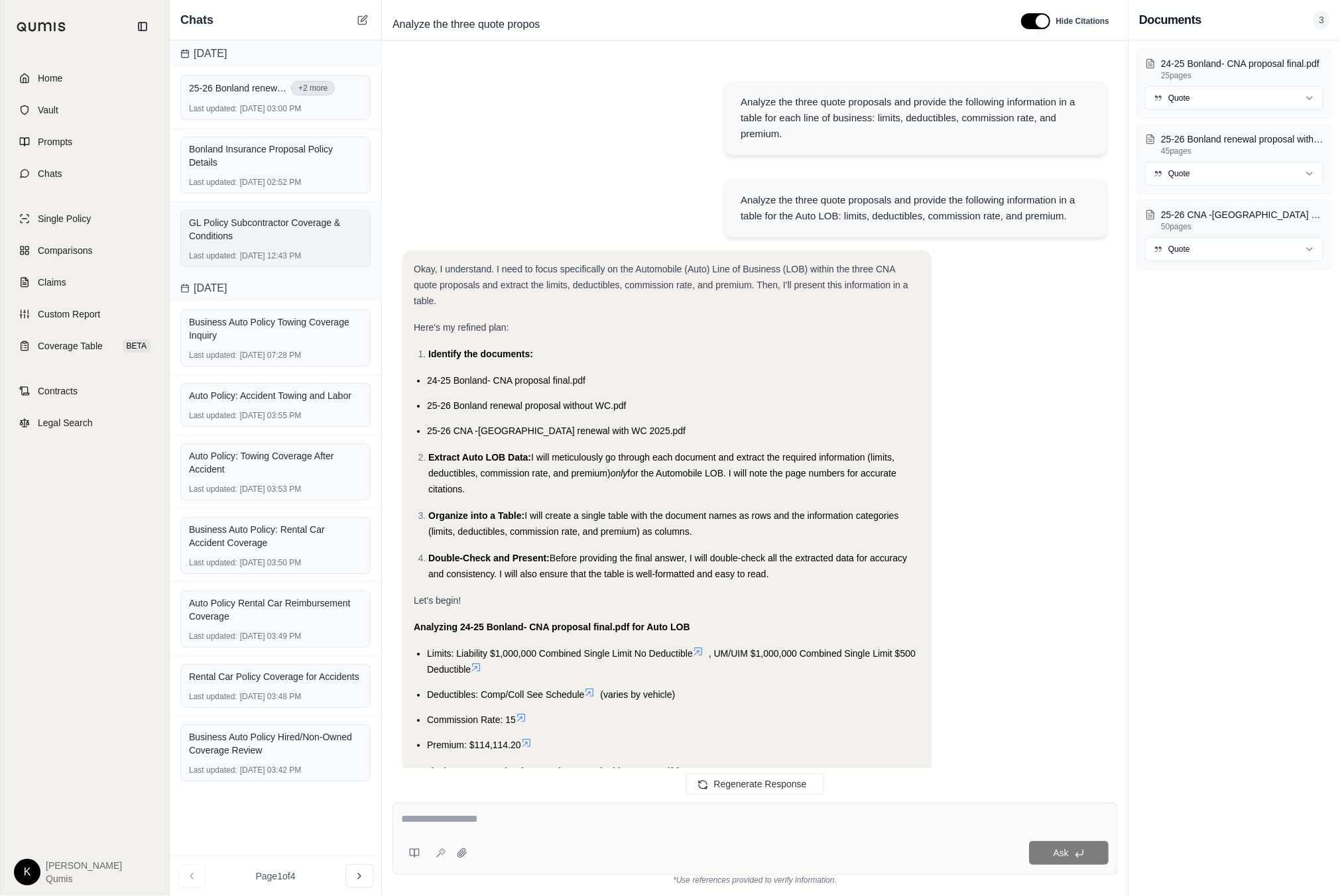
click at [238, 230] on div "GL Policy Subcontractor Coverage & Conditions" at bounding box center [275, 229] width 173 height 26
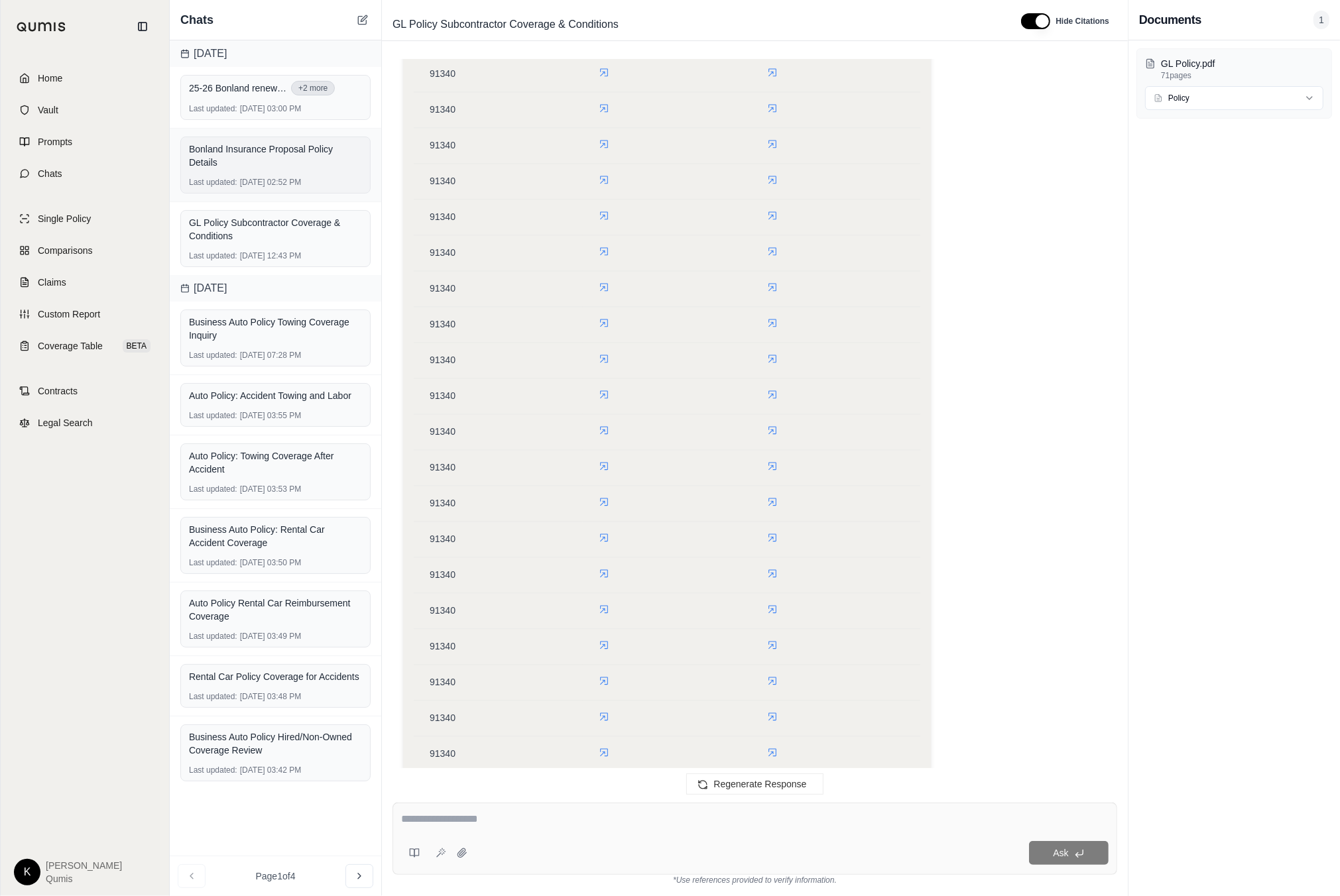
scroll to position [8622, 0]
click at [233, 115] on div "25-26 Bonland renewal proposal without WC.pdf +2 more Last updated: [DATE] 03:0…" at bounding box center [275, 98] width 190 height 45
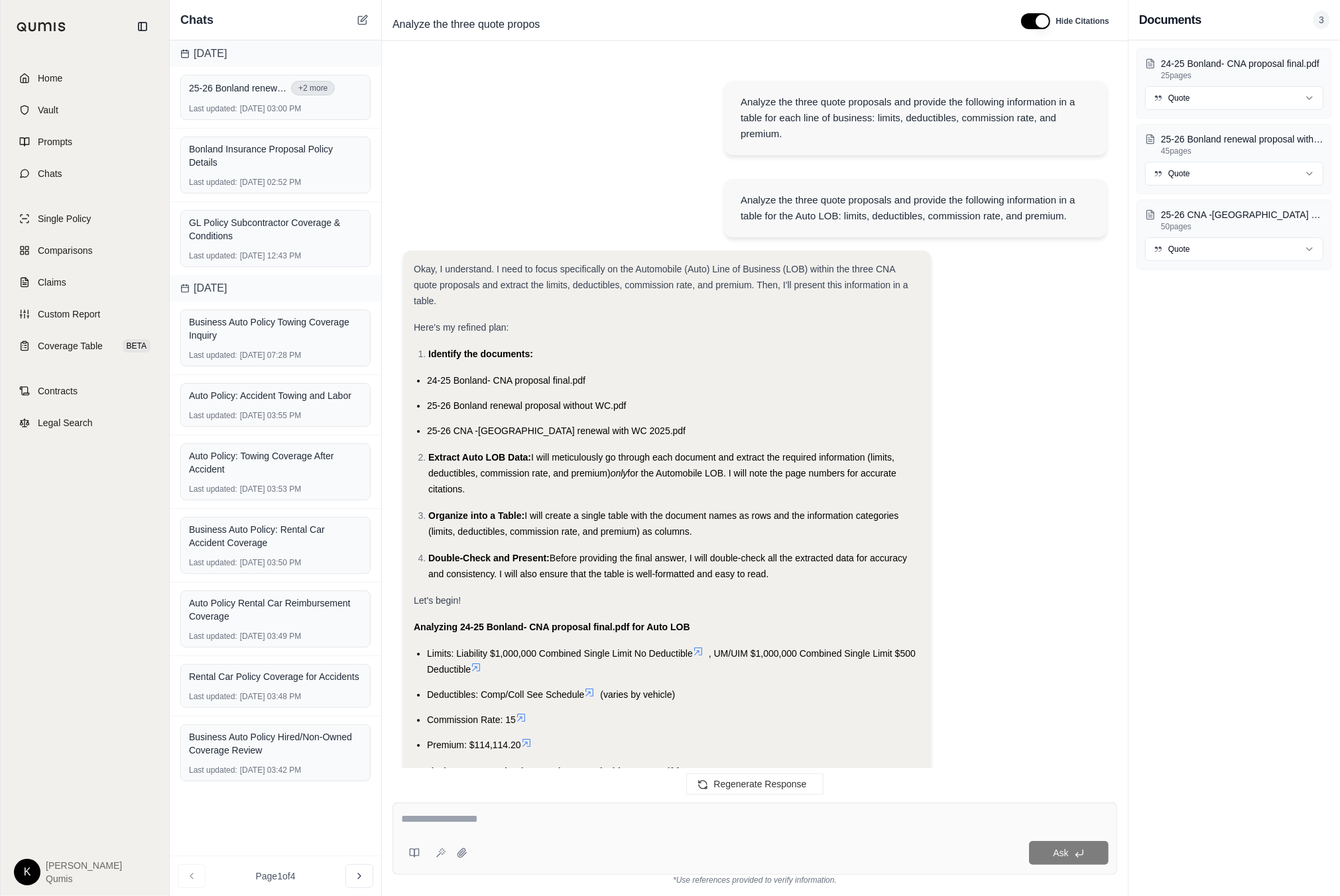
scroll to position [627, 0]
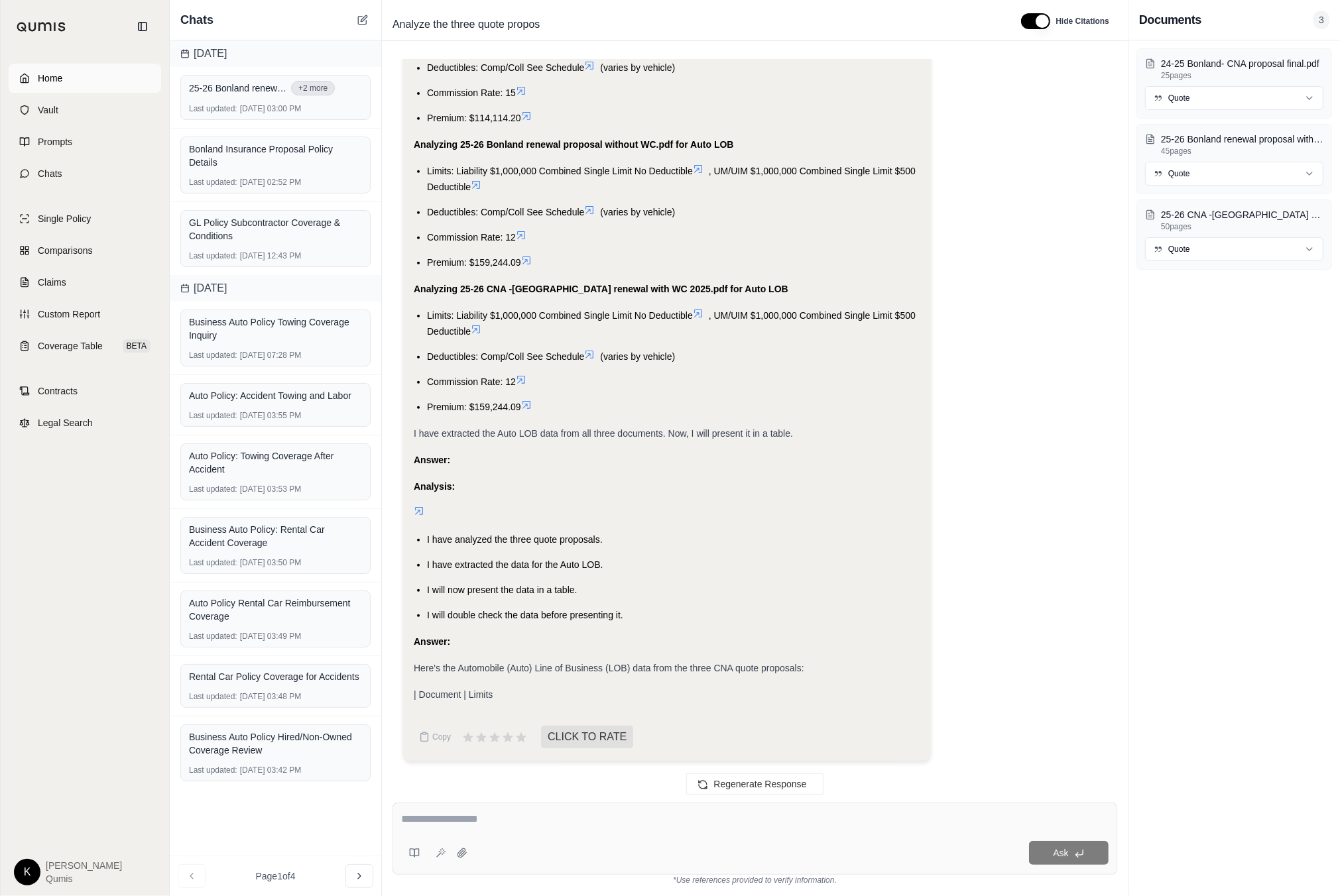
click at [53, 79] on span "Home" at bounding box center [50, 78] width 24 height 13
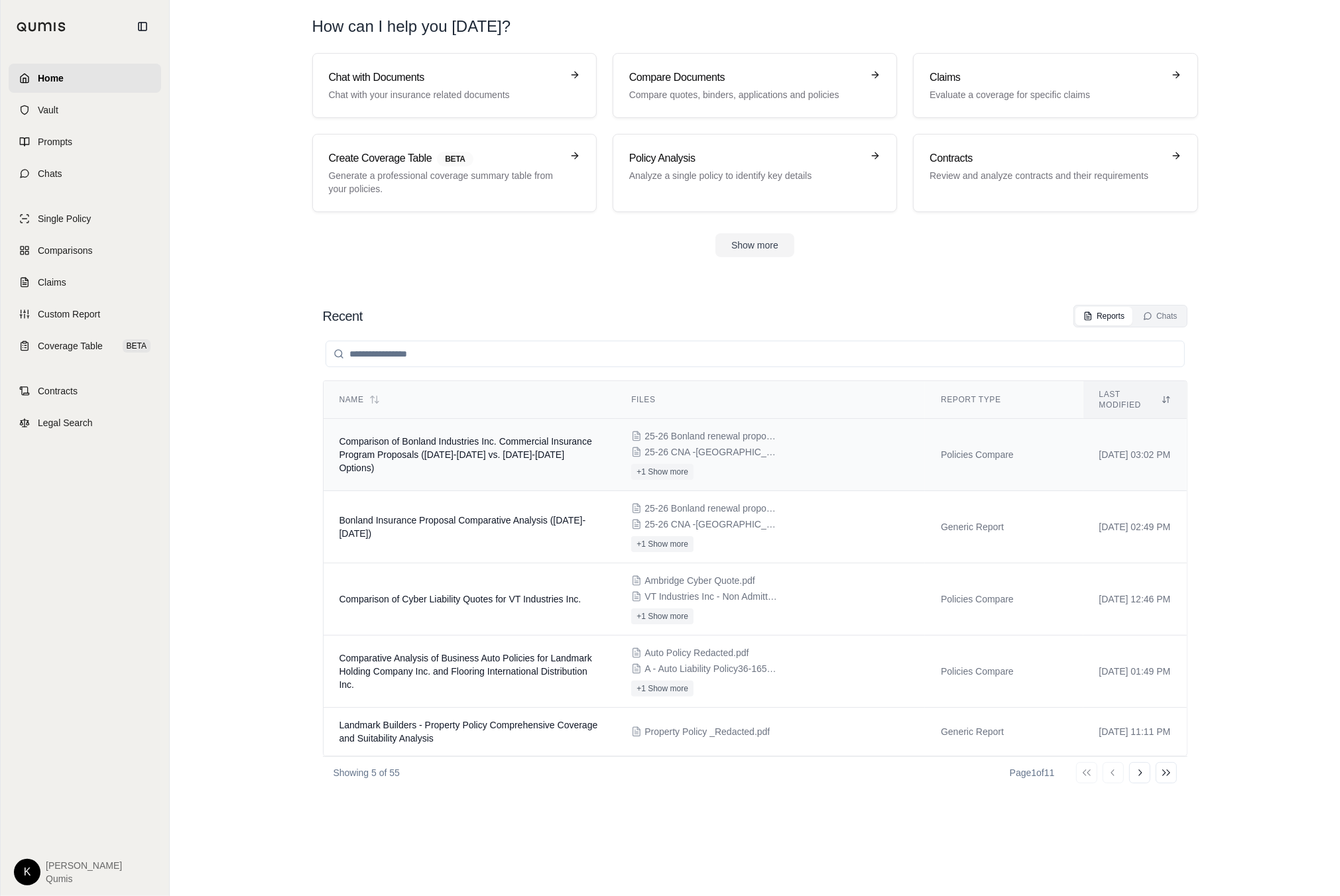
click at [457, 436] on span "Comparison of Bonland Industries Inc. Commercial Insurance Program Proposals ([…" at bounding box center [466, 454] width 252 height 38
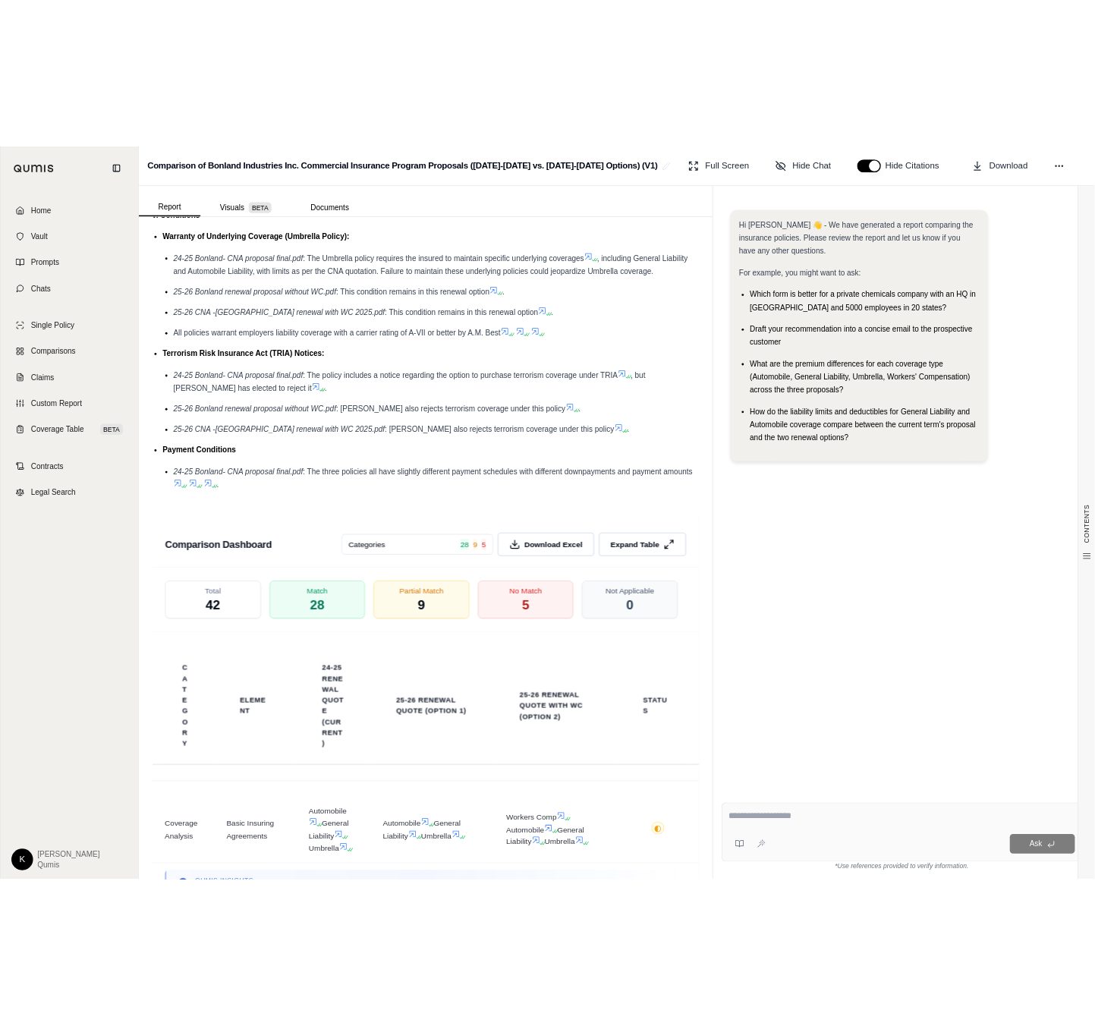
scroll to position [3042, 0]
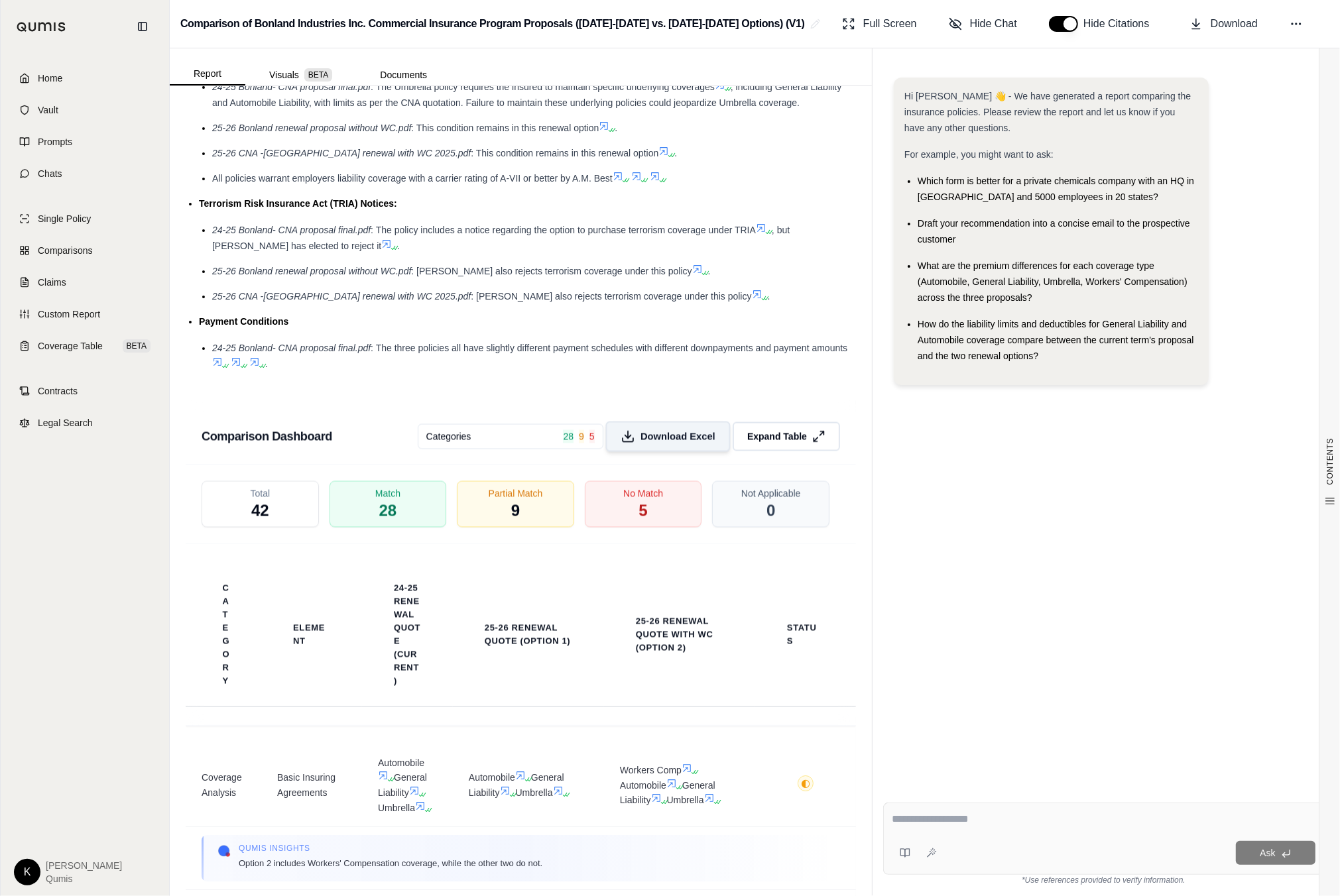
click at [667, 431] on span "Download Excel" at bounding box center [678, 438] width 75 height 14
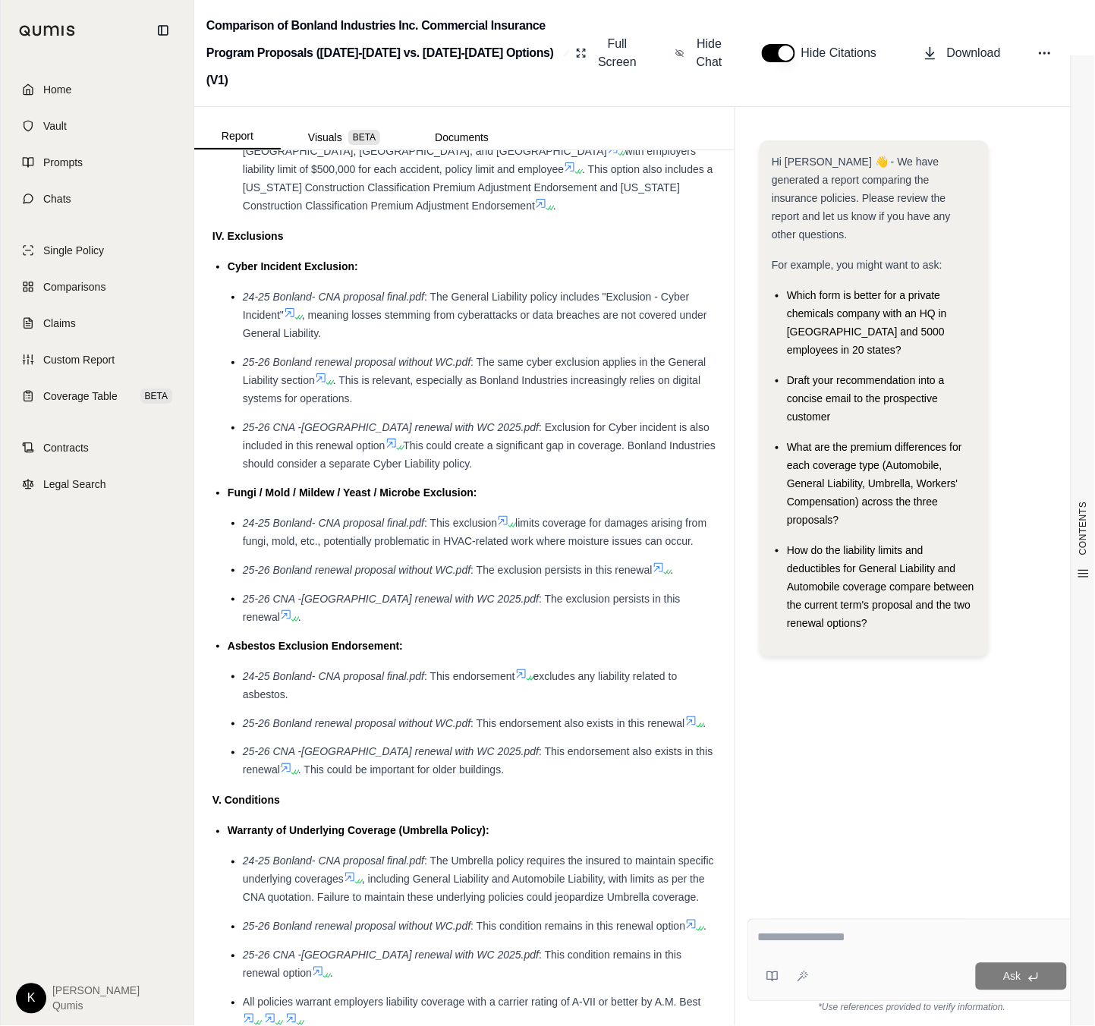
scroll to position [3698, 0]
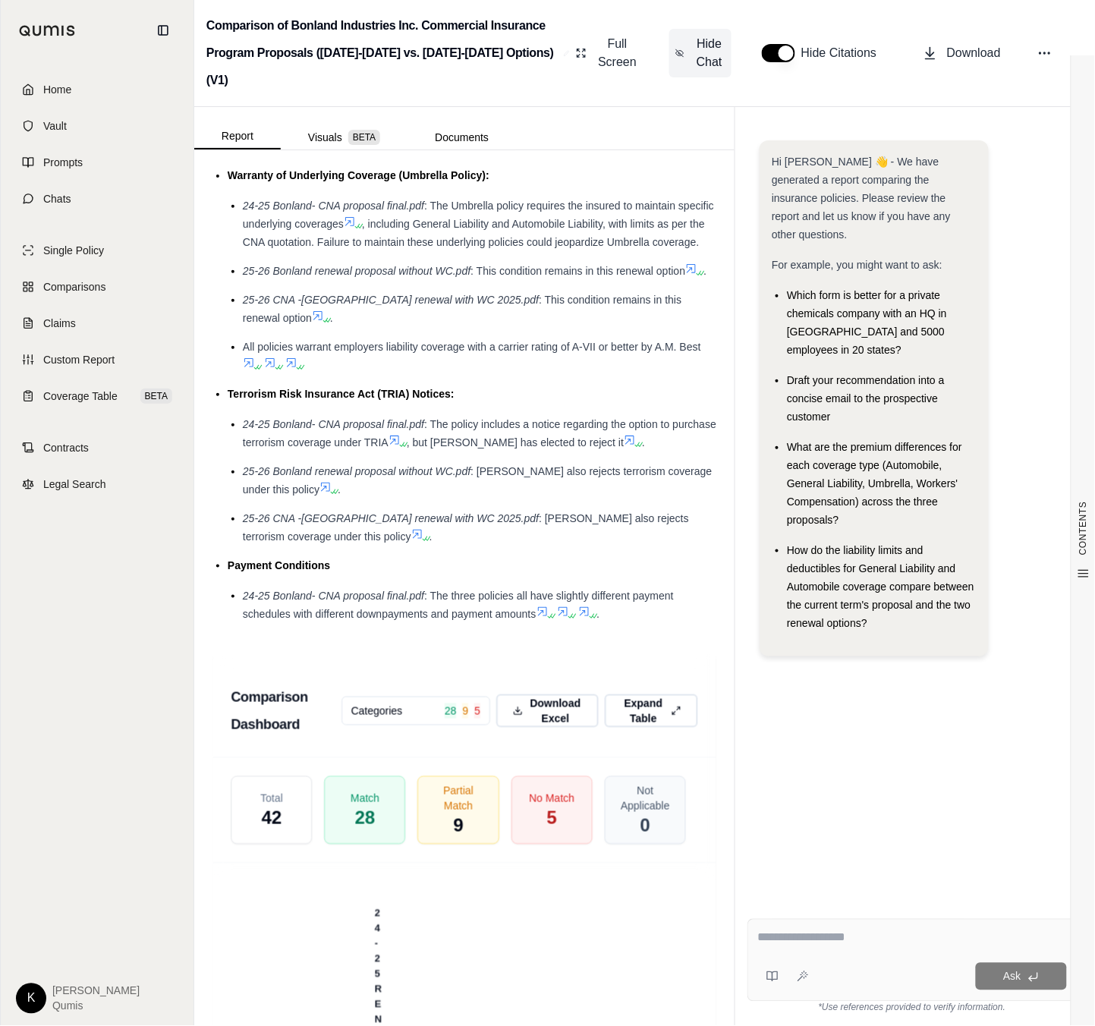
click at [701, 43] on span "Hide Chat" at bounding box center [710, 53] width 32 height 36
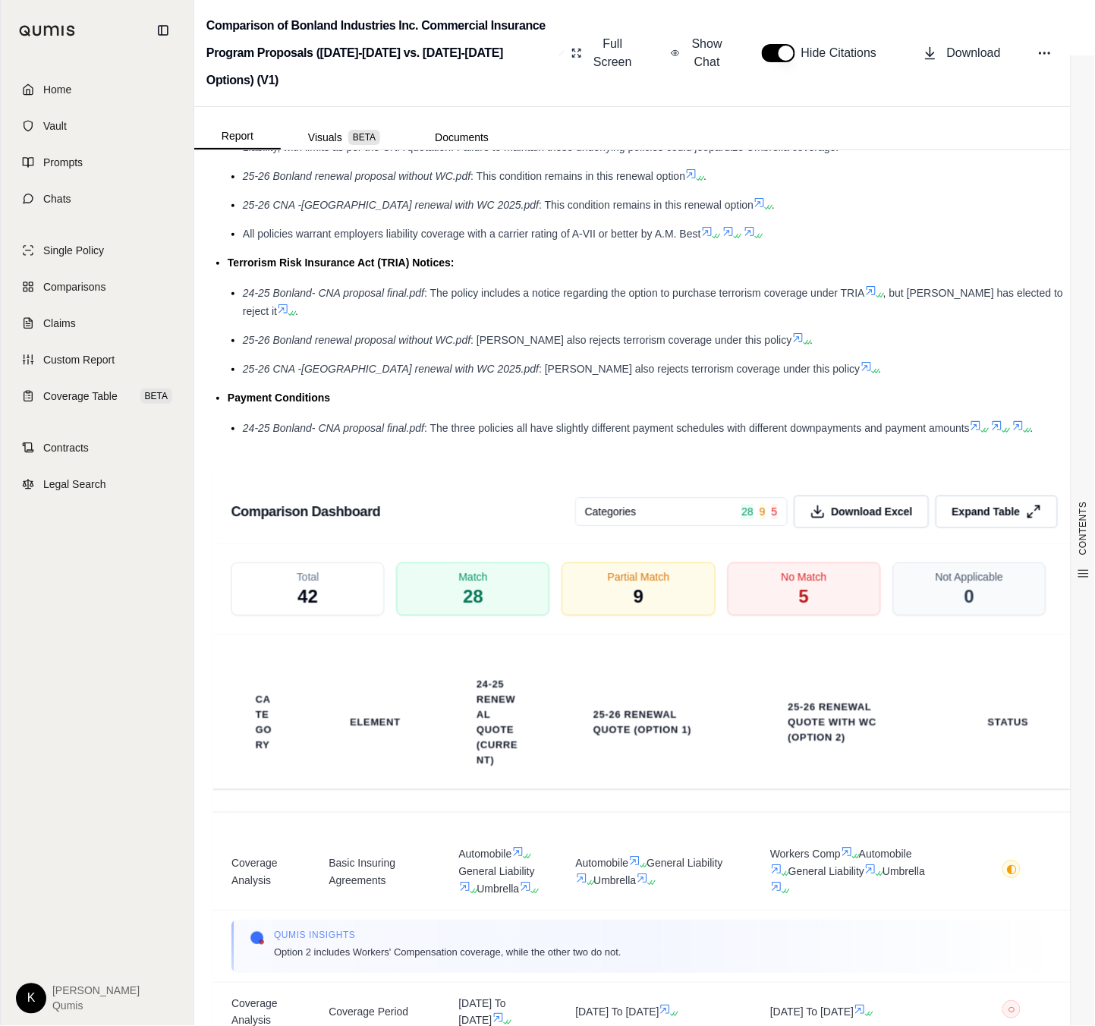
scroll to position [2921, 0]
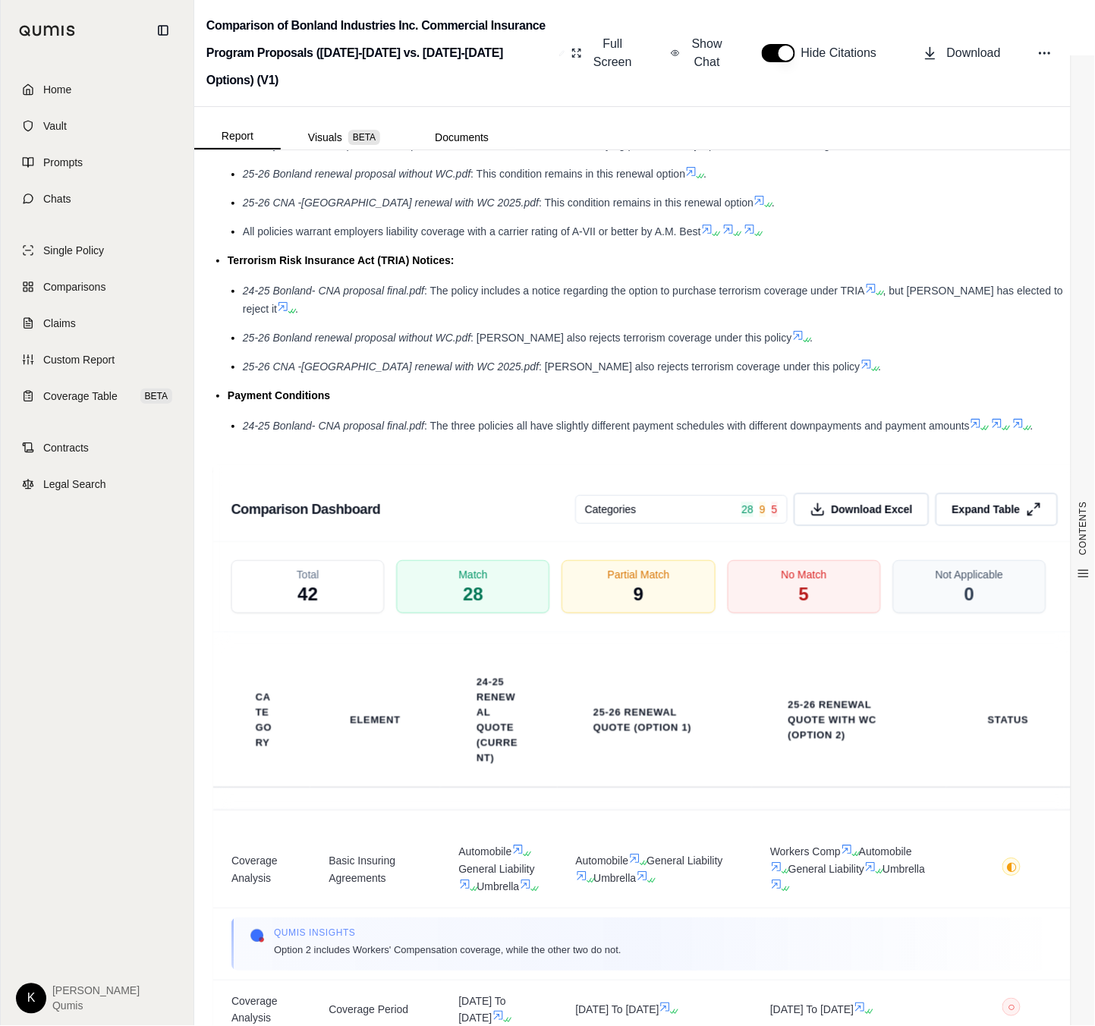
click at [667, 251] on div "Terrorism Risk Insurance Act (TRIA) Notices:" at bounding box center [652, 260] width 849 height 18
click at [969, 502] on span "Expand Table" at bounding box center [985, 510] width 71 height 16
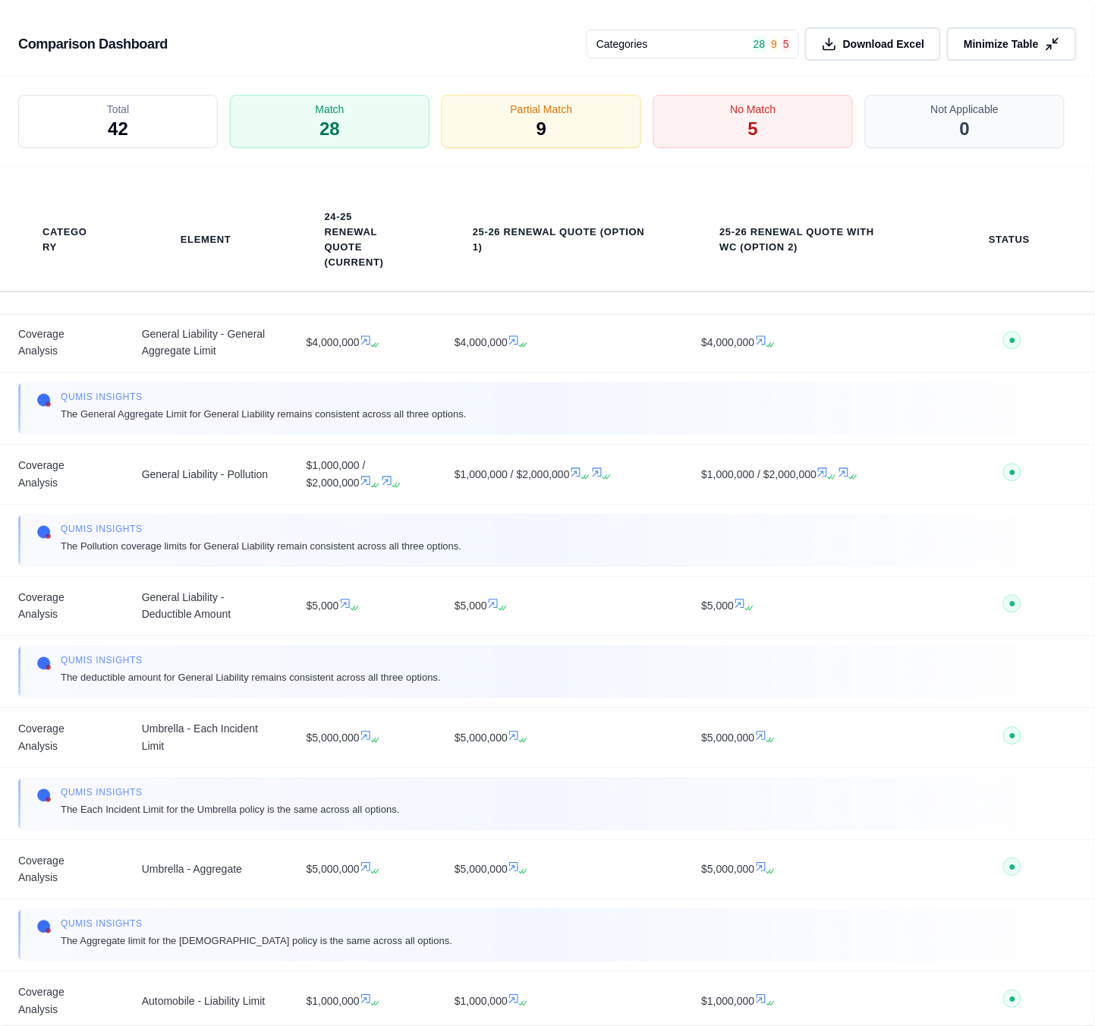
scroll to position [0, 0]
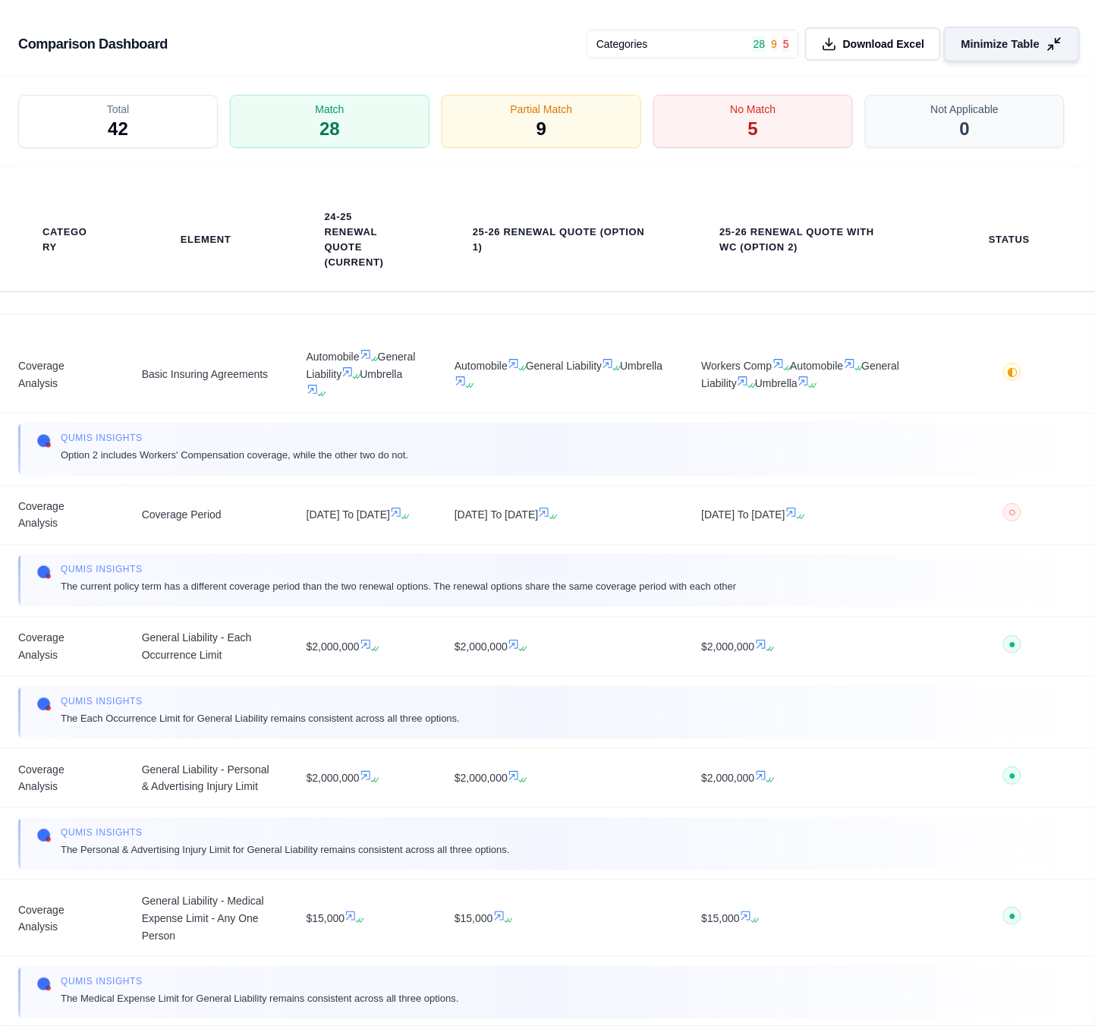
click at [989, 46] on span "Minimize Table" at bounding box center [1001, 44] width 78 height 16
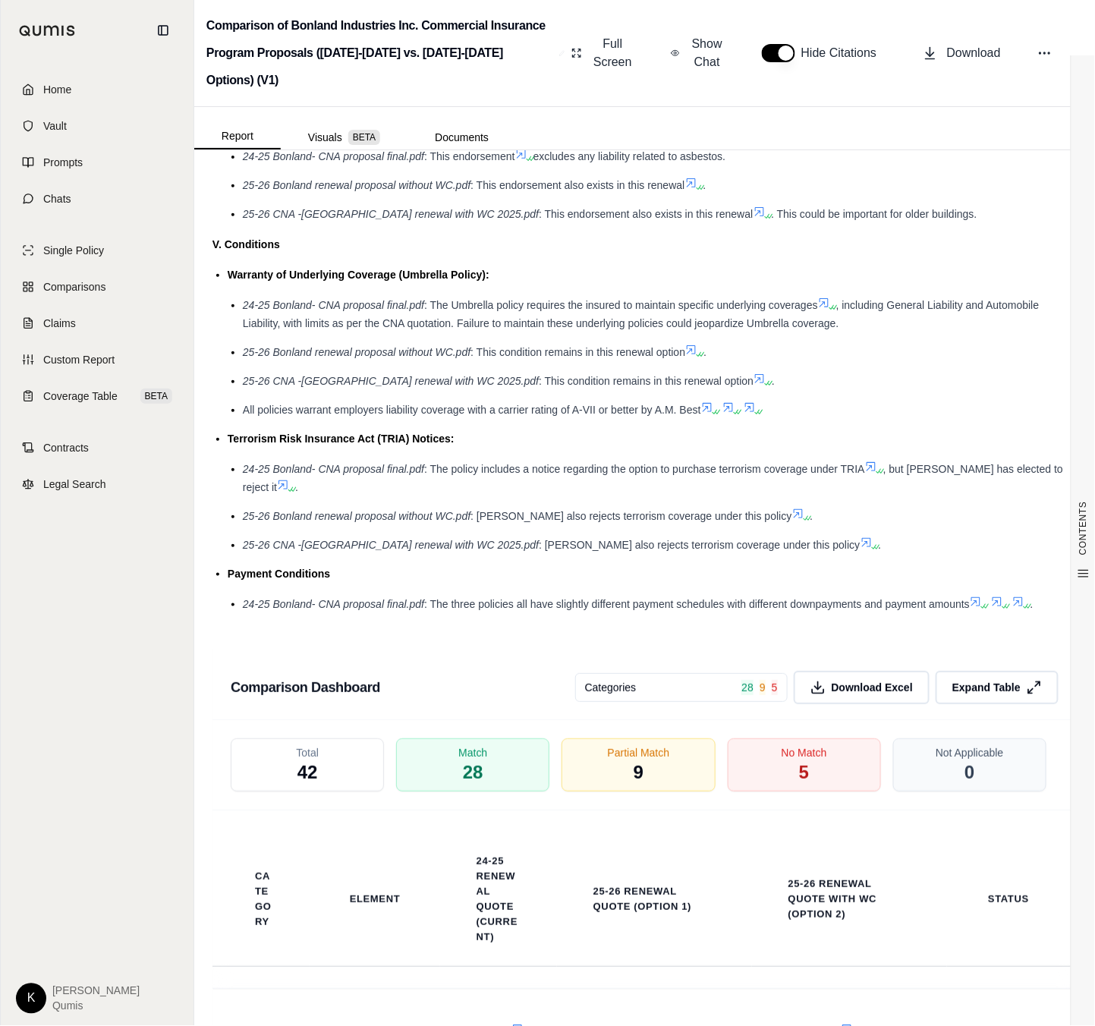
scroll to position [2921, 0]
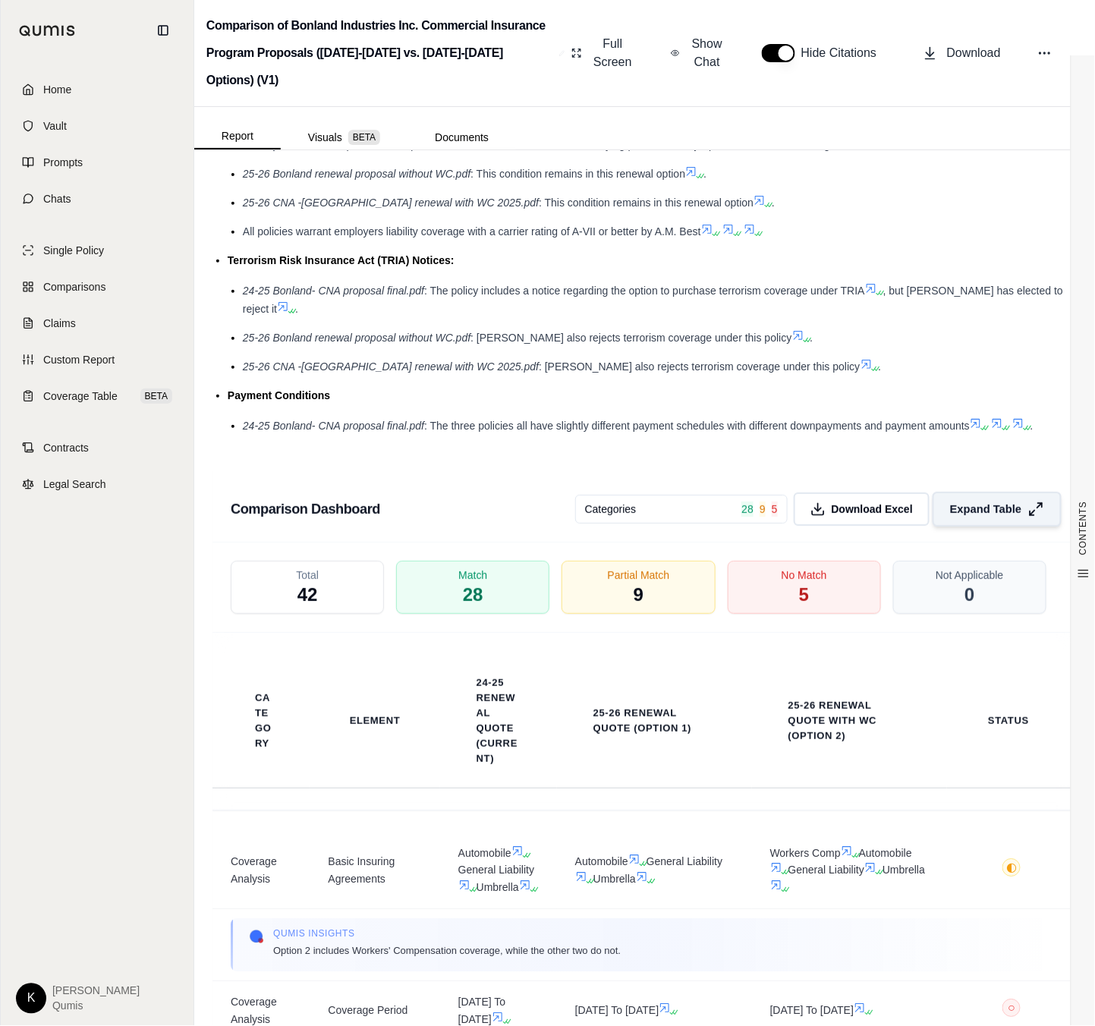
click at [991, 492] on button "Expand Table" at bounding box center [997, 509] width 129 height 35
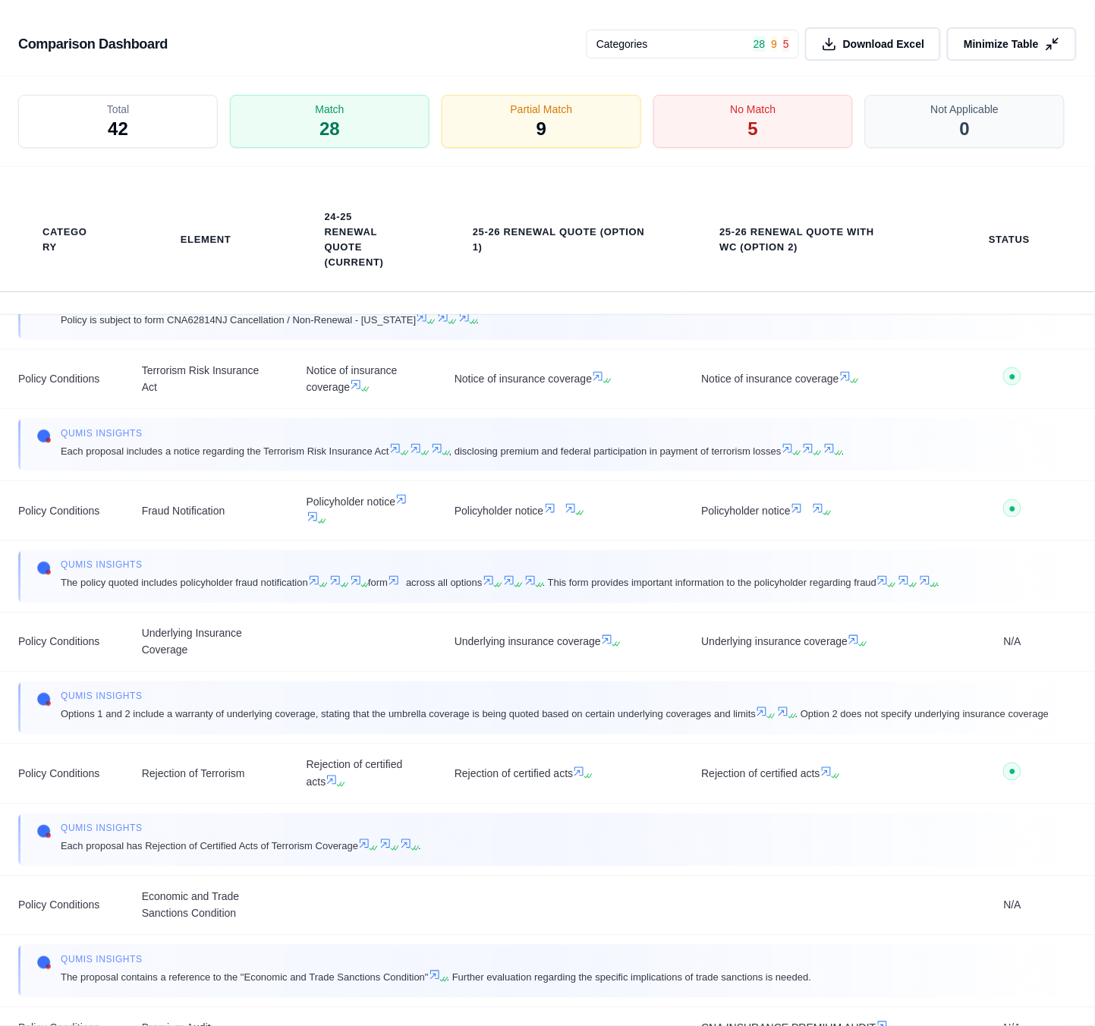
scroll to position [3414, 0]
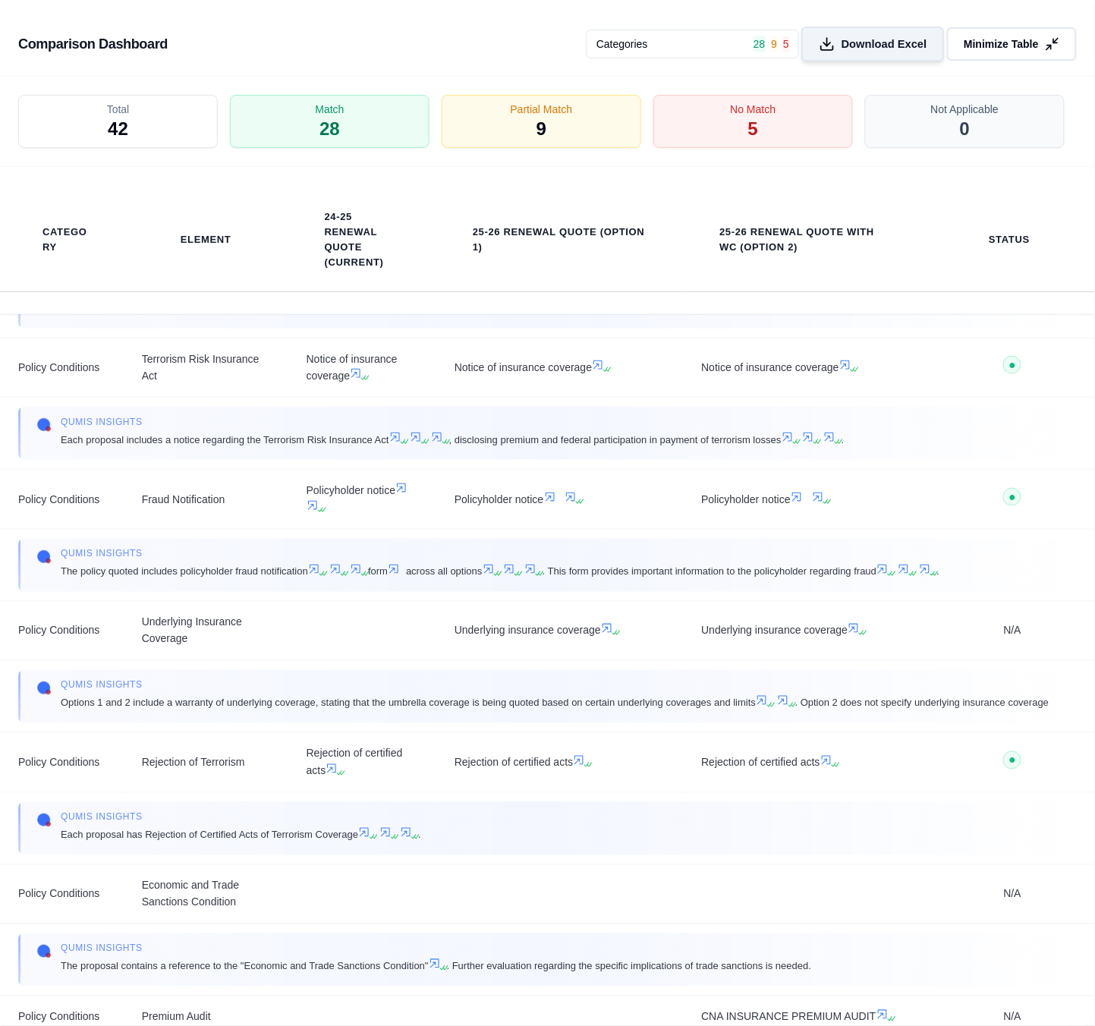
click at [859, 42] on span "Download Excel" at bounding box center [885, 44] width 86 height 16
click at [993, 52] on button "Minimize Table" at bounding box center [1012, 44] width 136 height 35
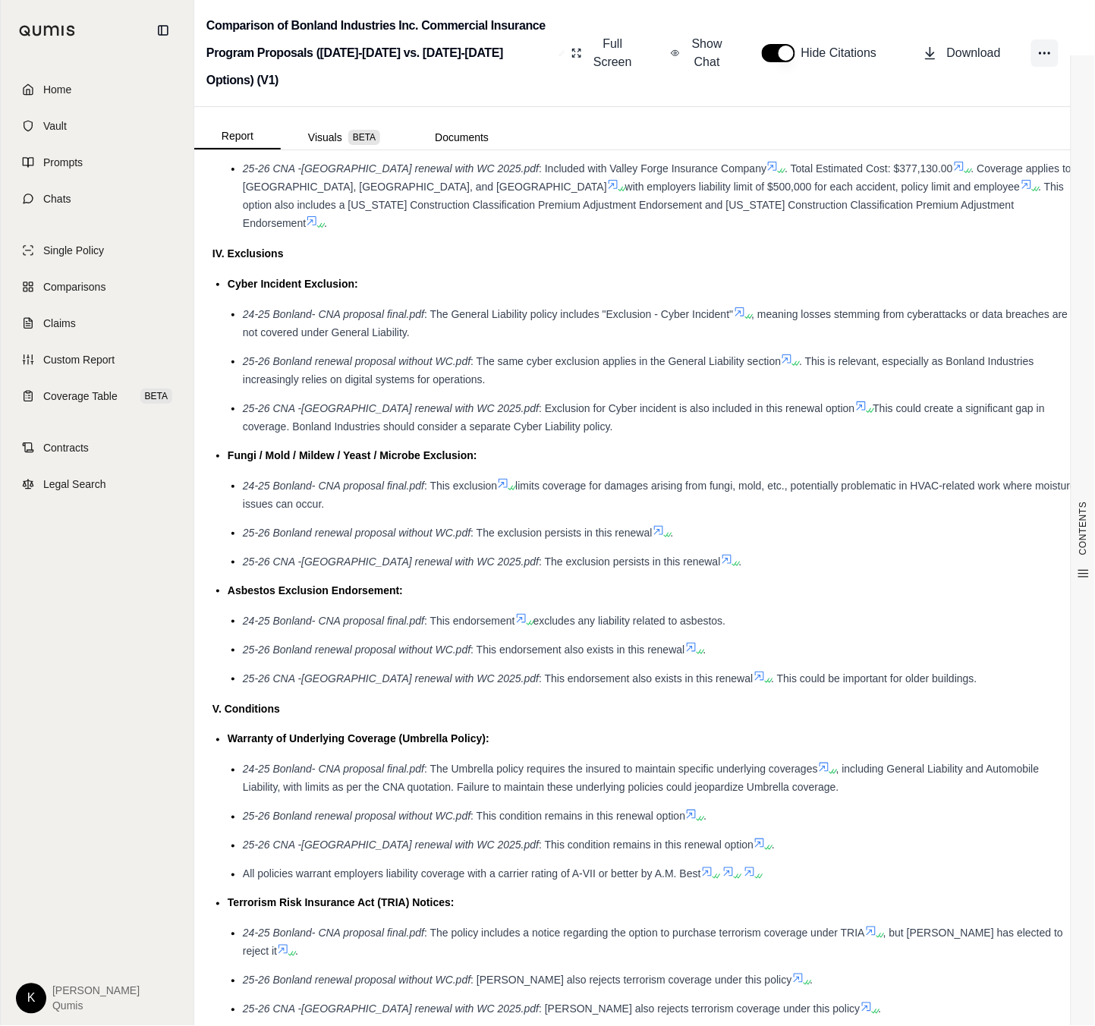
click at [1041, 52] on circle at bounding box center [1041, 53] width 2 height 2
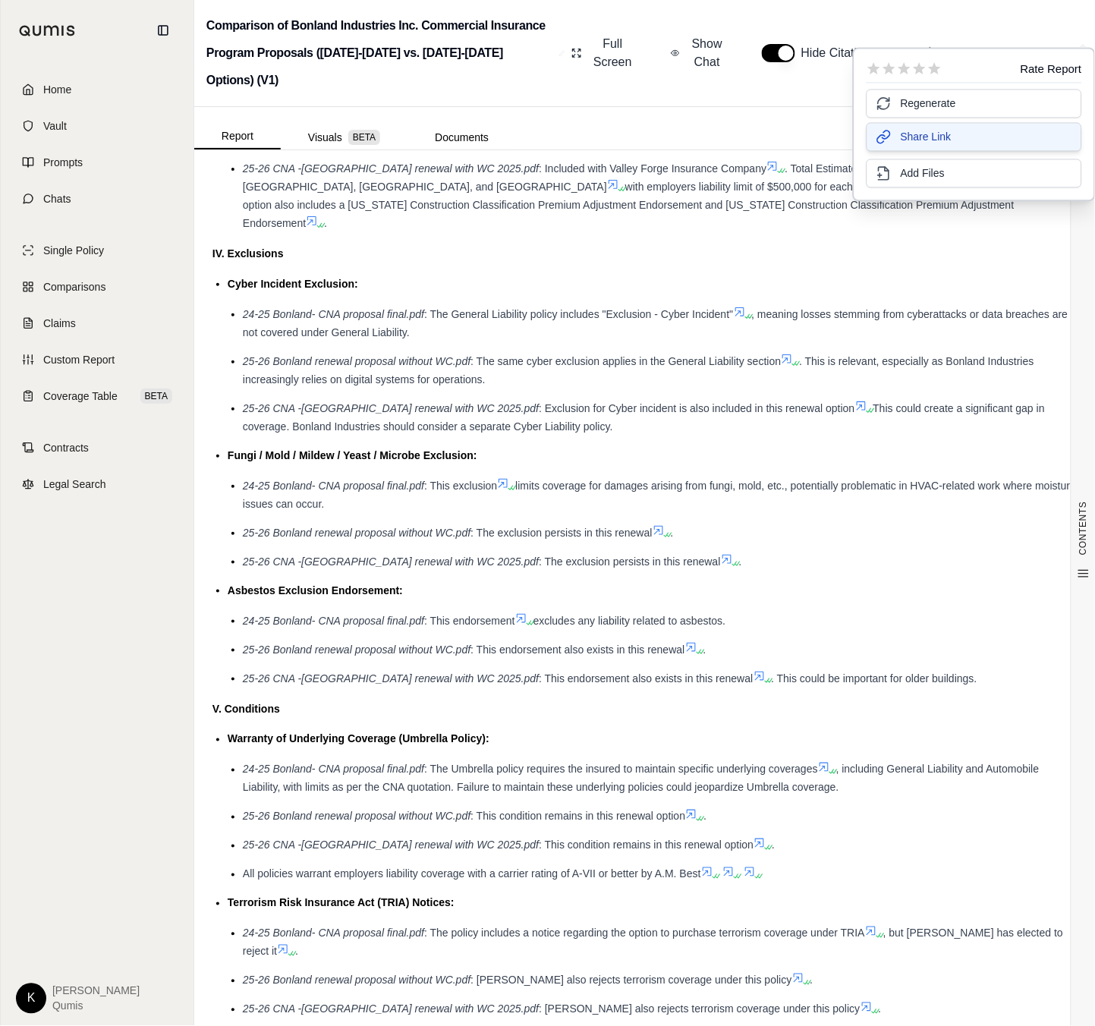
drag, startPoint x: 965, startPoint y: 134, endPoint x: 969, endPoint y: 145, distance: 11.6
click at [965, 134] on button "Share Link" at bounding box center [975, 137] width 216 height 29
click at [806, 275] on div "Cyber Incident Exclusion:" at bounding box center [652, 284] width 849 height 18
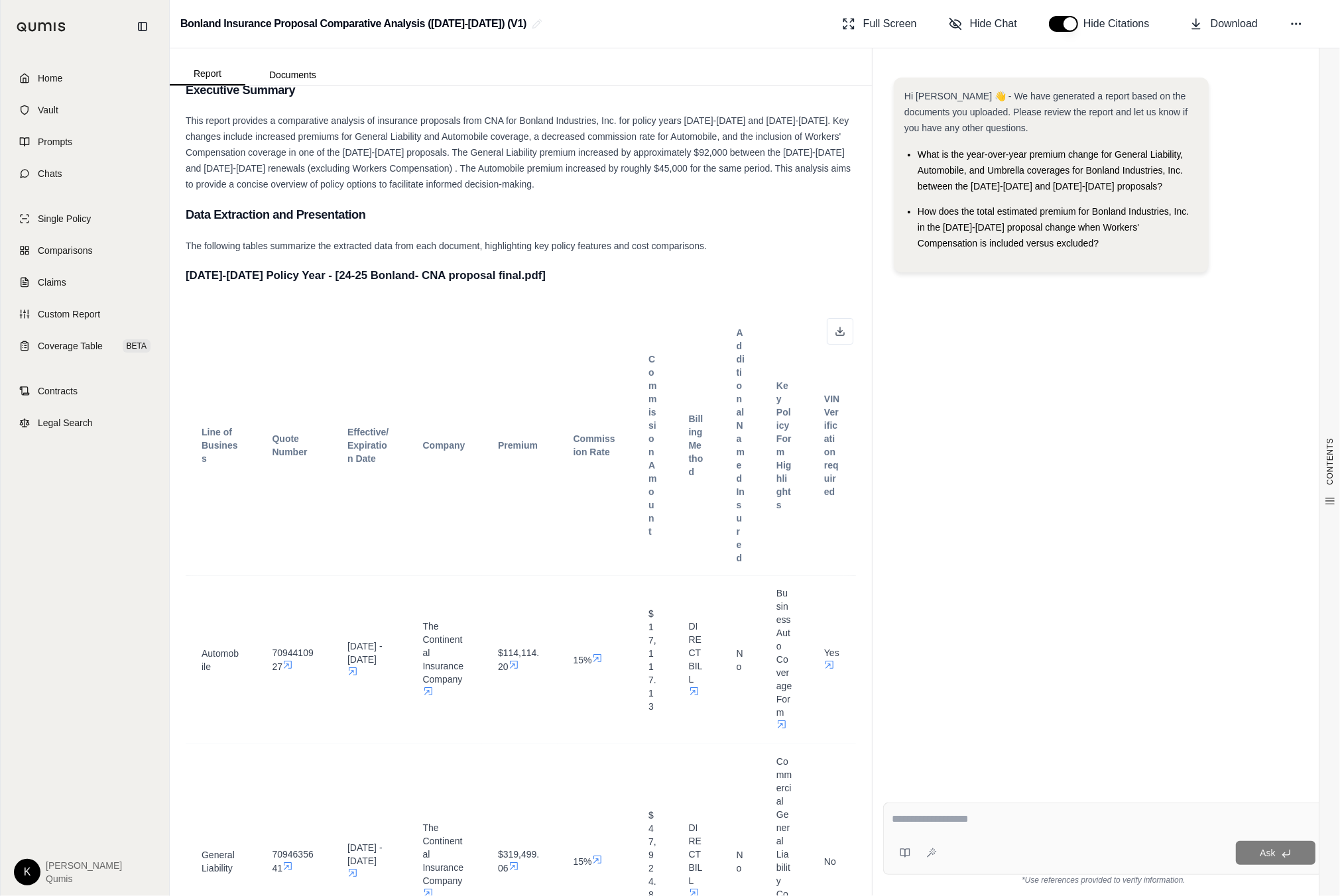
scroll to position [127, 0]
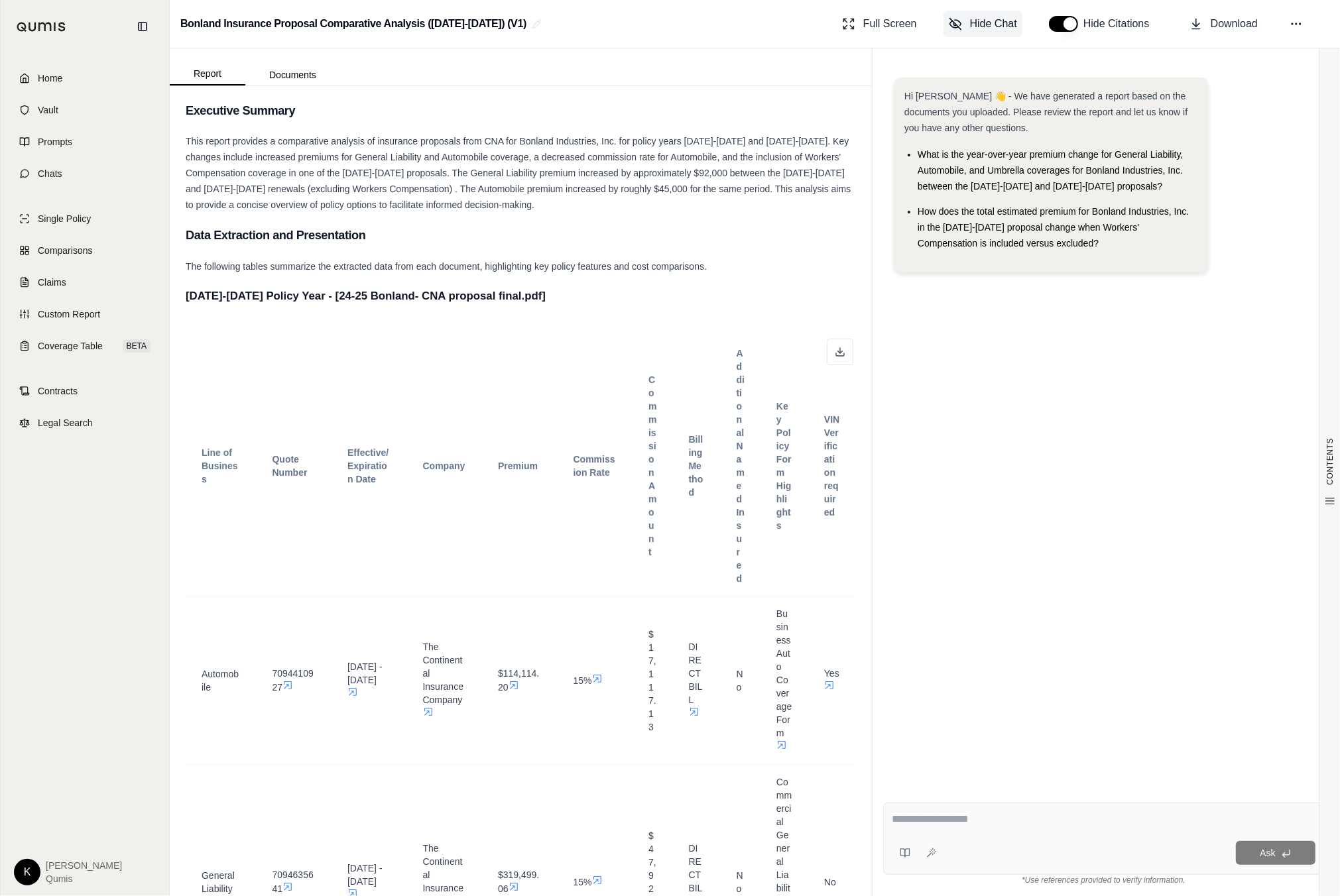
click at [987, 21] on span "Hide Chat" at bounding box center [994, 24] width 47 height 16
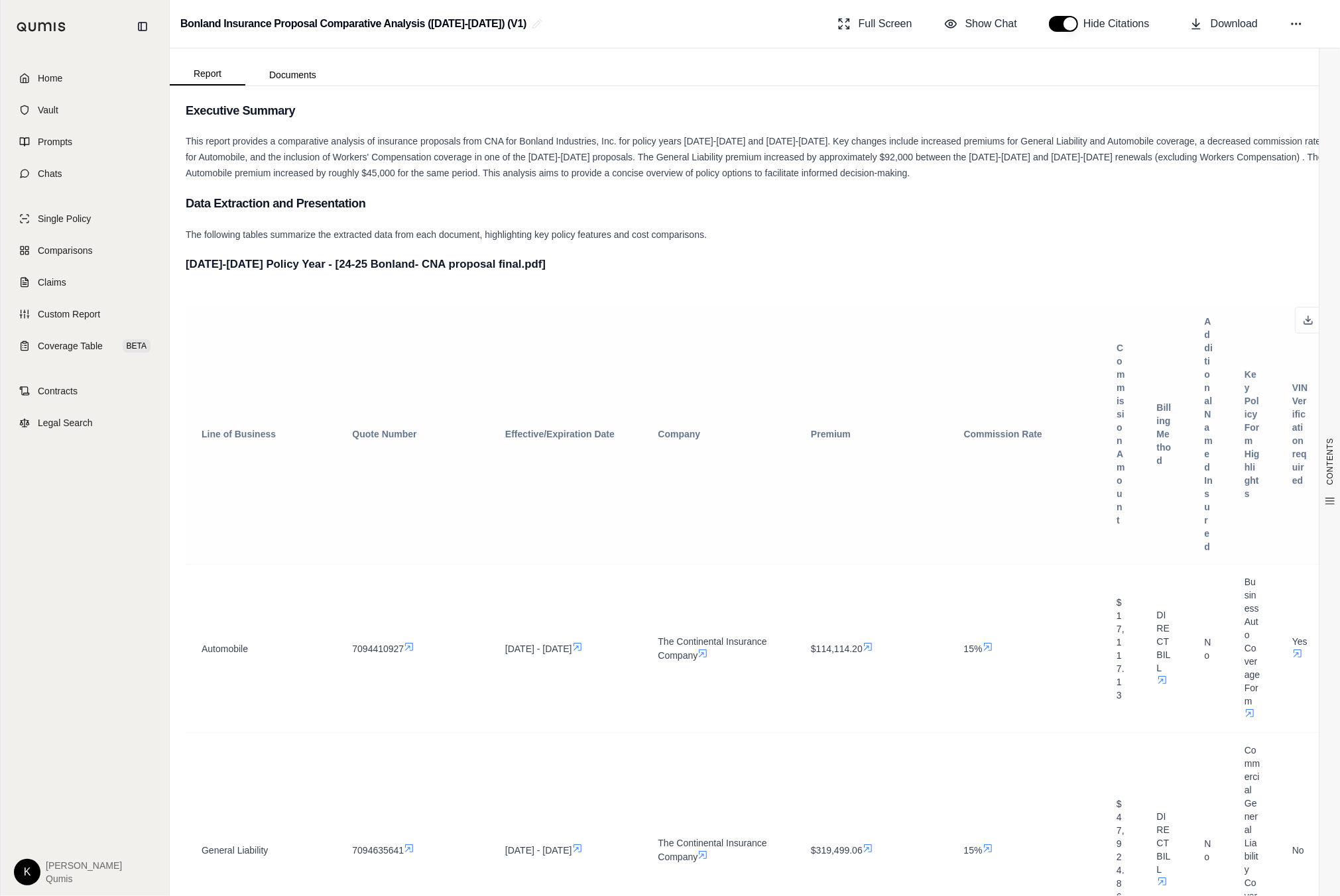
scroll to position [0, 0]
click at [1303, 326] on button at bounding box center [1308, 320] width 26 height 26
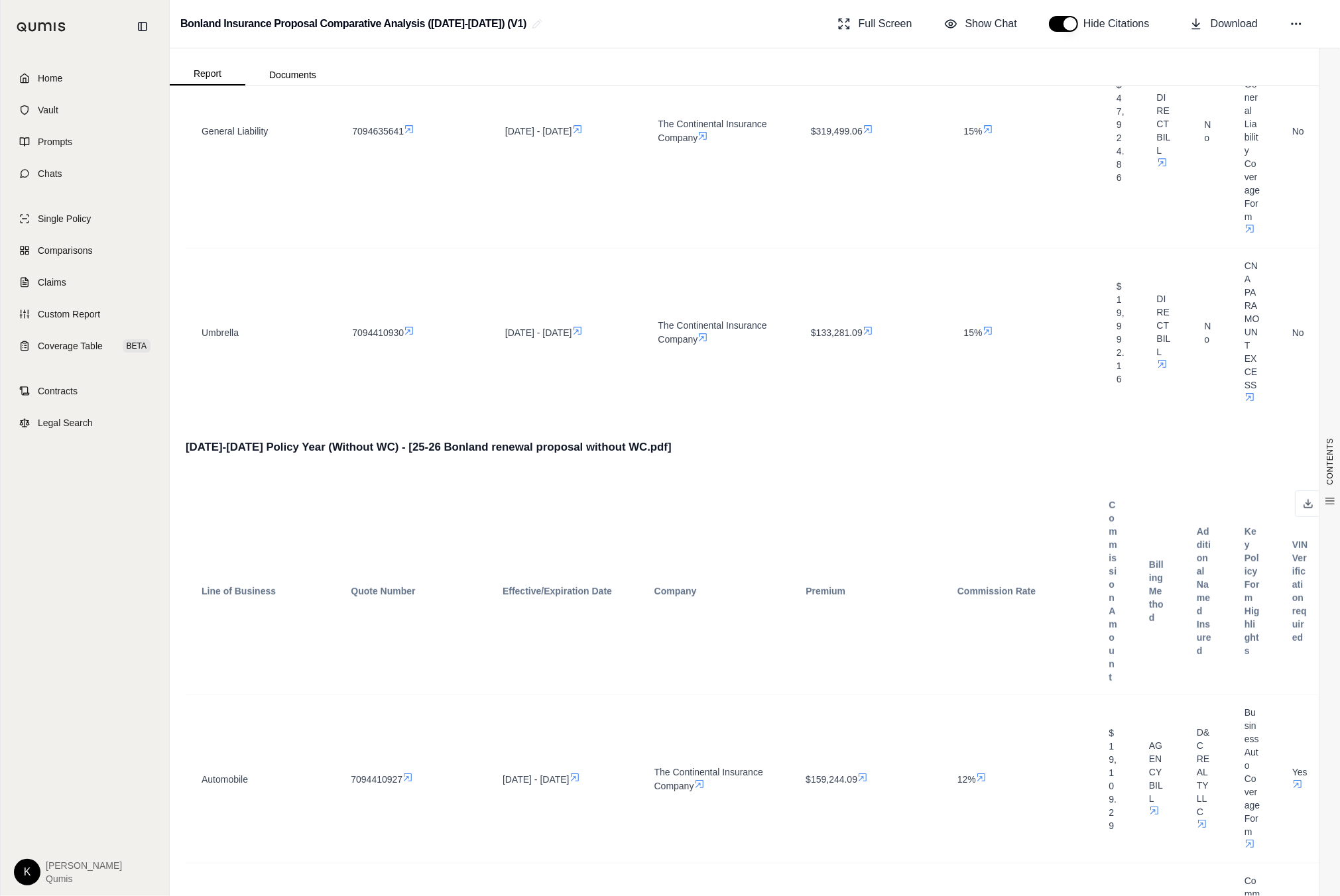
scroll to position [855, 0]
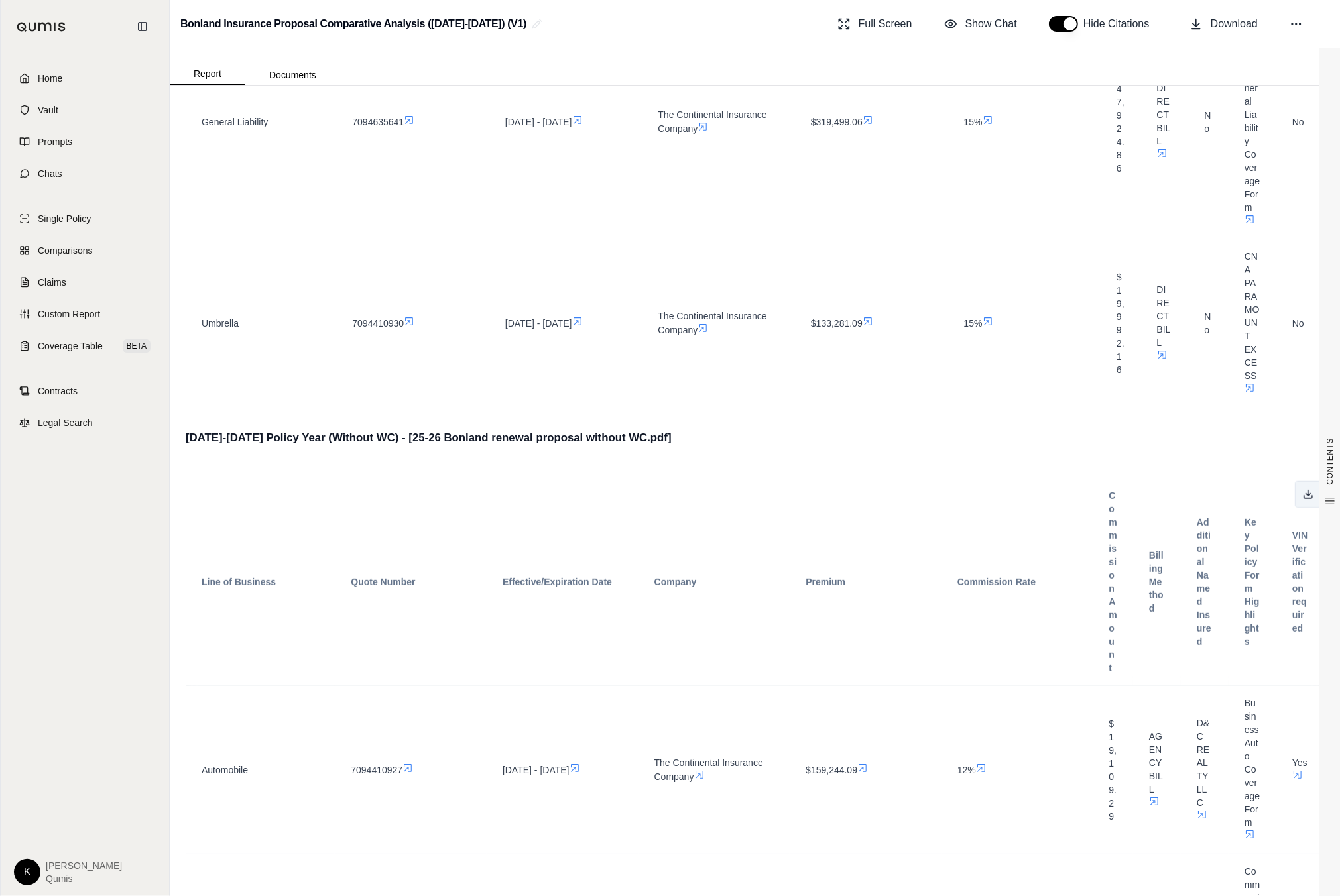
click at [1303, 499] on icon at bounding box center [1309, 494] width 10 height 10
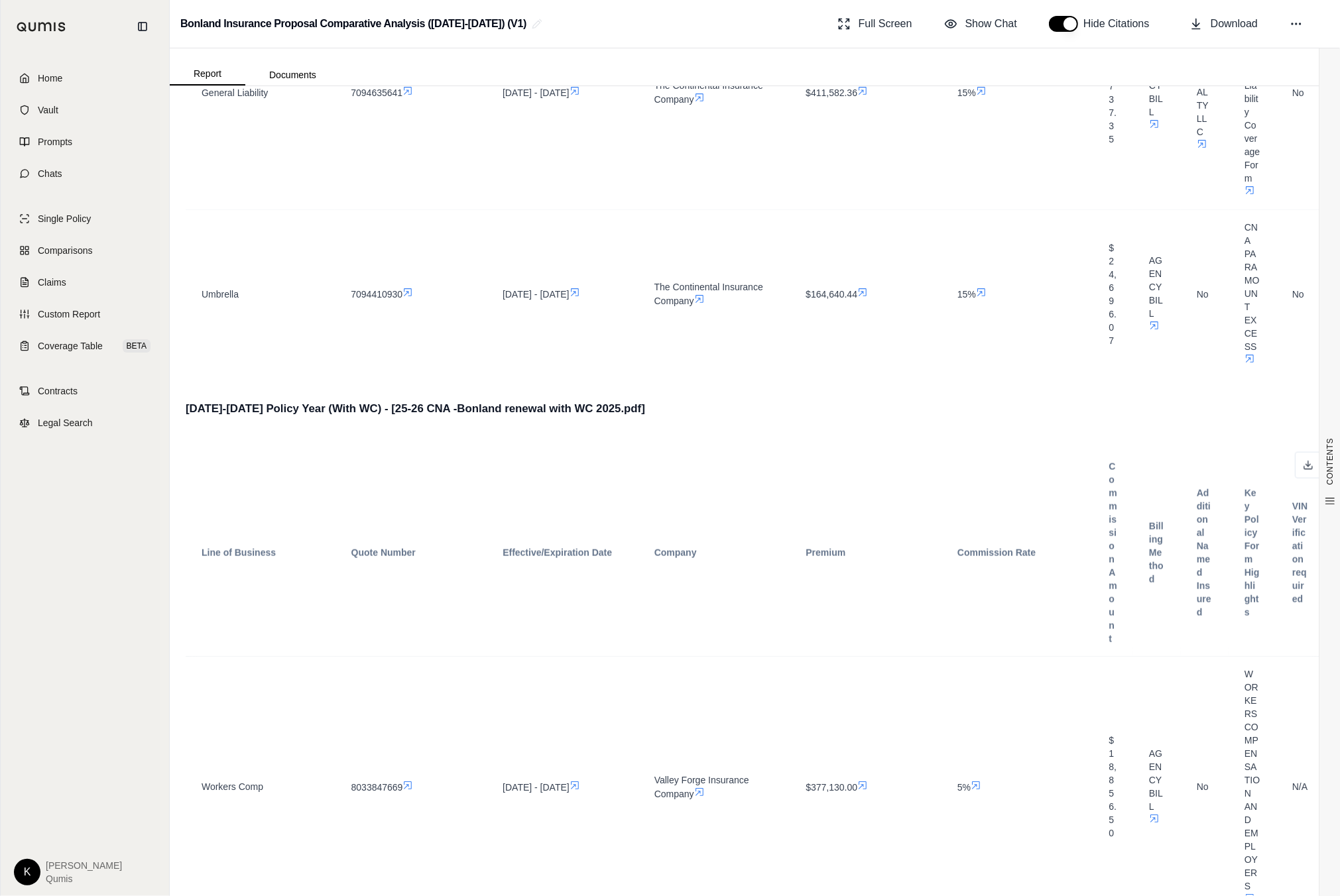
scroll to position [1763, 0]
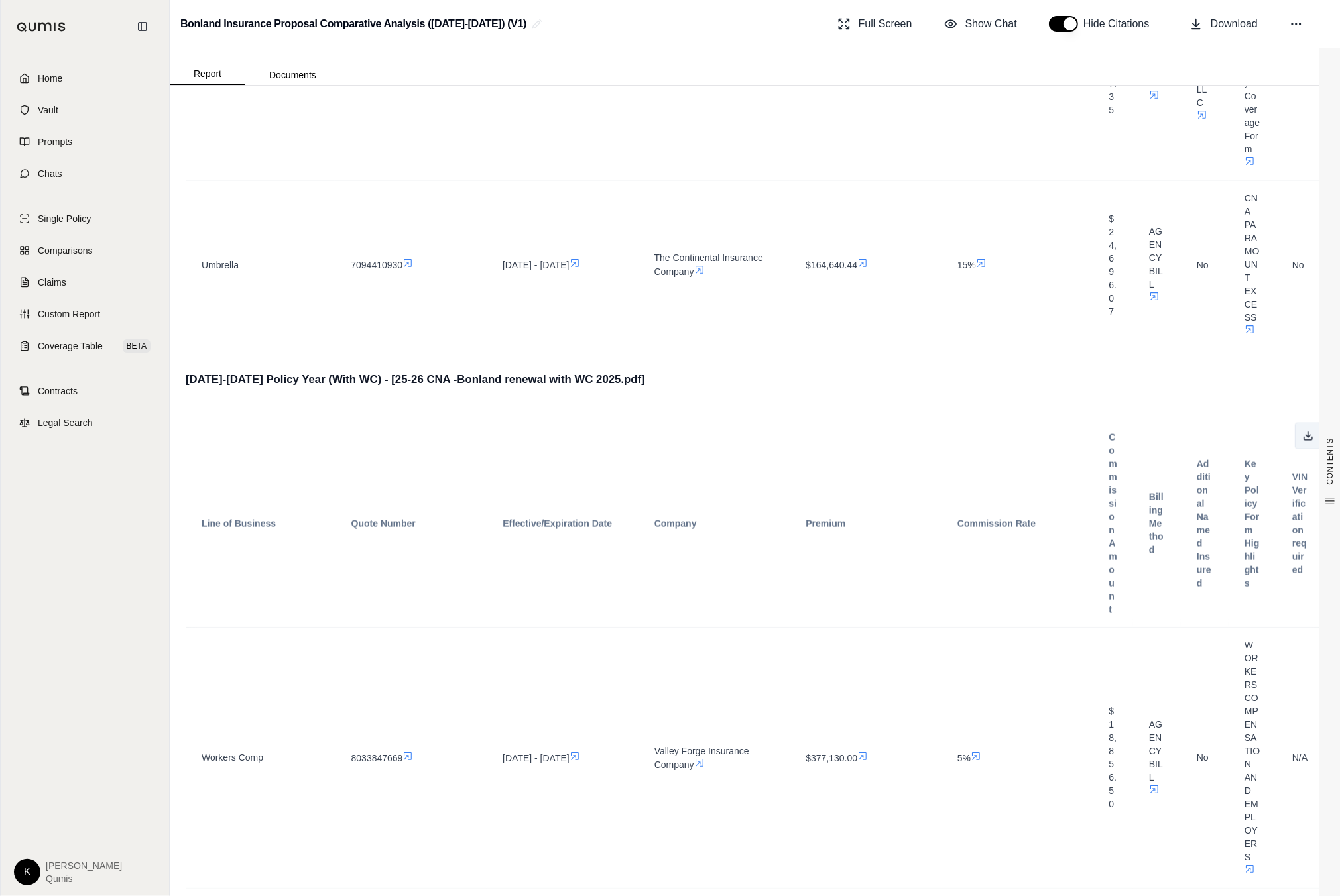
click at [1304, 429] on button at bounding box center [1308, 436] width 26 height 26
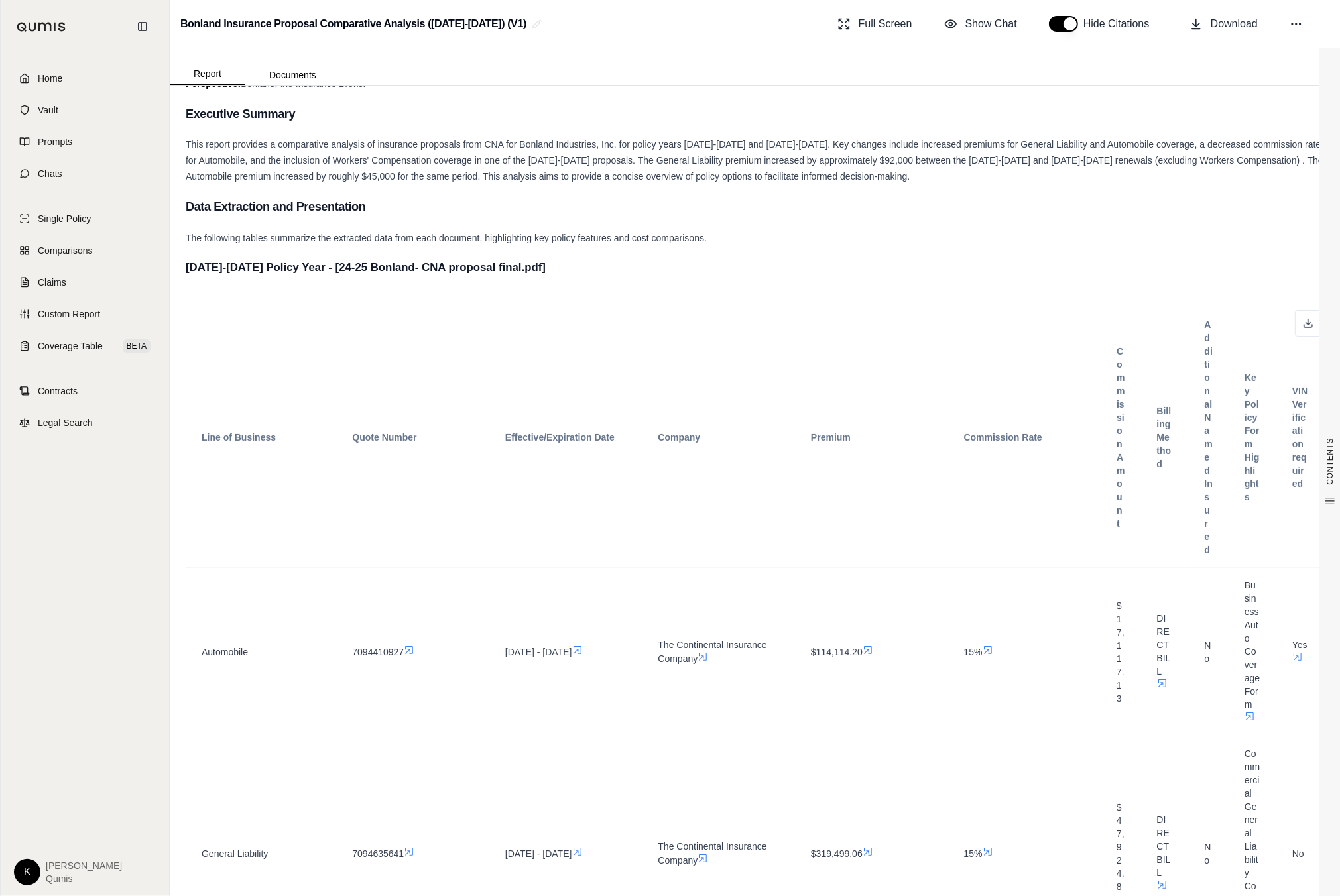
scroll to position [208, 0]
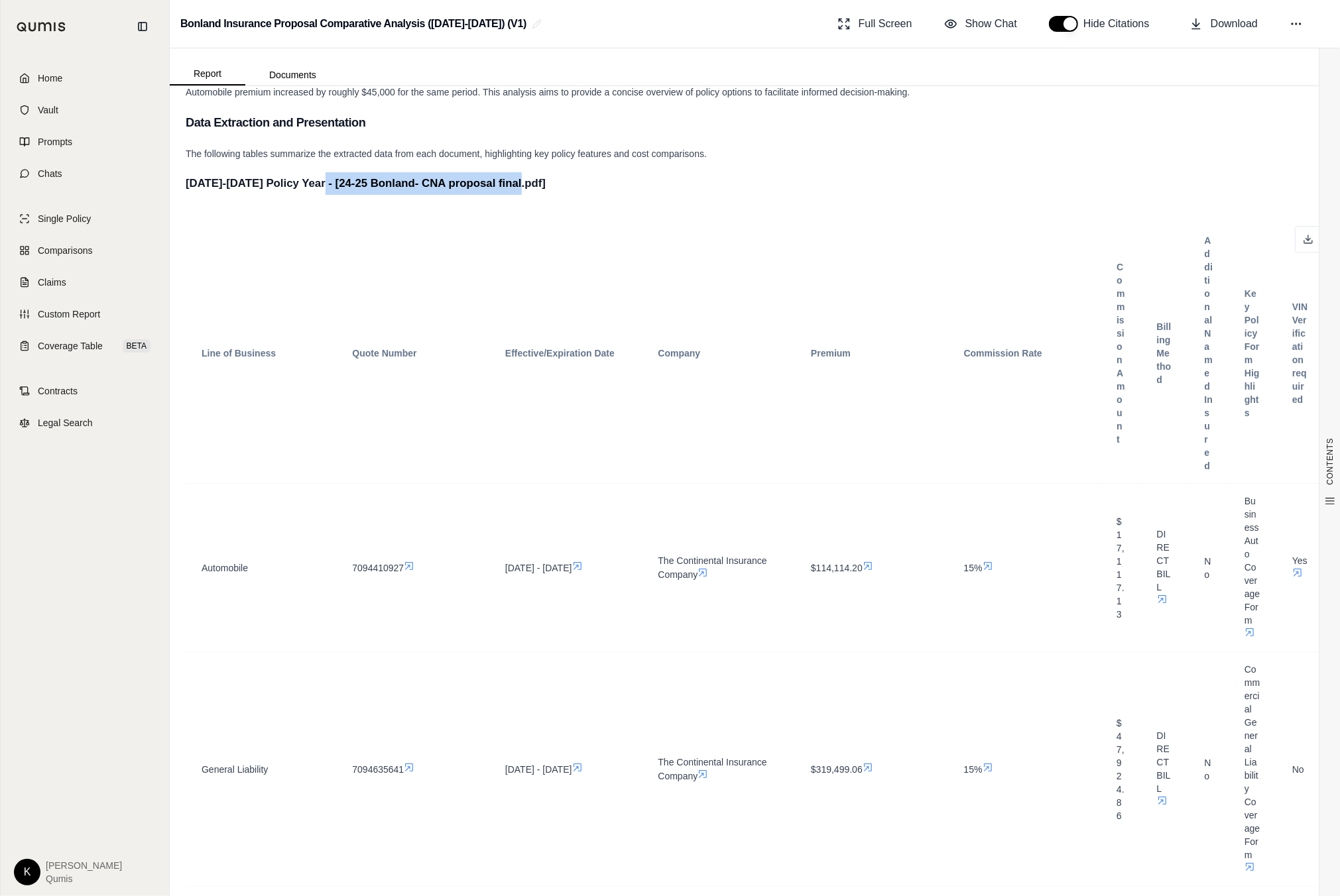
drag, startPoint x: 314, startPoint y: 183, endPoint x: 521, endPoint y: 183, distance: 207.0
click at [521, 183] on h4 "2024-2025 Policy Year - [24-25 Bonland- CNA proposal final.pdf]" at bounding box center [755, 183] width 1138 height 23
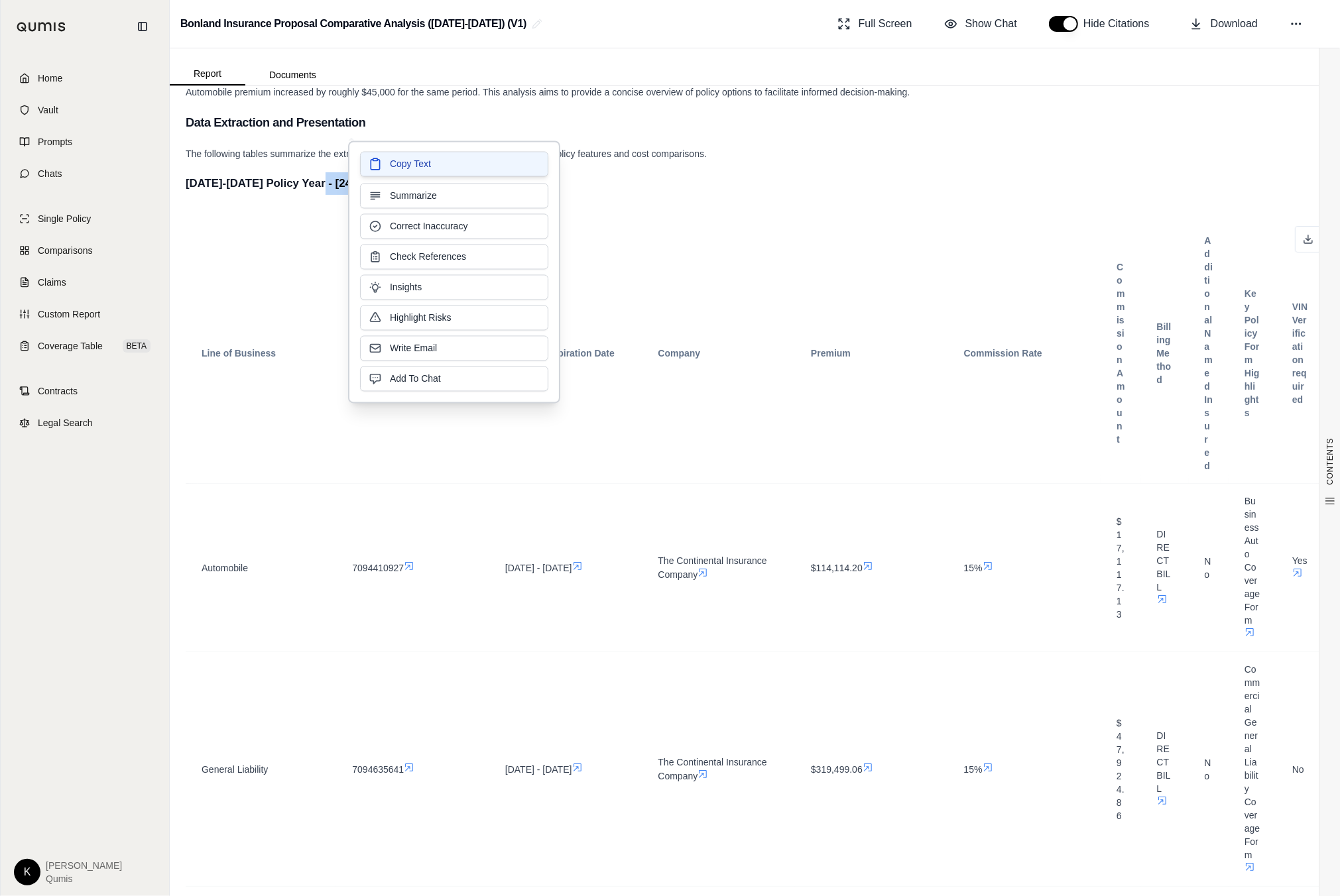
click at [502, 171] on button "Copy Text" at bounding box center [454, 164] width 189 height 25
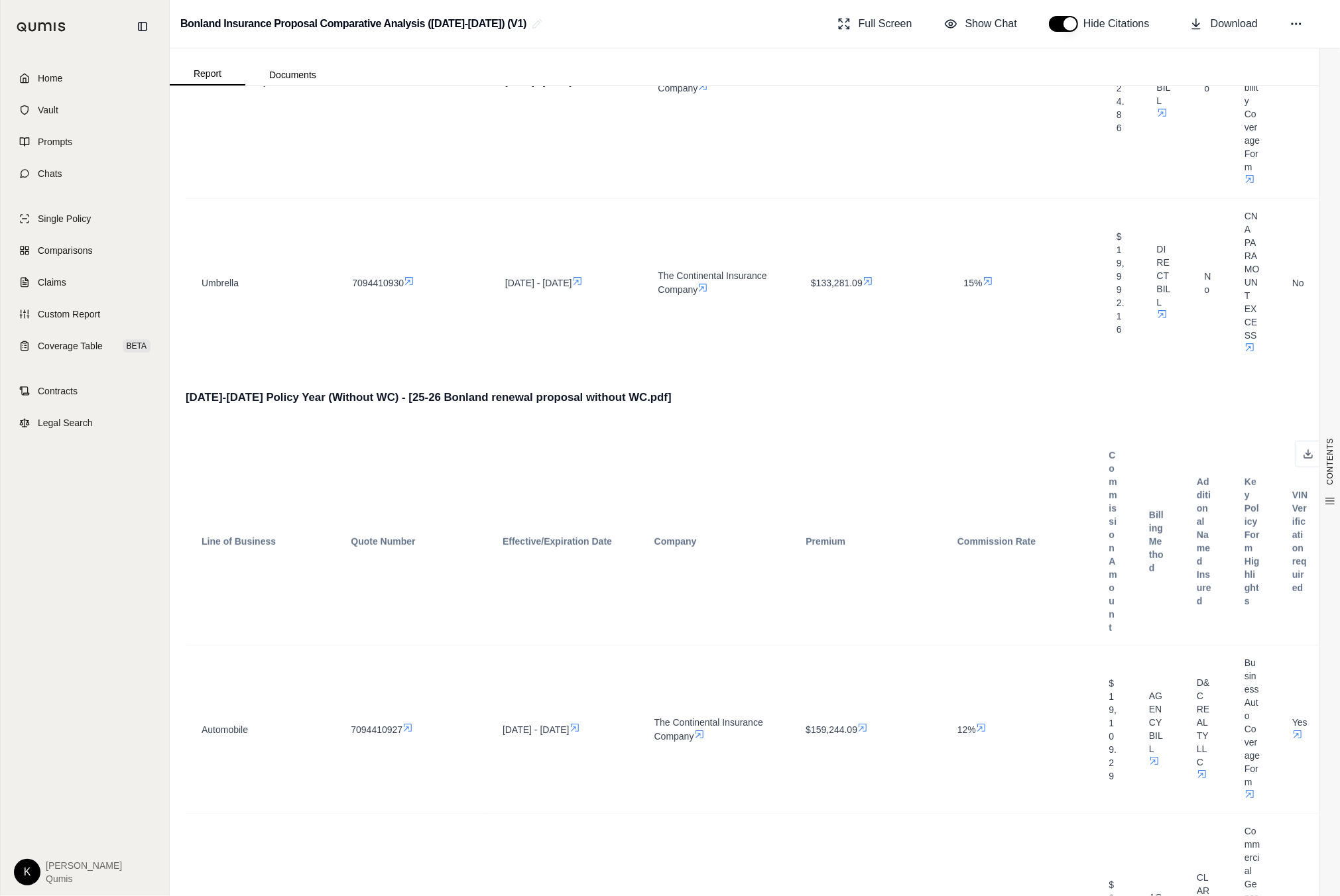
scroll to position [896, 0]
drag, startPoint x: 390, startPoint y: 395, endPoint x: 645, endPoint y: 397, distance: 255.0
click at [645, 397] on h4 "2025-2026 Policy Year (Without WC) - [25-26 Bonland renewal proposal without WC…" at bounding box center [755, 397] width 1138 height 23
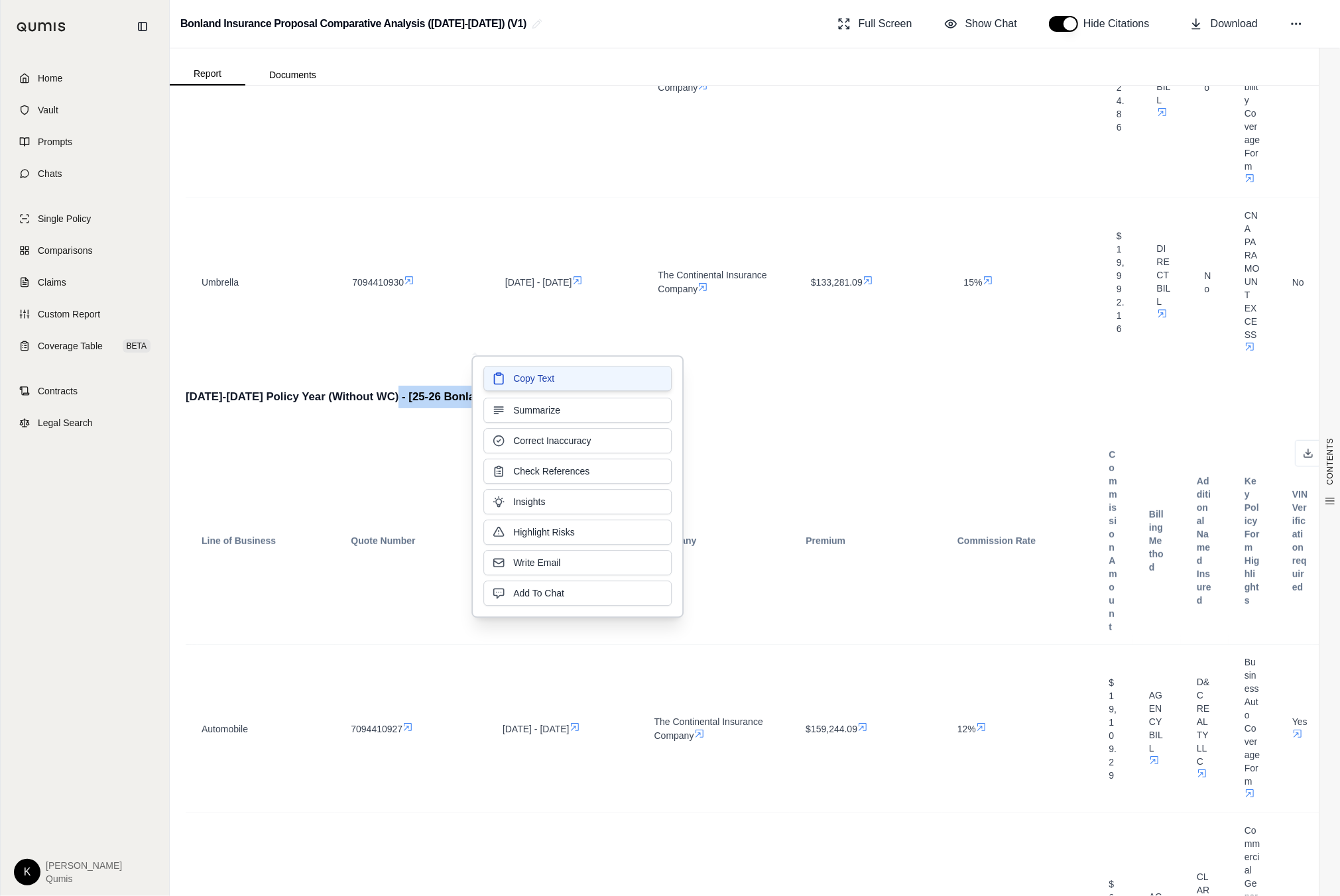
click at [628, 383] on button "Copy Text" at bounding box center [577, 378] width 189 height 25
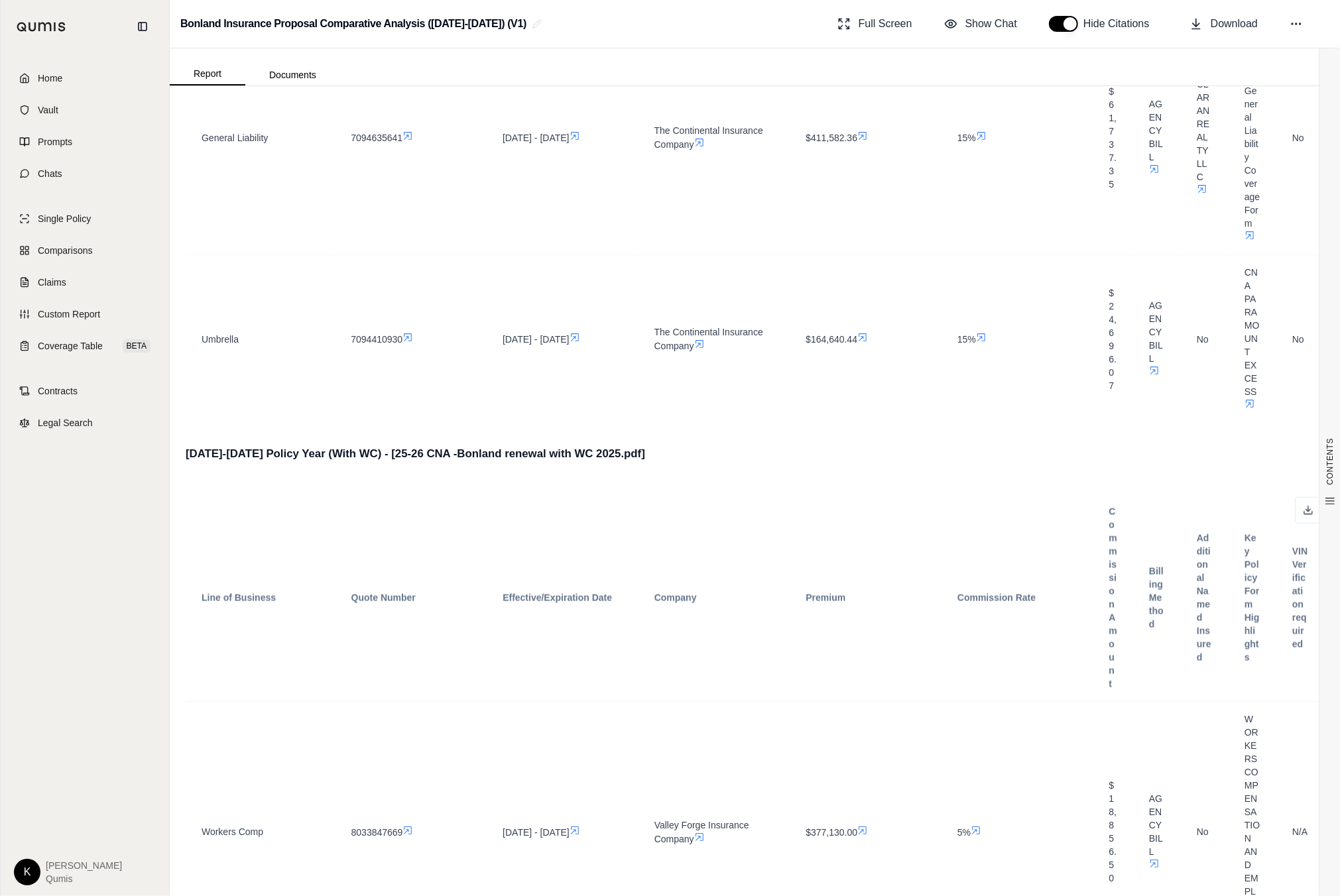
scroll to position [1693, 0]
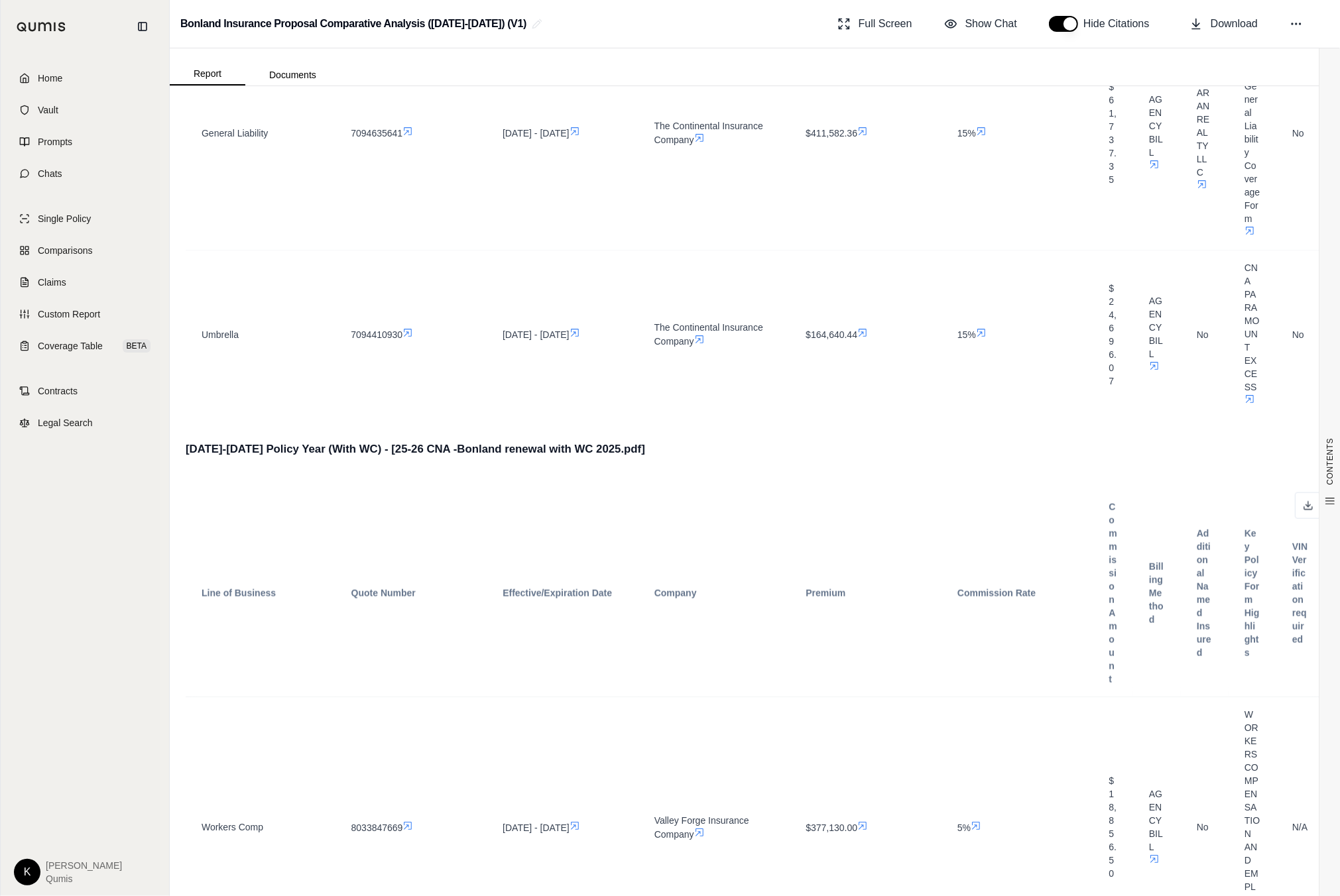
drag, startPoint x: 374, startPoint y: 450, endPoint x: 534, endPoint y: 450, distance: 160.0
click at [535, 450] on h4 "2025-2026 Policy Year (With WC) - [25-26 CNA -Bonland renewal with WC 2025.pdf]" at bounding box center [755, 450] width 1138 height 23
click at [373, 450] on h4 "2025-2026 Policy Year (With WC) - [25-26 CNA -Bonland renewal with WC 2025.pdf]" at bounding box center [755, 450] width 1138 height 23
drag, startPoint x: 373, startPoint y: 450, endPoint x: 597, endPoint y: 451, distance: 224.0
click at [597, 451] on h4 "2025-2026 Policy Year (With WC) - [25-26 CNA -Bonland renewal with WC 2025.pdf]" at bounding box center [755, 450] width 1138 height 23
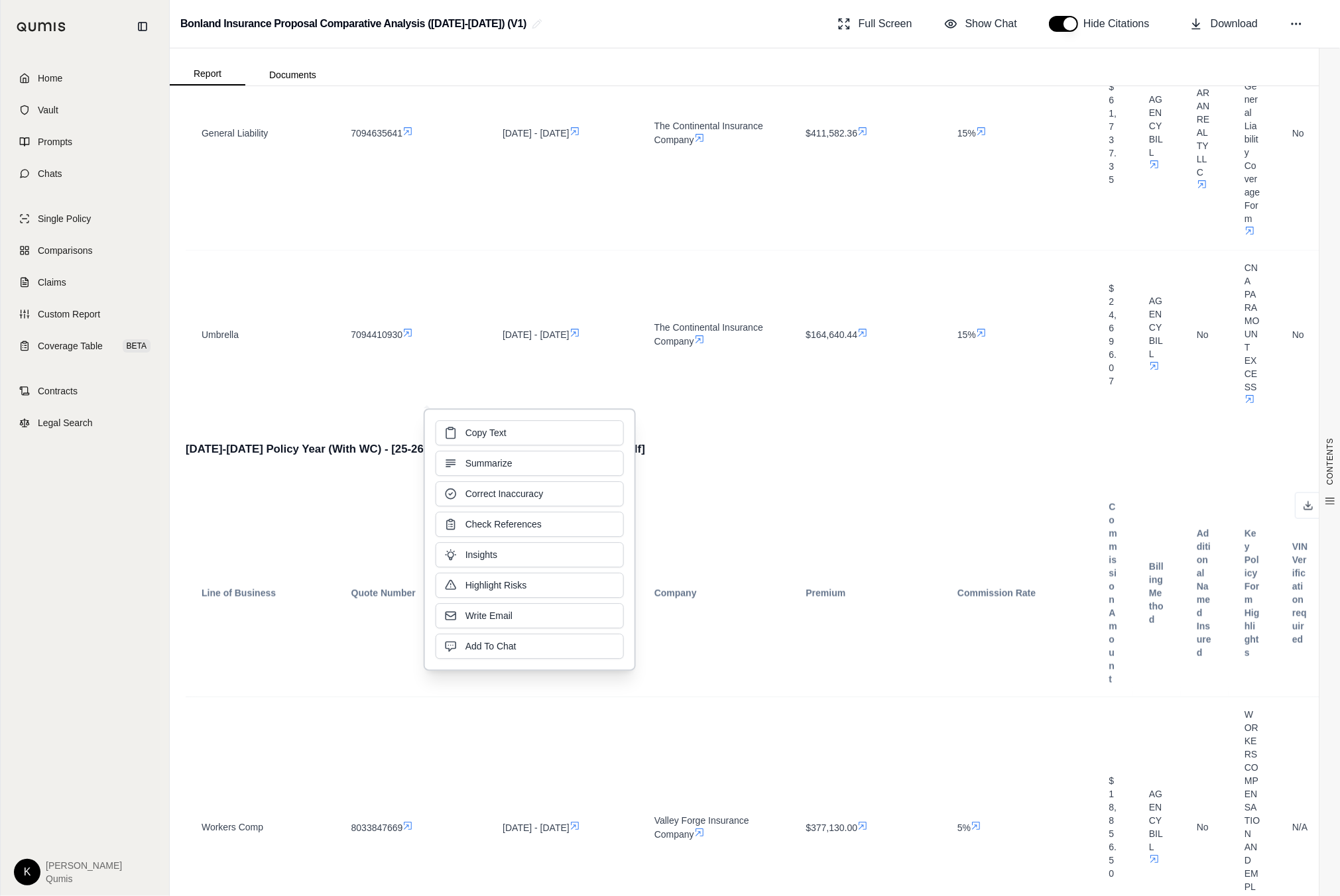
click at [854, 461] on h4 "2025-2026 Policy Year (With WC) - [25-26 CNA -Bonland renewal with WC 2025.pdf]" at bounding box center [755, 450] width 1138 height 23
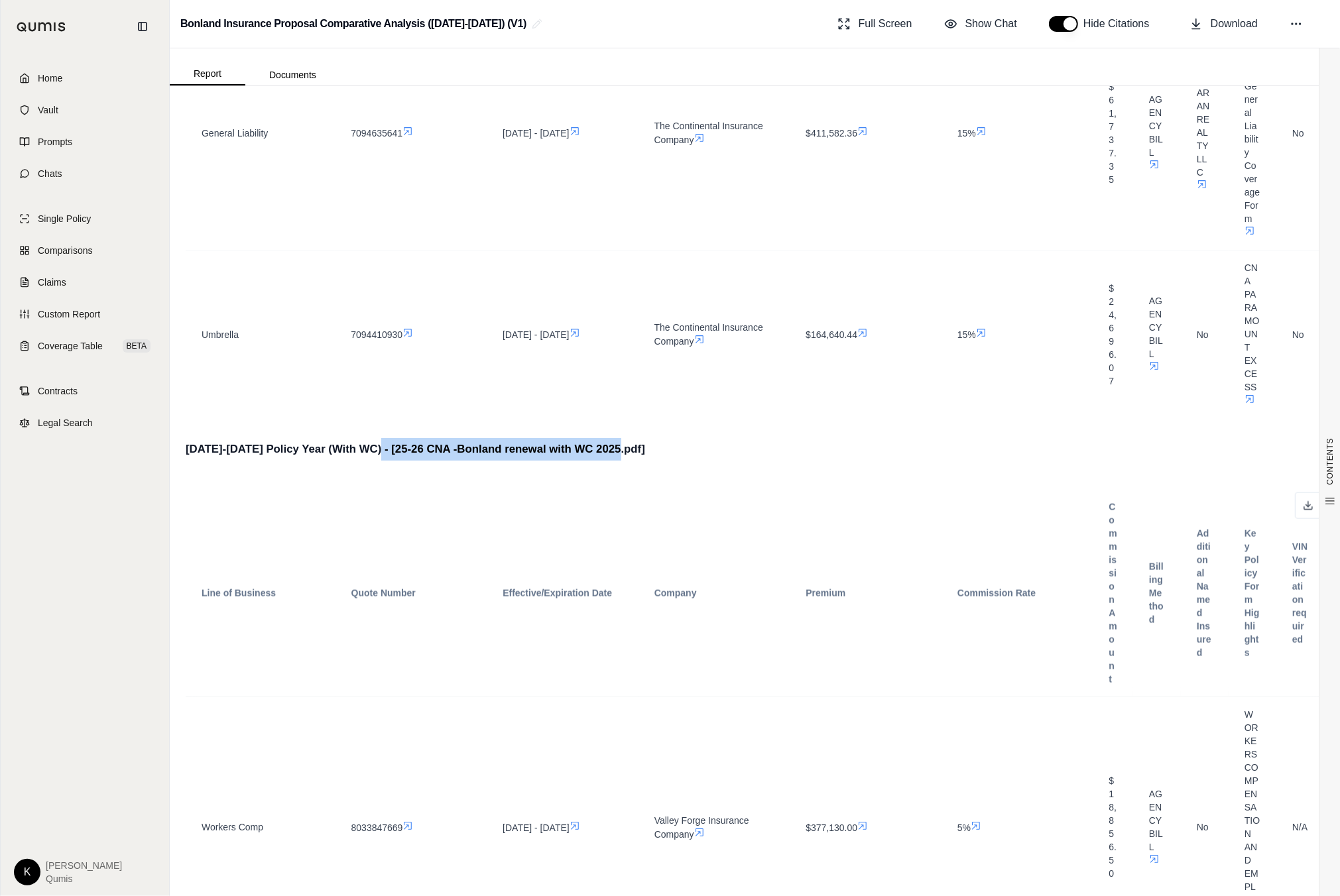
drag, startPoint x: 618, startPoint y: 452, endPoint x: 592, endPoint y: 480, distance: 38.2
click at [373, 450] on h4 "2025-2026 Policy Year (With WC) - [25-26 CNA -Bonland renewal with WC 2025.pdf]" at bounding box center [755, 450] width 1138 height 23
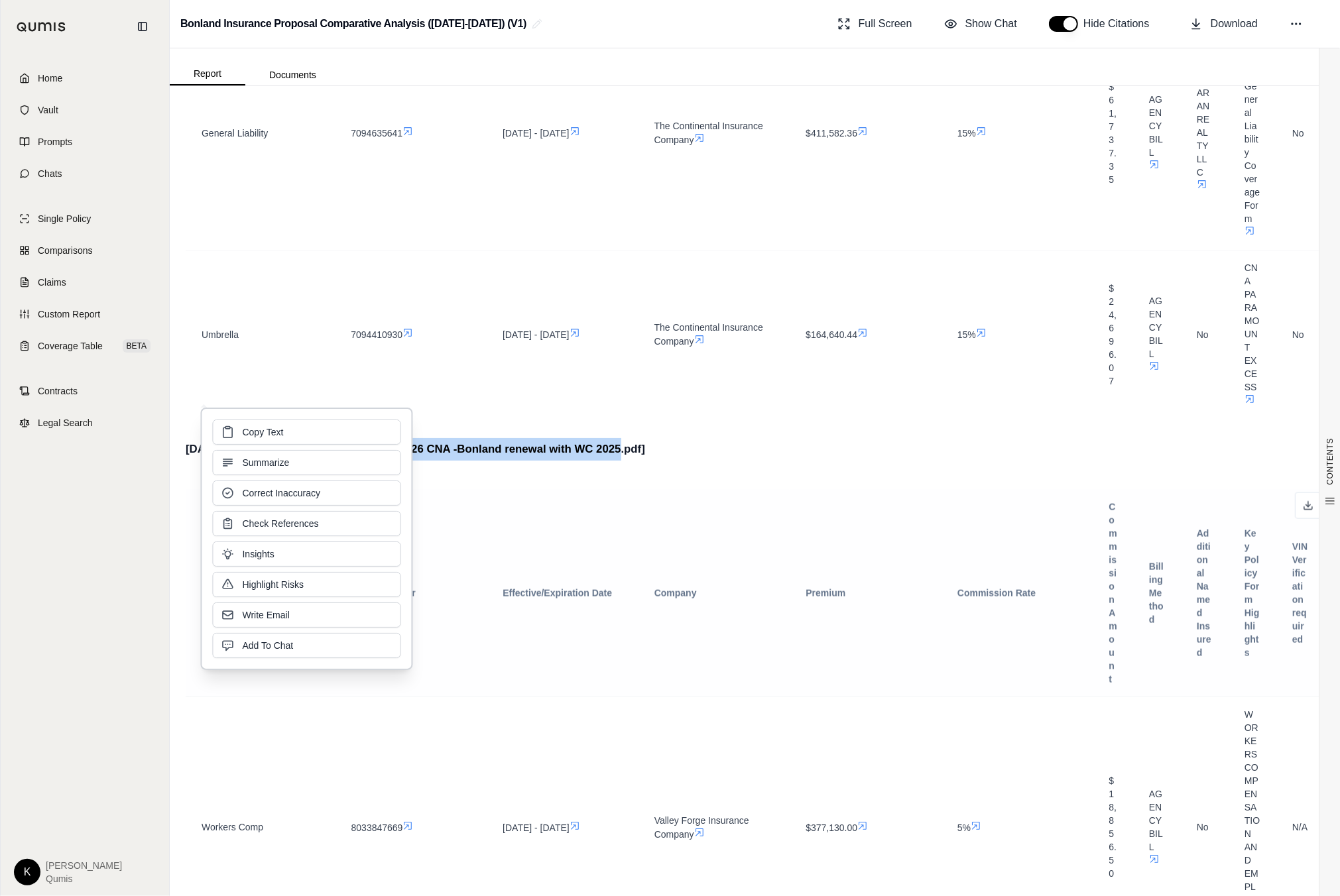
copy h4 "25-26 CNA -Bonland renewal with WC 2025.pdf"
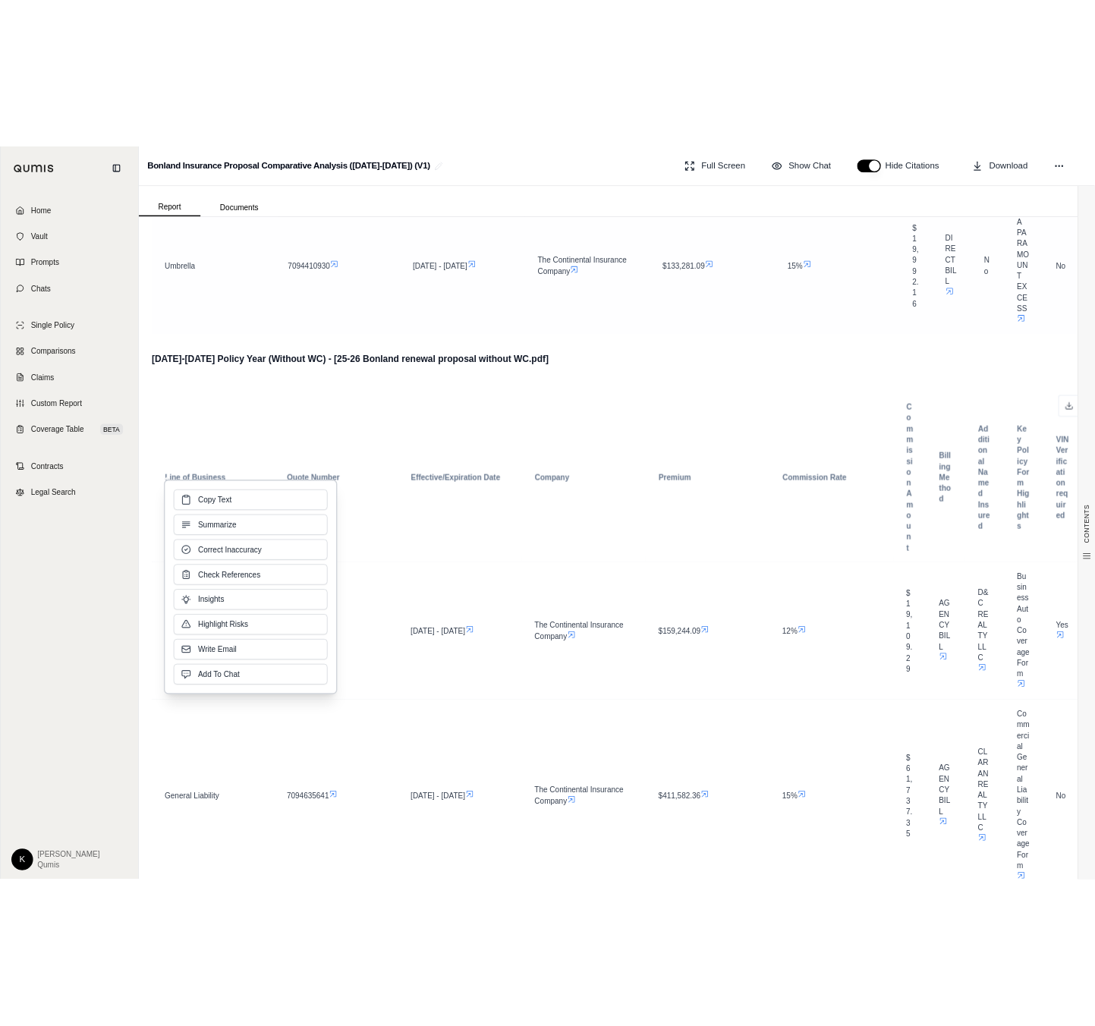
scroll to position [1177, 0]
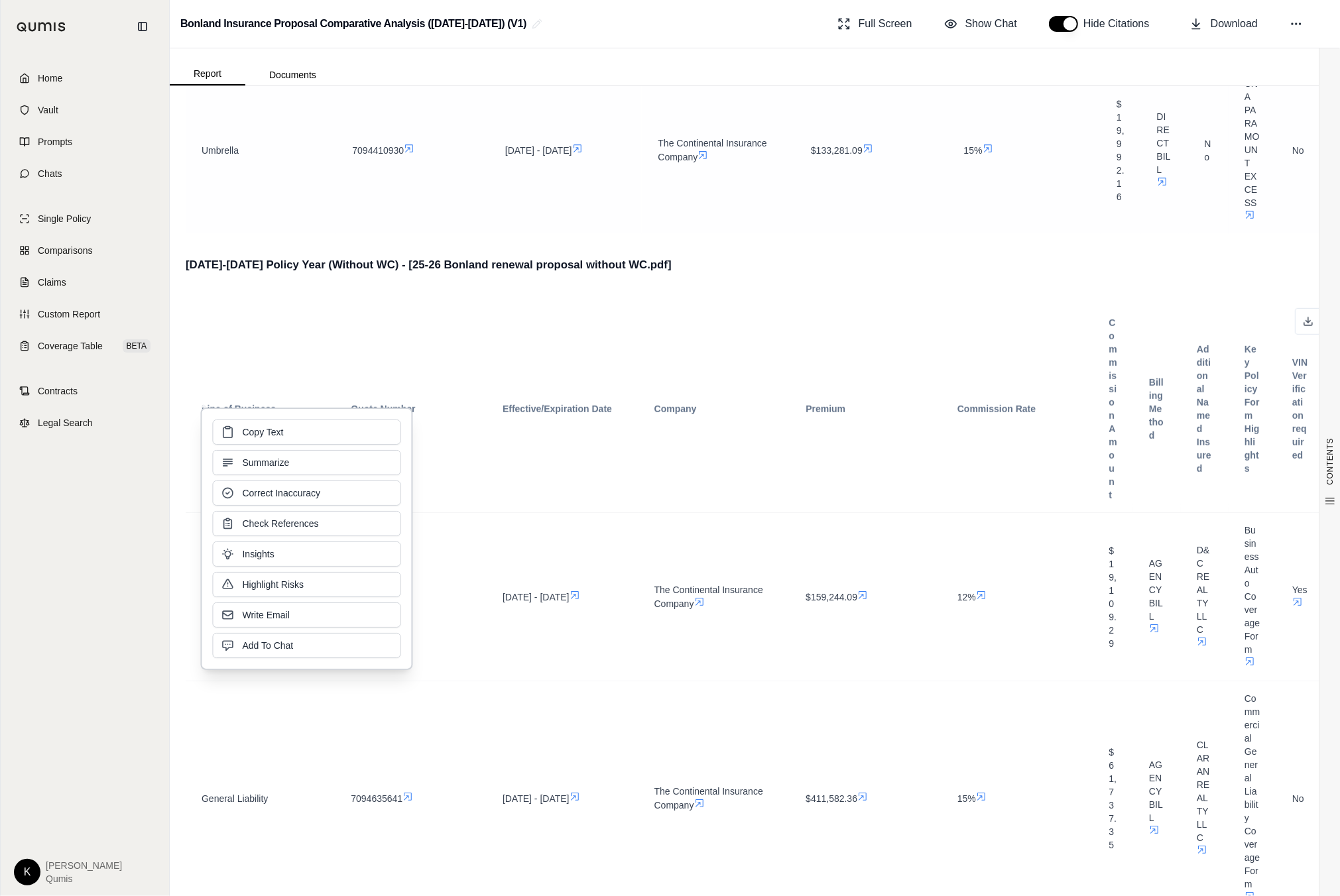
click at [870, 232] on td "$133,281.09" at bounding box center [871, 150] width 153 height 169
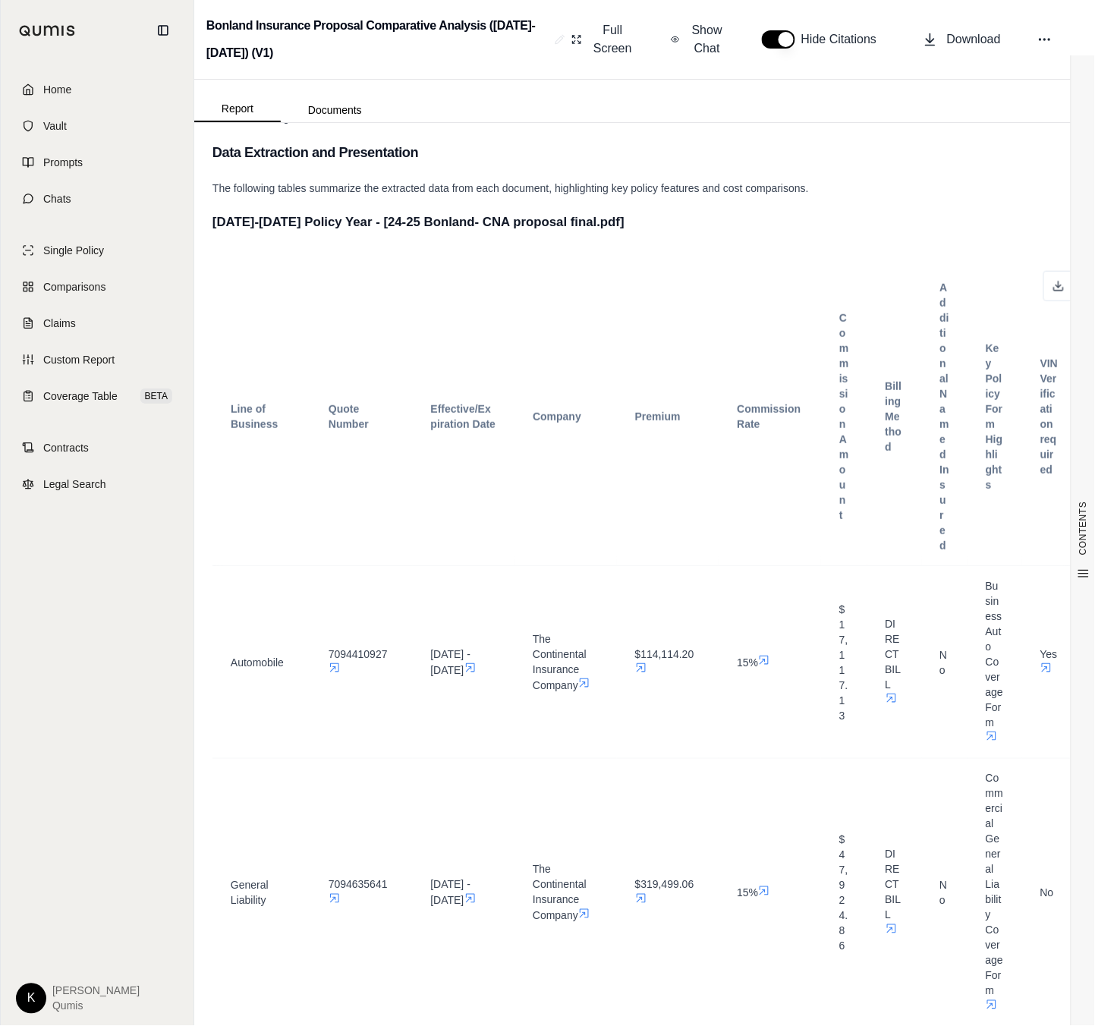
scroll to position [0, 0]
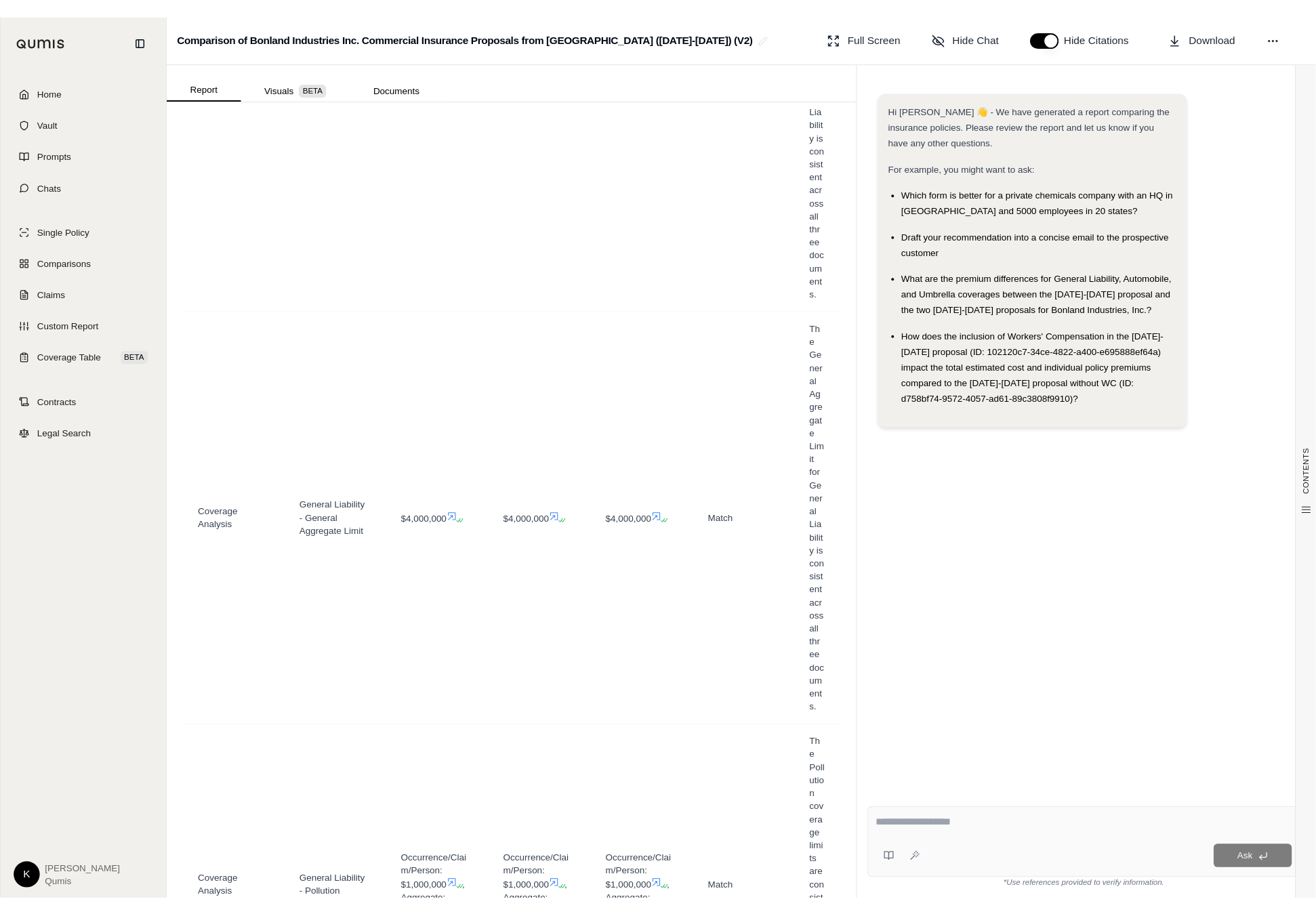
scroll to position [10833, 0]
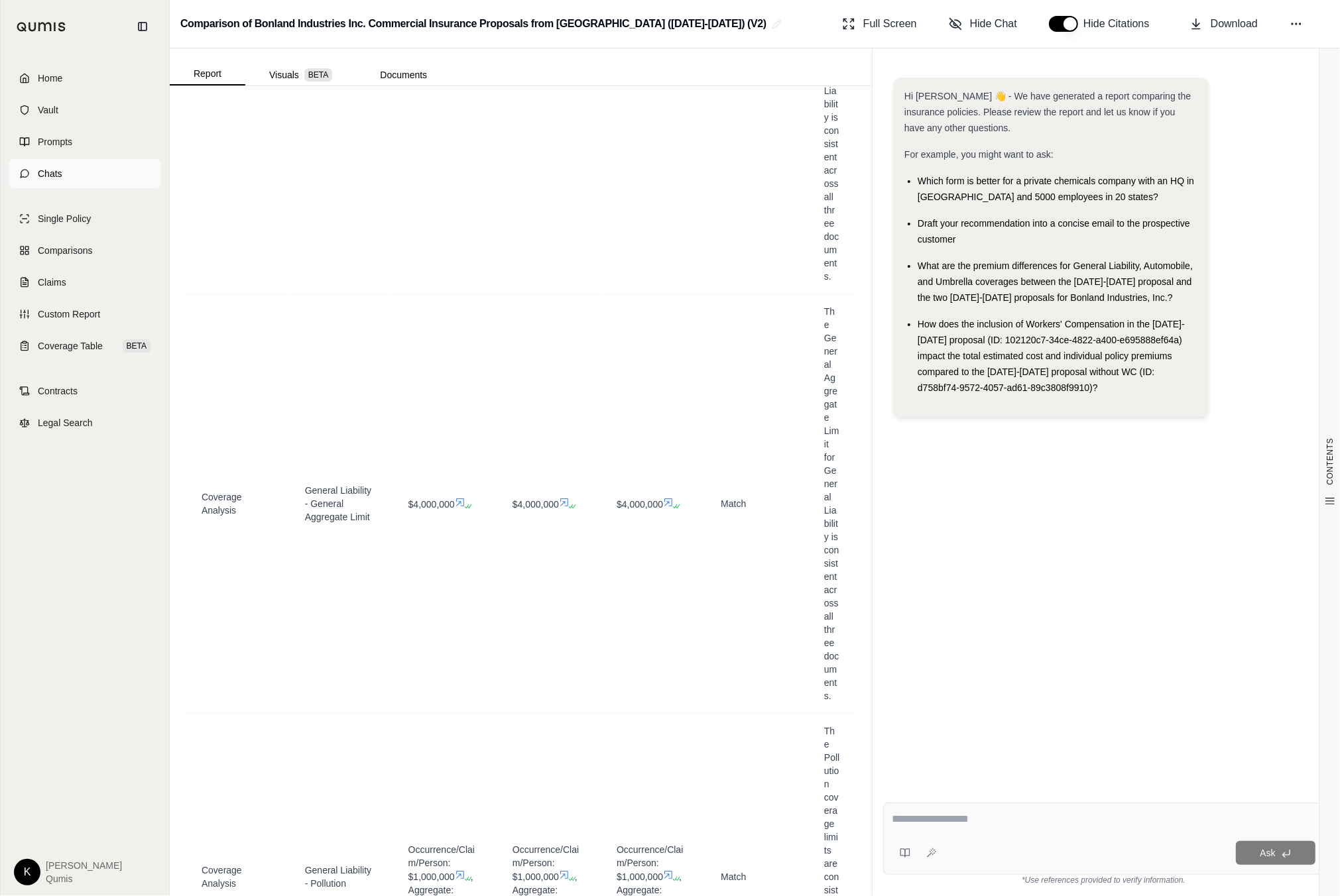
click at [66, 175] on link "Chats" at bounding box center [85, 173] width 153 height 29
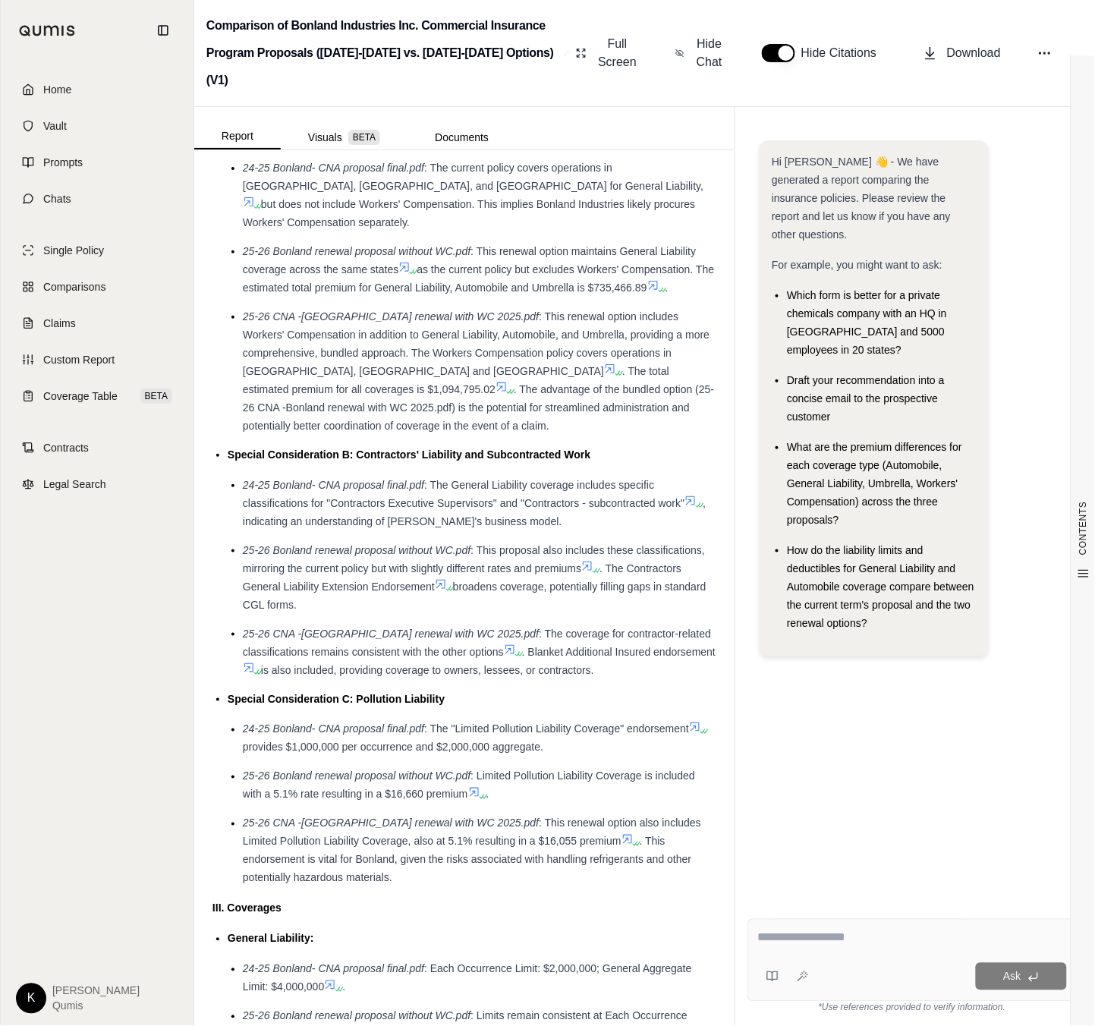
scroll to position [1780, 0]
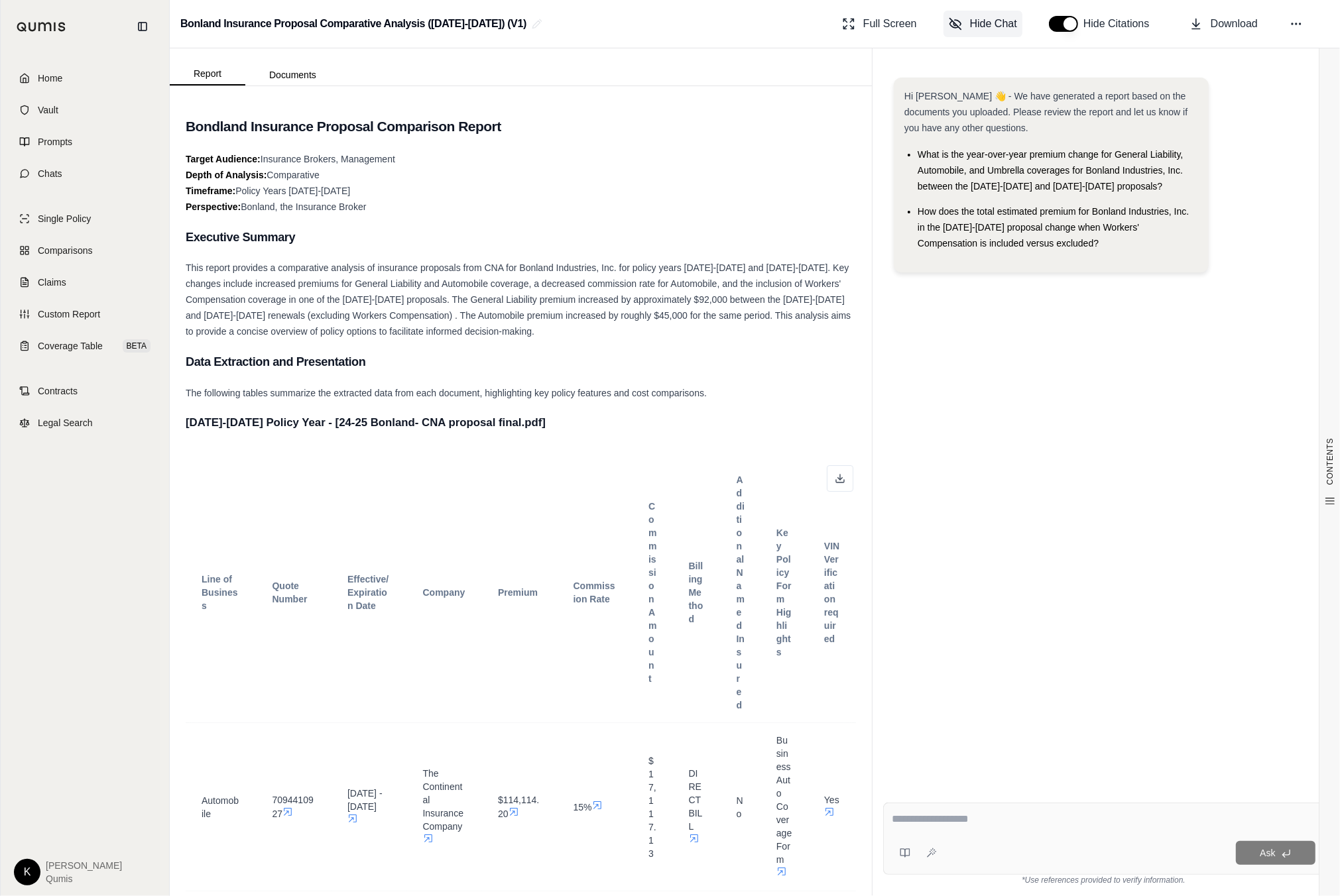
click at [970, 29] on span "Hide Chat" at bounding box center [994, 24] width 47 height 16
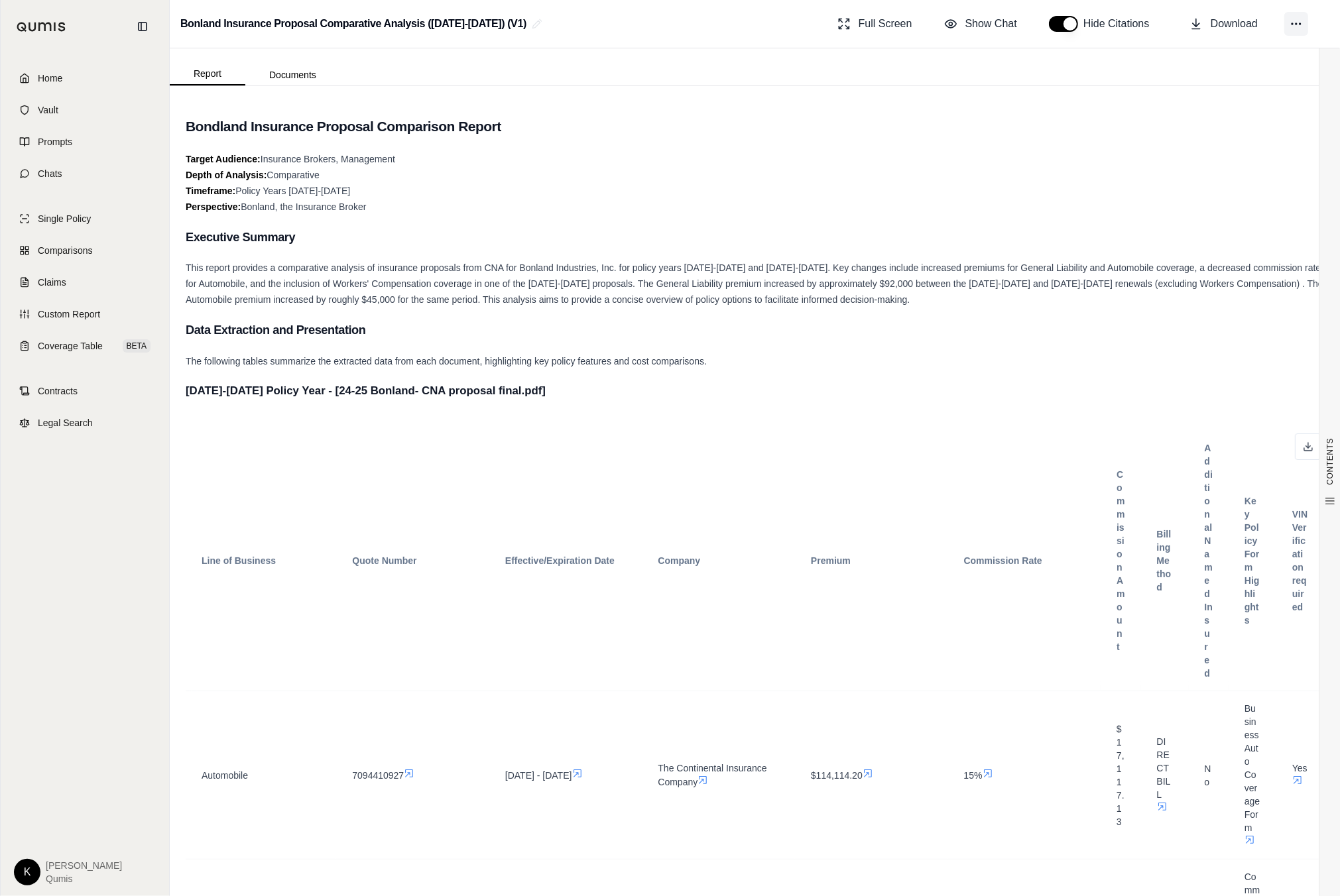
click at [1302, 26] on icon at bounding box center [1295, 24] width 13 height 13
click at [1207, 117] on button "Share Link" at bounding box center [1234, 108] width 189 height 25
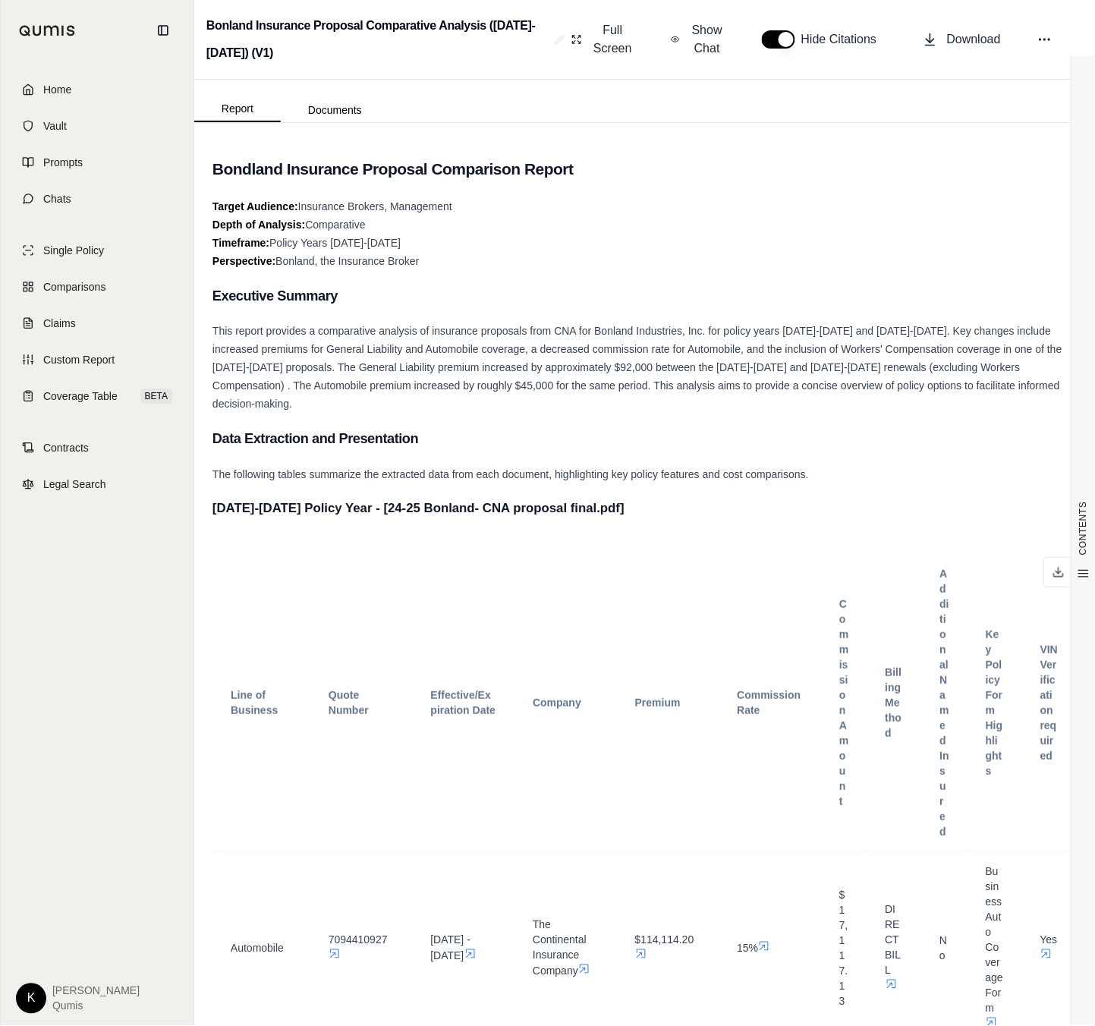
click at [781, 197] on div "Target Audience: Insurance Brokers, Management Depth of Analysis: Comparative T…" at bounding box center [645, 233] width 865 height 73
click at [497, 211] on div "Target Audience: Insurance Brokers, Management Depth of Analysis: Comparative T…" at bounding box center [645, 233] width 865 height 73
click at [1046, 38] on icon at bounding box center [1045, 39] width 15 height 15
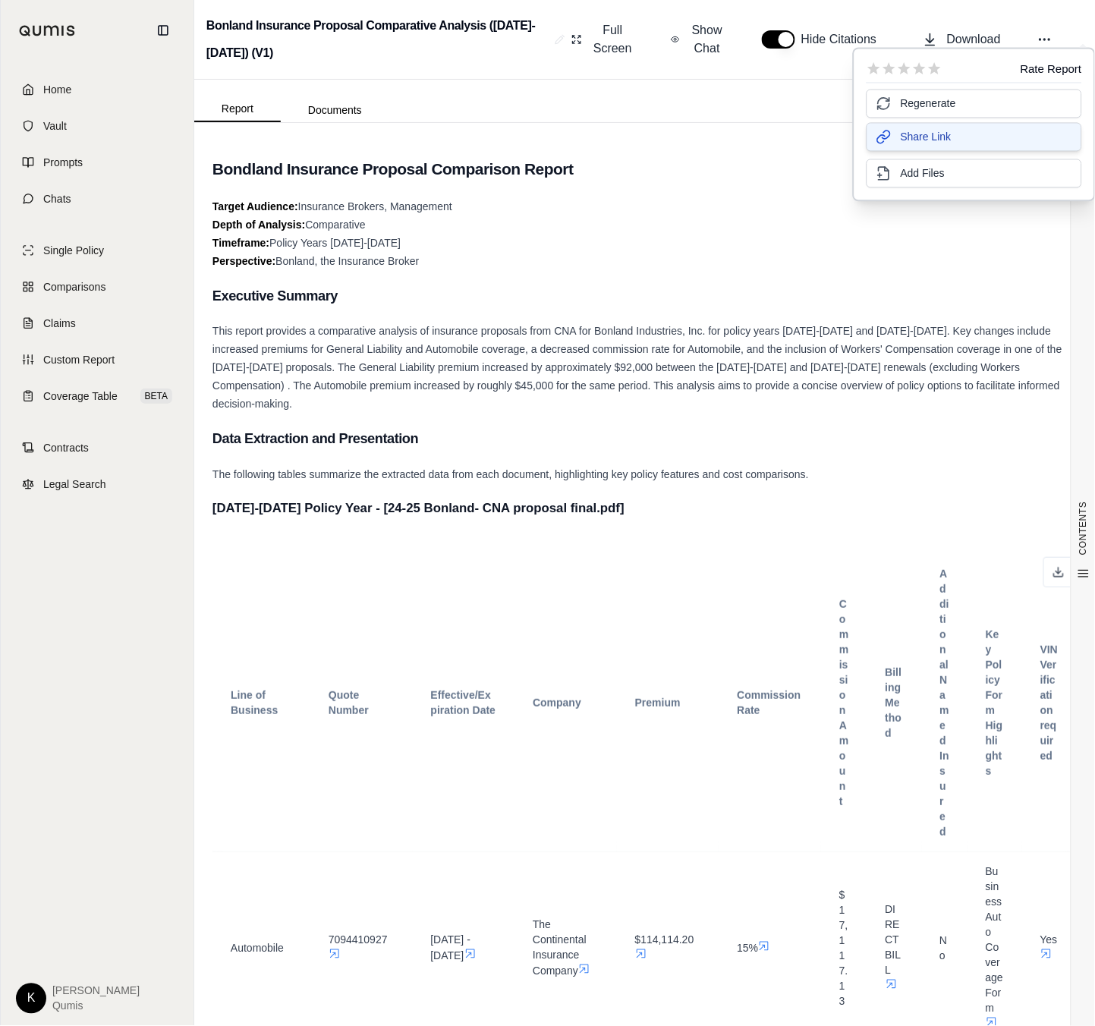
click at [1000, 133] on button "Share Link" at bounding box center [975, 137] width 216 height 29
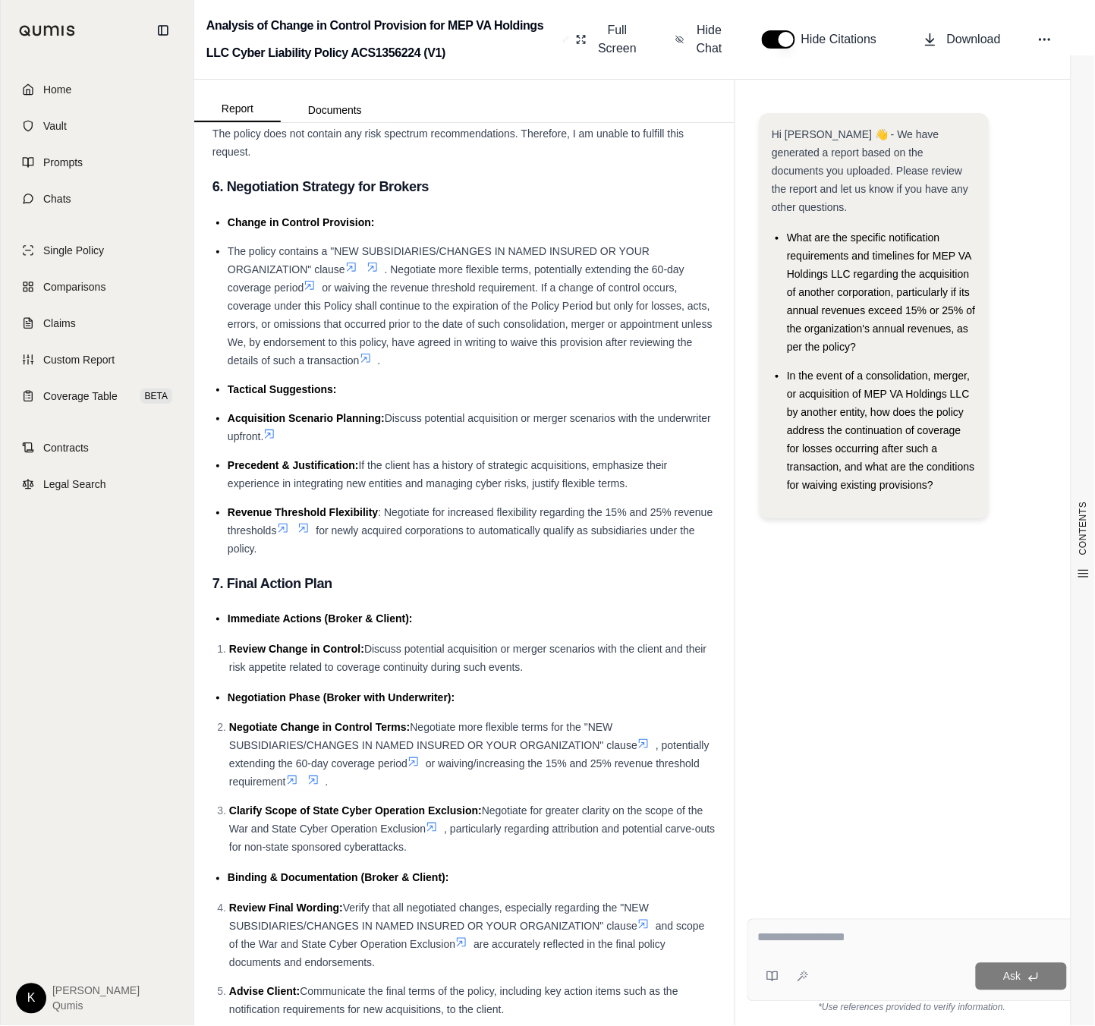
scroll to position [4528, 0]
